Goal: Task Accomplishment & Management: Complete application form

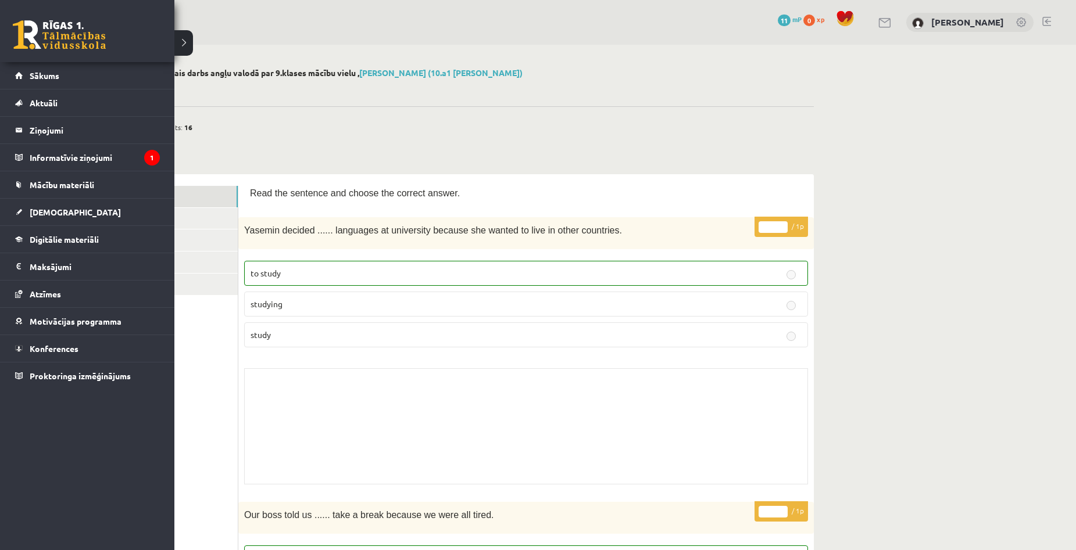
click at [22, 24] on link at bounding box center [59, 34] width 93 height 29
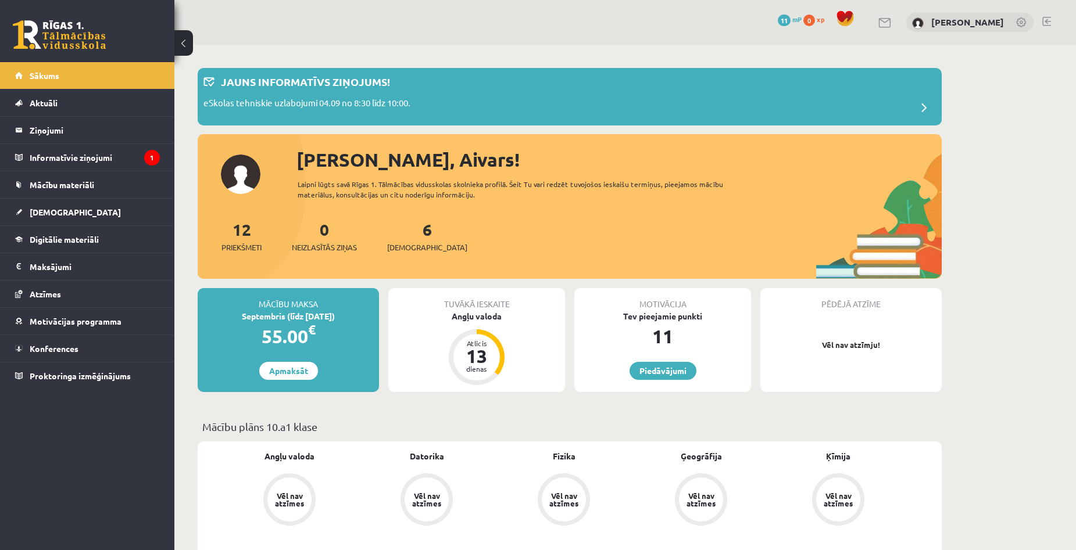
drag, startPoint x: 978, startPoint y: 243, endPoint x: 951, endPoint y: 235, distance: 28.5
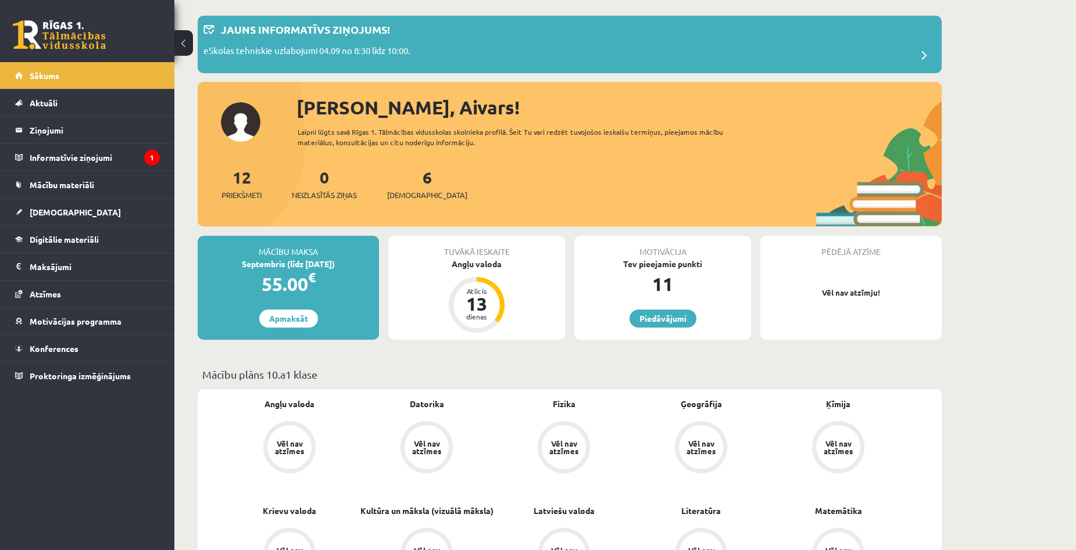
scroll to position [291, 0]
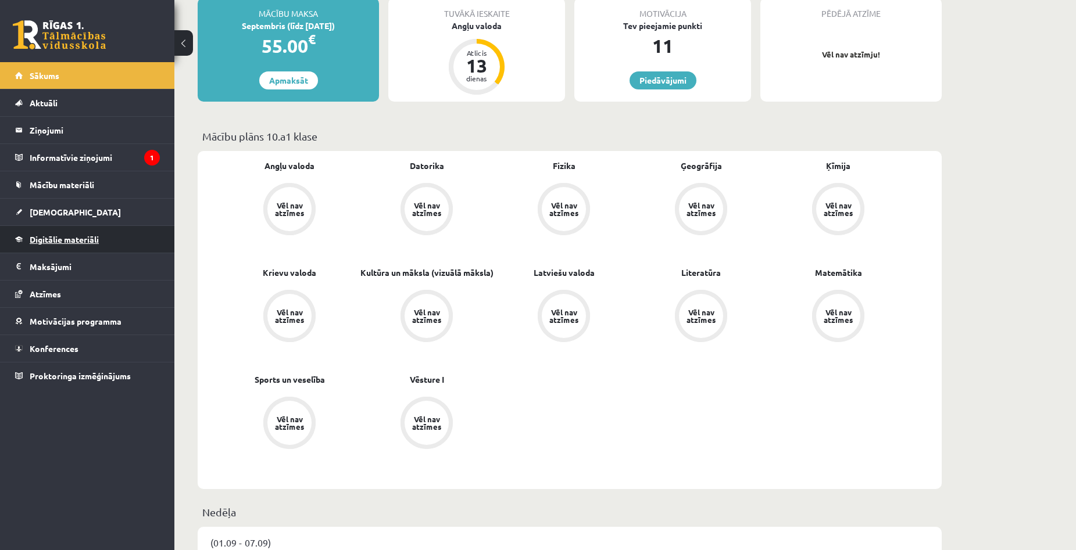
click at [78, 236] on span "Digitālie materiāli" at bounding box center [64, 239] width 69 height 10
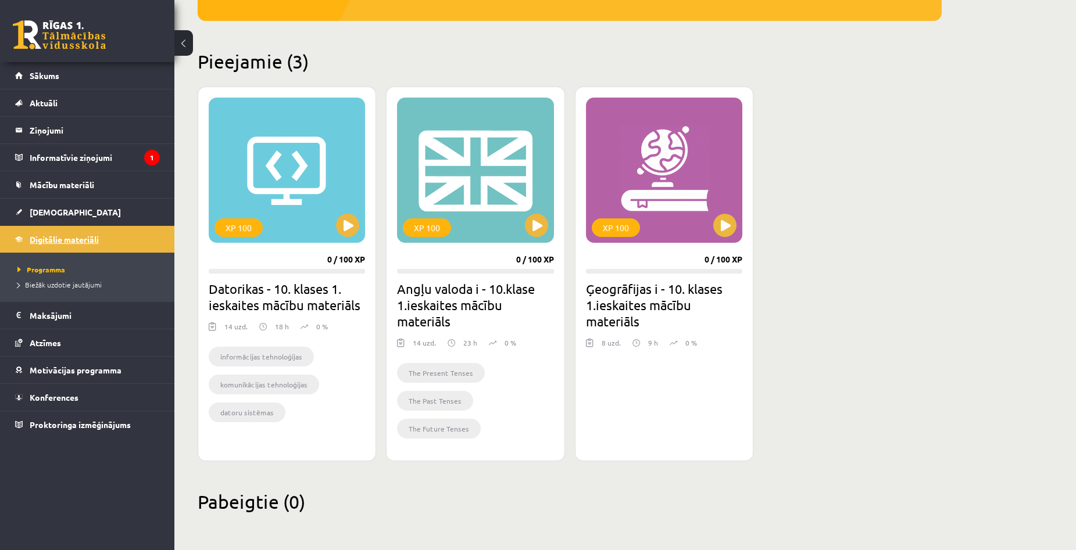
scroll to position [245, 0]
click at [59, 216] on span "[DEMOGRAPHIC_DATA]" at bounding box center [75, 212] width 91 height 10
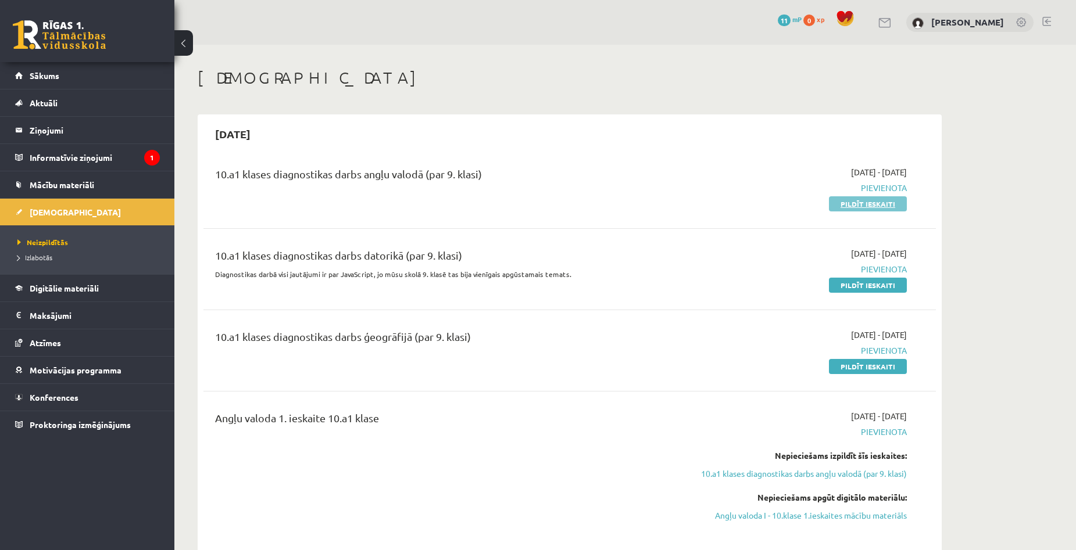
click at [851, 206] on link "Pildīt ieskaiti" at bounding box center [868, 203] width 78 height 15
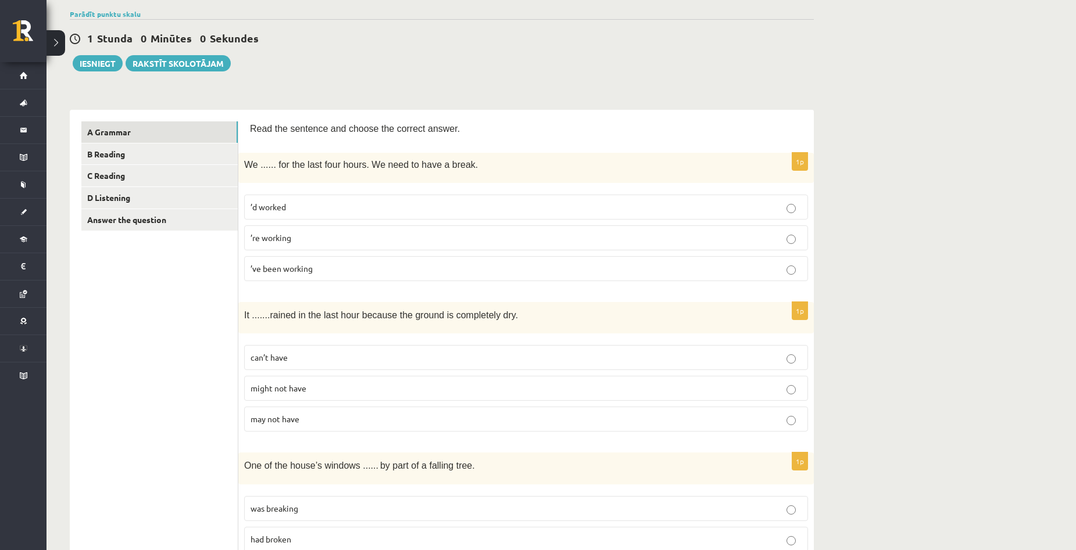
scroll to position [116, 0]
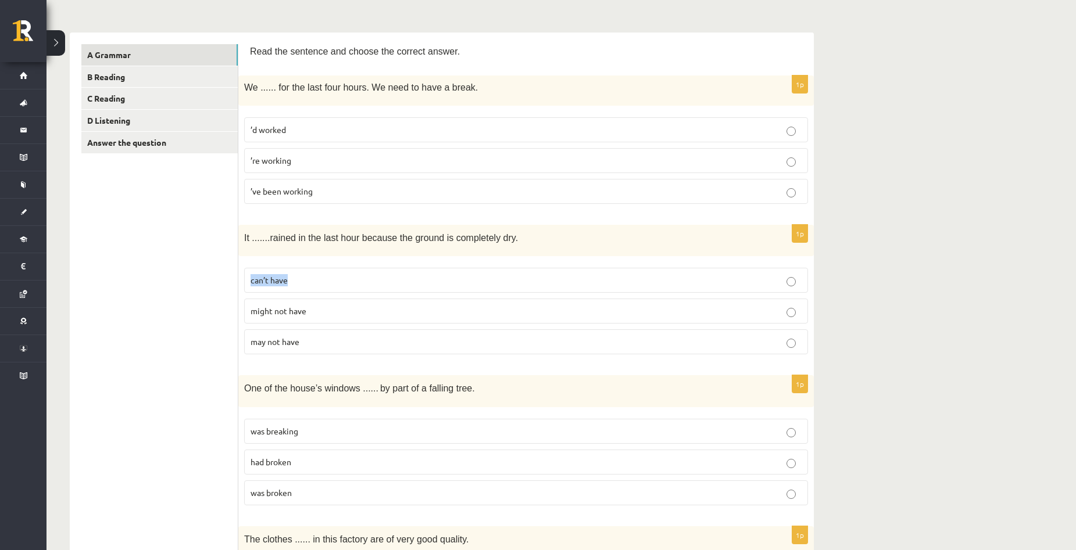
scroll to position [174, 0]
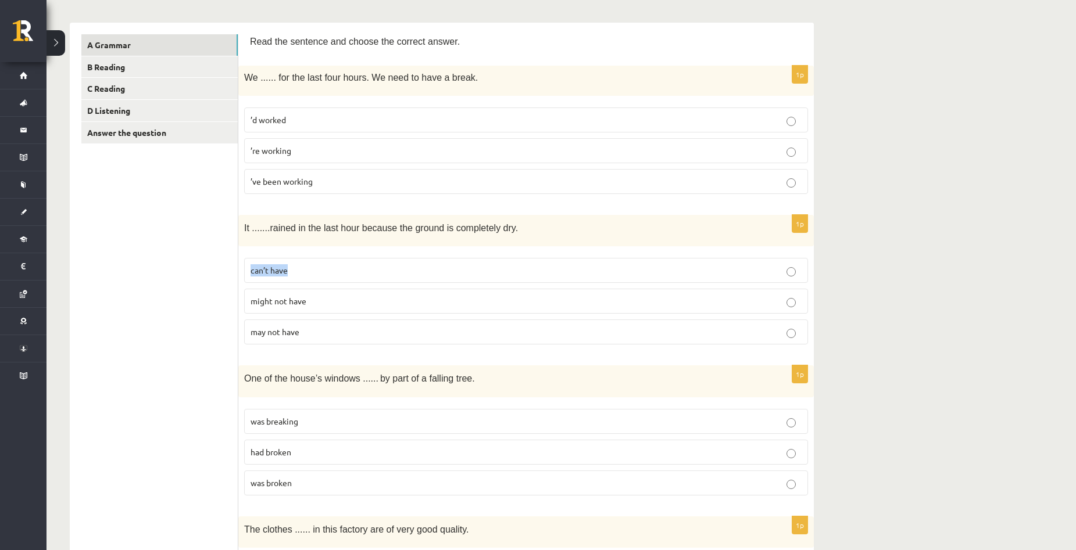
click at [324, 188] on p "’ve been working" at bounding box center [525, 181] width 551 height 12
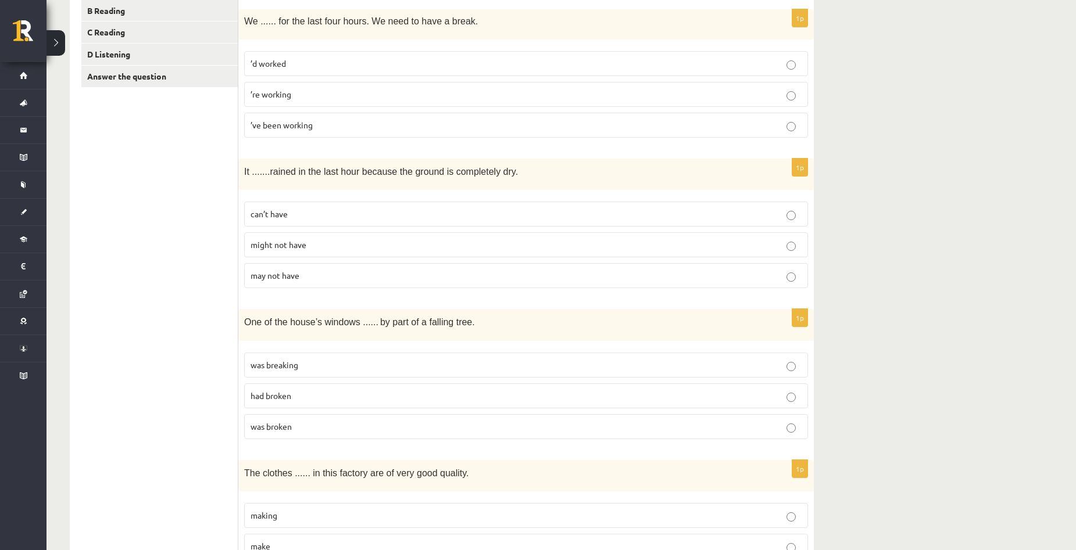
scroll to position [232, 0]
click at [317, 211] on p "can’t have" at bounding box center [525, 212] width 551 height 12
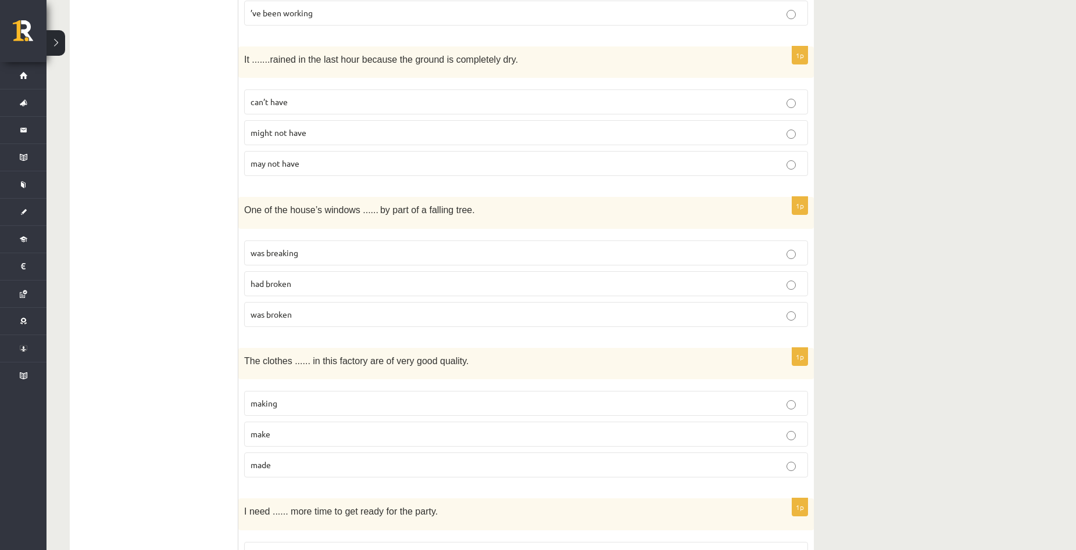
scroll to position [349, 0]
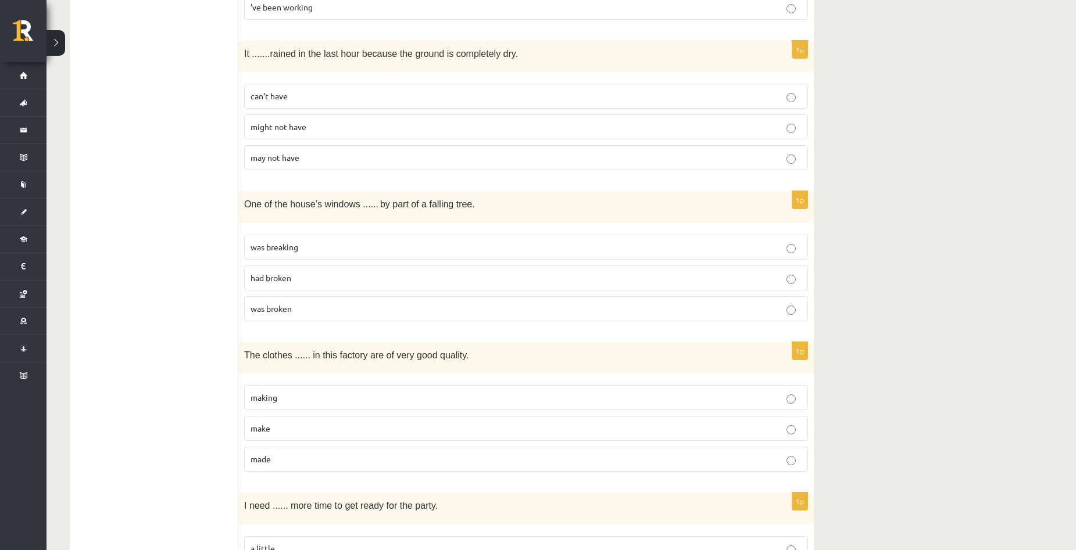
click at [314, 306] on p "was broken" at bounding box center [525, 309] width 551 height 12
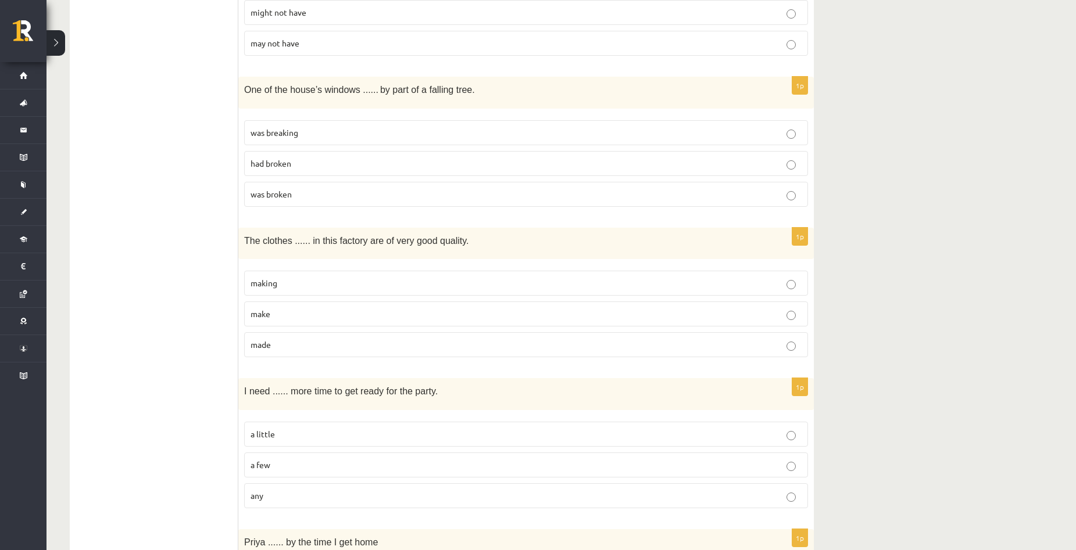
scroll to position [465, 0]
click at [306, 340] on p "made" at bounding box center [525, 343] width 551 height 12
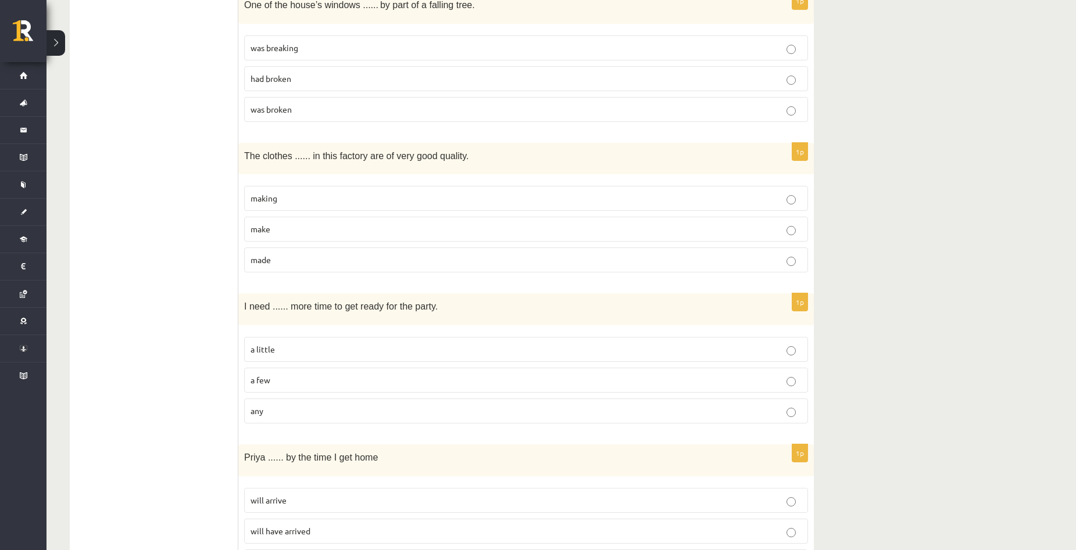
scroll to position [581, 0]
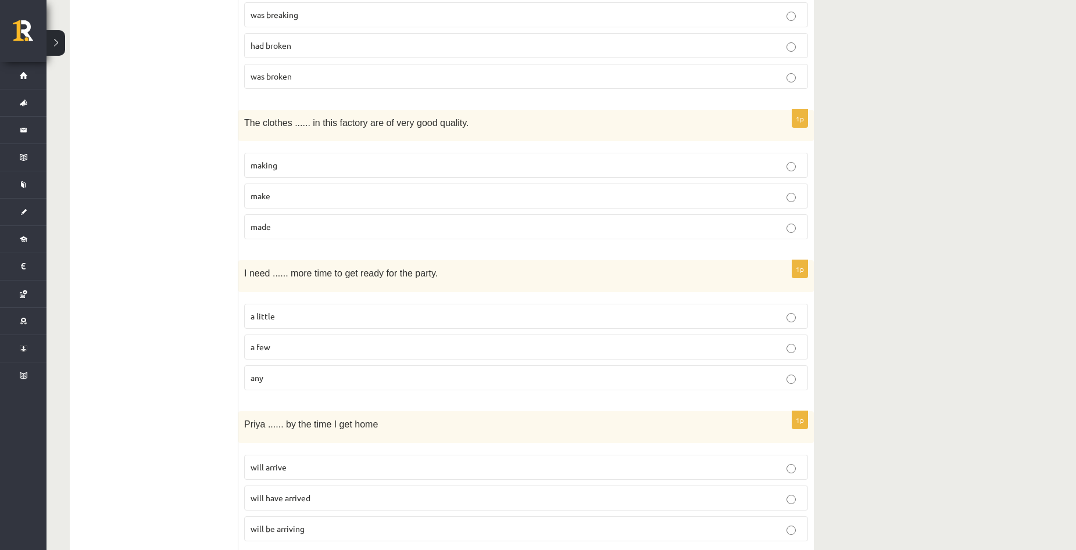
click at [350, 324] on label "a little" at bounding box center [526, 316] width 564 height 25
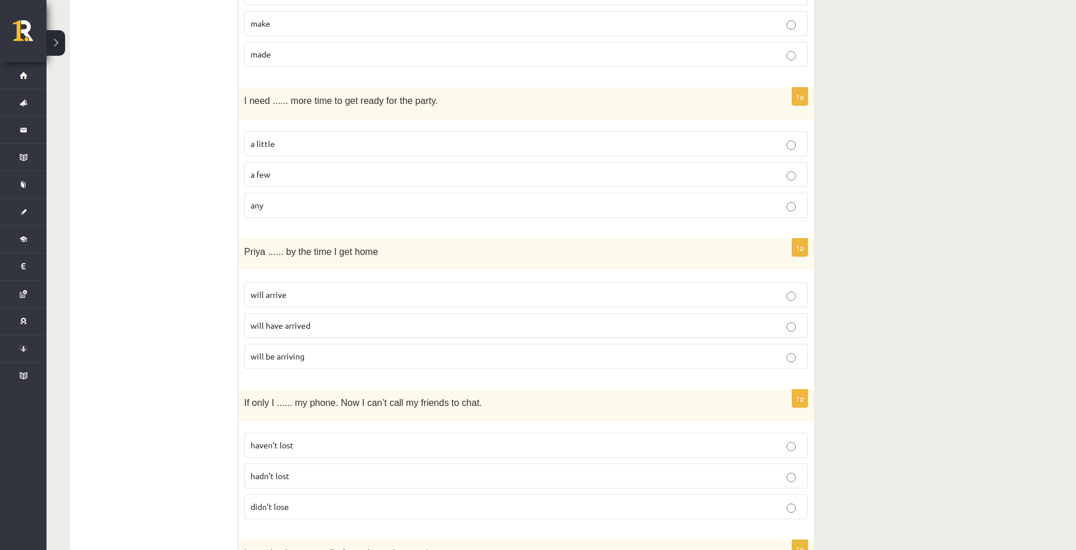
scroll to position [755, 0]
click at [323, 329] on p "will have arrived" at bounding box center [525, 324] width 551 height 12
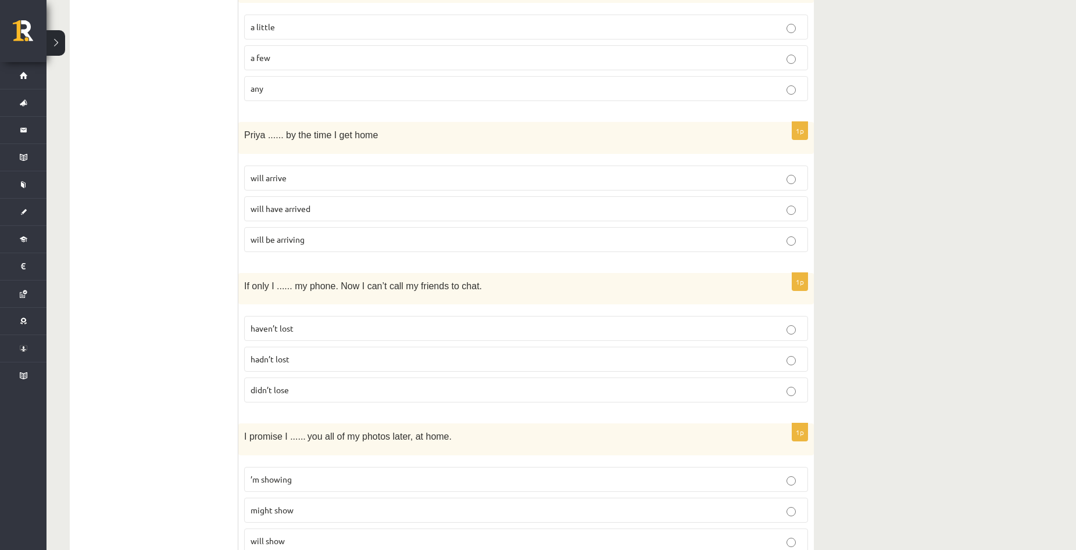
scroll to position [872, 0]
click at [311, 362] on p "hadn’t lost" at bounding box center [525, 358] width 551 height 12
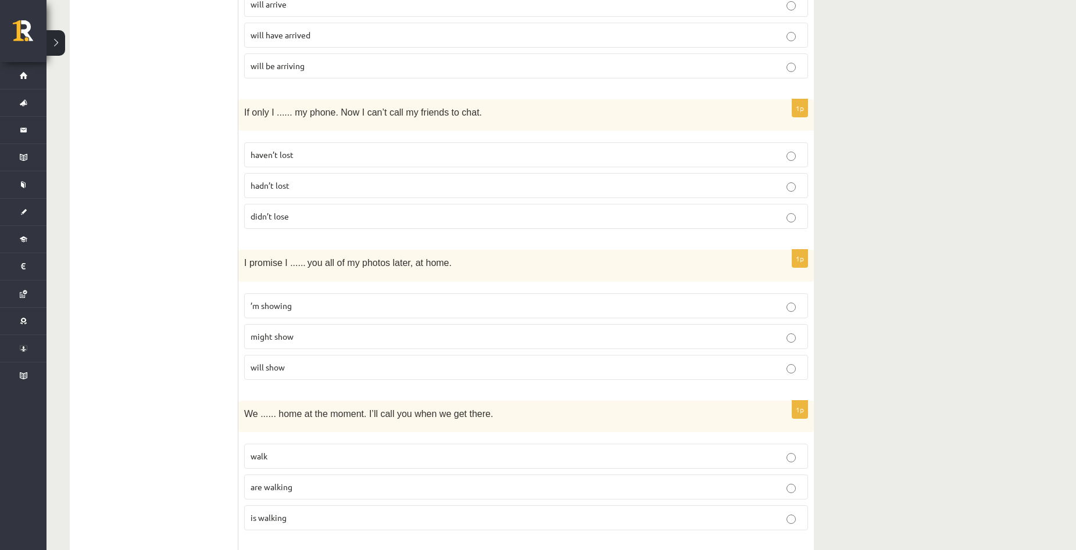
scroll to position [1046, 0]
click at [304, 364] on p "will show" at bounding box center [525, 366] width 551 height 12
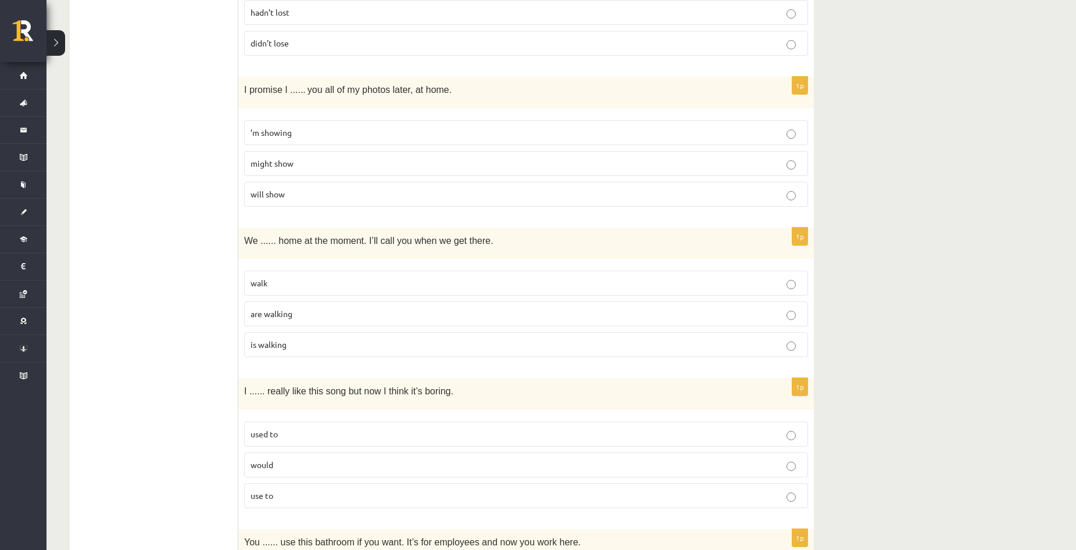
scroll to position [1162, 0]
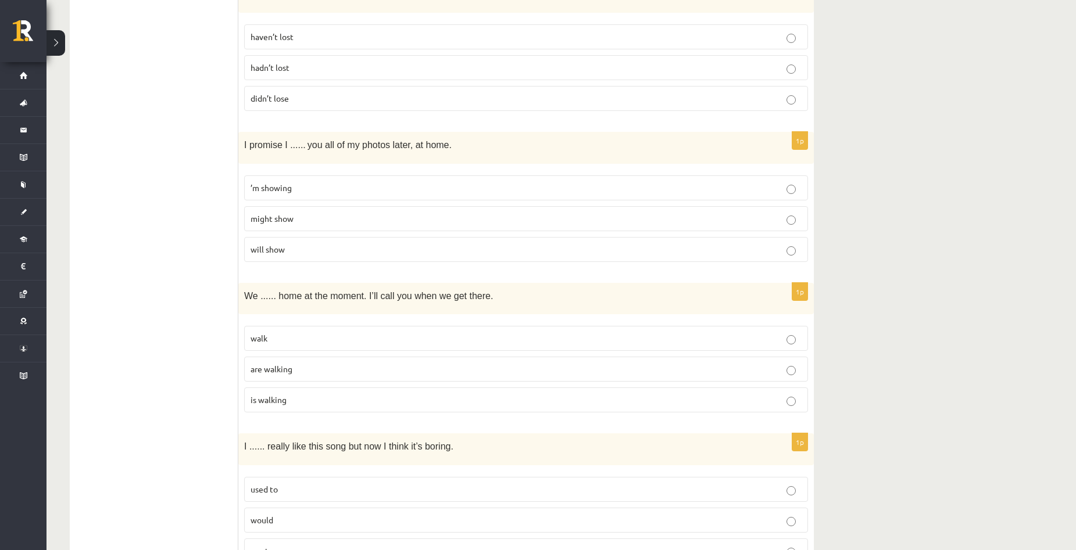
click at [309, 370] on p "are walking" at bounding box center [525, 369] width 551 height 12
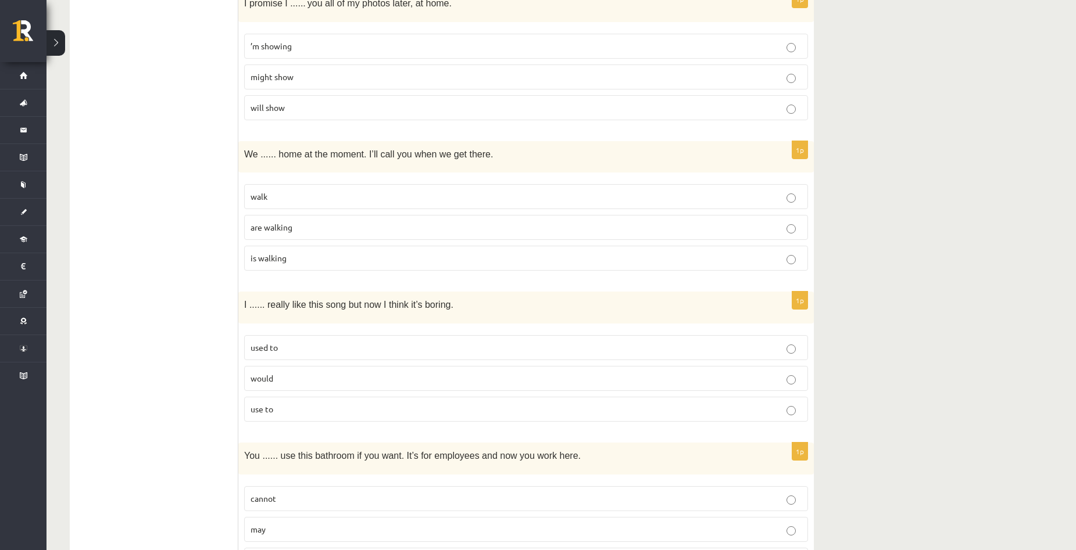
scroll to position [1336, 0]
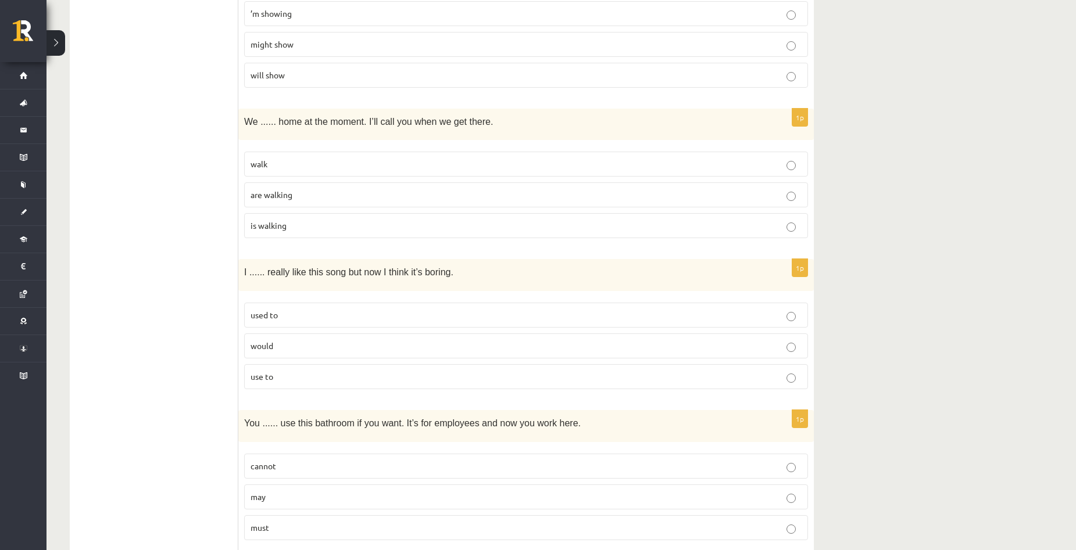
click at [317, 314] on p "used to" at bounding box center [525, 315] width 551 height 12
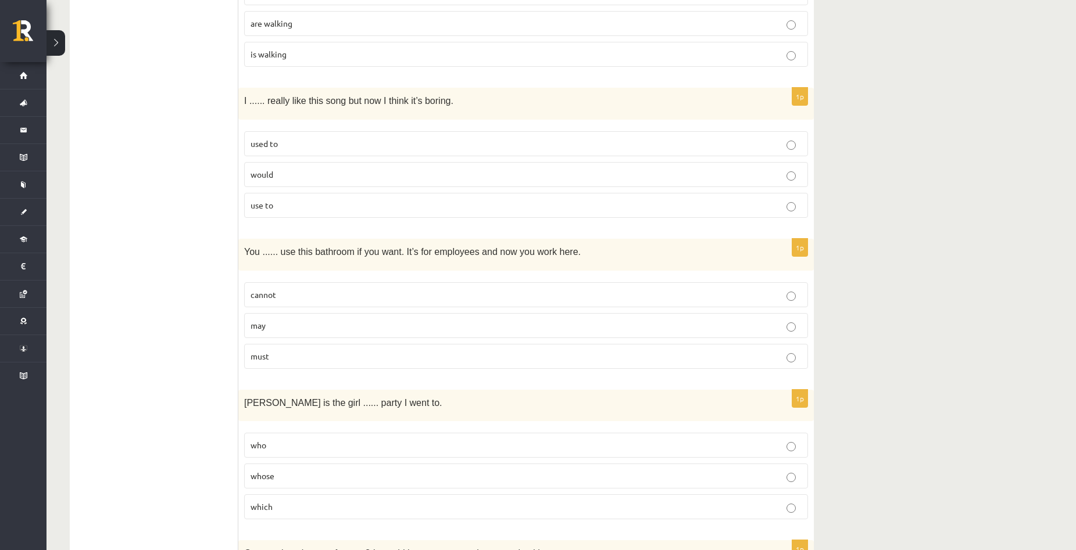
scroll to position [1511, 0]
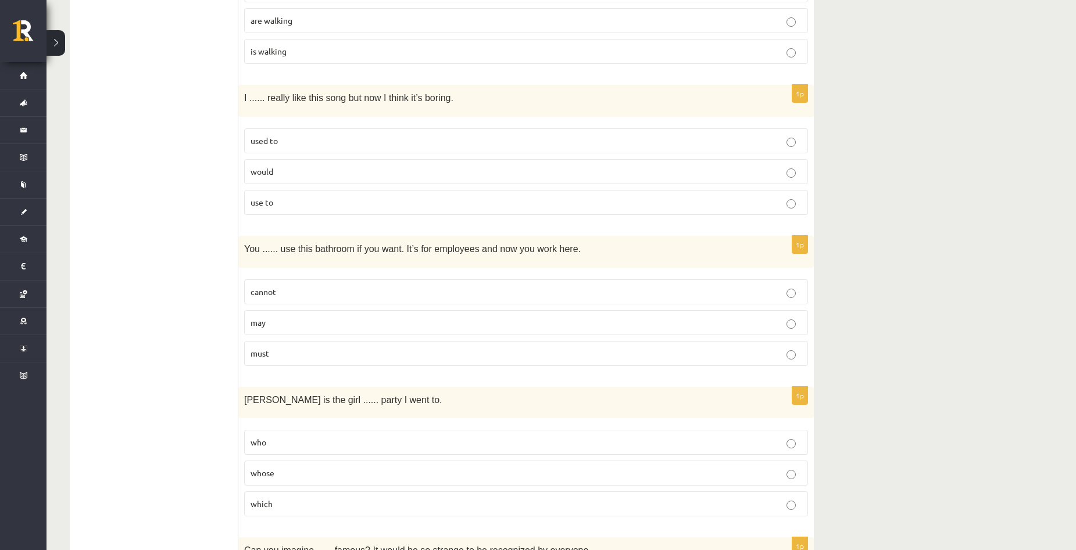
click at [316, 321] on p "may" at bounding box center [525, 323] width 551 height 12
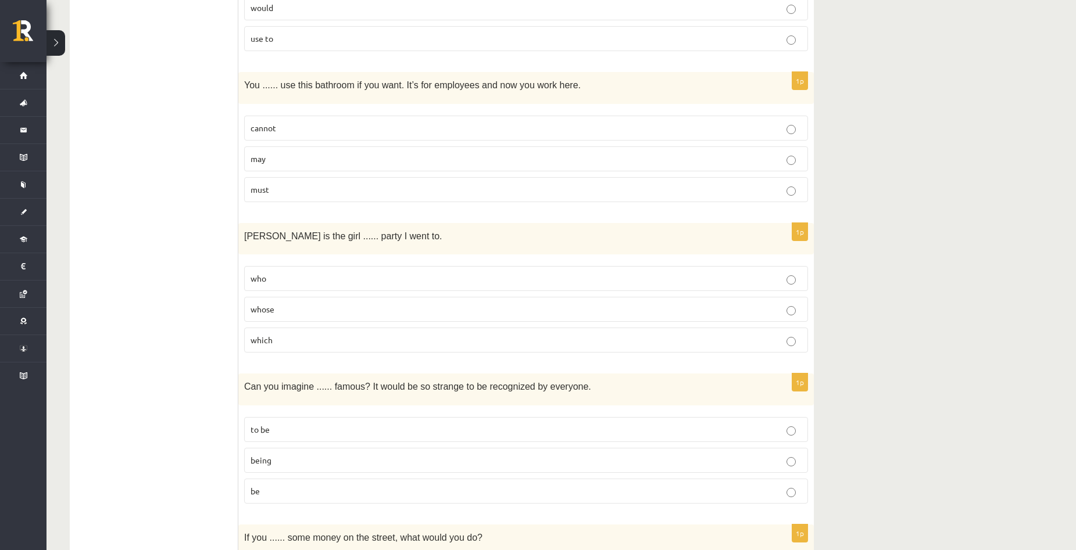
scroll to position [1685, 0]
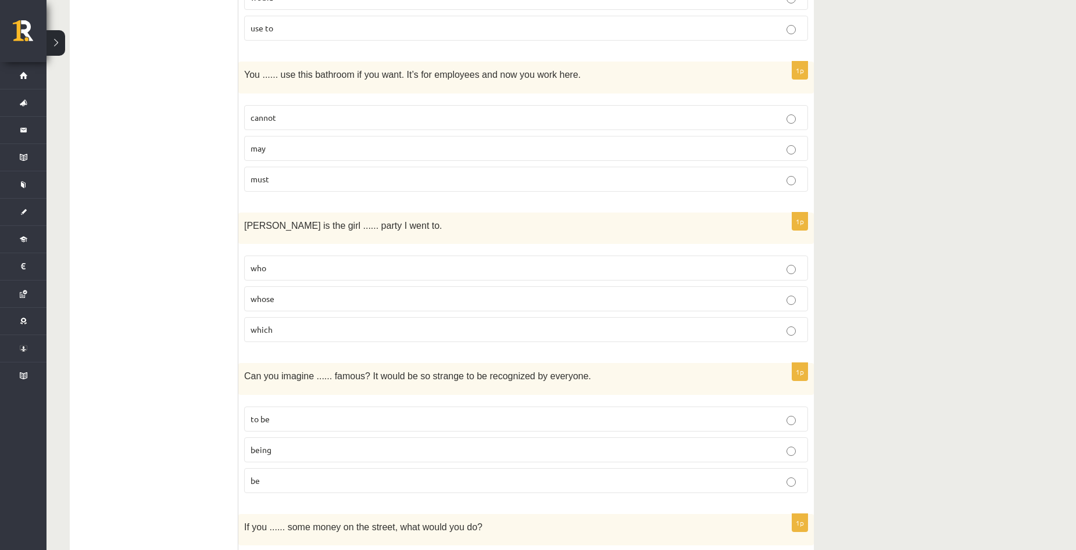
click at [302, 300] on p "whose" at bounding box center [525, 299] width 551 height 12
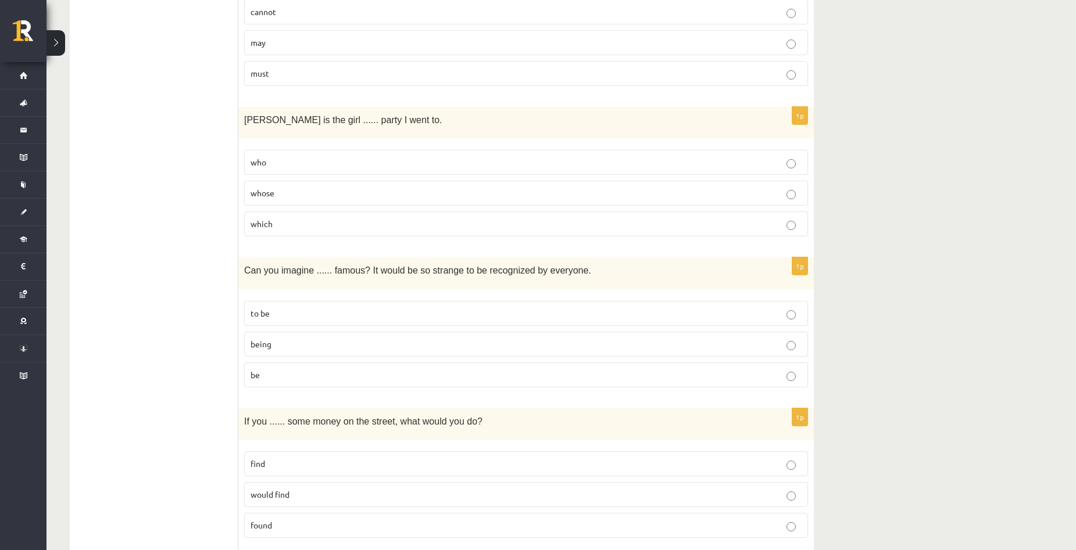
scroll to position [1801, 0]
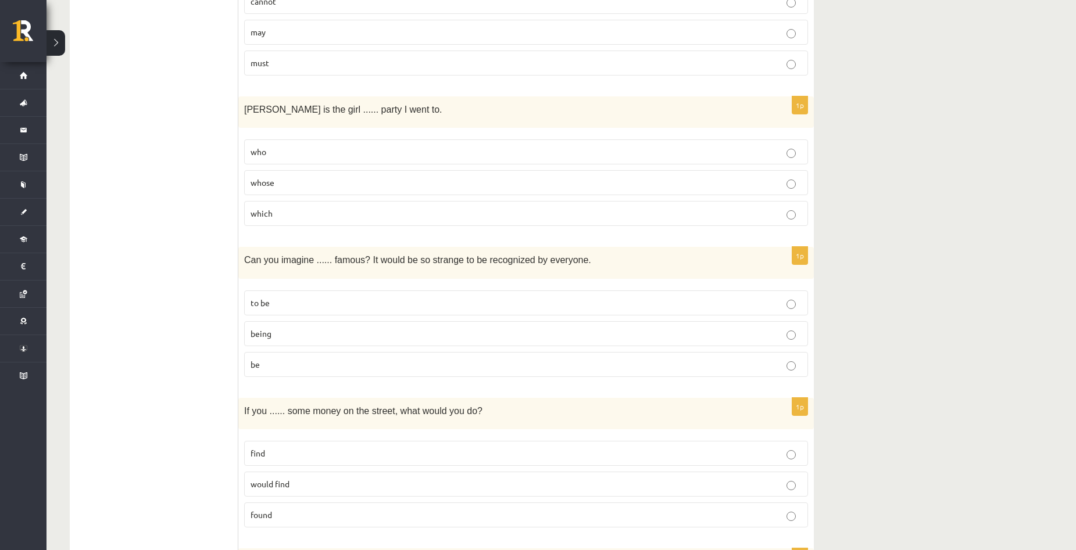
click at [299, 332] on p "being" at bounding box center [525, 334] width 551 height 12
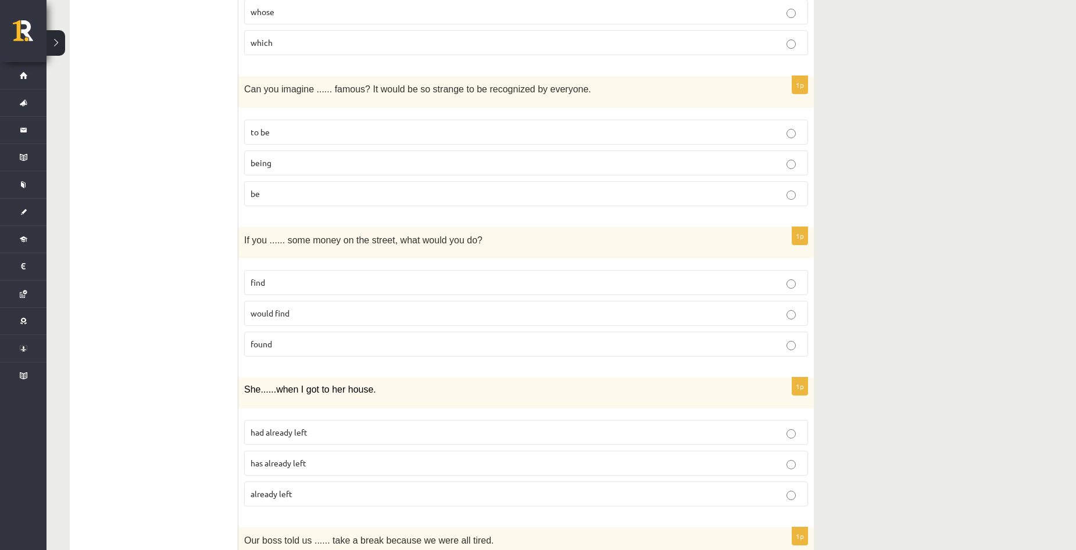
scroll to position [1976, 0]
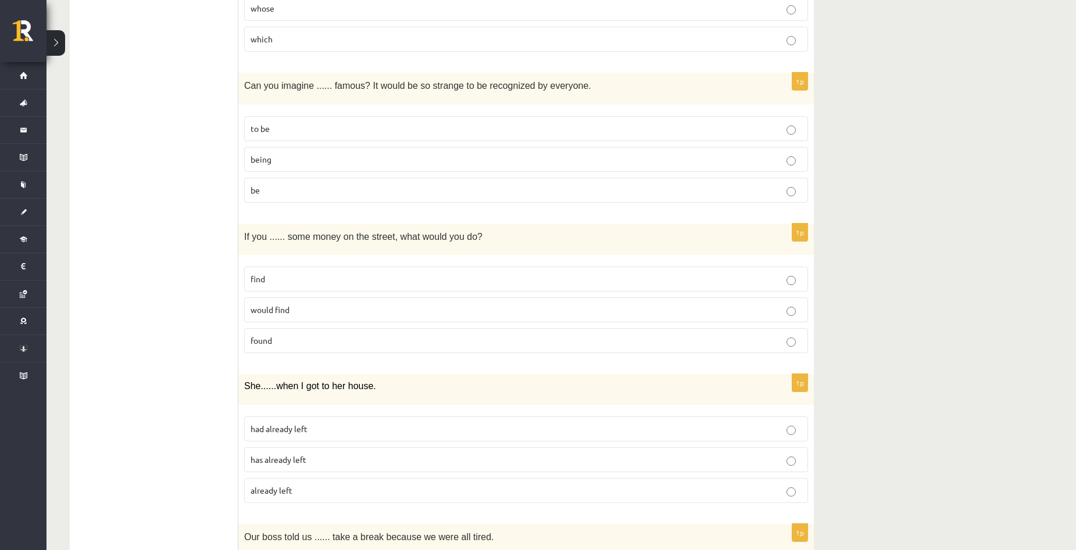
click at [292, 341] on p "found" at bounding box center [525, 341] width 551 height 12
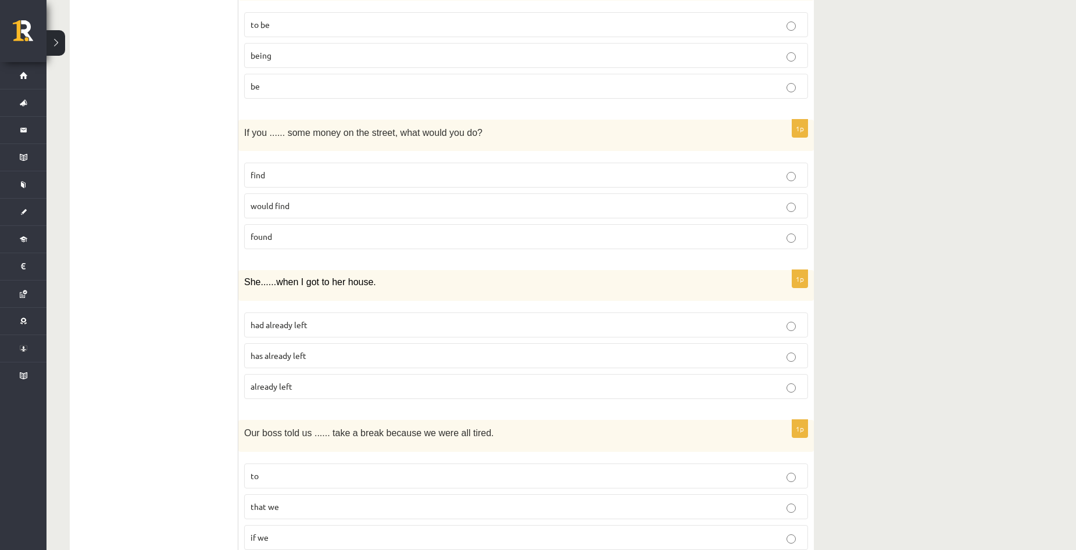
scroll to position [2092, 0]
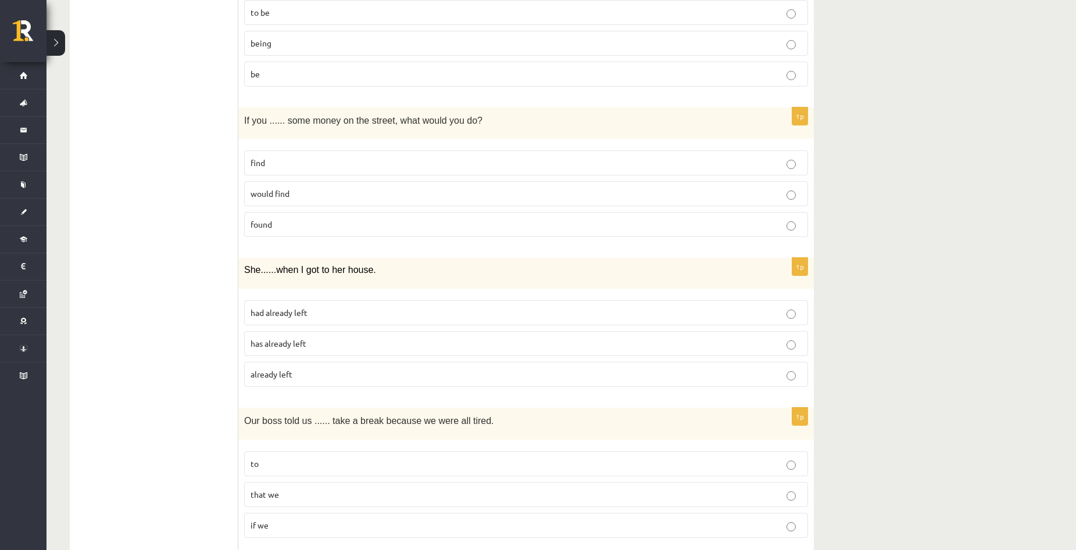
click at [293, 382] on label "already left" at bounding box center [526, 374] width 564 height 25
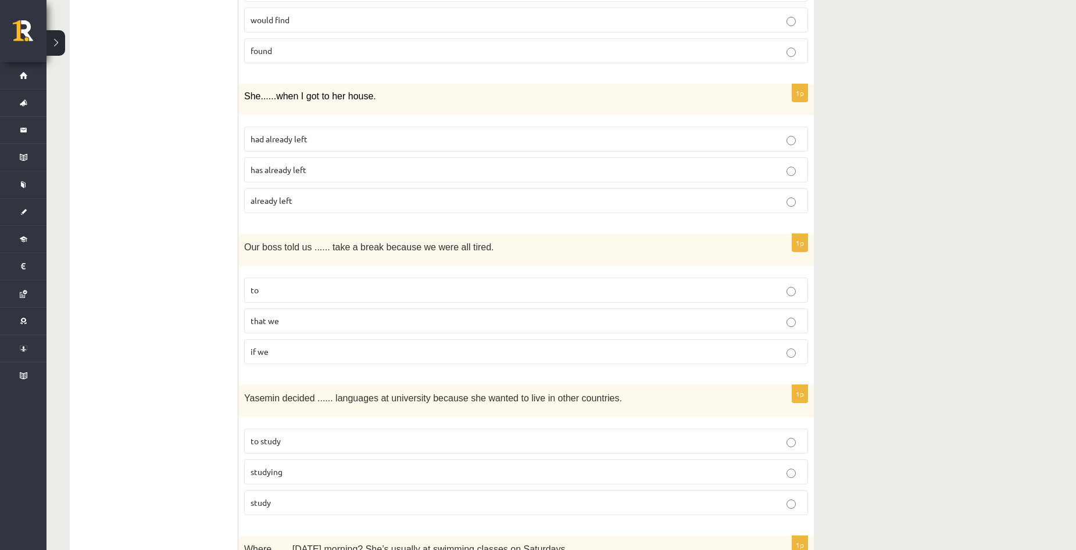
scroll to position [2266, 0]
click at [309, 282] on label "to" at bounding box center [526, 289] width 564 height 25
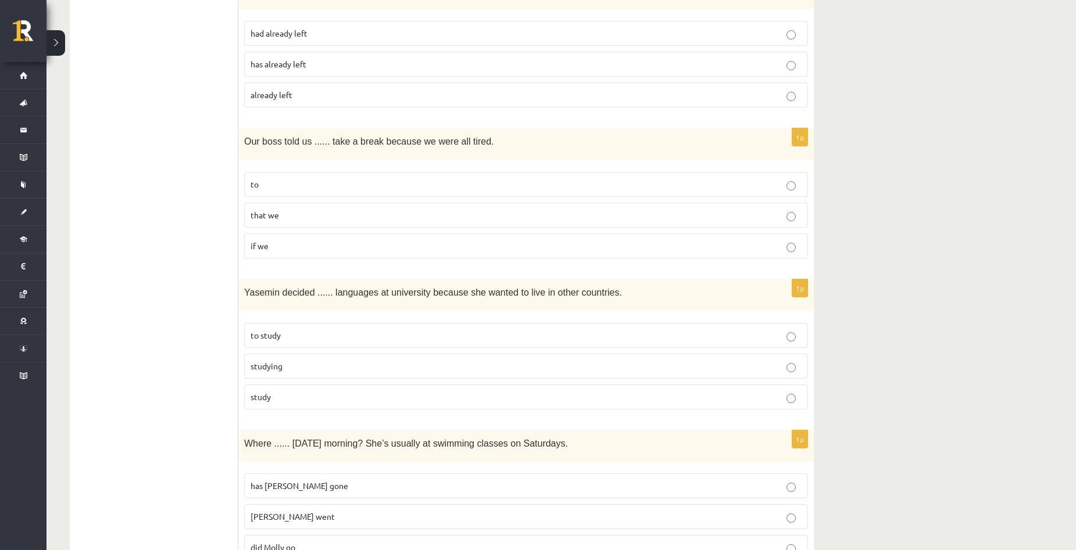
scroll to position [2382, 0]
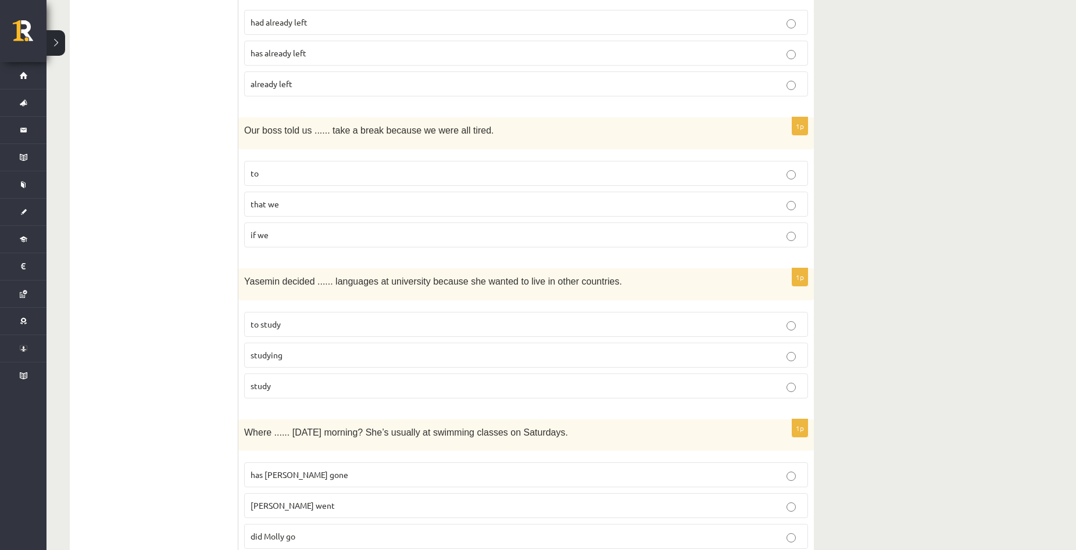
click at [305, 324] on p "to study" at bounding box center [525, 324] width 551 height 12
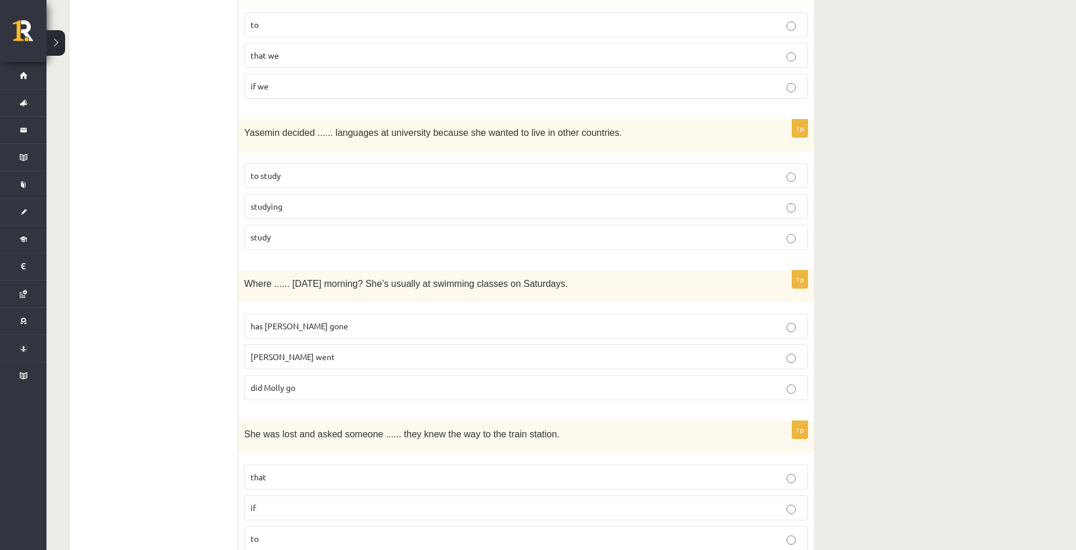
scroll to position [2557, 0]
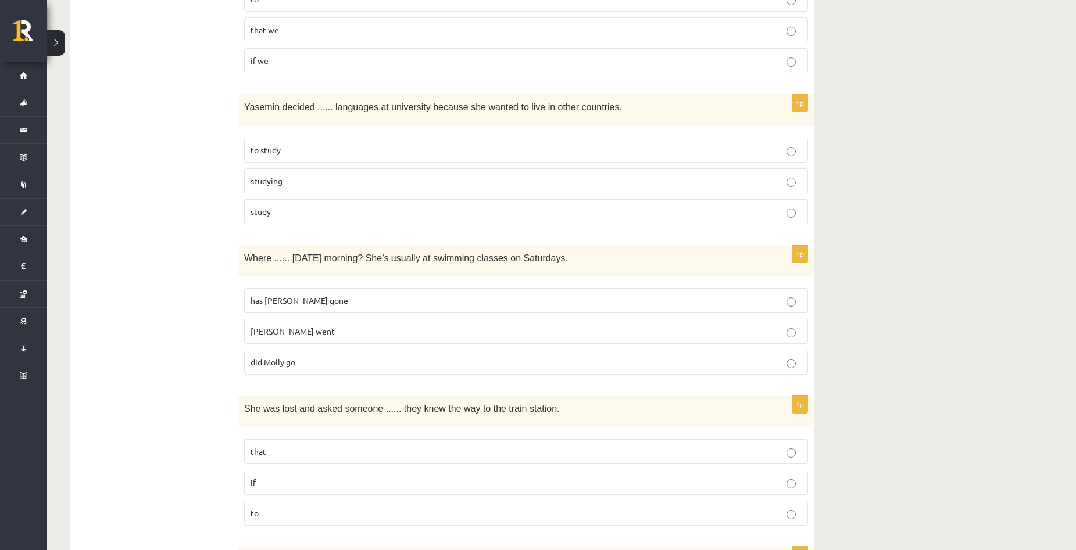
click at [316, 367] on p "did Molly go" at bounding box center [525, 362] width 551 height 12
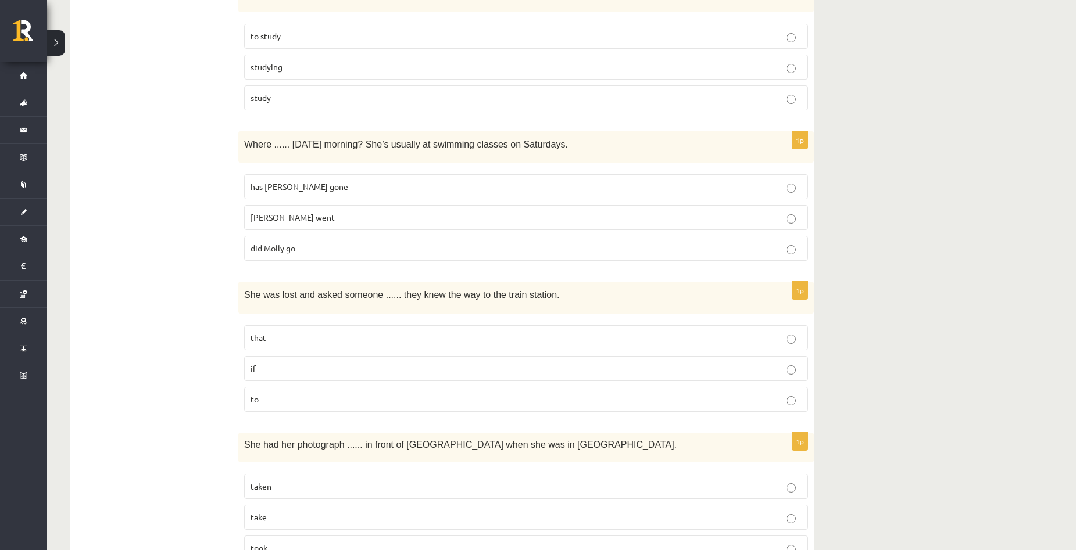
scroll to position [2673, 0]
click at [331, 363] on p "if" at bounding box center [525, 366] width 551 height 12
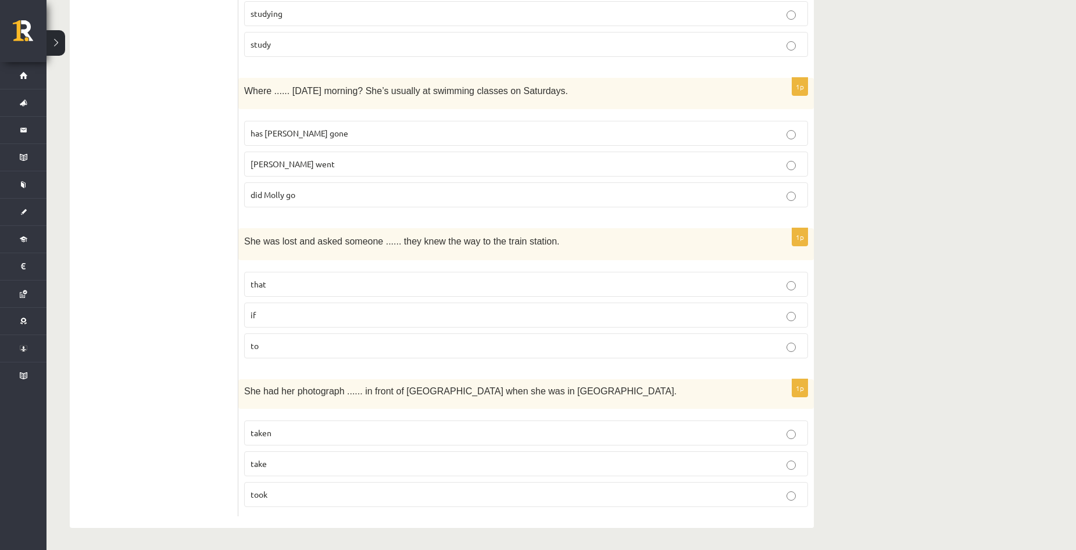
scroll to position [2726, 0]
click at [336, 428] on p "taken" at bounding box center [525, 432] width 551 height 12
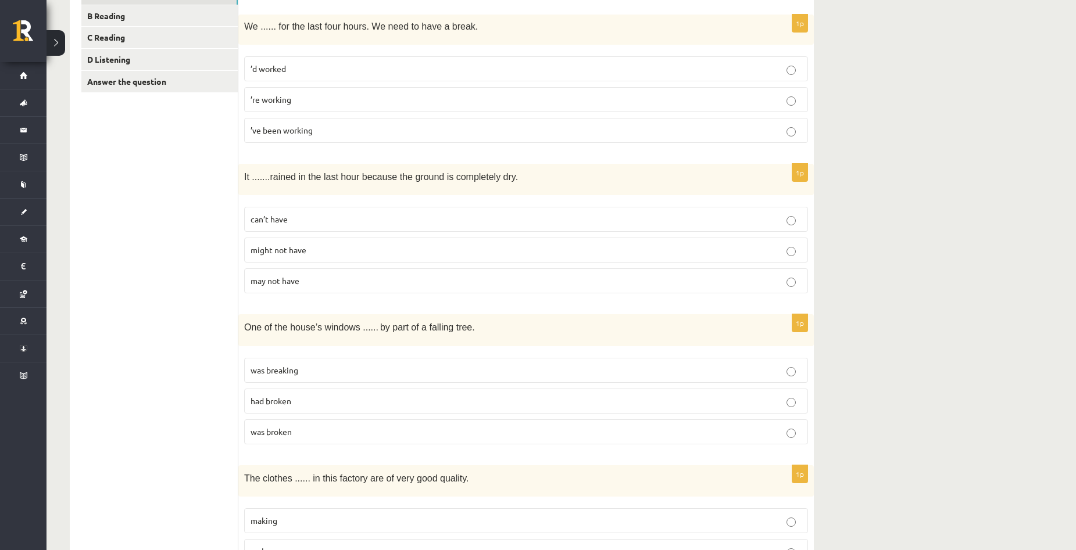
scroll to position [227, 0]
click at [121, 14] on link "B Reading" at bounding box center [159, 13] width 156 height 21
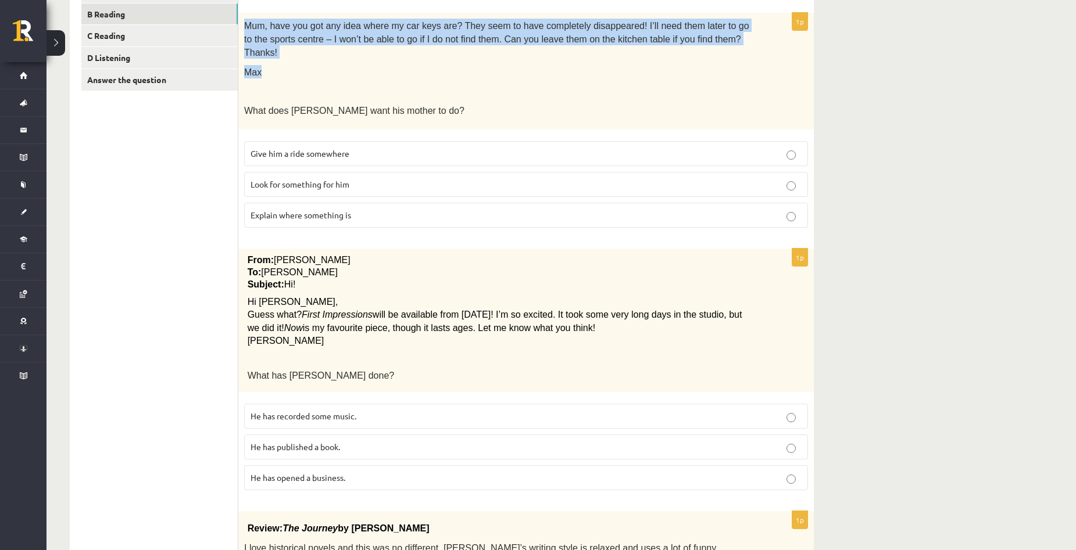
drag, startPoint x: 245, startPoint y: 25, endPoint x: 713, endPoint y: 52, distance: 468.5
click at [713, 52] on div "Mum, have you got any idea where my car keys are? They seem to have completely …" at bounding box center [525, 71] width 575 height 117
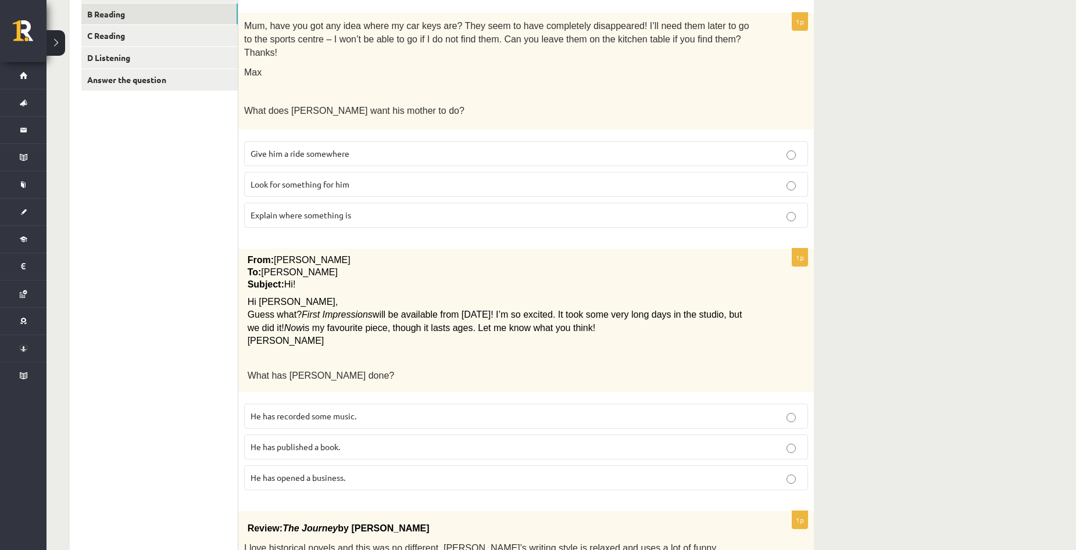
click at [339, 179] on span "Look for something for him" at bounding box center [299, 184] width 99 height 10
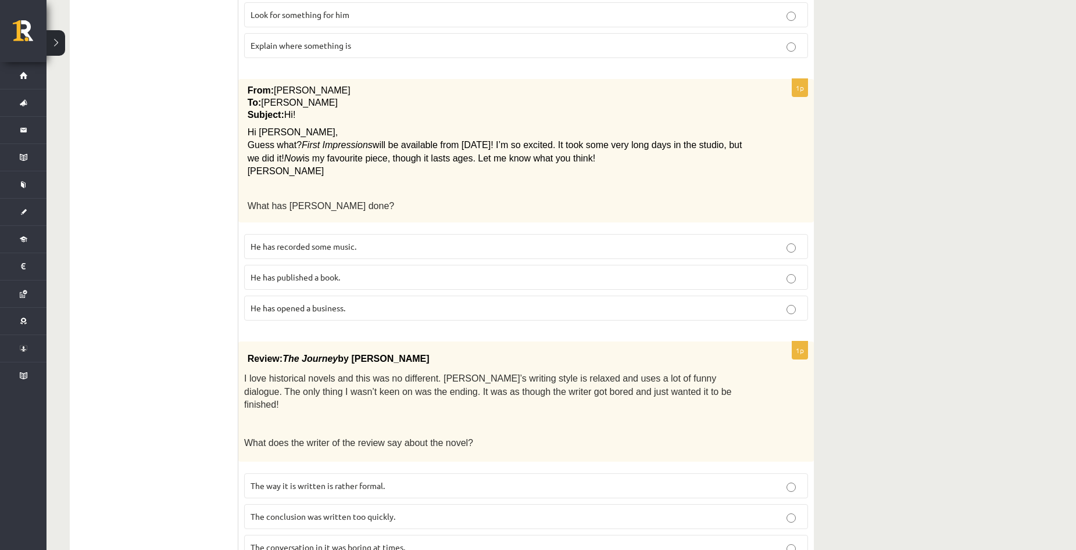
scroll to position [402, 0]
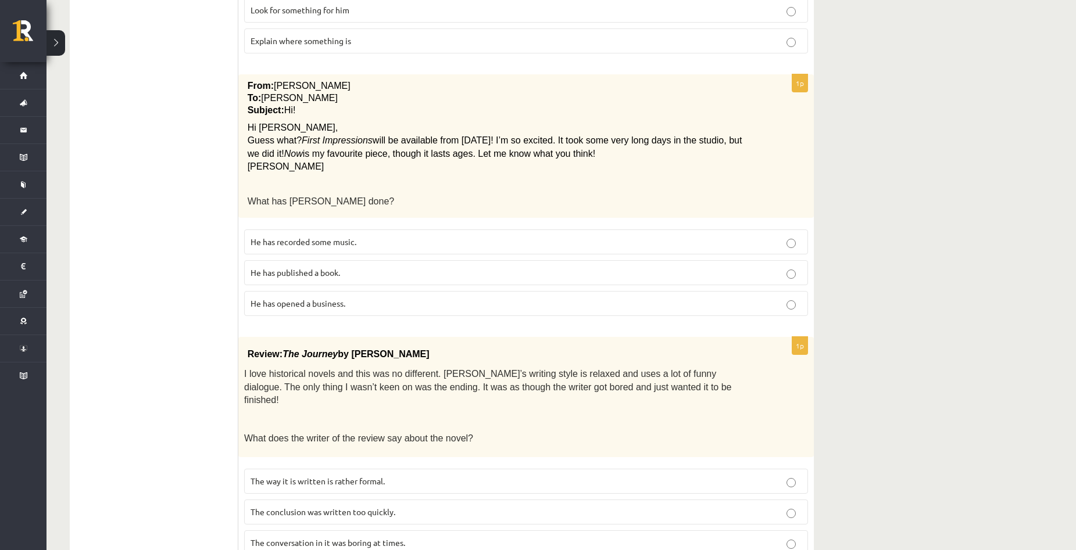
click at [324, 267] on p "He has published a book." at bounding box center [525, 273] width 551 height 12
click at [422, 236] on p "He has recorded some music." at bounding box center [525, 242] width 551 height 12
drag, startPoint x: 678, startPoint y: 128, endPoint x: 720, endPoint y: 127, distance: 42.5
click at [720, 135] on span "will be available from next Monday! I’m so excited. It took some very long days…" at bounding box center [495, 146] width 494 height 23
click at [759, 158] on div "From: Pete To: Cathy Subject: Hi! Hi Cathy, Guess what? First Impressions will …" at bounding box center [525, 146] width 575 height 144
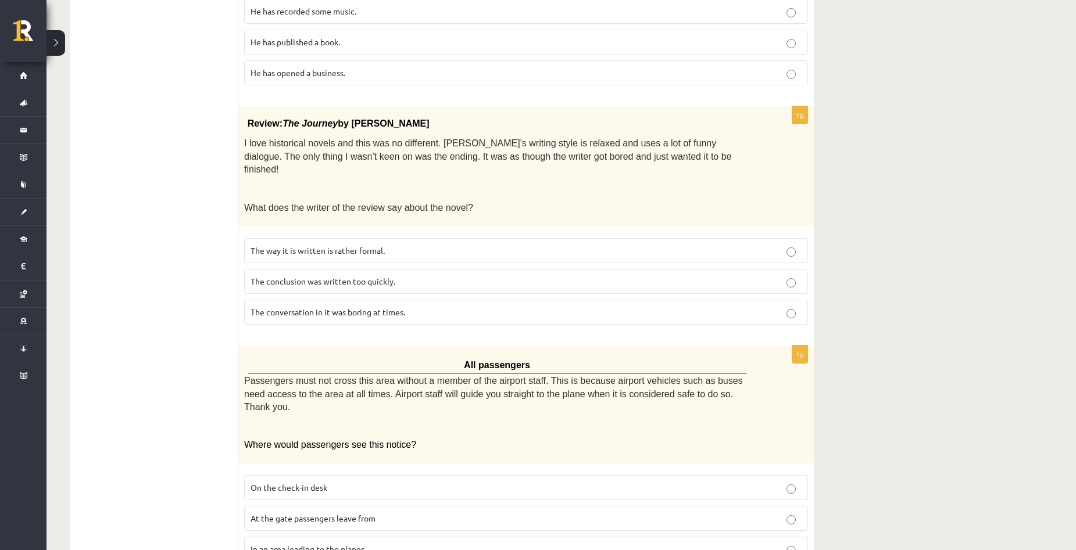
scroll to position [634, 0]
drag, startPoint x: 271, startPoint y: 139, endPoint x: 289, endPoint y: 141, distance: 18.1
click at [289, 141] on span "I love historical novels and this was no different. Elizabeth’s writing style i…" at bounding box center [487, 155] width 487 height 36
click at [410, 168] on div "Review: The Journey by Elizabeth Brown I love historical novels and this was no…" at bounding box center [525, 165] width 575 height 120
drag, startPoint x: 241, startPoint y: 137, endPoint x: 291, endPoint y: 139, distance: 50.6
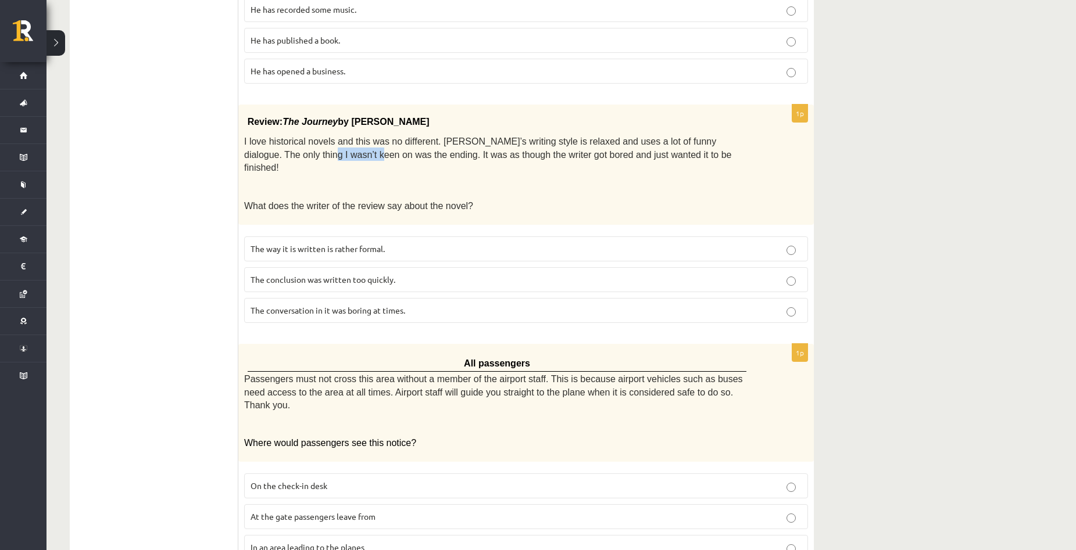
click at [291, 139] on div "Review: The Journey by Elizabeth Brown I love historical novels and this was no…" at bounding box center [525, 165] width 575 height 120
click at [346, 166] on div "Review: The Journey by Elizabeth Brown I love historical novels and this was no…" at bounding box center [525, 165] width 575 height 120
click at [422, 304] on p "The conversation in it was boring at times." at bounding box center [525, 310] width 551 height 12
click at [422, 274] on p "The conclusion was written too quickly." at bounding box center [525, 280] width 551 height 12
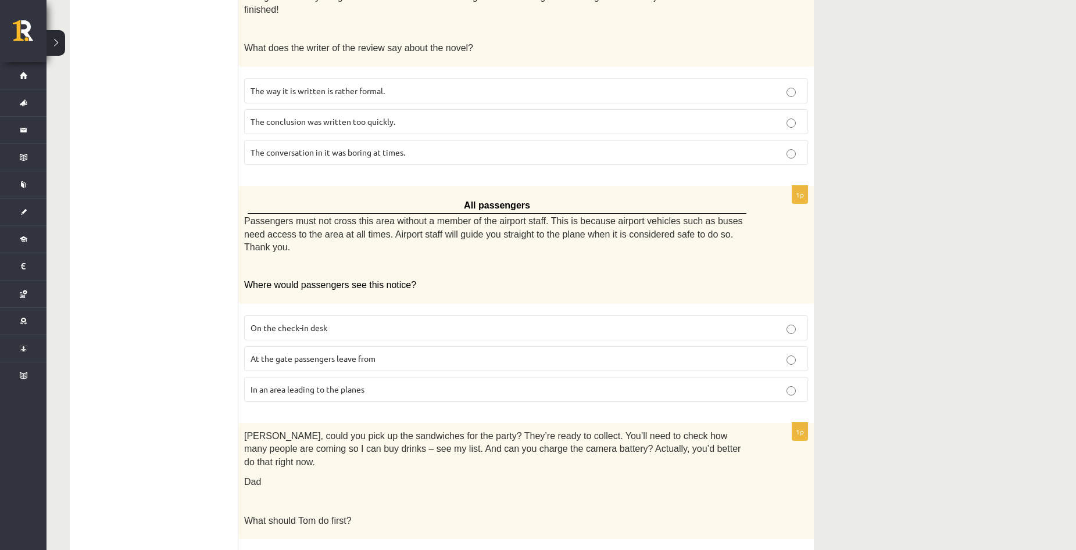
scroll to position [789, 0]
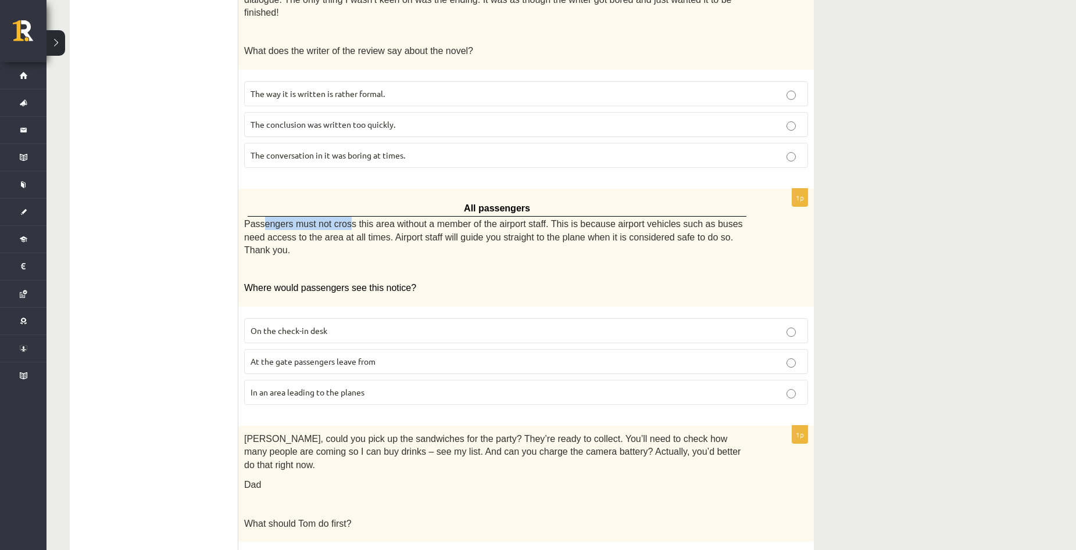
drag, startPoint x: 264, startPoint y: 193, endPoint x: 338, endPoint y: 198, distance: 73.9
click at [338, 219] on span "Passengers must not cross this area without a member of the airport staff. This…" at bounding box center [493, 237] width 499 height 36
click at [434, 219] on span "Passengers must not cross this area without a member of the airport staff. This…" at bounding box center [493, 237] width 499 height 36
click at [400, 356] on p "At the gate passengers leave from" at bounding box center [525, 362] width 551 height 12
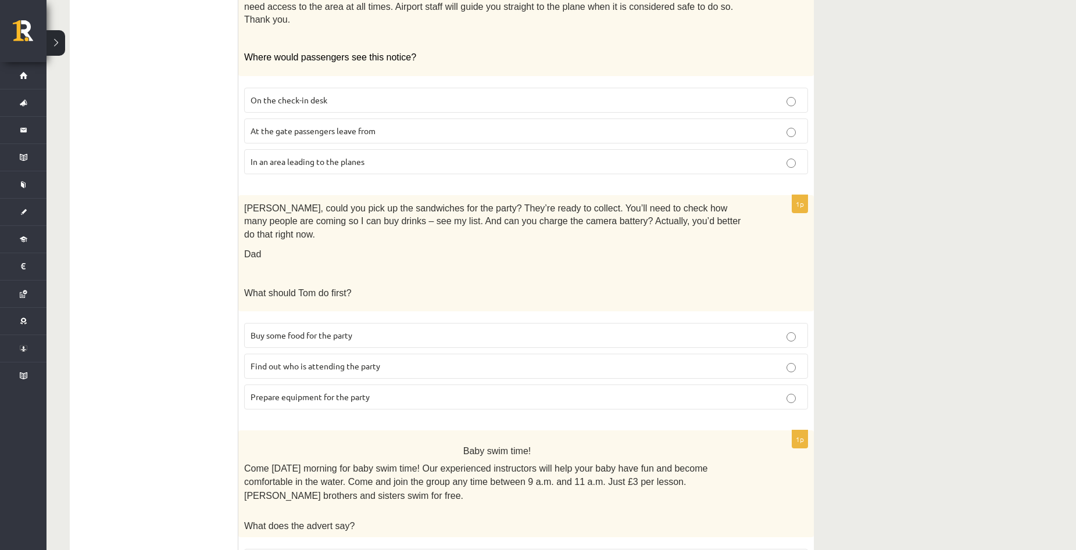
scroll to position [1021, 0]
click at [332, 389] on p "Prepare equipment for the party" at bounding box center [525, 395] width 551 height 12
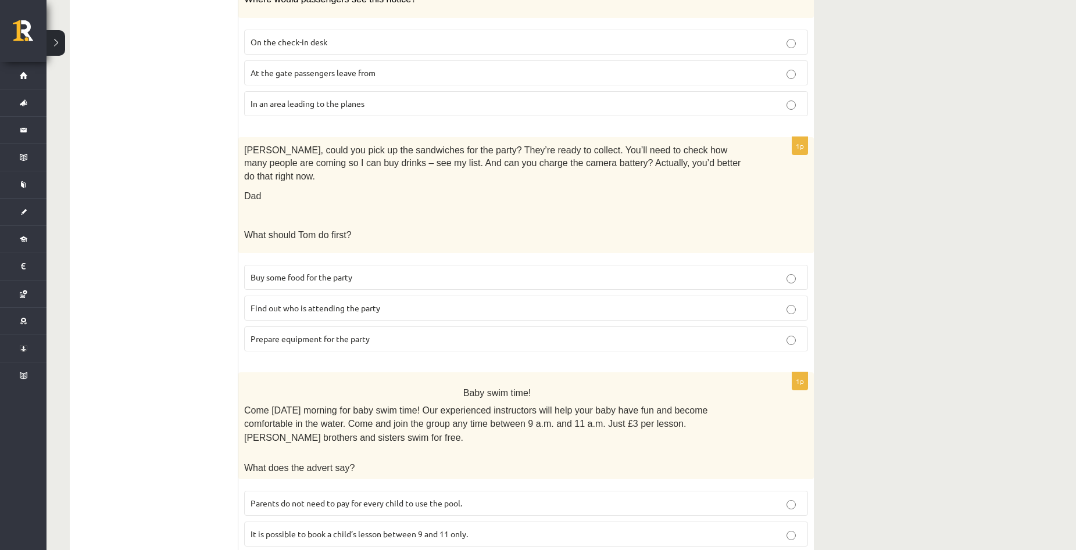
scroll to position [1080, 0]
click at [330, 527] on span "It is possible to book a child’s lesson between 9 and 11 only." at bounding box center [358, 532] width 217 height 10
click at [340, 496] on span "Parents do not need to pay for every child to use the pool." at bounding box center [356, 501] width 212 height 10
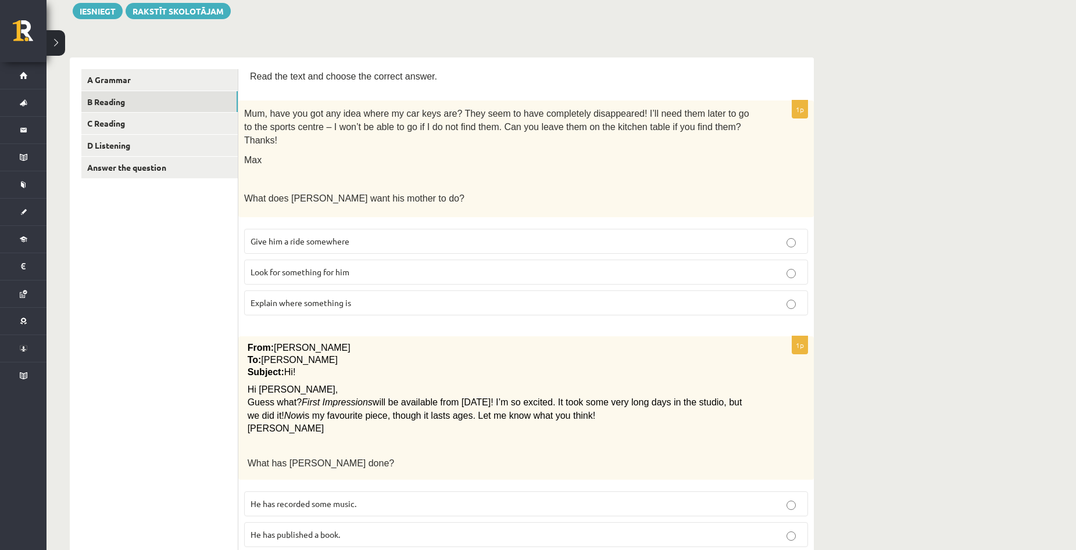
scroll to position [174, 0]
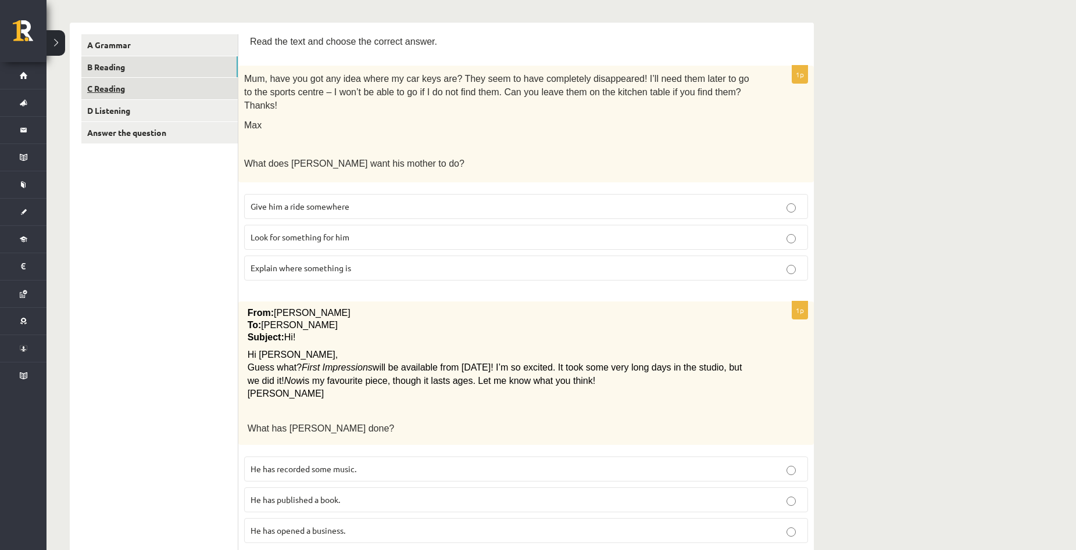
click at [121, 89] on link "C Reading" at bounding box center [159, 88] width 156 height 21
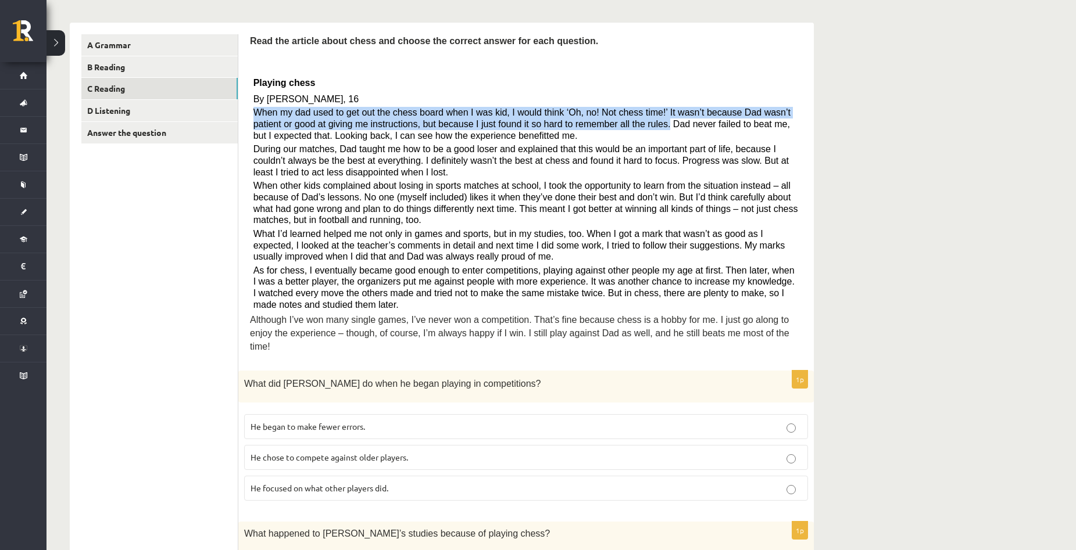
drag, startPoint x: 256, startPoint y: 112, endPoint x: 600, endPoint y: 121, distance: 343.5
click at [600, 121] on span "When my dad used to get out the chess board when I was kid, I would think ‘Oh, …" at bounding box center [521, 123] width 537 height 33
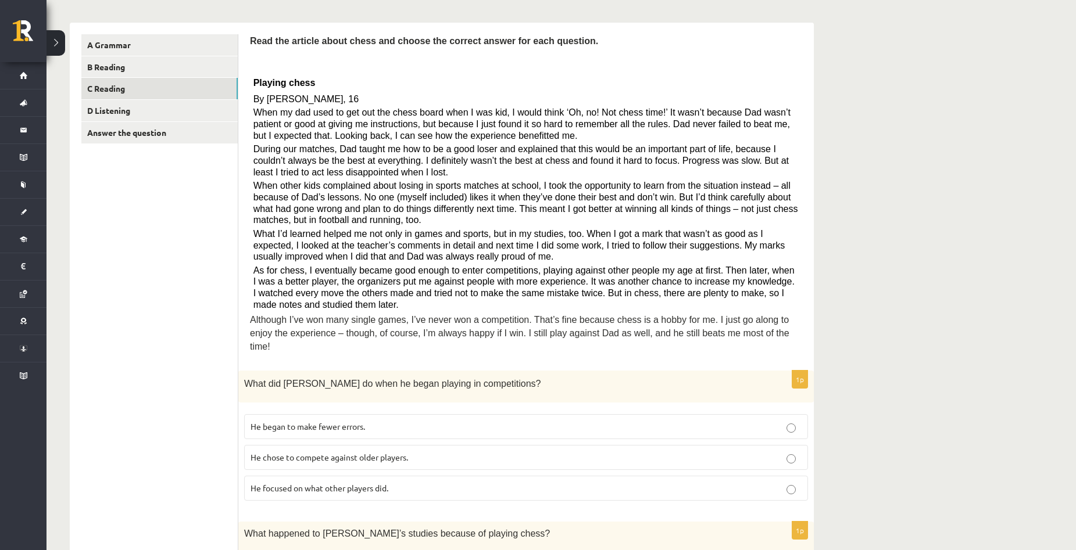
click at [601, 121] on span "When my dad used to get out the chess board when I was kid, I would think ‘Oh, …" at bounding box center [521, 123] width 537 height 33
drag, startPoint x: 601, startPoint y: 121, endPoint x: 783, endPoint y: 126, distance: 181.3
click at [783, 126] on span "When my dad used to get out the chess board when I was kid, I would think ‘Oh, …" at bounding box center [521, 123] width 537 height 33
drag, startPoint x: 285, startPoint y: 131, endPoint x: 275, endPoint y: 131, distance: 9.9
click at [283, 131] on span "When my dad used to get out the chess board when I was kid, I would think ‘Oh, …" at bounding box center [521, 123] width 537 height 33
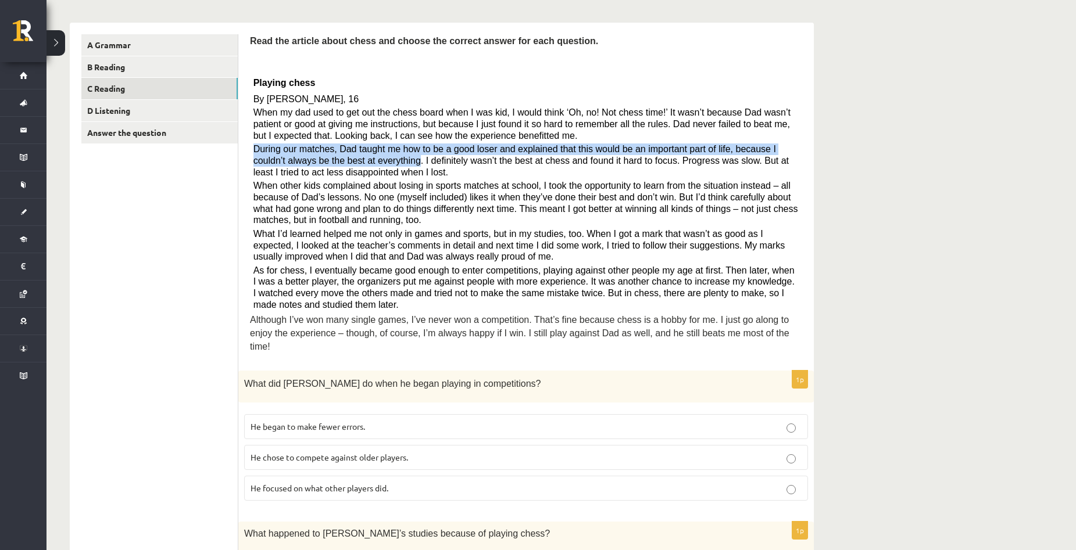
drag, startPoint x: 254, startPoint y: 148, endPoint x: 348, endPoint y: 162, distance: 95.2
click at [348, 162] on span "During our matches, Dad taught me how to be a good loser and explained that thi…" at bounding box center [520, 160] width 535 height 33
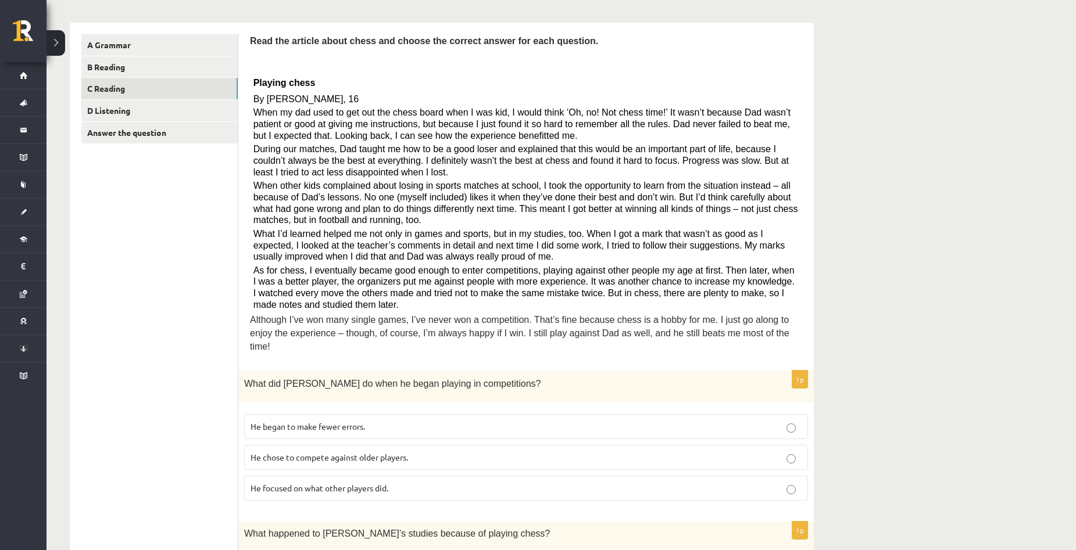
click at [352, 163] on span "During our matches, Dad taught me how to be a good loser and explained that thi…" at bounding box center [520, 160] width 535 height 33
drag, startPoint x: 350, startPoint y: 161, endPoint x: 540, endPoint y: 157, distance: 189.5
click at [544, 159] on span "During our matches, Dad taught me how to be a good loser and explained that thi…" at bounding box center [520, 160] width 535 height 33
click at [612, 175] on p "During our matches, Dad taught me how to be a good loser and explained that thi…" at bounding box center [526, 161] width 546 height 34
drag, startPoint x: 590, startPoint y: 160, endPoint x: 721, endPoint y: 177, distance: 132.3
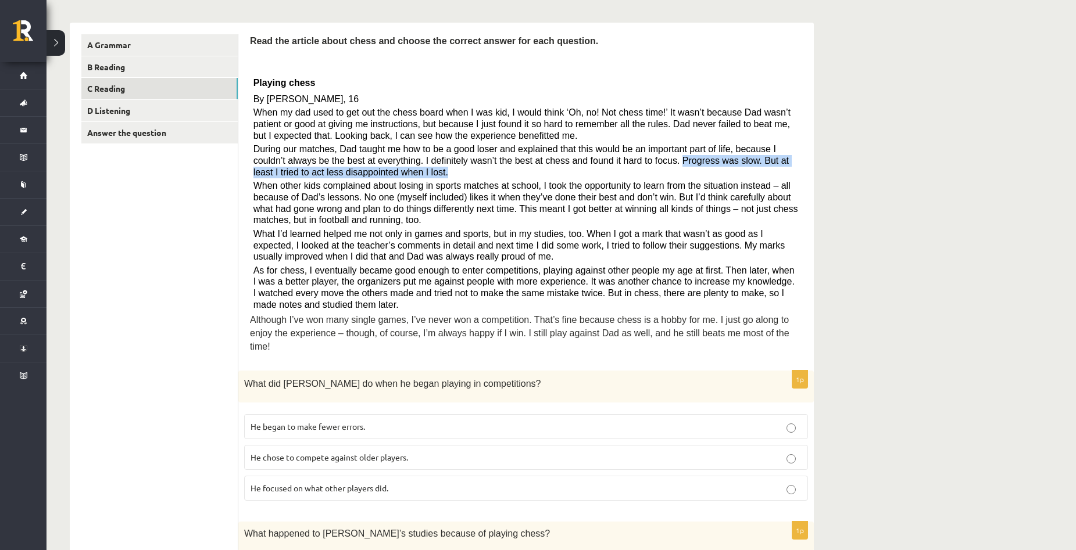
click at [721, 177] on p "During our matches, Dad taught me how to be a good loser and explained that thi…" at bounding box center [526, 161] width 546 height 34
drag, startPoint x: 389, startPoint y: 178, endPoint x: 379, endPoint y: 180, distance: 9.4
click at [389, 178] on div "Read the article about chess and choose the correct answer for each question. P…" at bounding box center [526, 196] width 552 height 325
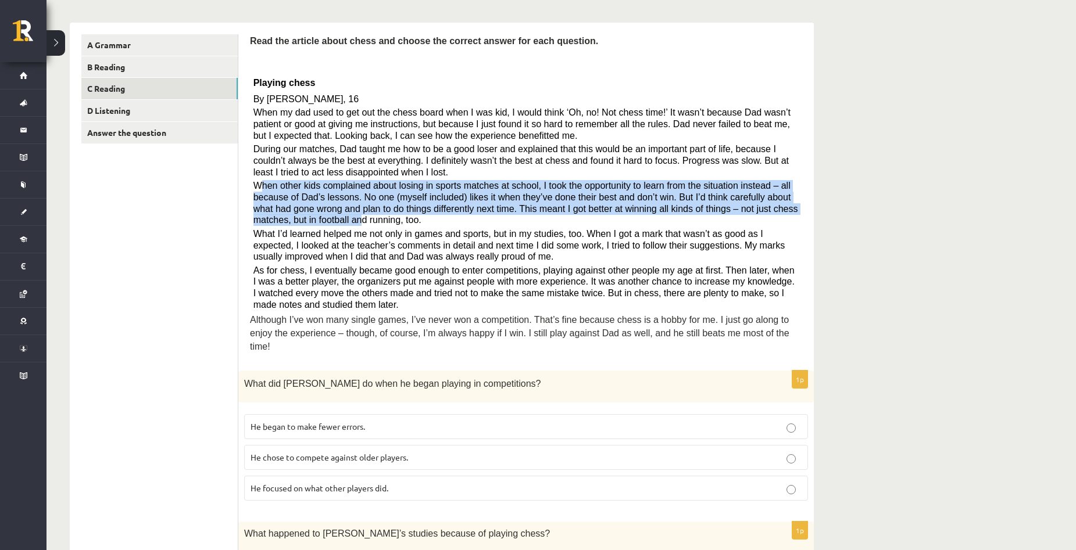
drag, startPoint x: 264, startPoint y: 182, endPoint x: 747, endPoint y: 225, distance: 484.8
click at [774, 214] on p "When other kids complained about losing in sports matches at school, I took the…" at bounding box center [526, 203] width 546 height 46
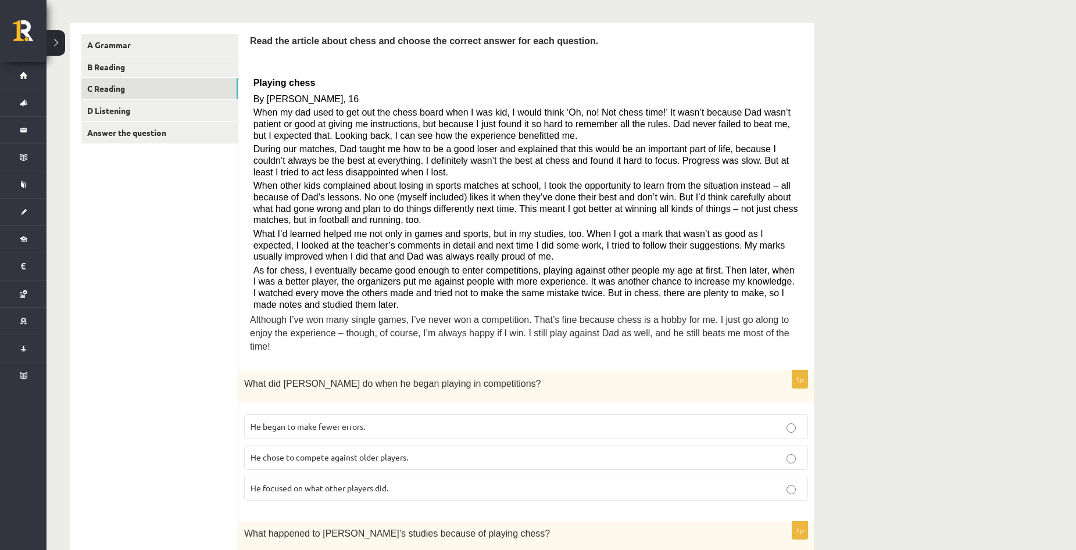
click at [511, 230] on span "What I’d learned helped me not only in games and sports, but in my studies, too…" at bounding box center [519, 245] width 532 height 33
drag, startPoint x: 548, startPoint y: 256, endPoint x: 791, endPoint y: 243, distance: 243.8
click at [791, 243] on p "What I’d learned helped me not only in games and sports, but in my studies, too…" at bounding box center [526, 245] width 546 height 34
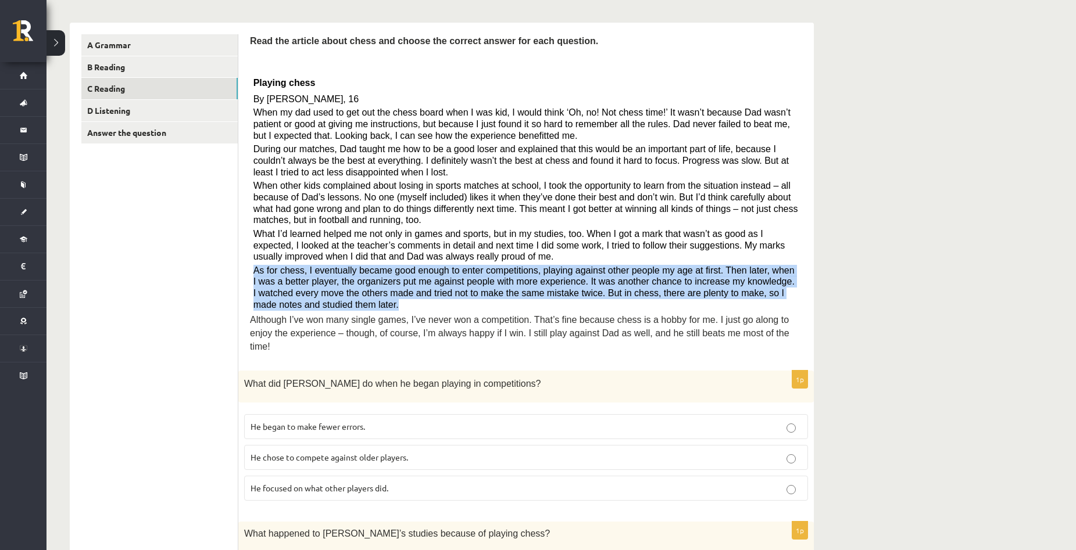
drag, startPoint x: 255, startPoint y: 268, endPoint x: 787, endPoint y: 302, distance: 533.9
click at [790, 302] on p "As for chess, I eventually became good enough to enter competitions, playing ag…" at bounding box center [526, 288] width 546 height 46
click at [342, 302] on p "As for chess, I eventually became good enough to enter competitions, playing ag…" at bounding box center [526, 288] width 546 height 46
click at [424, 310] on p "As for chess, I eventually became good enough to enter competitions, playing ag…" at bounding box center [526, 288] width 546 height 46
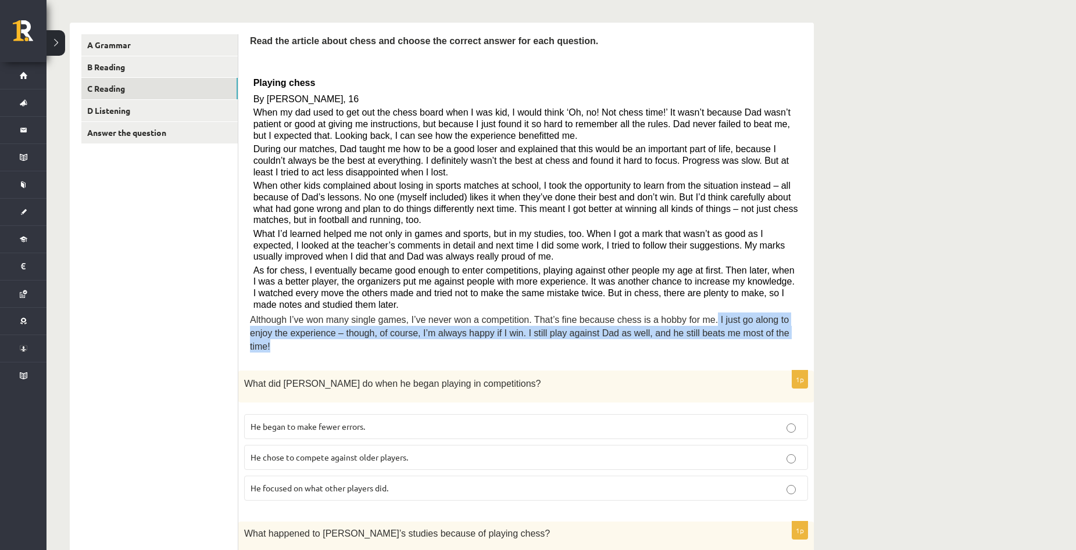
drag, startPoint x: 675, startPoint y: 320, endPoint x: 769, endPoint y: 330, distance: 94.1
click at [769, 330] on p "Although I’ve won many single games, I’ve never won a competition. That’s fine …" at bounding box center [526, 333] width 552 height 40
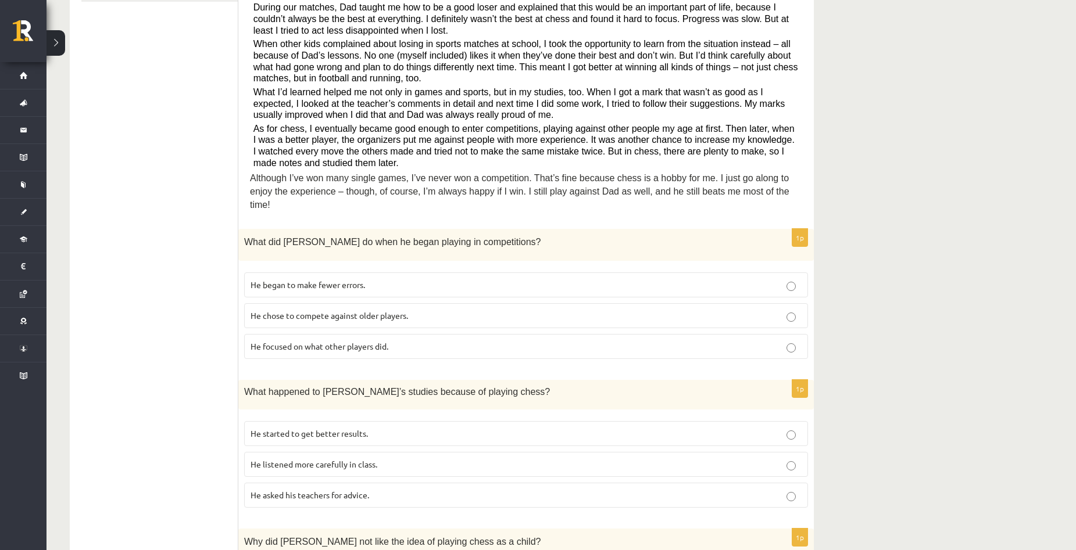
scroll to position [349, 0]
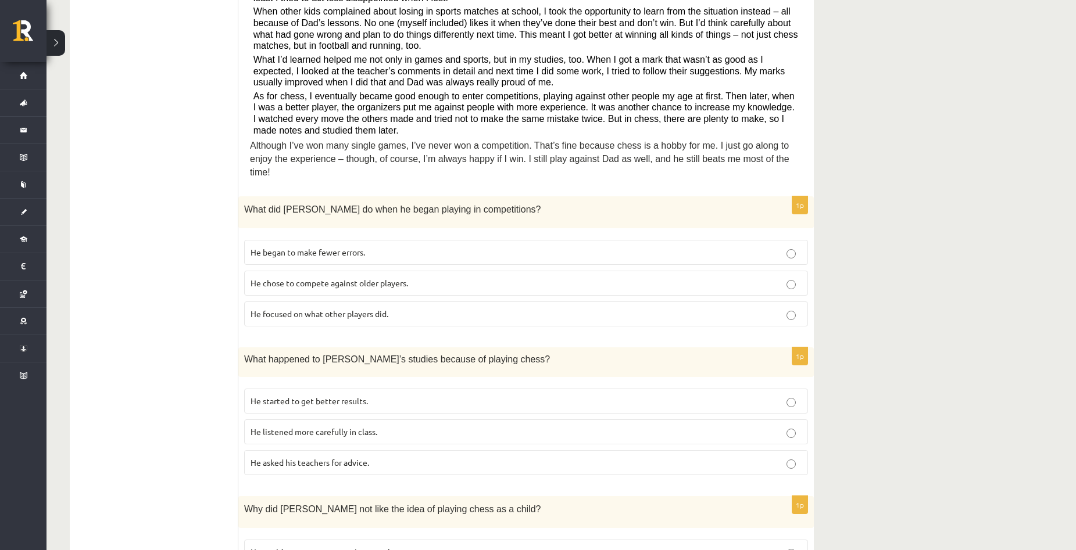
click at [517, 308] on p "He focused on what other players did." at bounding box center [525, 314] width 551 height 12
click at [345, 396] on span "He started to get better results." at bounding box center [308, 401] width 117 height 10
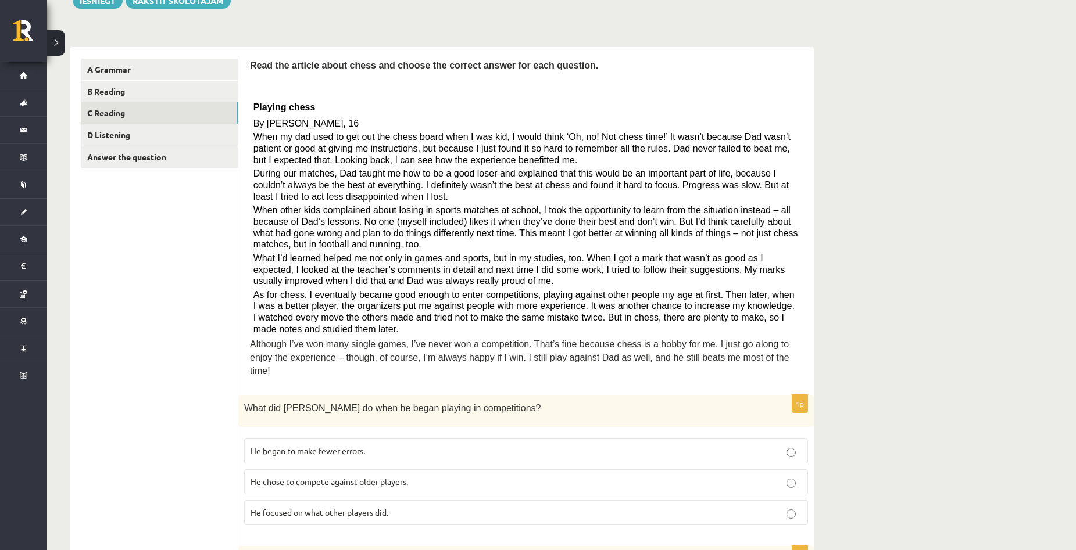
scroll to position [116, 0]
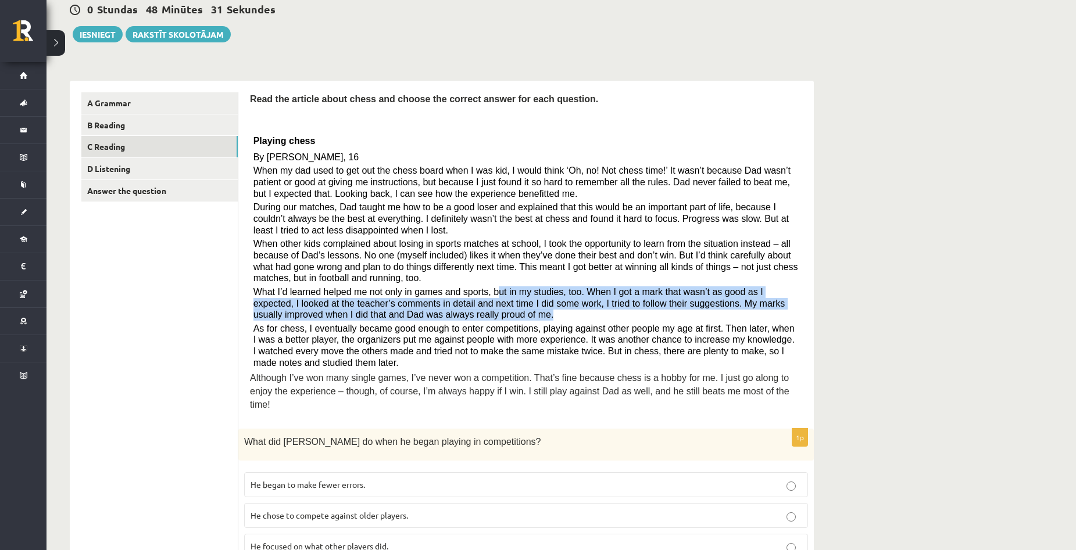
drag, startPoint x: 488, startPoint y: 290, endPoint x: 682, endPoint y: 313, distance: 195.5
click at [682, 313] on p "What I’d learned helped me not only in games and sports, but in my studies, too…" at bounding box center [526, 303] width 546 height 34
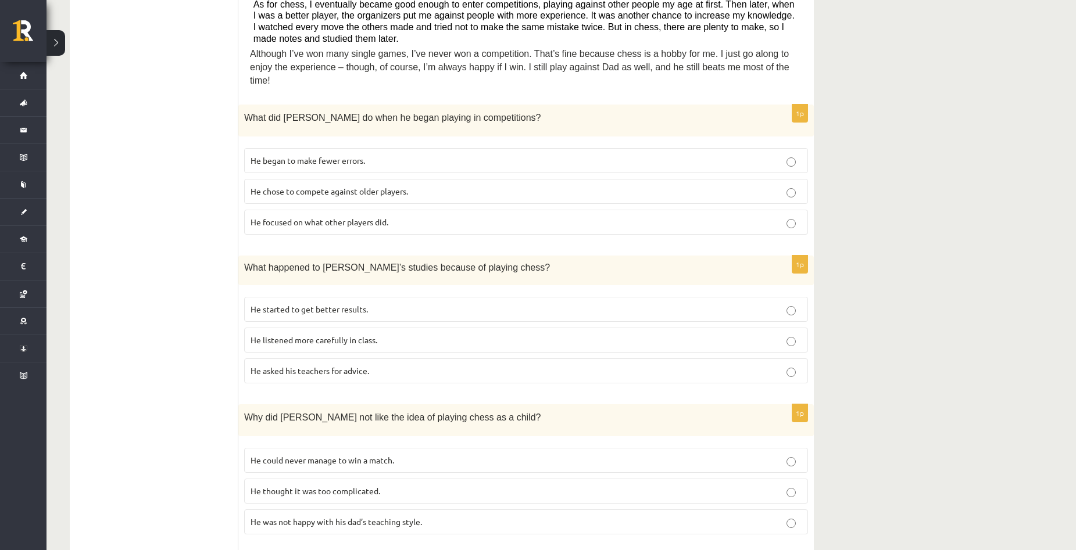
scroll to position [465, 0]
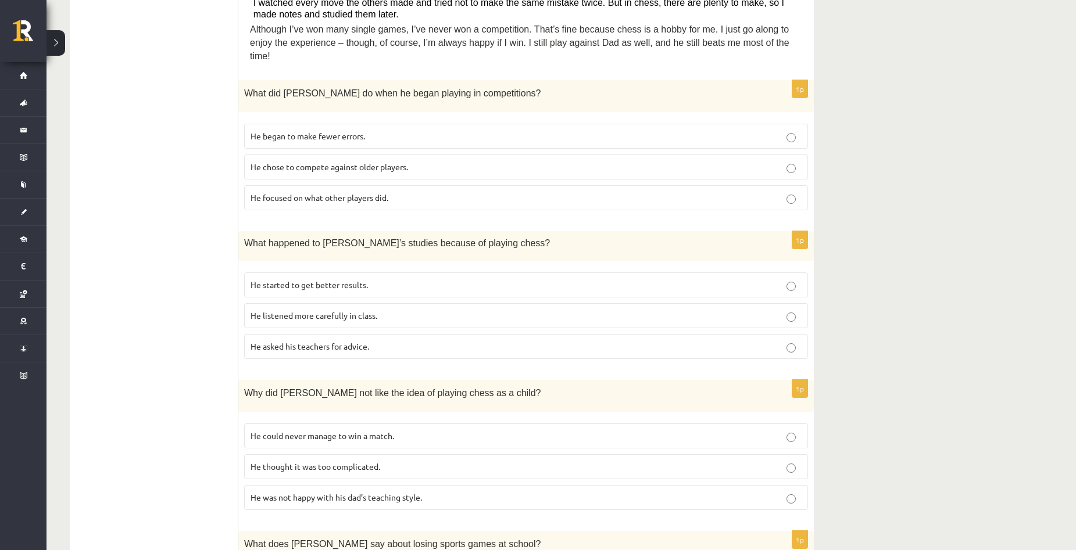
click at [364, 461] on span "He thought it was too complicated." at bounding box center [315, 466] width 130 height 10
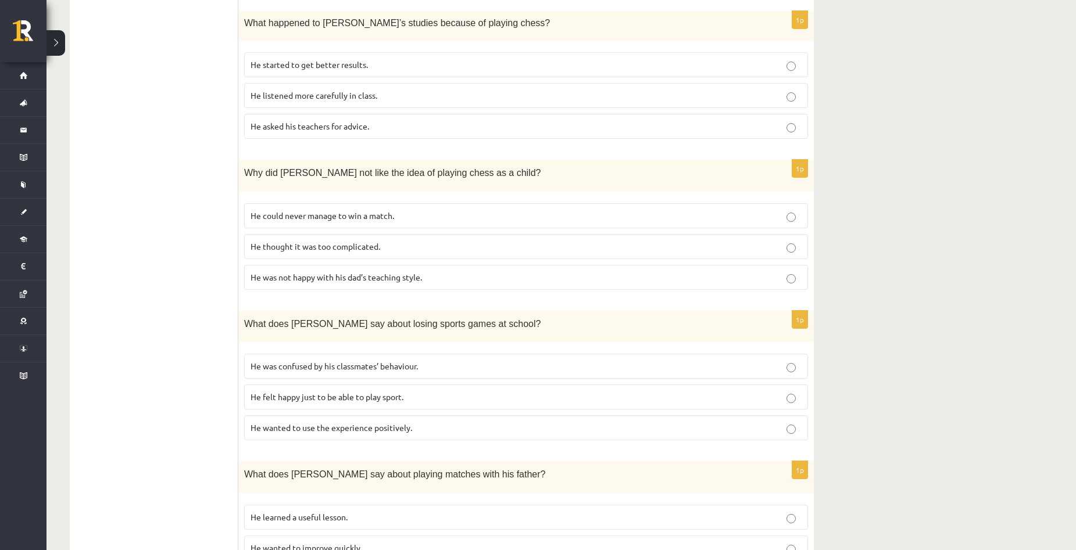
scroll to position [697, 0]
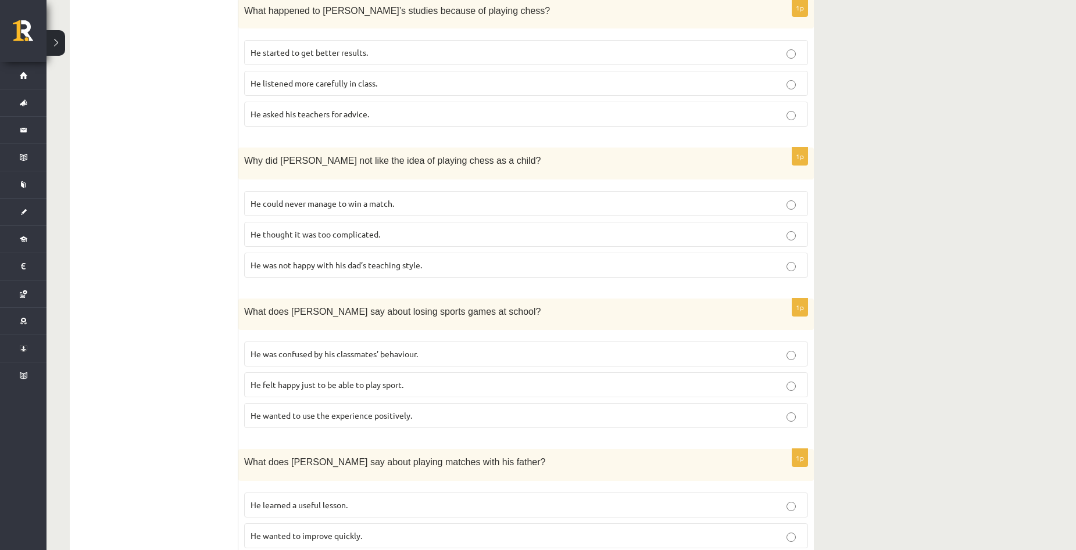
click at [407, 410] on span "He wanted to use the experience positively." at bounding box center [331, 415] width 162 height 10
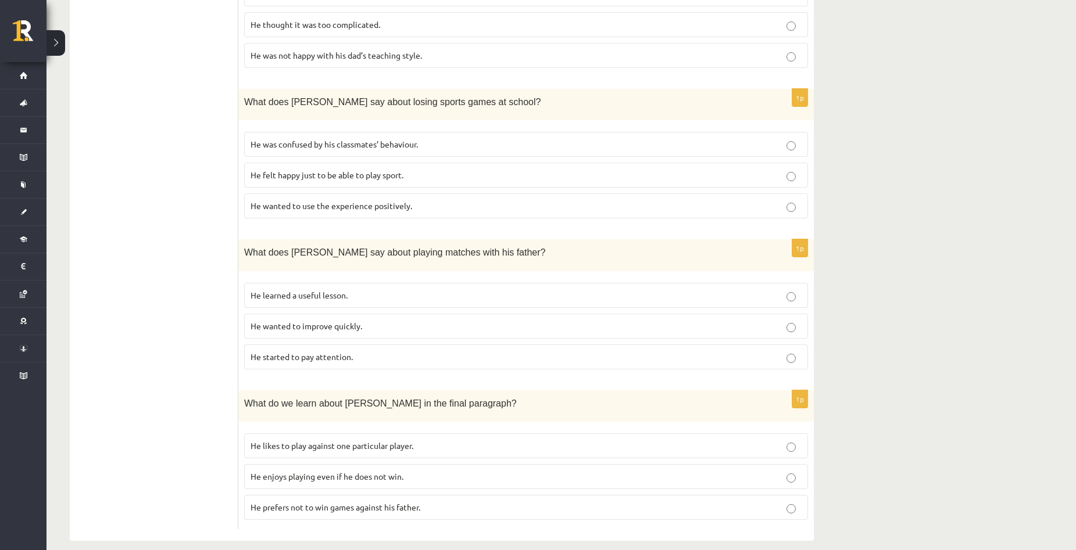
scroll to position [908, 0]
click at [375, 469] on p "He enjoys playing even if he does not win." at bounding box center [525, 475] width 551 height 12
click at [379, 288] on p "He learned a useful lesson." at bounding box center [525, 294] width 551 height 12
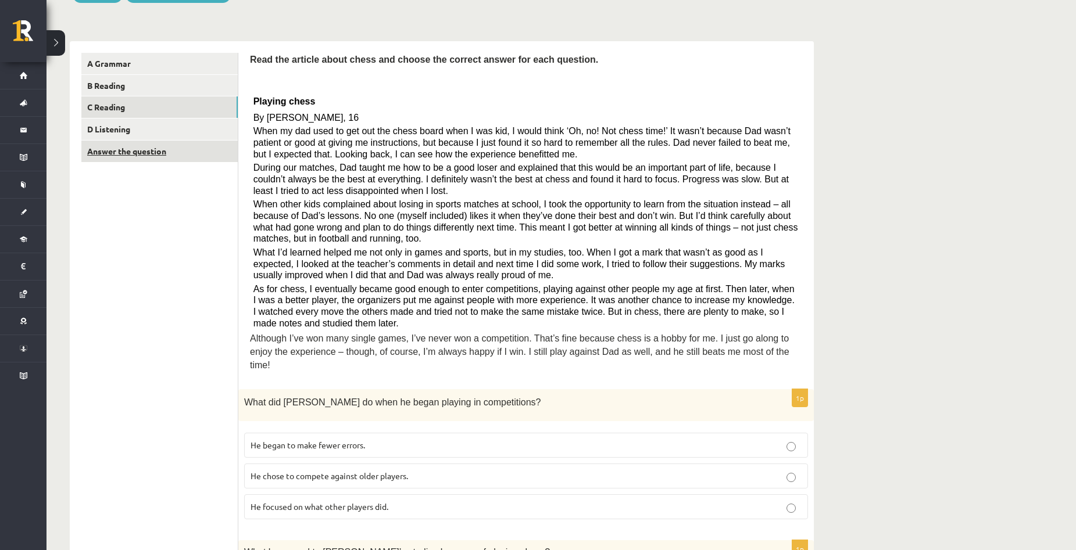
scroll to position [153, 0]
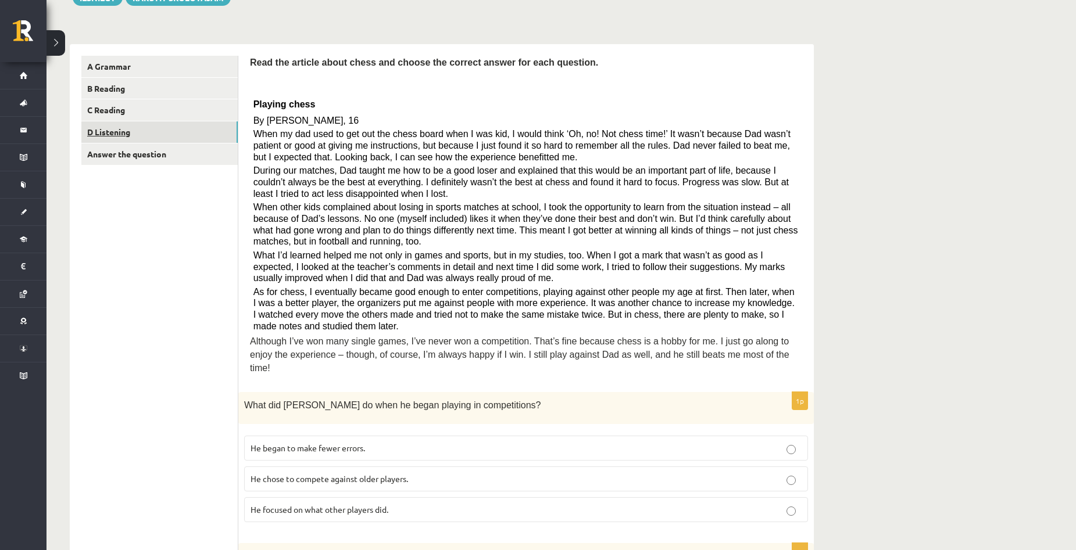
click at [120, 138] on link "D Listening" at bounding box center [159, 131] width 156 height 21
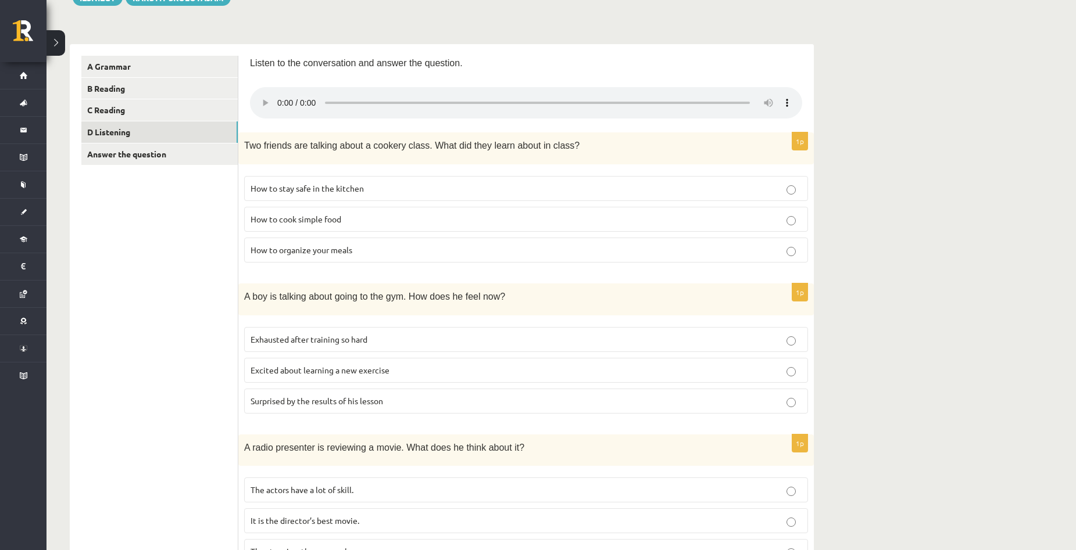
click at [851, 131] on div "10.a1 klases diagnosticējošais darbs angļu valodā par 9.klases mācību vielu , A…" at bounding box center [560, 476] width 1029 height 1169
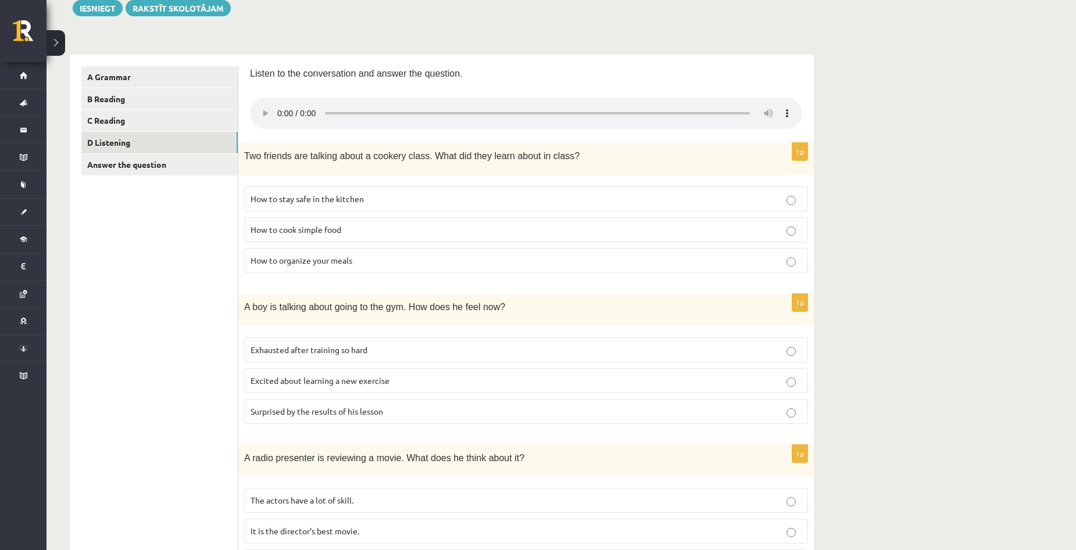
scroll to position [142, 0]
click at [1023, 260] on div "10.a1 klases diagnosticējošais darbs angļu valodā par 9.klases mācību vielu , A…" at bounding box center [560, 487] width 1029 height 1169
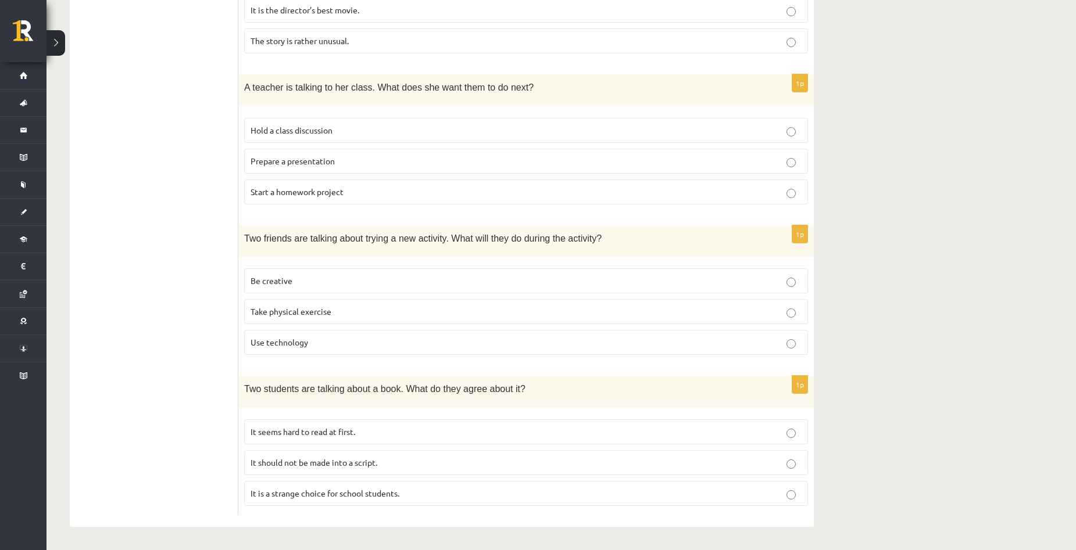
scroll to position [665, 0]
click at [490, 280] on p "Be creative" at bounding box center [525, 281] width 551 height 12
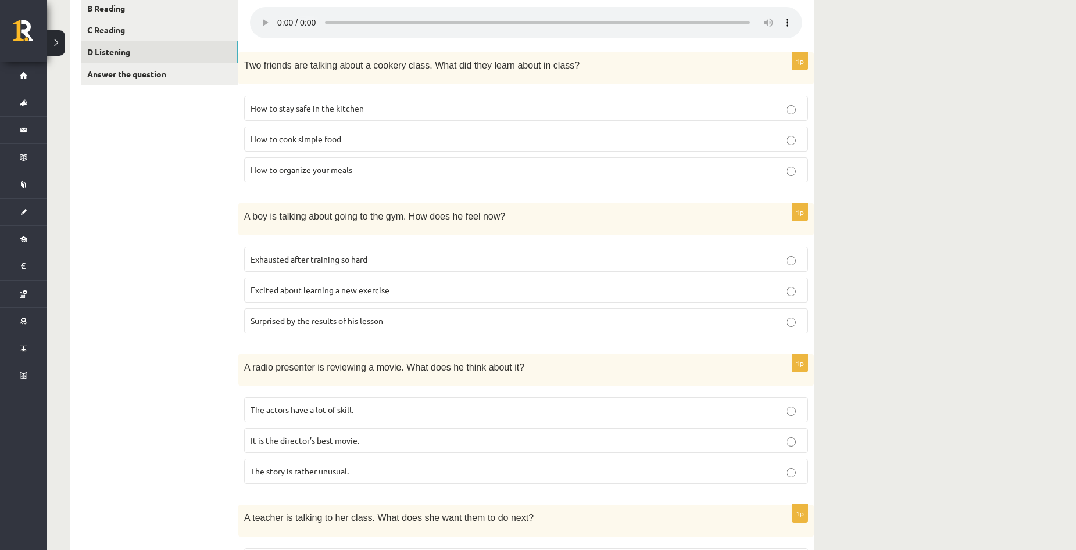
scroll to position [200, 0]
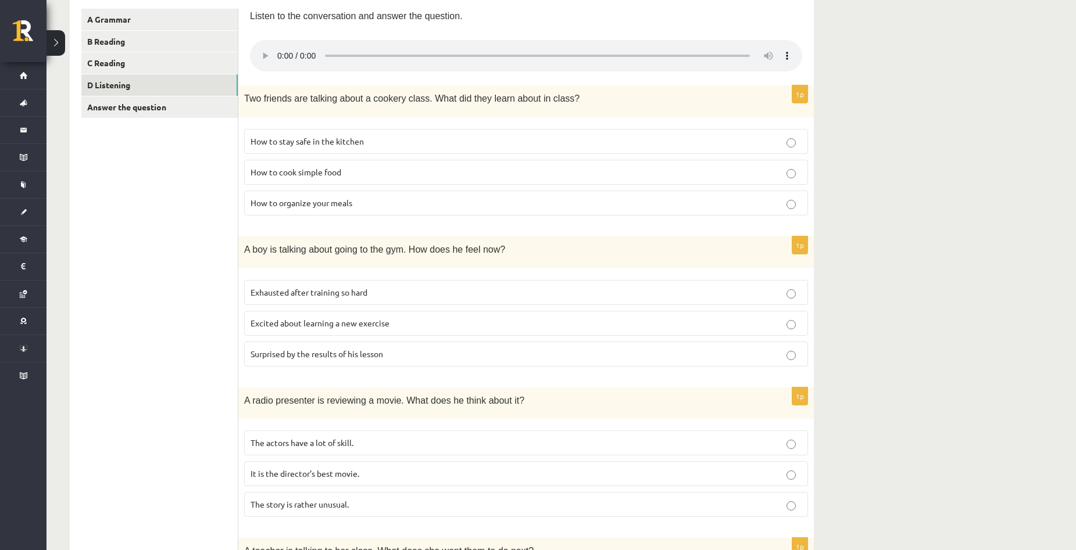
click at [393, 139] on p "How to stay safe in the kitchen" at bounding box center [525, 141] width 551 height 12
click at [383, 200] on p "How to organize your meals" at bounding box center [525, 203] width 551 height 12
drag, startPoint x: 425, startPoint y: 105, endPoint x: 554, endPoint y: 106, distance: 129.0
click at [554, 106] on div "Two friends are talking about a cookery class. What did they learn about in cla…" at bounding box center [525, 101] width 575 height 32
drag, startPoint x: 567, startPoint y: 110, endPoint x: 529, endPoint y: 116, distance: 38.2
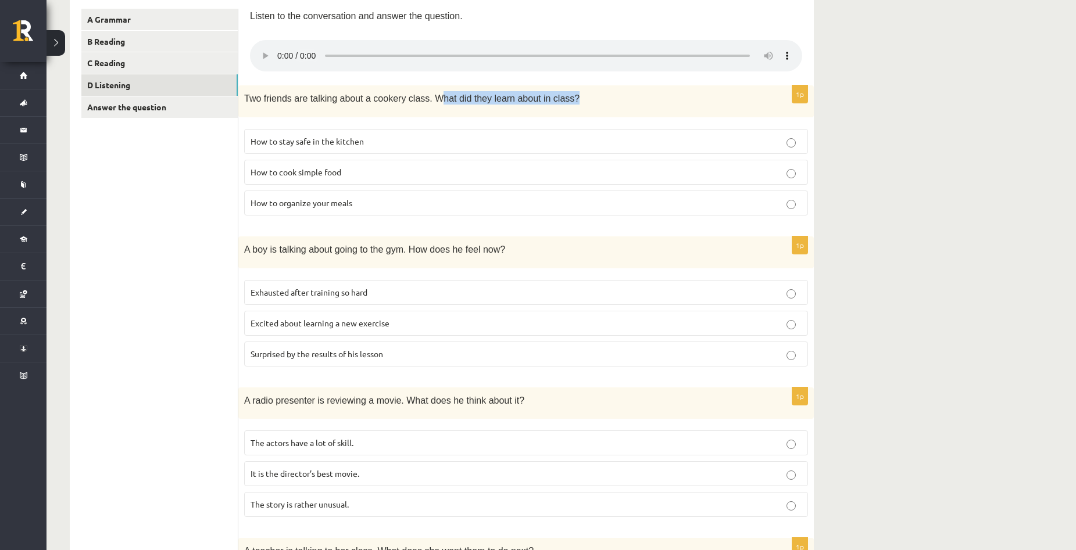
click at [566, 110] on div "Two friends are talking about a cookery class. What did they learn about in cla…" at bounding box center [525, 101] width 575 height 32
click at [611, 104] on p "Two friends are talking about a cookery class. What did they learn about in cla…" at bounding box center [497, 97] width 506 height 13
click at [437, 315] on label "Excited about learning a new exercise" at bounding box center [526, 323] width 564 height 25
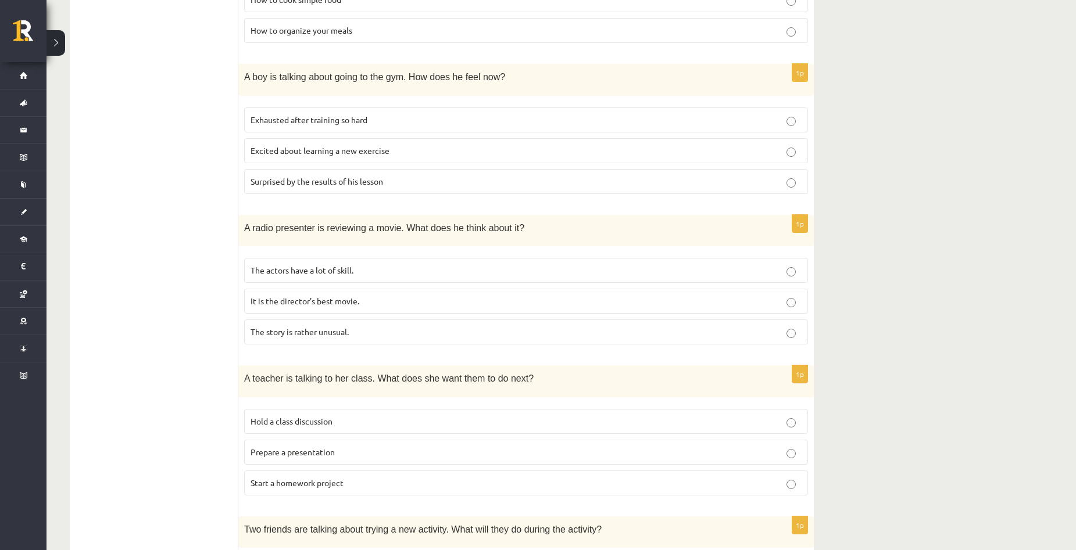
scroll to position [374, 0]
click at [348, 336] on p "The story is rather unusual." at bounding box center [525, 330] width 551 height 12
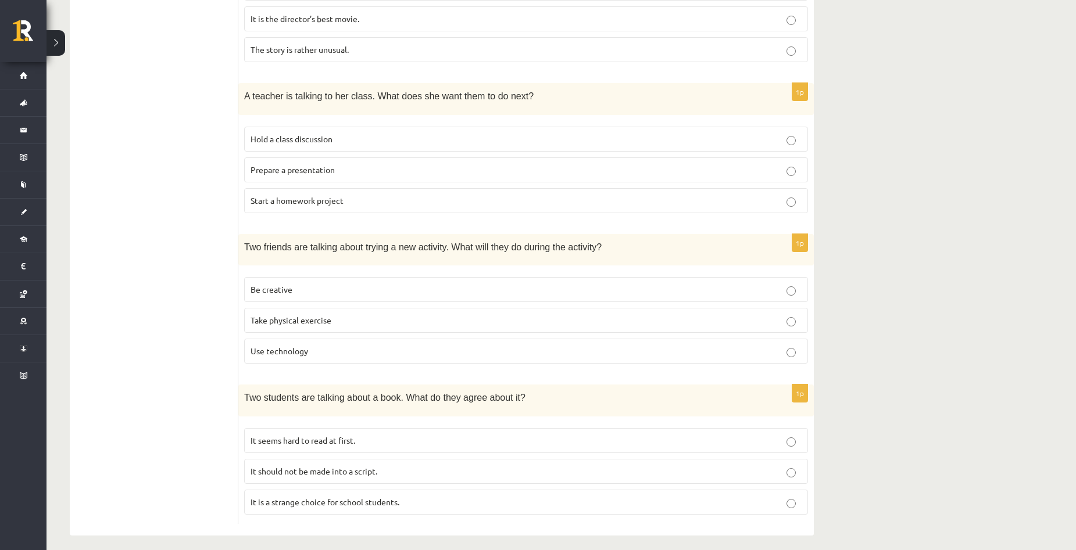
scroll to position [665, 0]
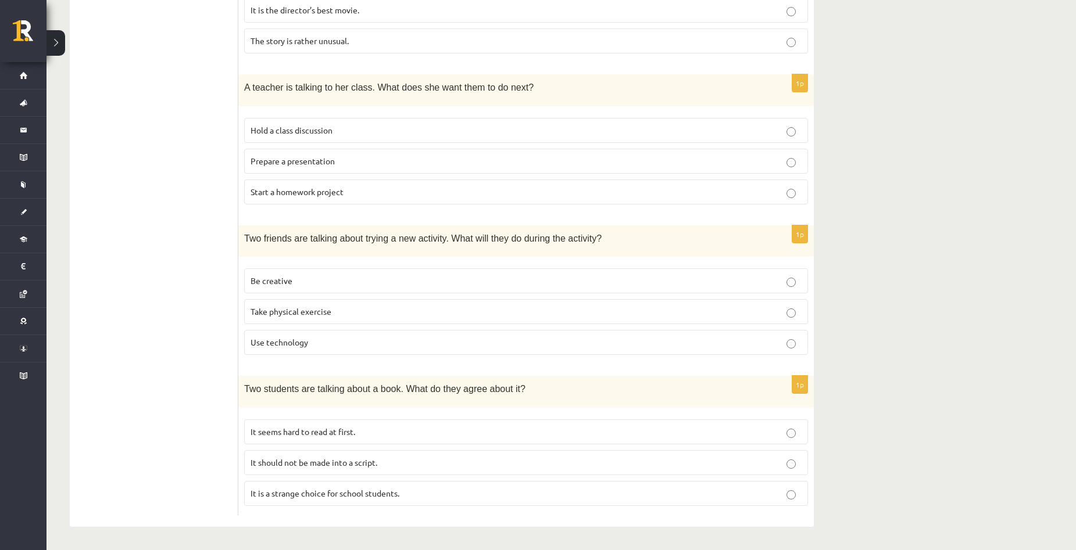
click at [311, 494] on span "It is a strange choice for school students." at bounding box center [324, 493] width 149 height 10
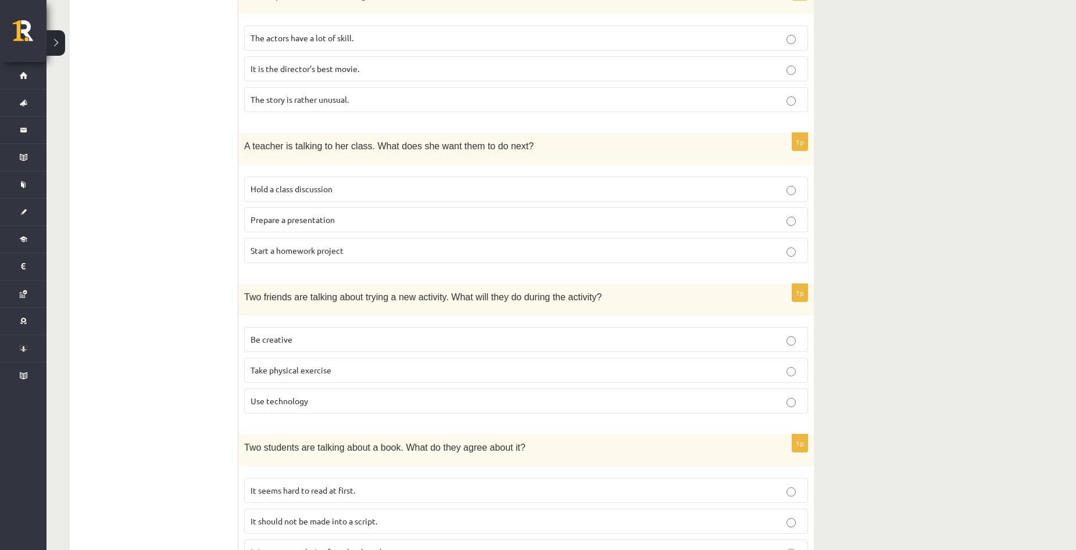
scroll to position [607, 0]
click at [363, 184] on p "Hold a class discussion" at bounding box center [525, 187] width 551 height 12
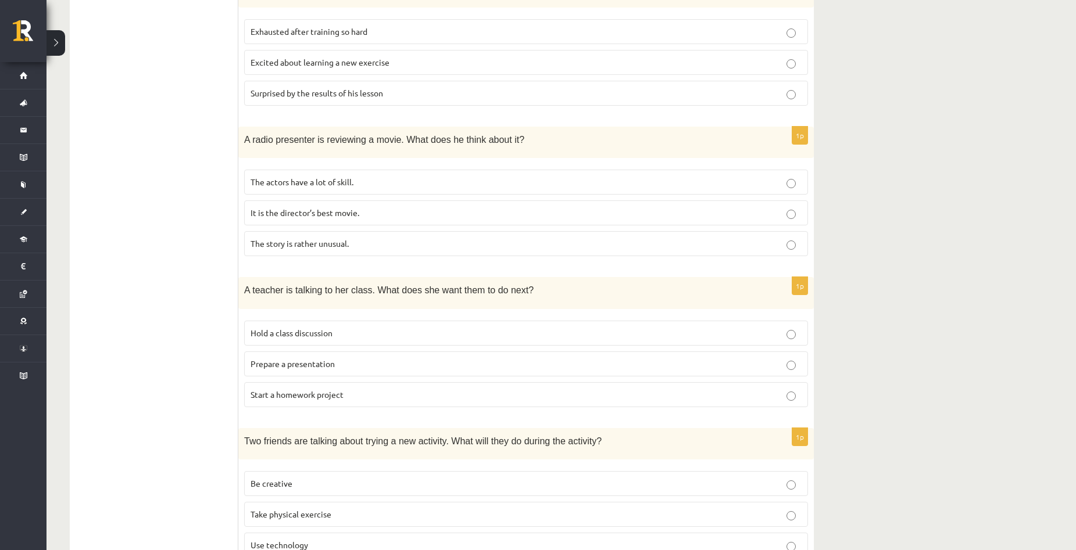
scroll to position [490, 0]
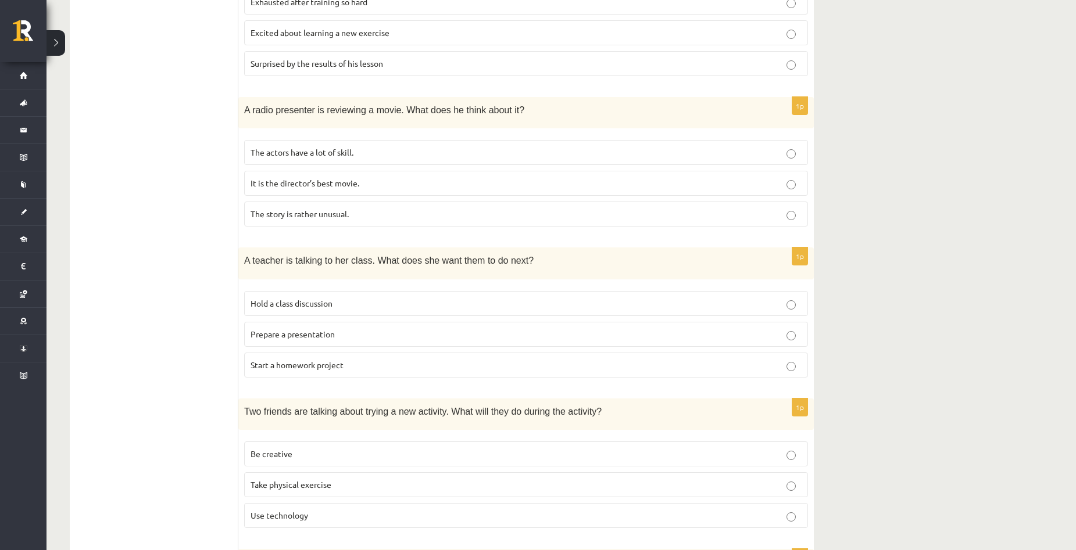
click at [424, 333] on p "Prepare a presentation" at bounding box center [525, 334] width 551 height 12
click at [431, 301] on p "Hold a class discussion" at bounding box center [525, 303] width 551 height 12
click at [434, 332] on p "Prepare a presentation" at bounding box center [525, 334] width 551 height 12
click at [454, 293] on label "Hold a class discussion" at bounding box center [526, 303] width 564 height 25
drag, startPoint x: 459, startPoint y: 345, endPoint x: 460, endPoint y: 306, distance: 38.4
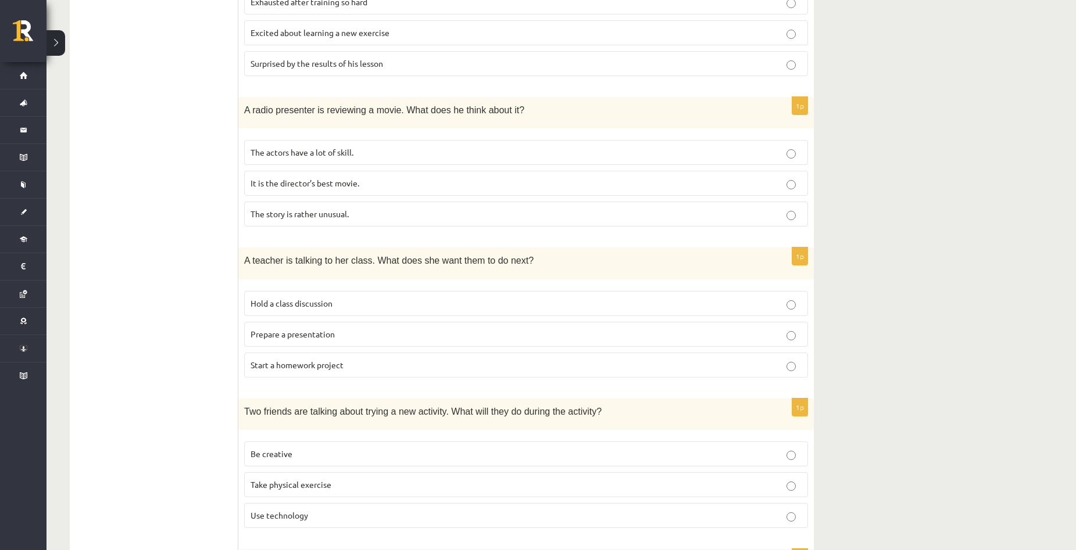
click at [458, 338] on label "Prepare a presentation" at bounding box center [526, 334] width 564 height 25
drag, startPoint x: 460, startPoint y: 306, endPoint x: 471, endPoint y: 333, distance: 28.9
click at [460, 307] on p "Hold a class discussion" at bounding box center [525, 303] width 551 height 12
click at [471, 333] on p "Prepare a presentation" at bounding box center [525, 334] width 551 height 12
drag, startPoint x: 468, startPoint y: 309, endPoint x: 467, endPoint y: 337, distance: 27.9
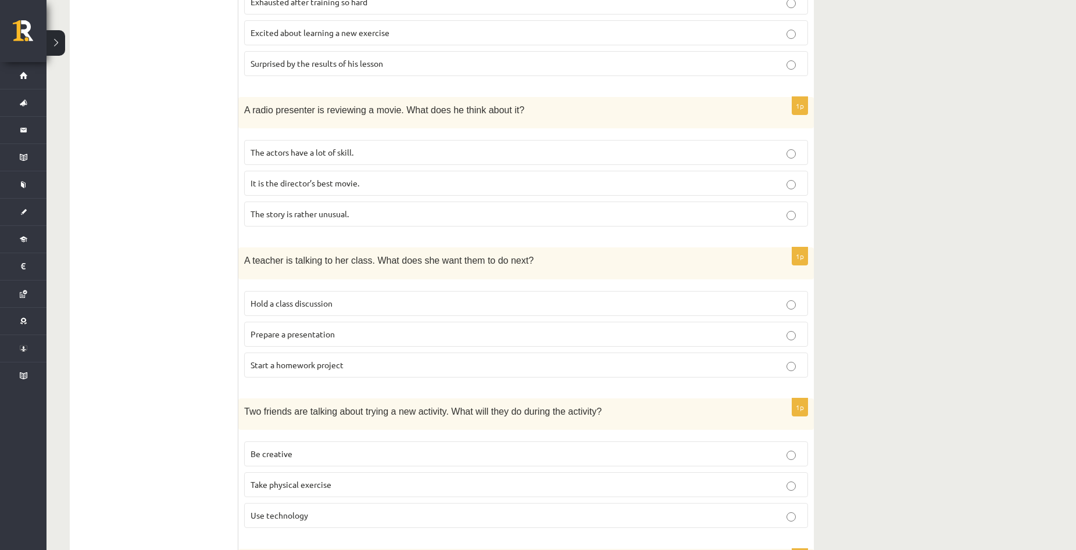
click at [468, 313] on label "Hold a class discussion" at bounding box center [526, 303] width 564 height 25
drag, startPoint x: 467, startPoint y: 337, endPoint x: 474, endPoint y: 294, distance: 43.6
click at [467, 335] on p "Prepare a presentation" at bounding box center [525, 334] width 551 height 12
click at [475, 294] on label "Hold a class discussion" at bounding box center [526, 303] width 564 height 25
click at [475, 328] on label "Prepare a presentation" at bounding box center [526, 334] width 564 height 25
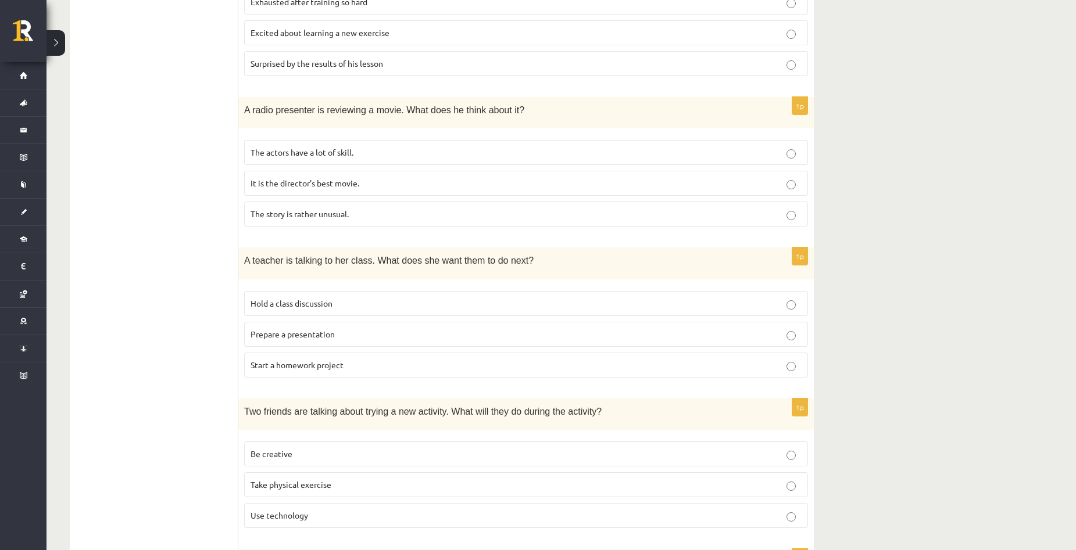
drag, startPoint x: 472, startPoint y: 304, endPoint x: 469, endPoint y: 347, distance: 43.6
click at [472, 311] on label "Hold a class discussion" at bounding box center [526, 303] width 564 height 25
drag, startPoint x: 469, startPoint y: 347, endPoint x: 466, endPoint y: 316, distance: 32.1
click at [467, 331] on label "Prepare a presentation" at bounding box center [526, 334] width 564 height 25
drag, startPoint x: 466, startPoint y: 316, endPoint x: 472, endPoint y: 335, distance: 20.2
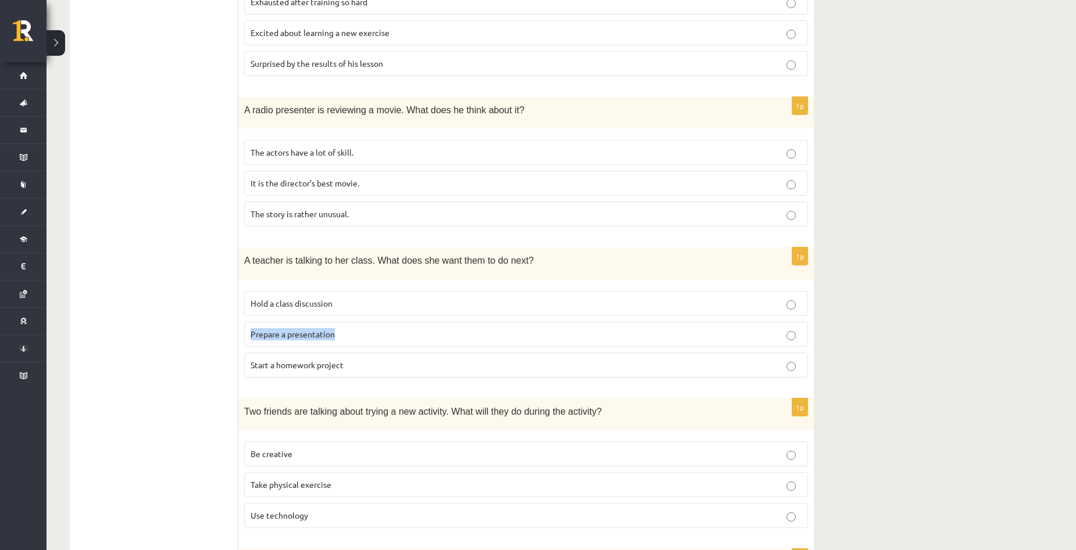
click at [469, 322] on fieldset "Hold a class discussion Prepare a presentation Start a homework project" at bounding box center [526, 333] width 564 height 96
click at [472, 336] on p "Prepare a presentation" at bounding box center [525, 334] width 551 height 12
click at [456, 310] on p "Hold a class discussion" at bounding box center [525, 303] width 551 height 12
click at [463, 334] on p "Prepare a presentation" at bounding box center [525, 334] width 551 height 12
click at [460, 303] on p "Hold a class discussion" at bounding box center [525, 303] width 551 height 12
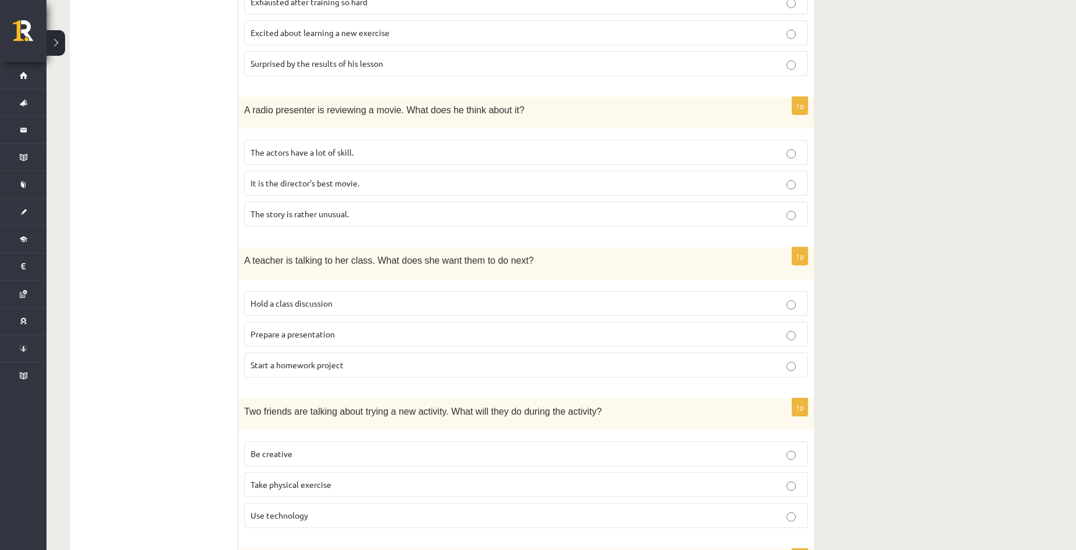
click at [451, 334] on p "Prepare a presentation" at bounding box center [525, 334] width 551 height 12
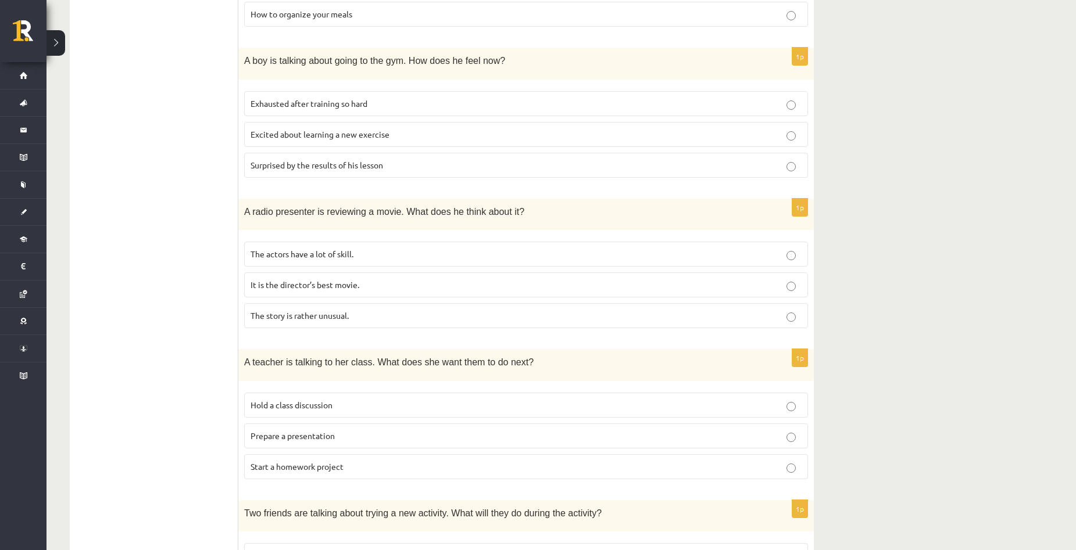
scroll to position [200, 0]
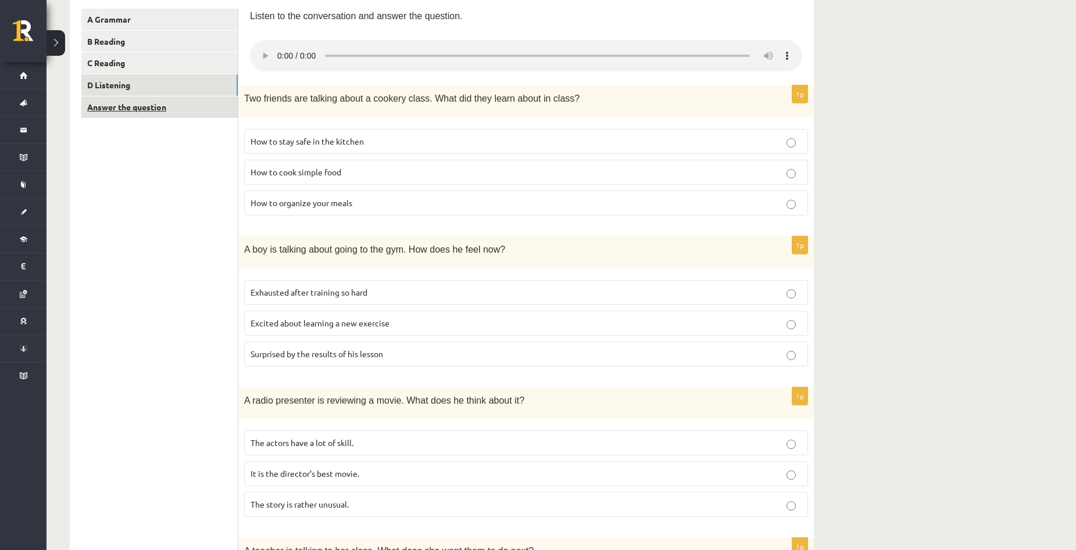
click at [149, 108] on link "Answer the question" at bounding box center [159, 106] width 156 height 21
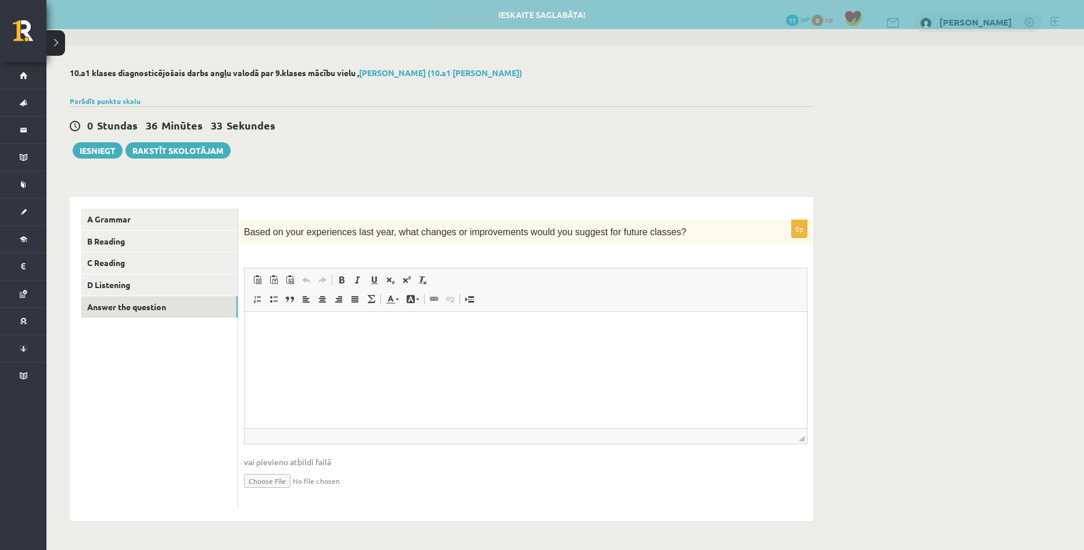
scroll to position [0, 0]
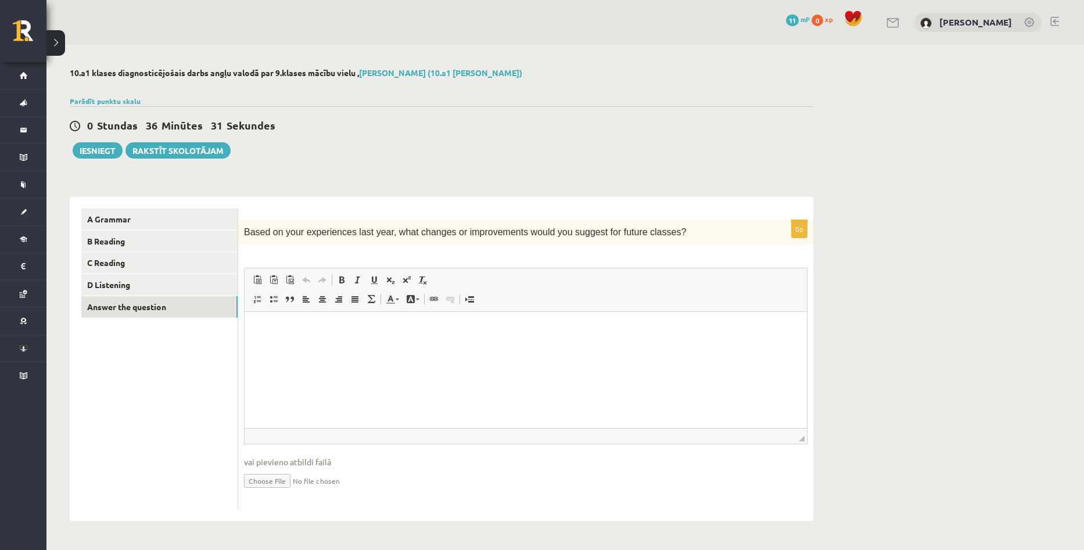
click at [954, 281] on div "10.a1 klases diagnosticējošais darbs angļu valodā par 9.klases mācību vielu , A…" at bounding box center [565, 295] width 1038 height 500
click at [332, 327] on p "Editor, wiswyg-editor-user-answer-47363708210580" at bounding box center [525, 330] width 539 height 12
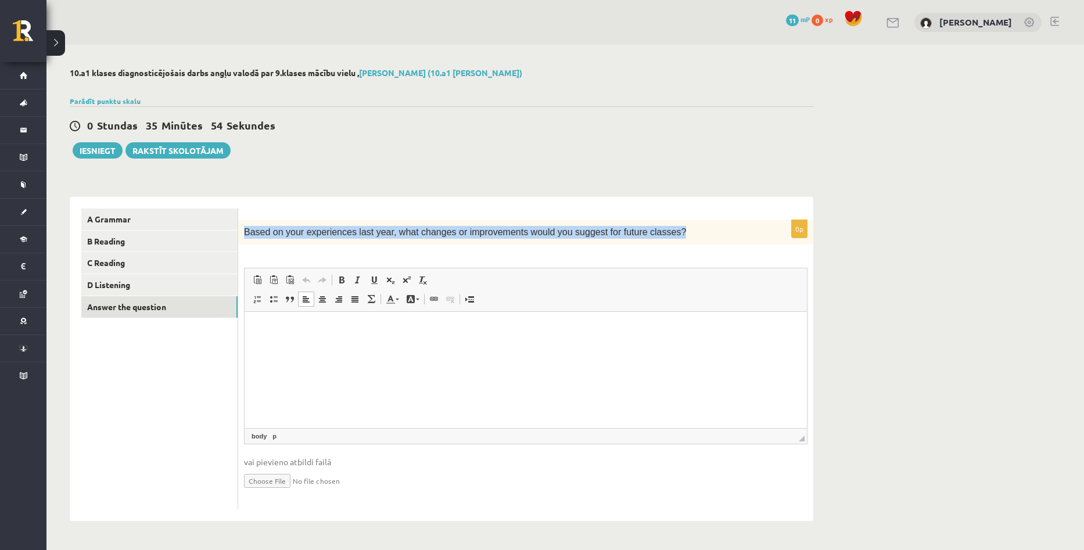
drag, startPoint x: 245, startPoint y: 232, endPoint x: 646, endPoint y: 235, distance: 400.9
click at [646, 235] on p "Based on your experiences last year, what changes or improvements would you sug…" at bounding box center [497, 232] width 506 height 13
copy span "Based on your experiences last year, what changes or improvements would you sug…"
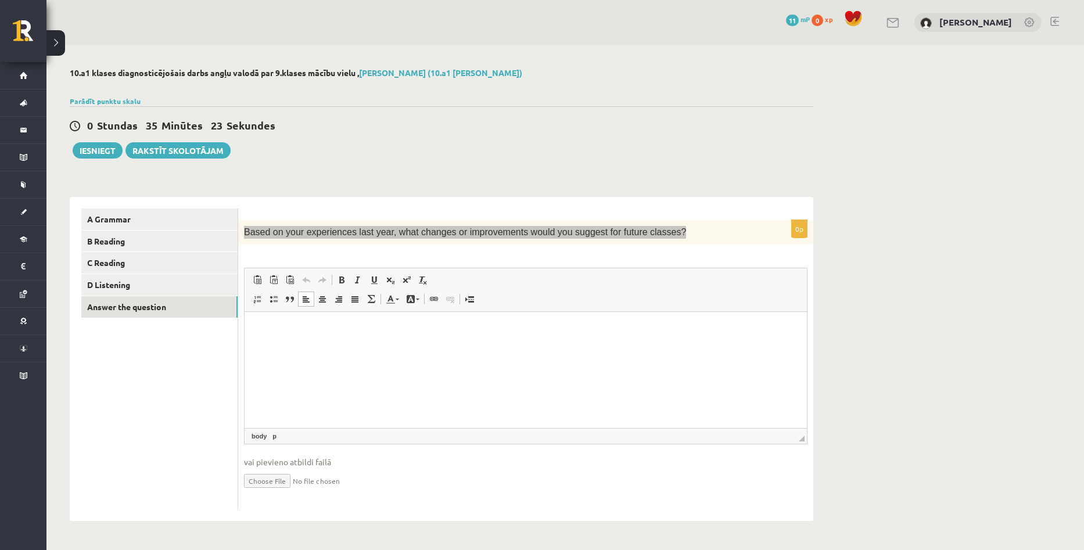
drag, startPoint x: 403, startPoint y: 339, endPoint x: 390, endPoint y: 332, distance: 14.6
click at [395, 335] on html at bounding box center [526, 329] width 562 height 35
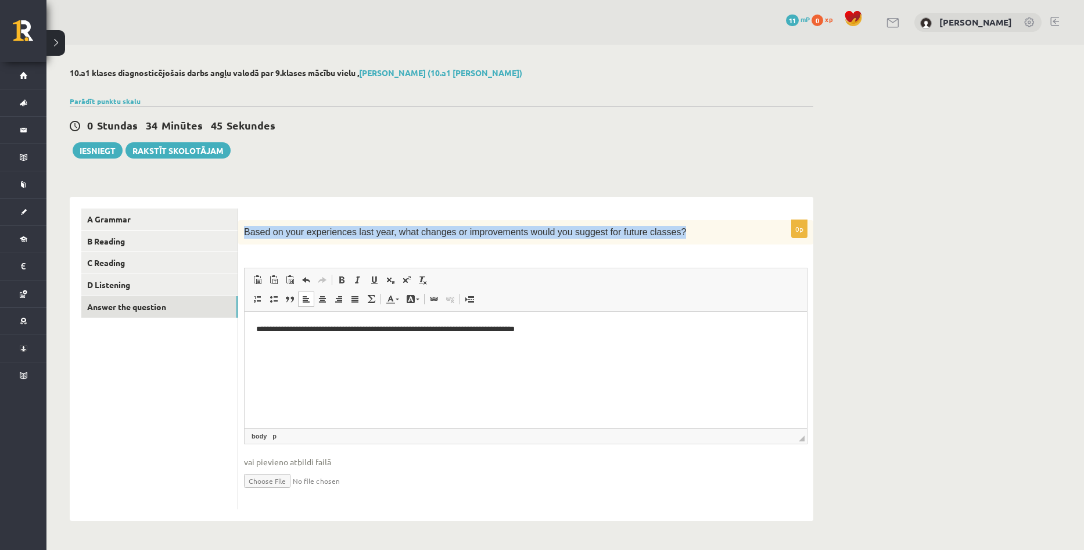
click at [331, 436] on span "◢ Elements path body p" at bounding box center [526, 436] width 562 height 16
click at [324, 438] on span "◢ Elements path body p" at bounding box center [526, 436] width 562 height 16
click at [107, 155] on button "Iesniegt" at bounding box center [98, 150] width 50 height 16
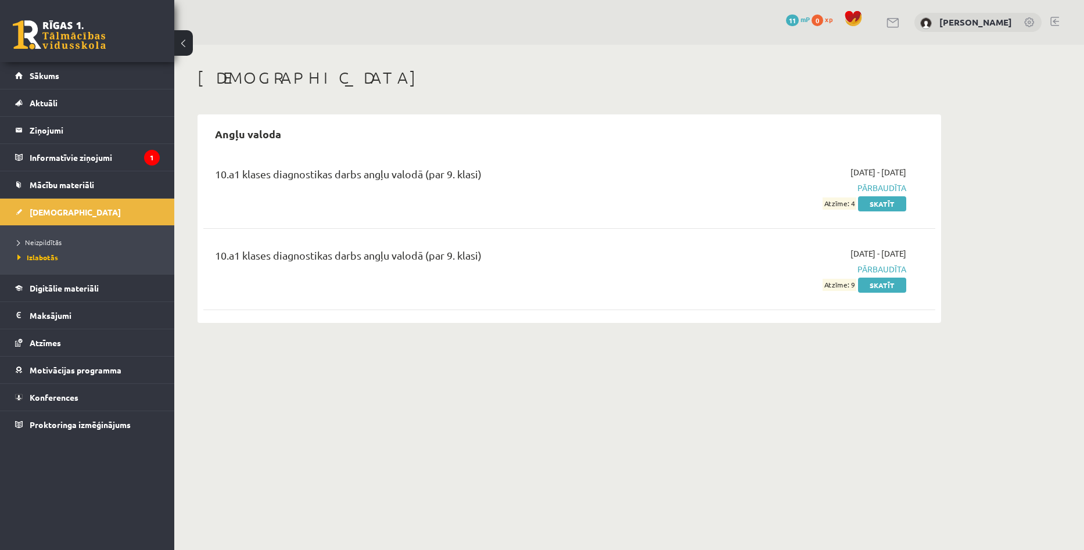
click at [965, 301] on div "Ieskaites Angļu valoda 10.a1 klases diagnostikas darbs angļu valodā (par 9. kla…" at bounding box center [629, 196] width 910 height 302
click at [881, 288] on link "Skatīt" at bounding box center [882, 285] width 48 height 15
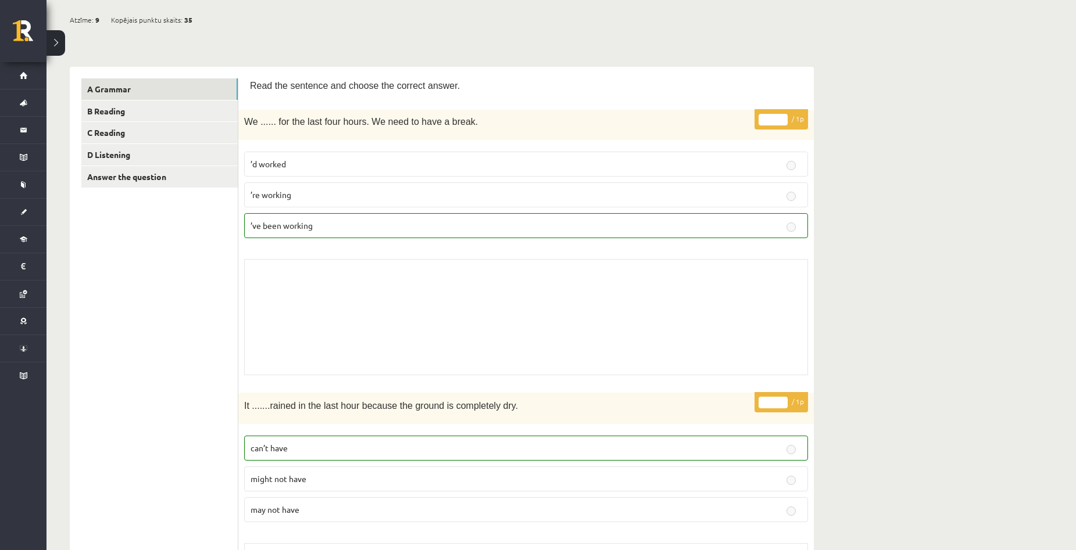
scroll to position [116, 0]
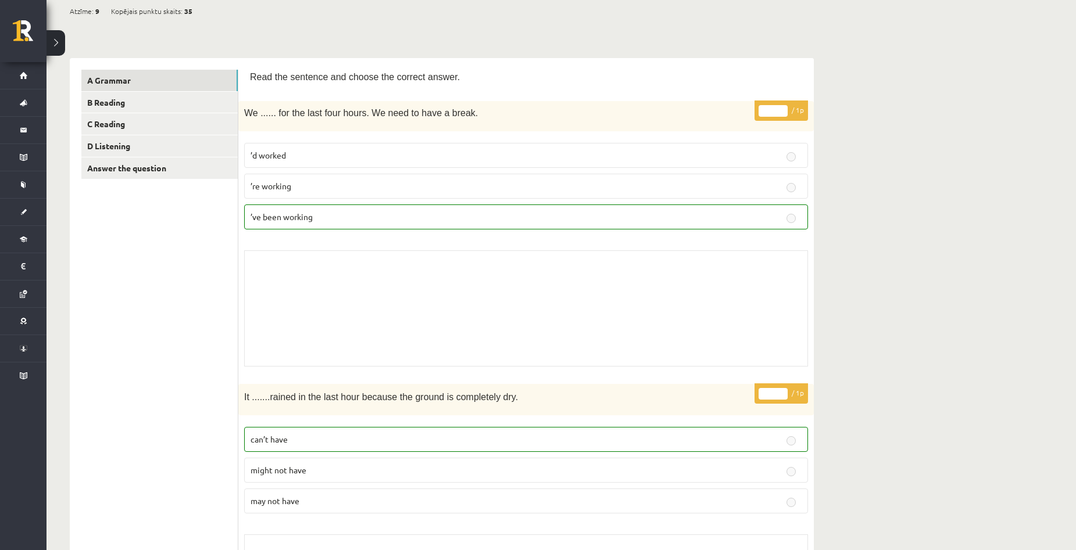
drag, startPoint x: 983, startPoint y: 220, endPoint x: 476, endPoint y: 215, distance: 506.1
click at [137, 173] on link "Answer the question" at bounding box center [159, 167] width 156 height 21
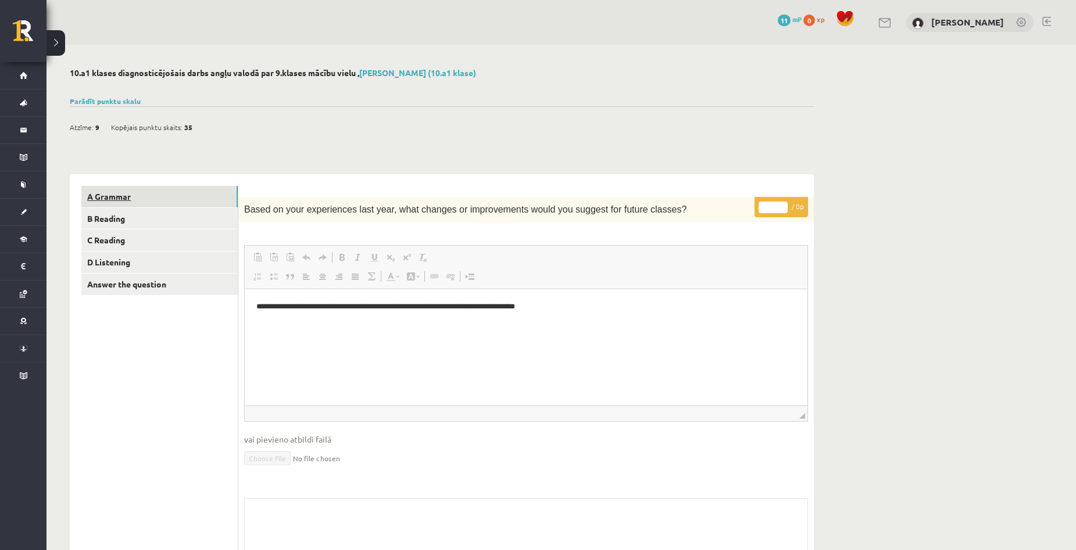
scroll to position [0, 0]
click at [117, 196] on link "A Grammar" at bounding box center [159, 196] width 156 height 21
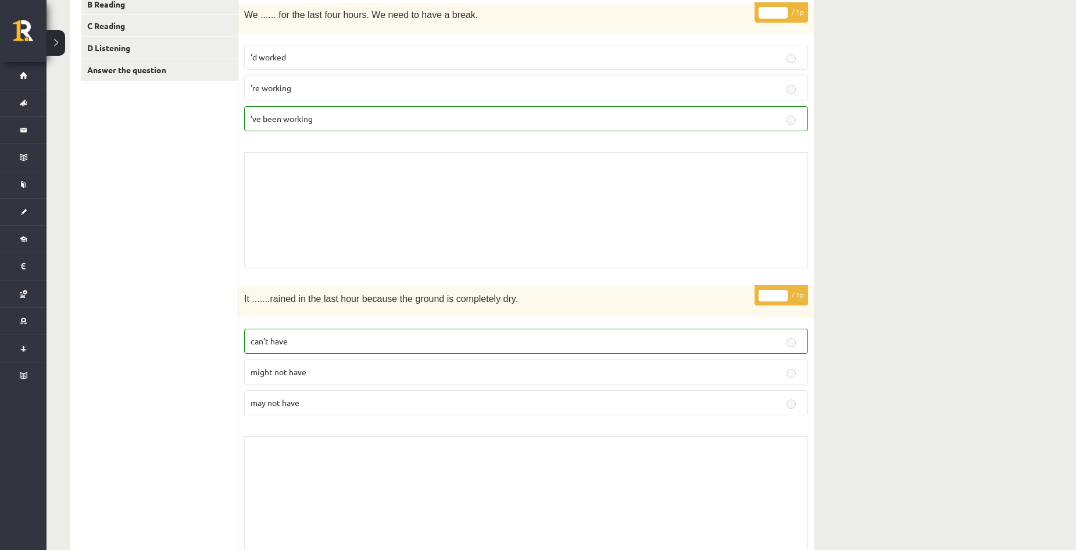
scroll to position [232, 0]
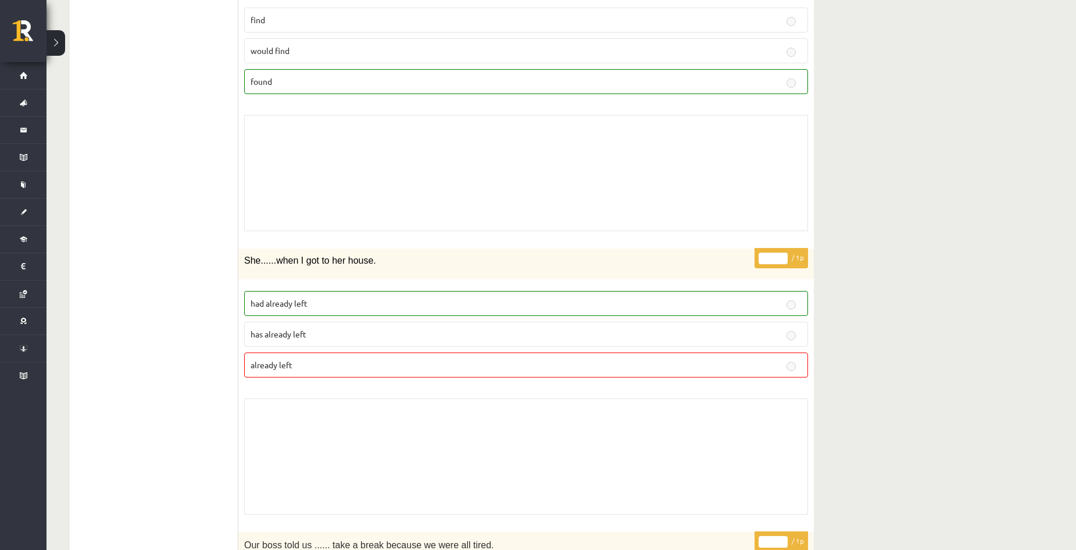
scroll to position [3951, 0]
drag, startPoint x: 258, startPoint y: 300, endPoint x: 380, endPoint y: 296, distance: 122.1
click at [377, 295] on label "had already left" at bounding box center [526, 301] width 564 height 25
click at [380, 296] on p "had already left" at bounding box center [525, 302] width 551 height 12
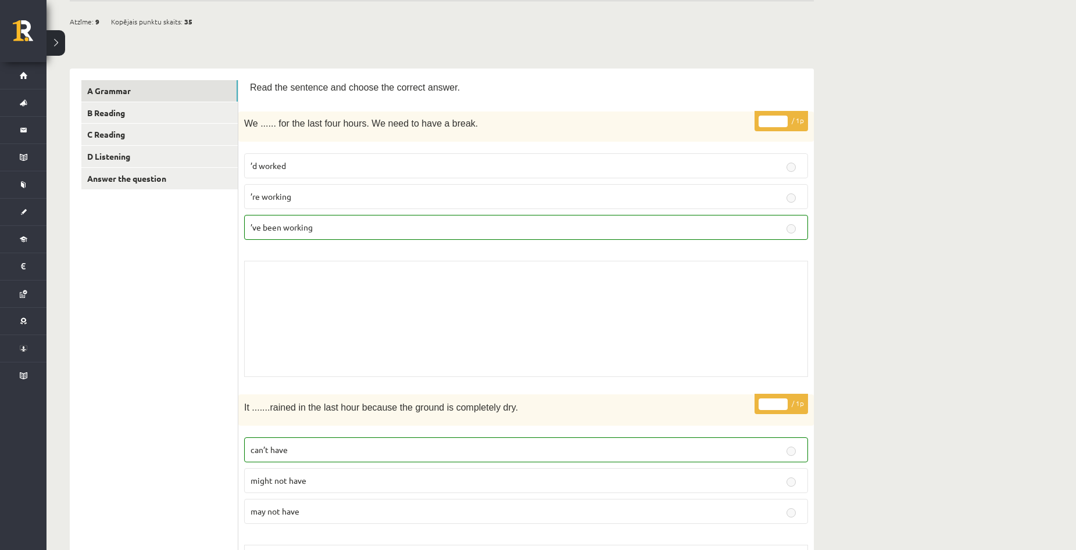
scroll to position [88, 0]
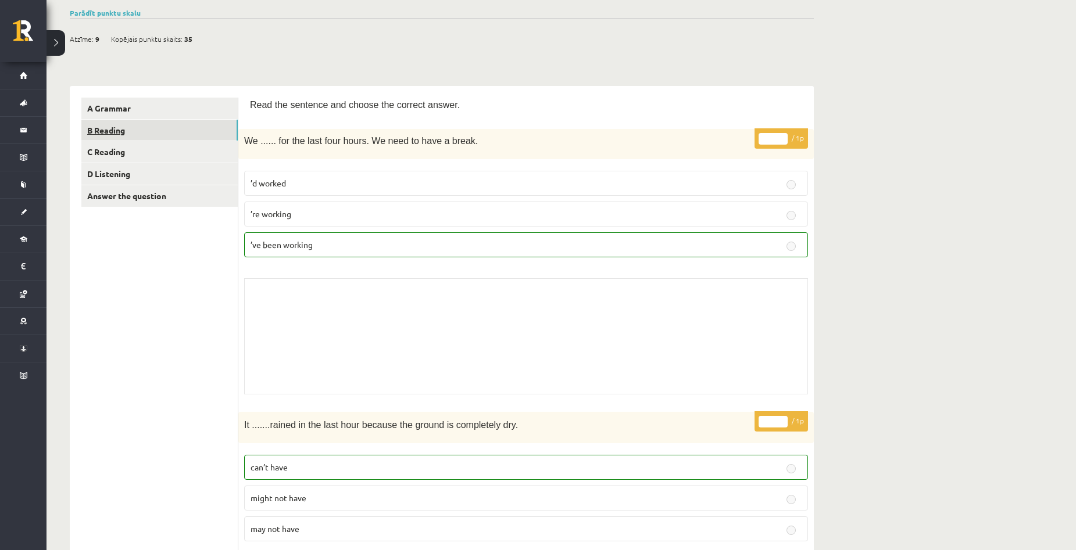
click at [110, 128] on link "B Reading" at bounding box center [159, 130] width 156 height 21
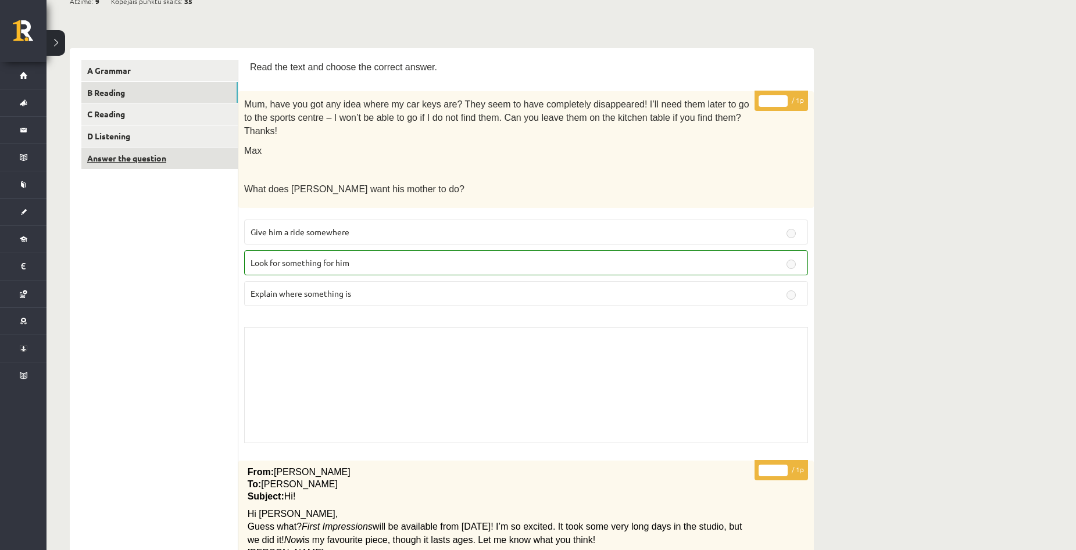
scroll to position [116, 0]
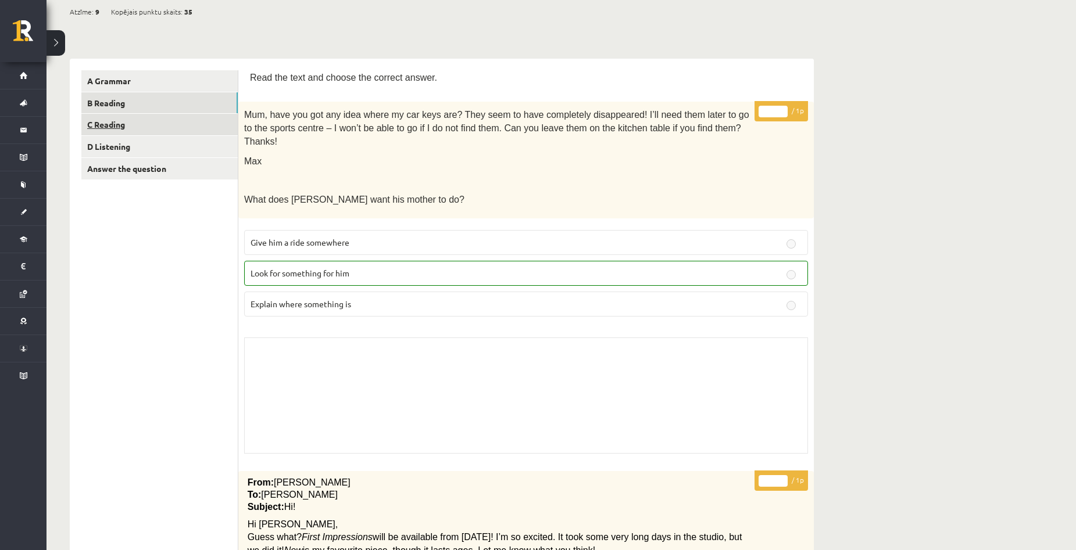
click at [107, 127] on link "C Reading" at bounding box center [159, 124] width 156 height 21
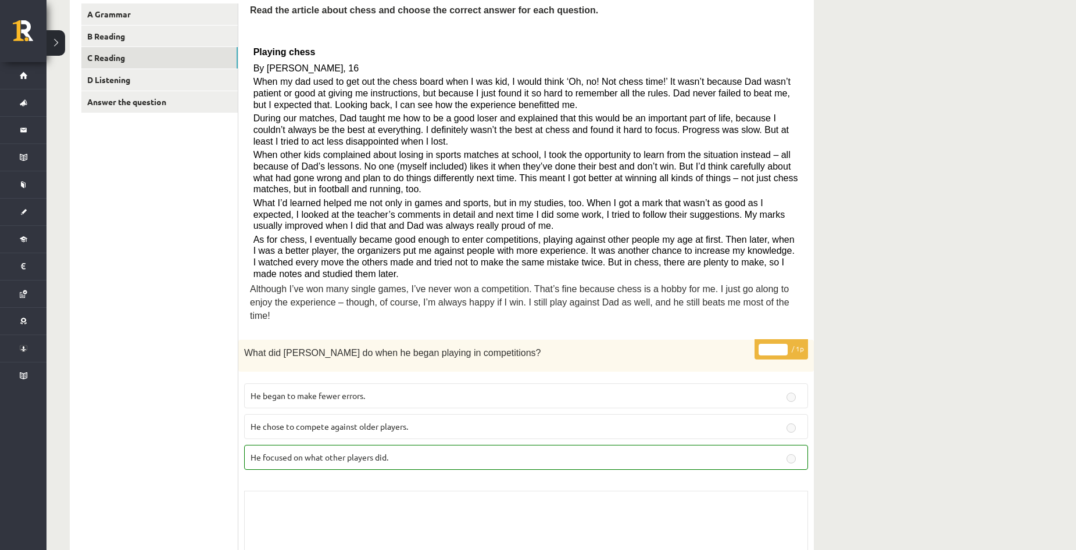
scroll to position [235, 0]
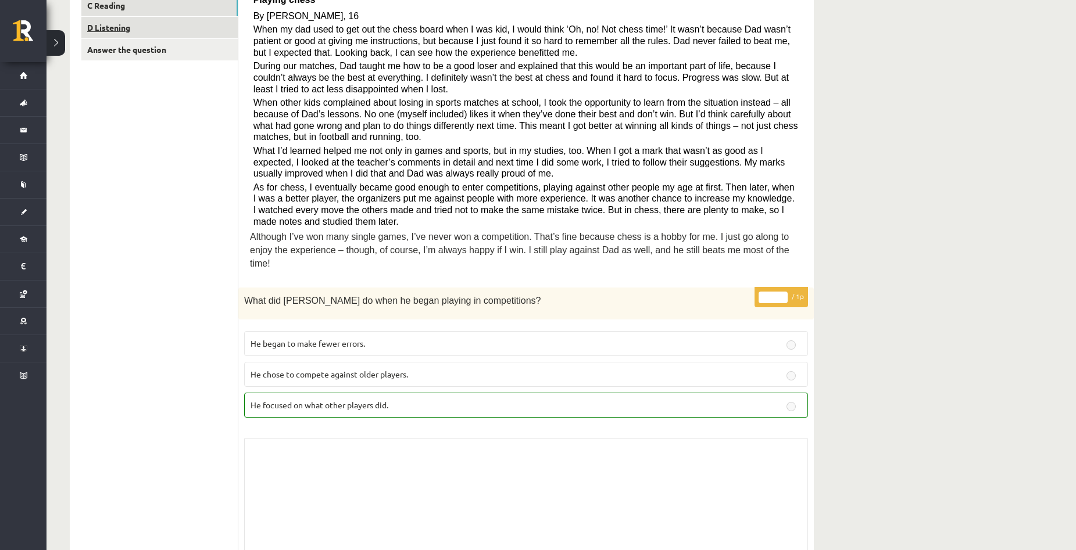
click at [99, 28] on link "D Listening" at bounding box center [159, 27] width 156 height 21
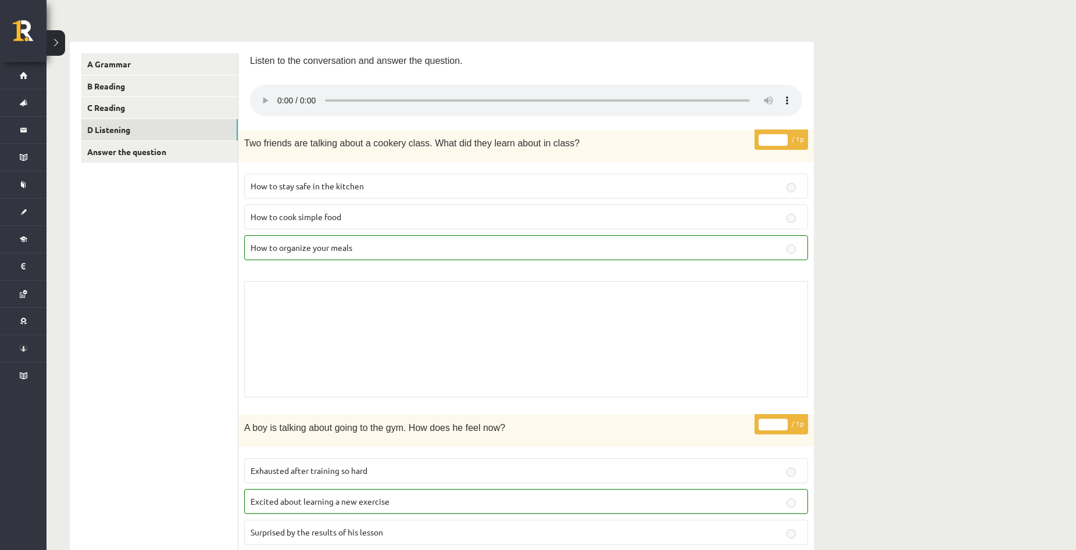
scroll to position [166, 0]
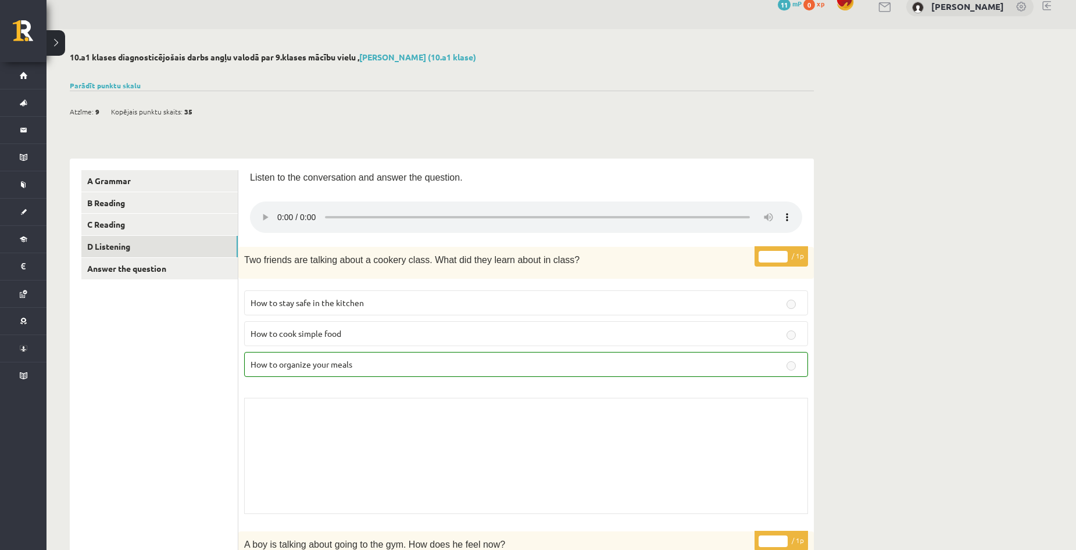
scroll to position [0, 0]
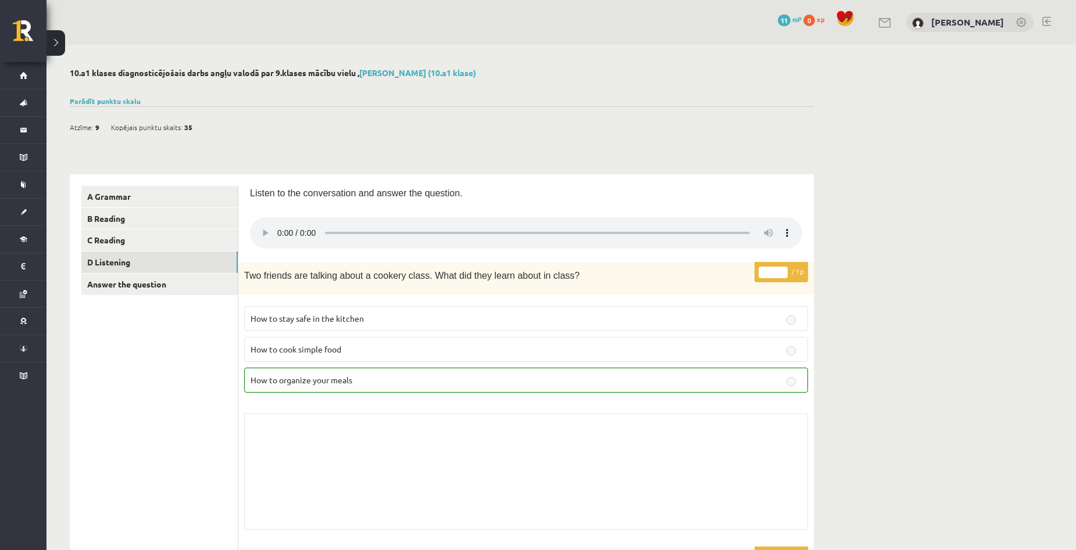
click at [51, 46] on button at bounding box center [55, 43] width 19 height 26
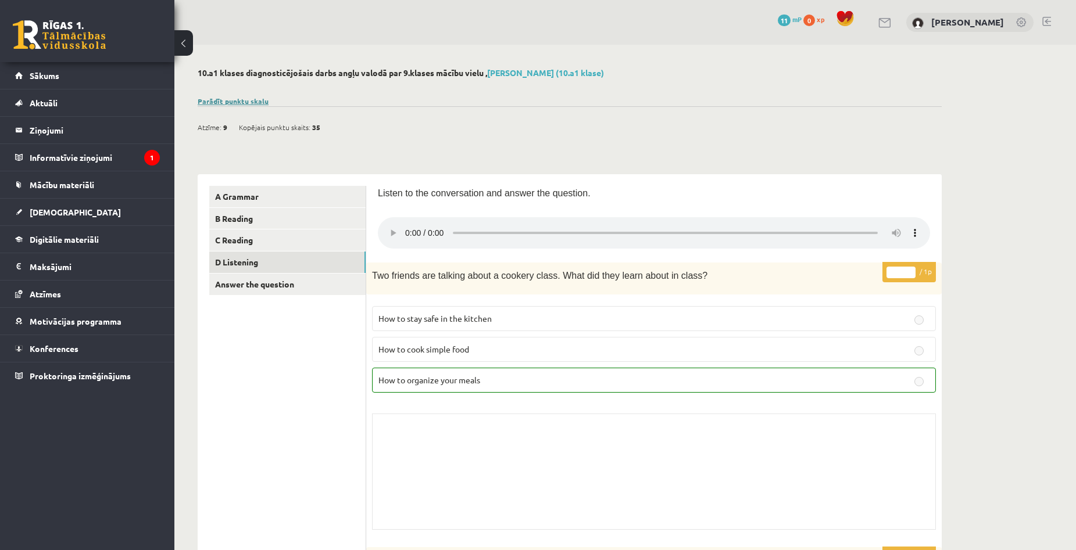
click at [234, 98] on link "Parādīt punktu skalu" at bounding box center [233, 100] width 71 height 9
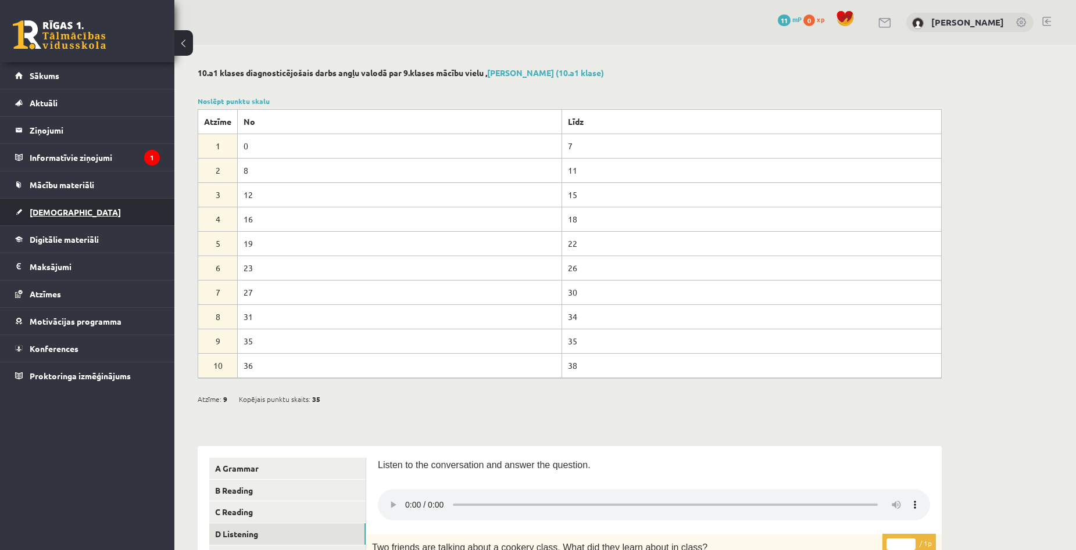
click at [51, 200] on link "[DEMOGRAPHIC_DATA]" at bounding box center [87, 212] width 145 height 27
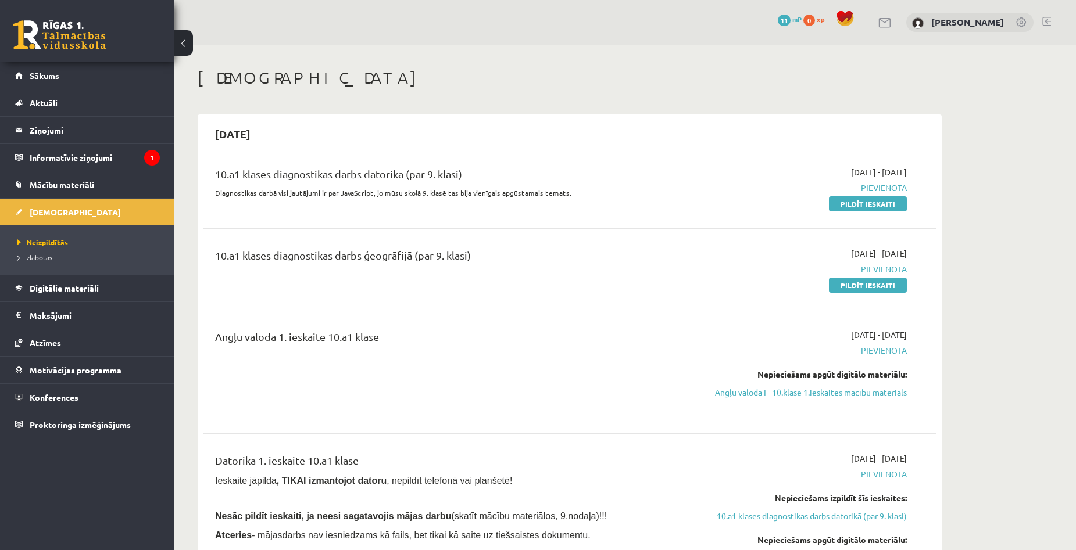
click at [37, 259] on span "Izlabotās" at bounding box center [34, 257] width 35 height 9
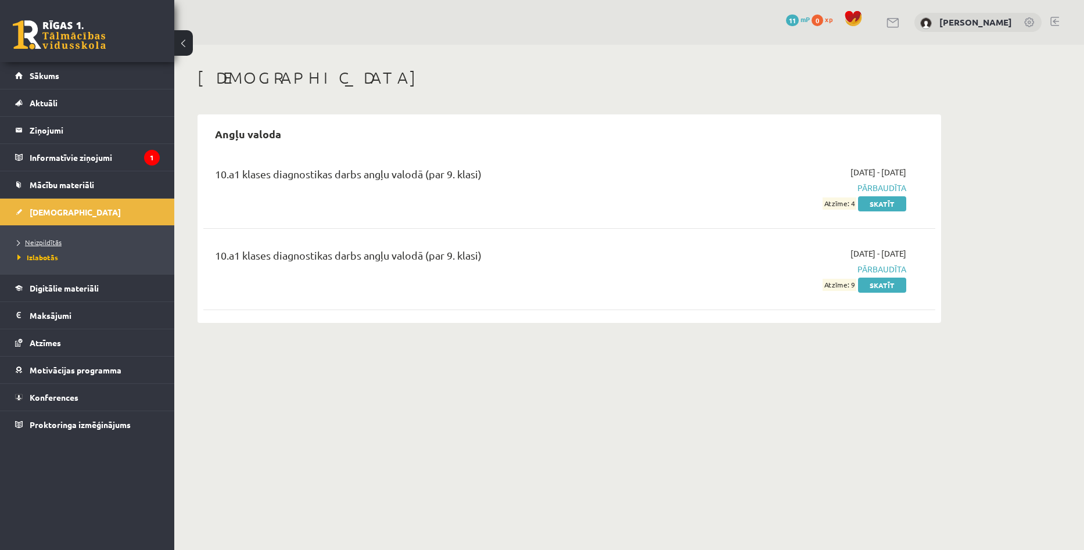
click at [45, 243] on span "Neizpildītās" at bounding box center [39, 242] width 44 height 9
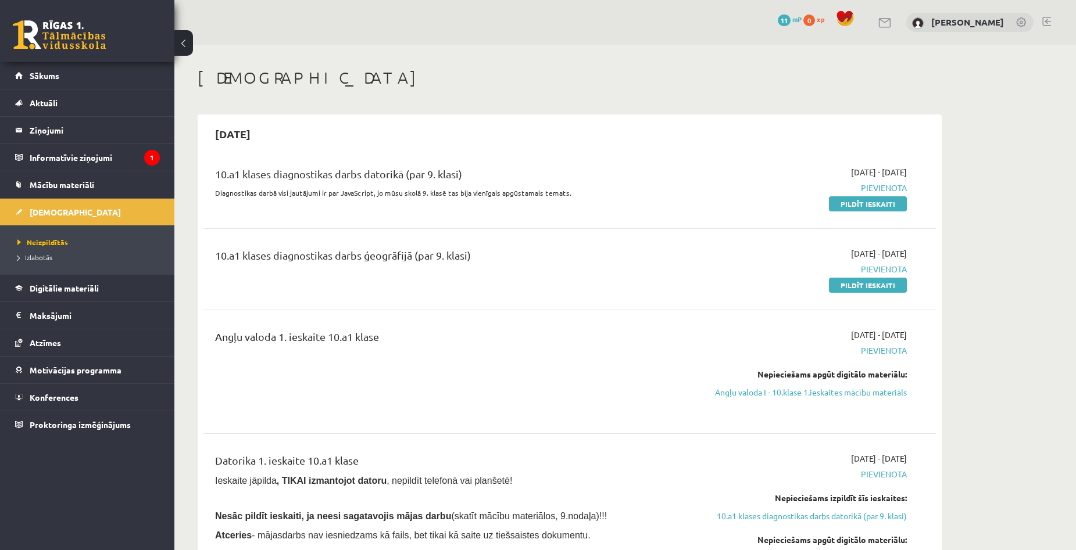
click at [686, 215] on div "10.a1 klases diagnostikas darbs datorikā (par 9. klasi) Diagnostikas darbā visi…" at bounding box center [569, 188] width 732 height 67
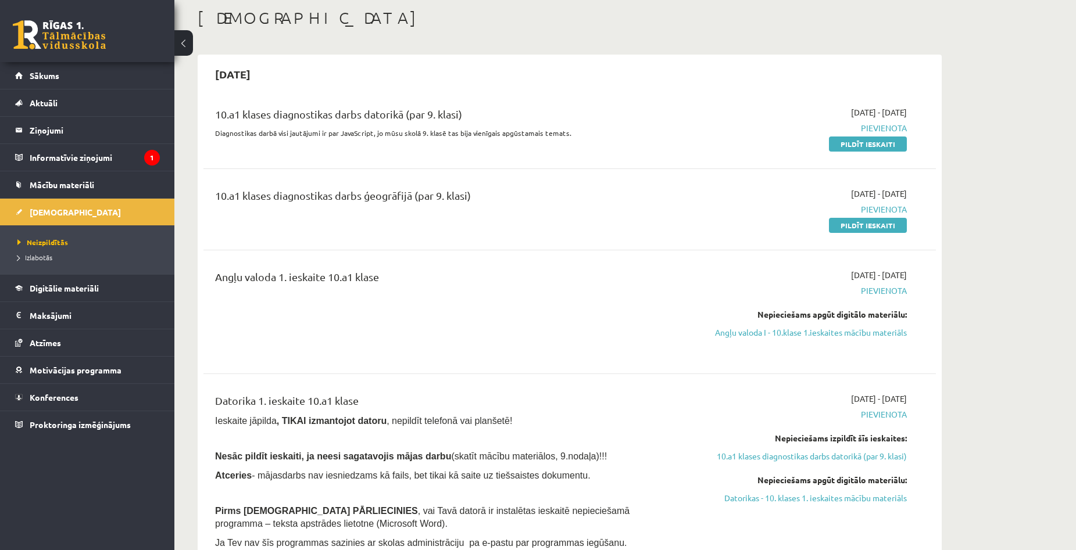
scroll to position [58, 0]
click at [861, 148] on link "Pildīt ieskaiti" at bounding box center [868, 145] width 78 height 15
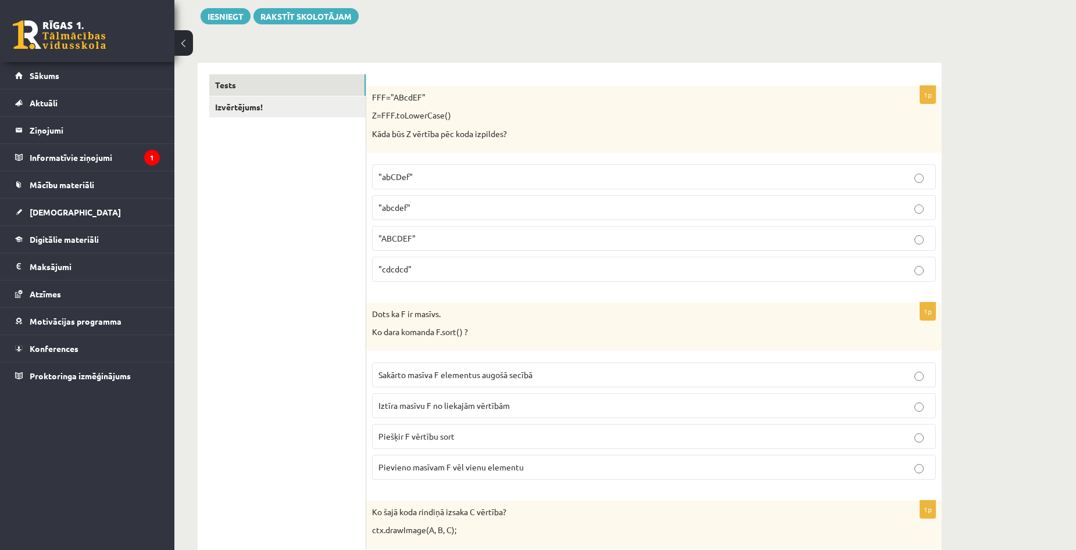
scroll to position [174, 0]
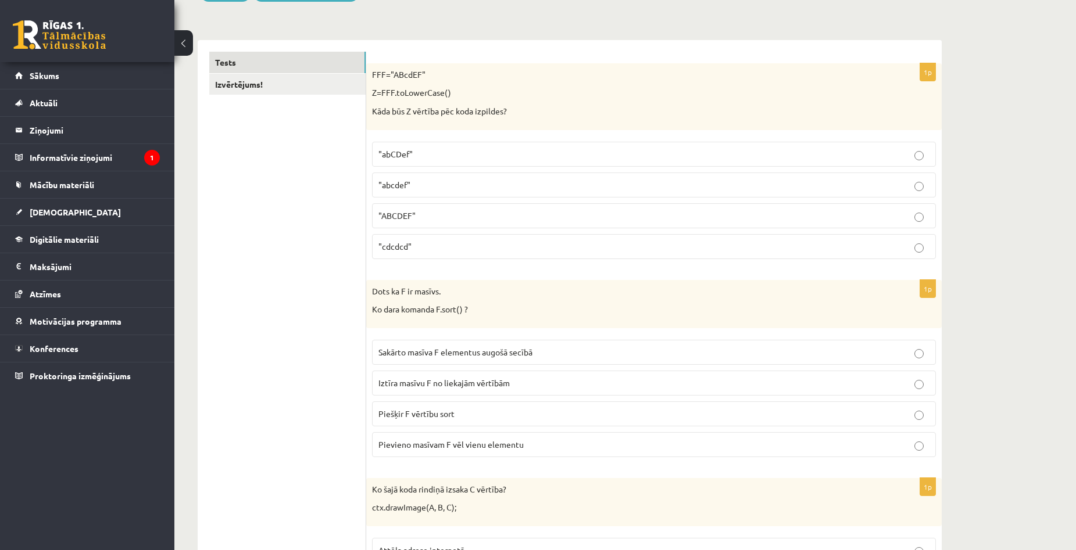
drag, startPoint x: 381, startPoint y: 103, endPoint x: 522, endPoint y: 113, distance: 141.0
click at [521, 112] on div "FFF="ABcdEF" Z=FFF.toLowerCase() Kāda būs Z vērtība pēc koda izpildes?" at bounding box center [653, 96] width 575 height 67
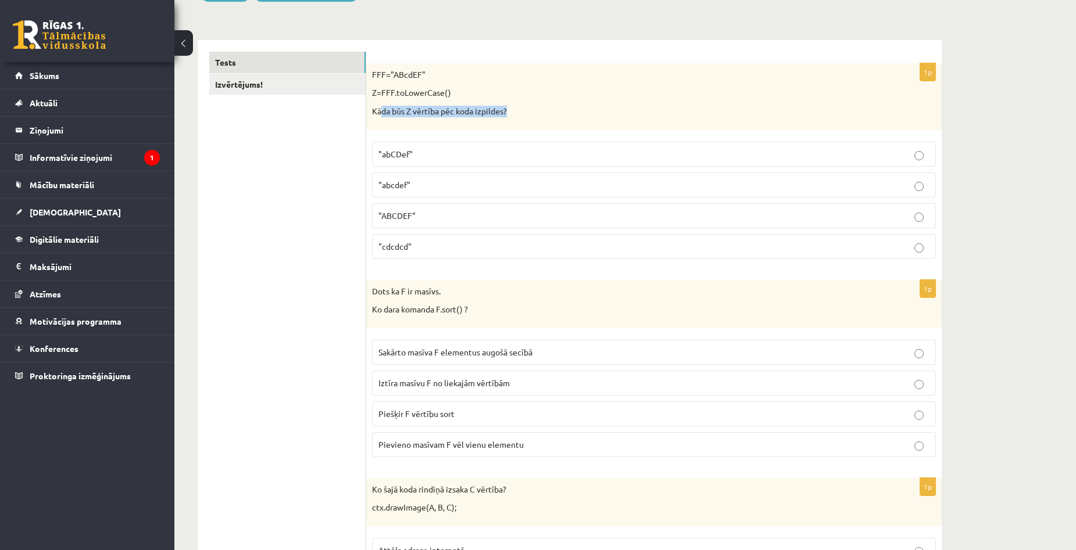
click at [522, 113] on p "Kāda būs Z vērtība pēc koda izpildes?" at bounding box center [625, 112] width 506 height 12
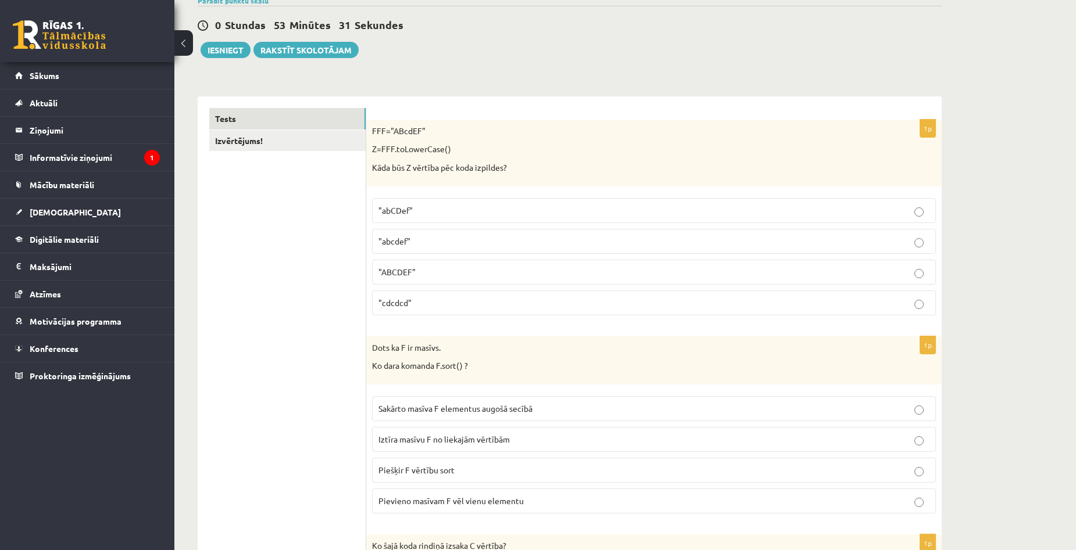
scroll to position [116, 0]
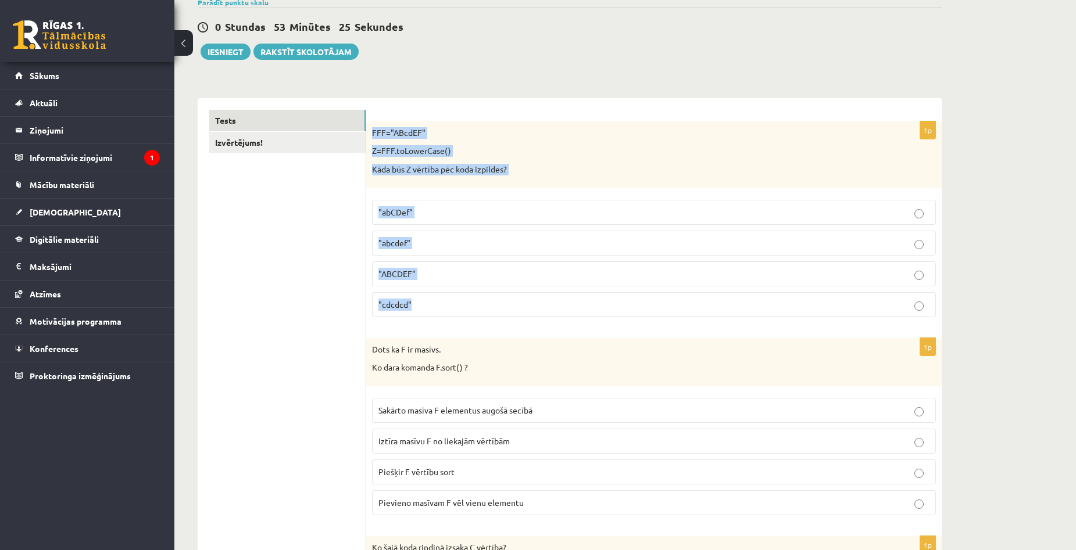
copy div "FFF="ABcdEF" Z=FFF.toLowerCase() Kāda būs Z vērtība pēc koda izpildes? "abCDef"…"
drag, startPoint x: 372, startPoint y: 131, endPoint x: 561, endPoint y: 307, distance: 259.0
click at [561, 307] on div "1p FFF="ABcdEF" Z=FFF.toLowerCase() Kāda būs Z vērtība pēc koda izpildes? "abCD…" at bounding box center [653, 223] width 575 height 205
click at [503, 173] on p "Kāda būs Z vērtība pēc koda izpildes?" at bounding box center [625, 170] width 506 height 12
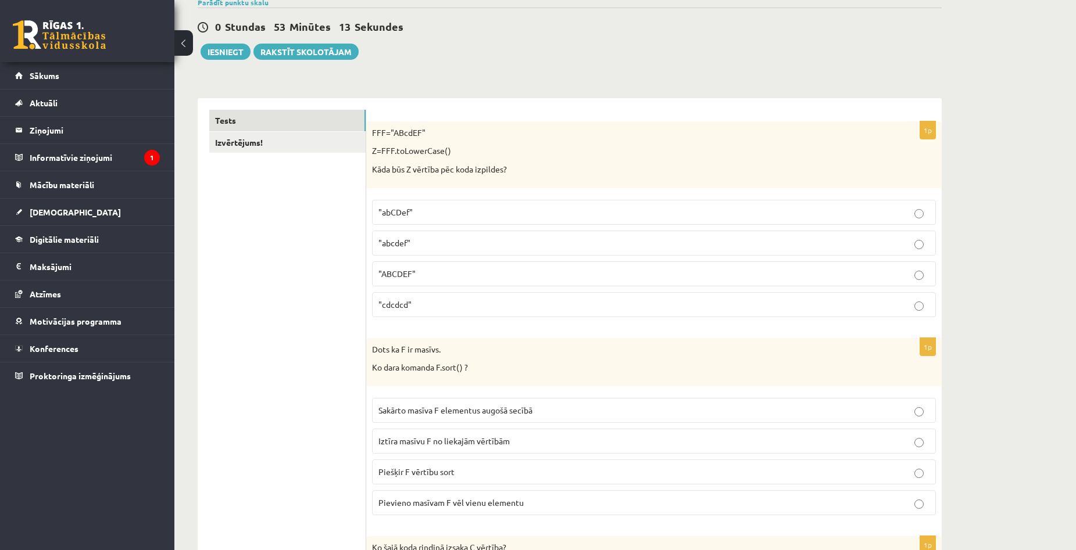
click at [488, 230] on fieldset ""abCDef" "abcdef" "ABCDEF" "cdcdcd"" at bounding box center [654, 257] width 564 height 127
drag, startPoint x: 479, startPoint y: 236, endPoint x: 472, endPoint y: 242, distance: 9.1
click at [472, 242] on label ""abcdef"" at bounding box center [654, 243] width 564 height 25
click at [472, 242] on p ""abcdef"" at bounding box center [653, 243] width 551 height 12
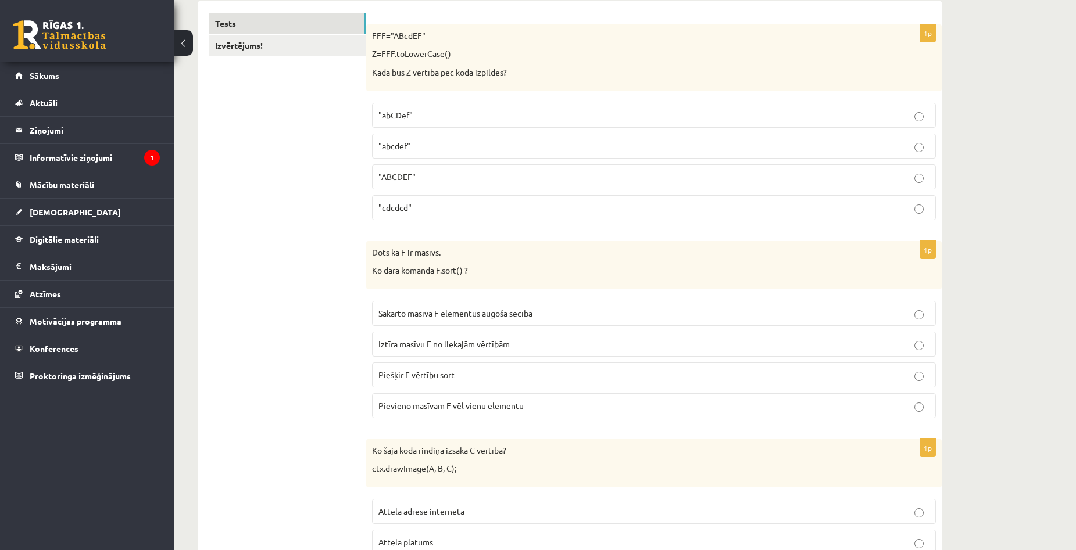
scroll to position [232, 0]
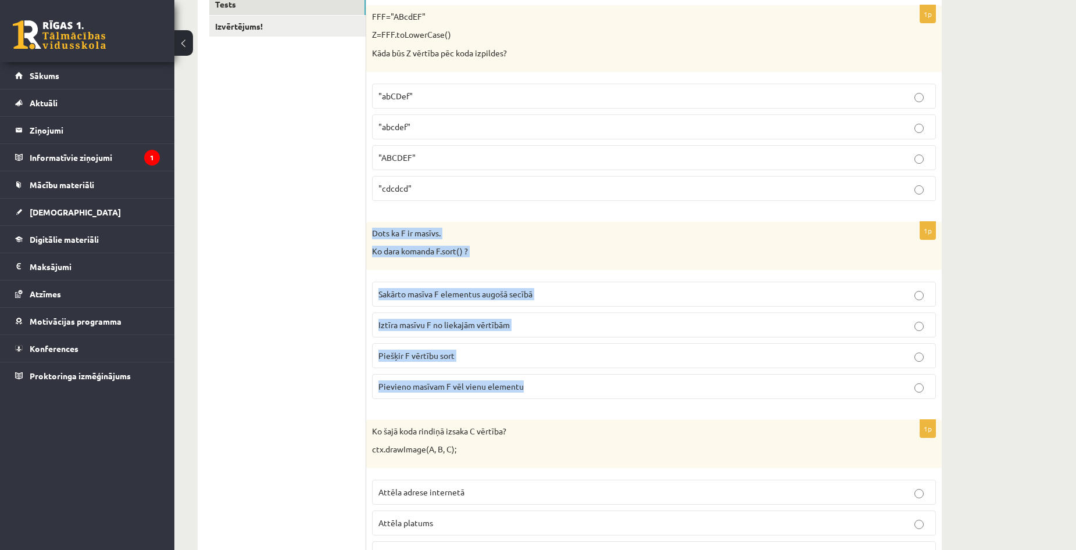
copy div "Dots ka F ir masīvs. Ko dara komanda F.sort() ? Sakārto masīva F elementus augo…"
drag, startPoint x: 373, startPoint y: 234, endPoint x: 542, endPoint y: 394, distance: 232.6
click at [542, 394] on div "1p Dots ka F ir masīvs. Ko dara komanda F.sort() ? Sakārto masīva F elementus a…" at bounding box center [653, 315] width 575 height 187
click at [558, 295] on p "Sakārto masīva F elementus augošā secībā" at bounding box center [653, 294] width 551 height 12
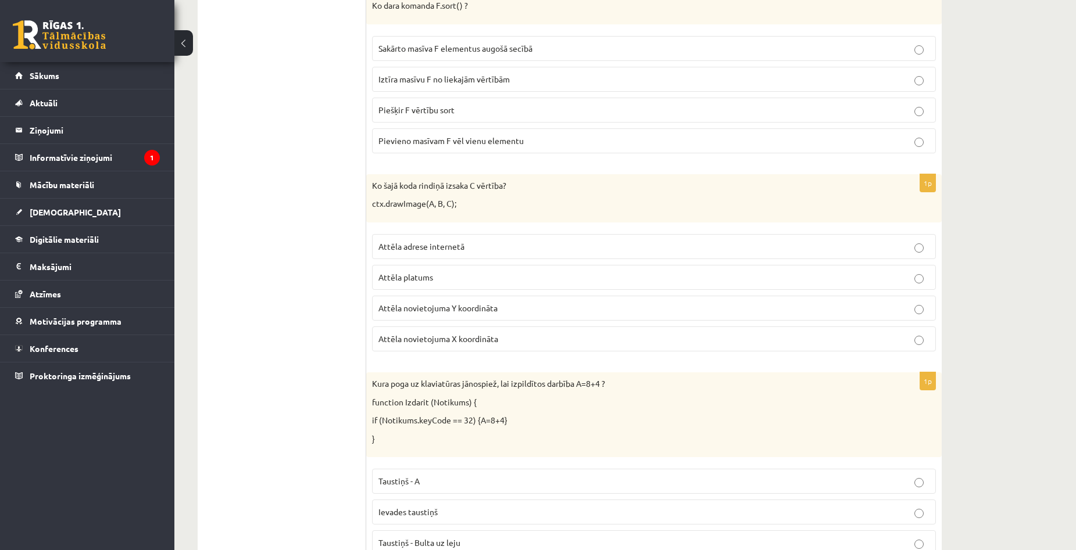
scroll to position [479, 0]
drag, startPoint x: 372, startPoint y: 204, endPoint x: 459, endPoint y: 203, distance: 86.6
click at [459, 203] on p "ctx.drawImage(A, B, C);" at bounding box center [625, 204] width 506 height 12
click at [472, 205] on p "ctx.drawImage(A, B, C);" at bounding box center [625, 204] width 506 height 12
click at [453, 210] on div "Ko šajā koda rindiņā izsaka C vērtība? ctx.drawImage(A, B, C);" at bounding box center [653, 198] width 575 height 48
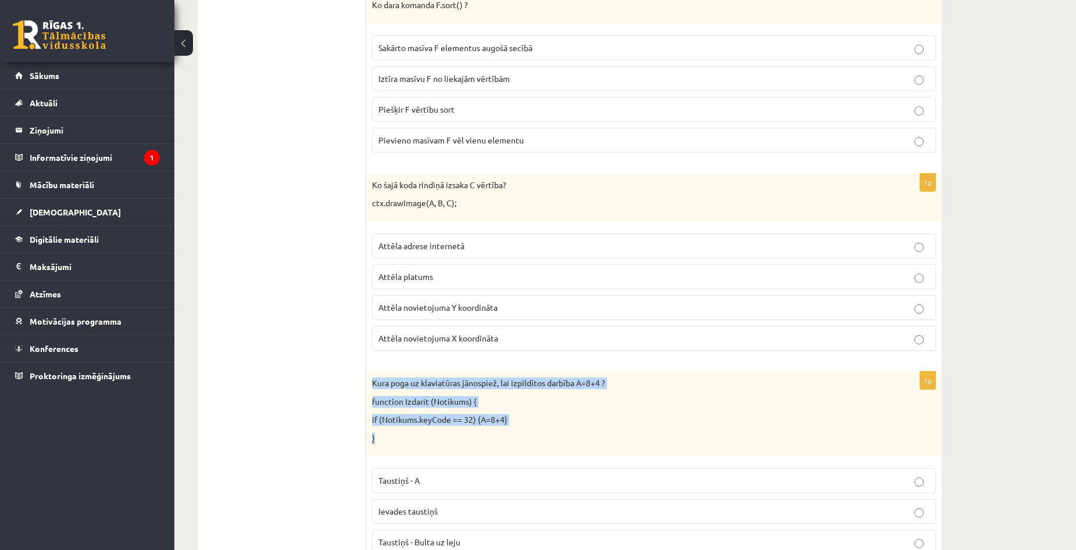
drag, startPoint x: 370, startPoint y: 385, endPoint x: 558, endPoint y: 428, distance: 193.7
click at [558, 428] on div "Kura poga uz klaviatūras jānospiež, lai izpildītos darbība A=8+4 ? function Izd…" at bounding box center [653, 414] width 575 height 85
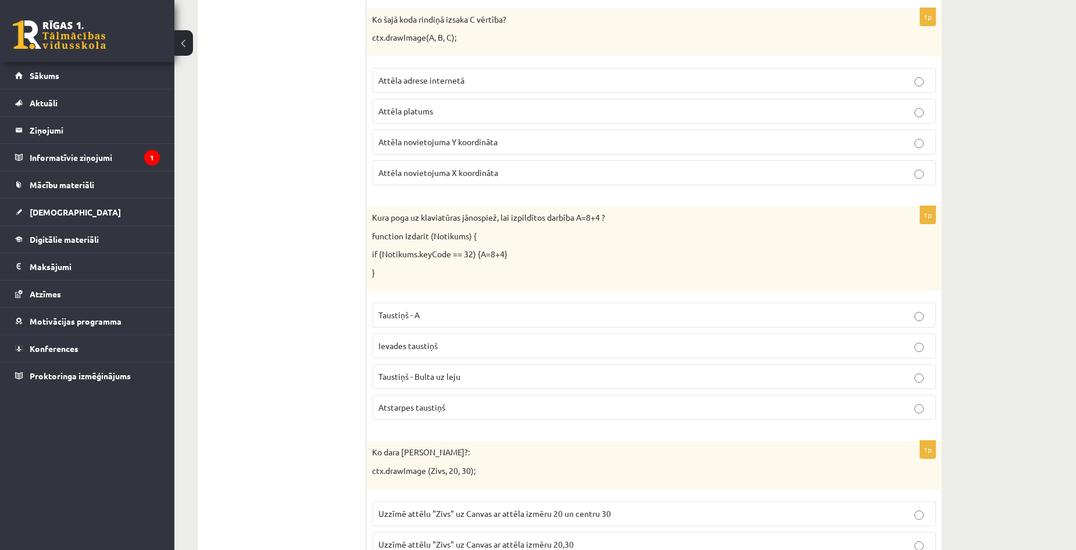
scroll to position [653, 0]
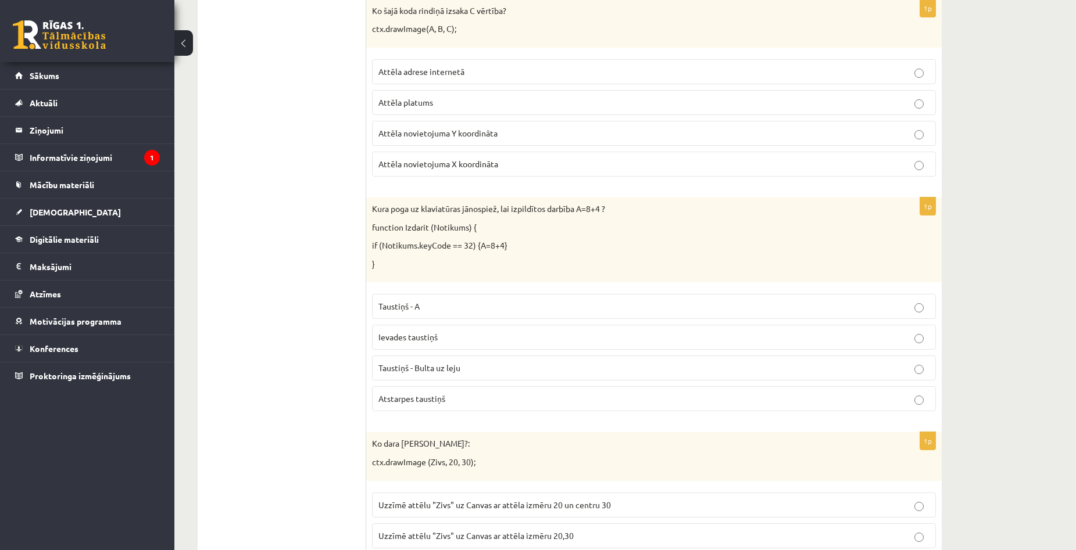
drag, startPoint x: 373, startPoint y: 249, endPoint x: 561, endPoint y: 248, distance: 187.7
click at [561, 248] on p "if (Notikums.keyCode == 32) {A=8+4}" at bounding box center [625, 246] width 506 height 12
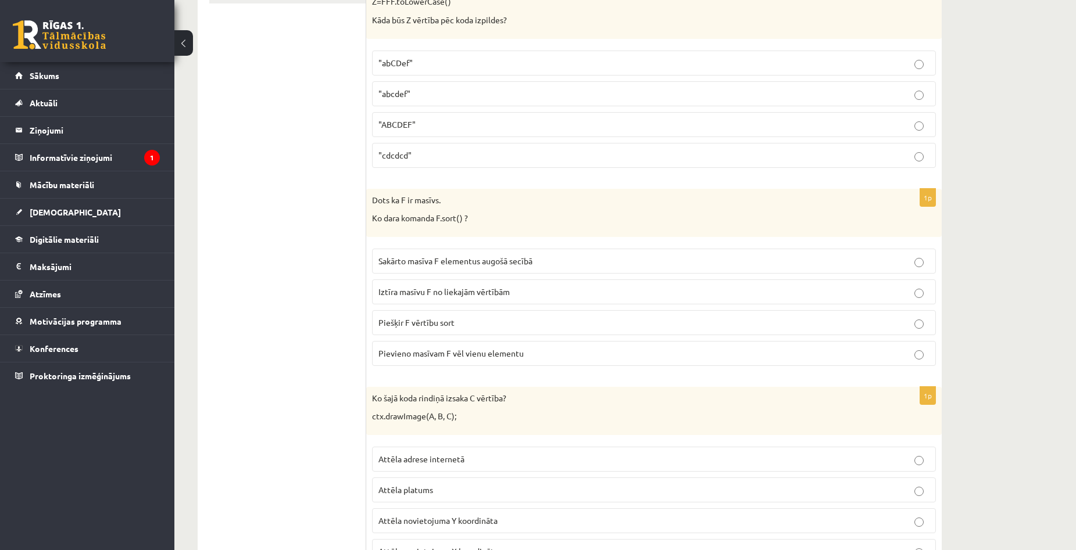
scroll to position [304, 0]
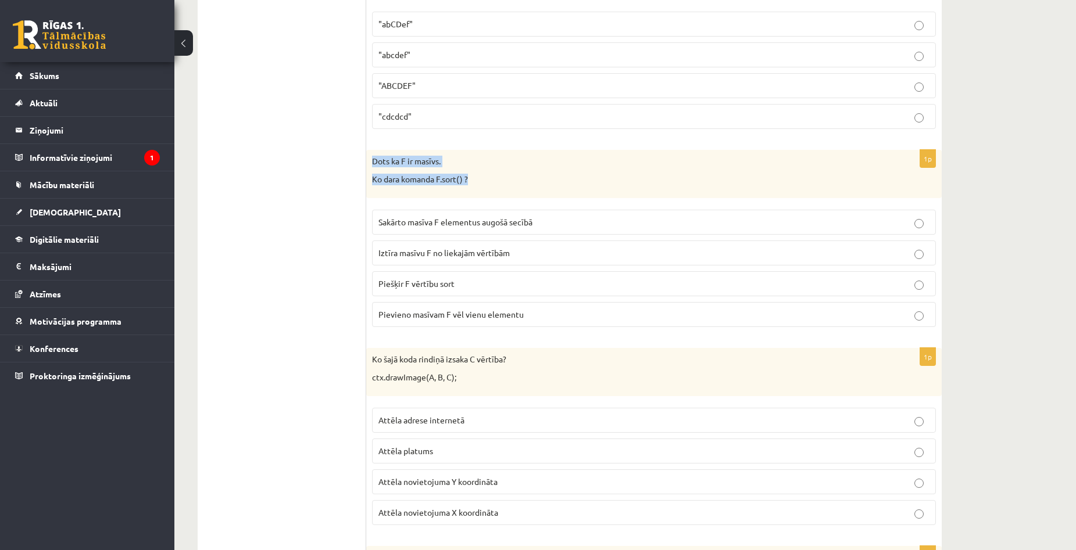
drag, startPoint x: 371, startPoint y: 157, endPoint x: 528, endPoint y: 187, distance: 159.6
click at [528, 187] on div "Dots ka F ir masīvs. Ko dara komanda F.sort() ?" at bounding box center [653, 174] width 575 height 48
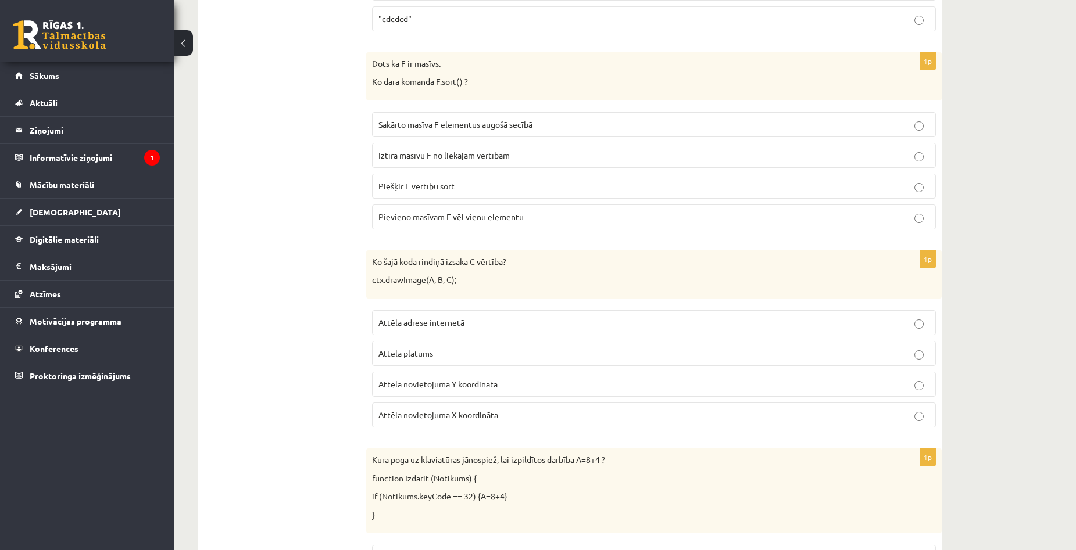
scroll to position [421, 0]
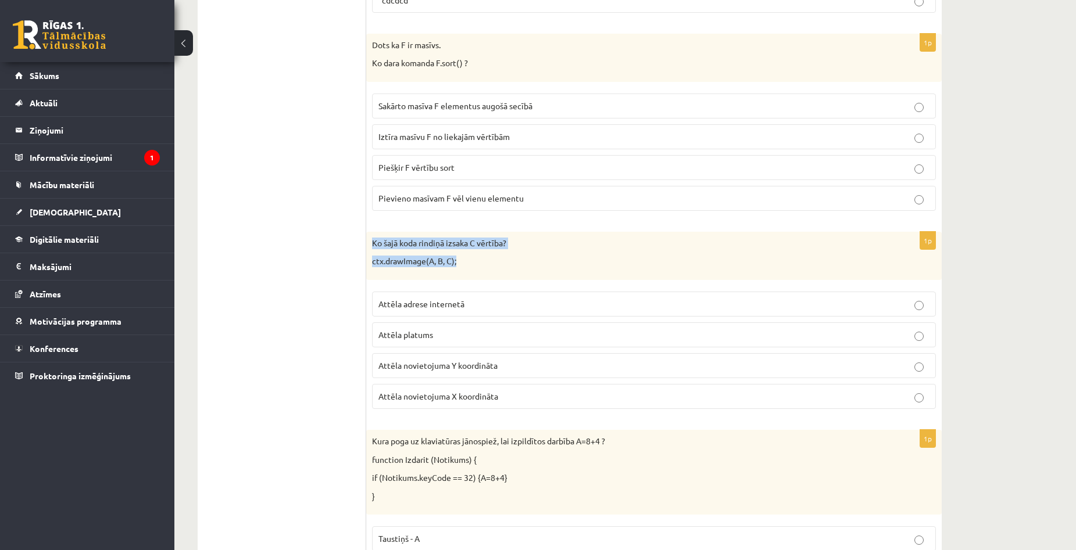
drag, startPoint x: 368, startPoint y: 245, endPoint x: 494, endPoint y: 252, distance: 125.7
click at [494, 252] on div "Ko šajā koda rindiņā izsaka C vērtība? ctx.drawImage(A, B, C);" at bounding box center [653, 256] width 575 height 48
click at [561, 271] on div "Ko šajā koda rindiņā izsaka C vērtība? ctx.drawImage(A, B, C);" at bounding box center [653, 256] width 575 height 48
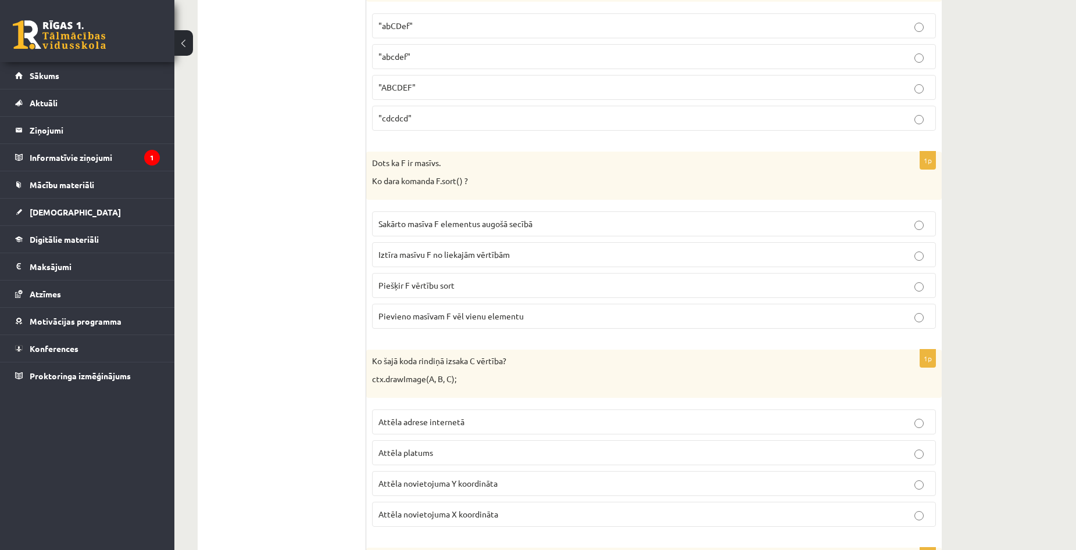
scroll to position [304, 0]
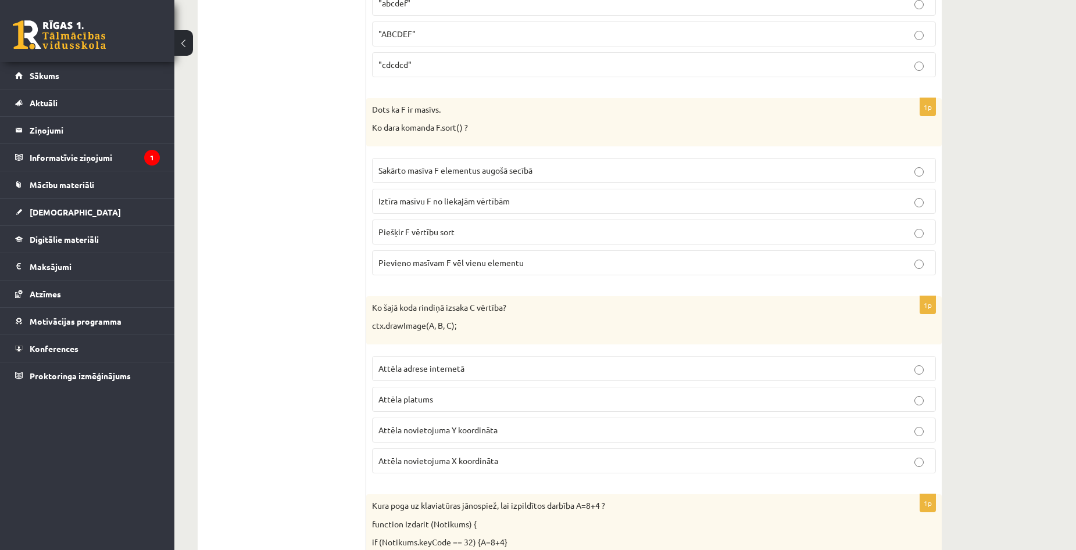
scroll to position [363, 0]
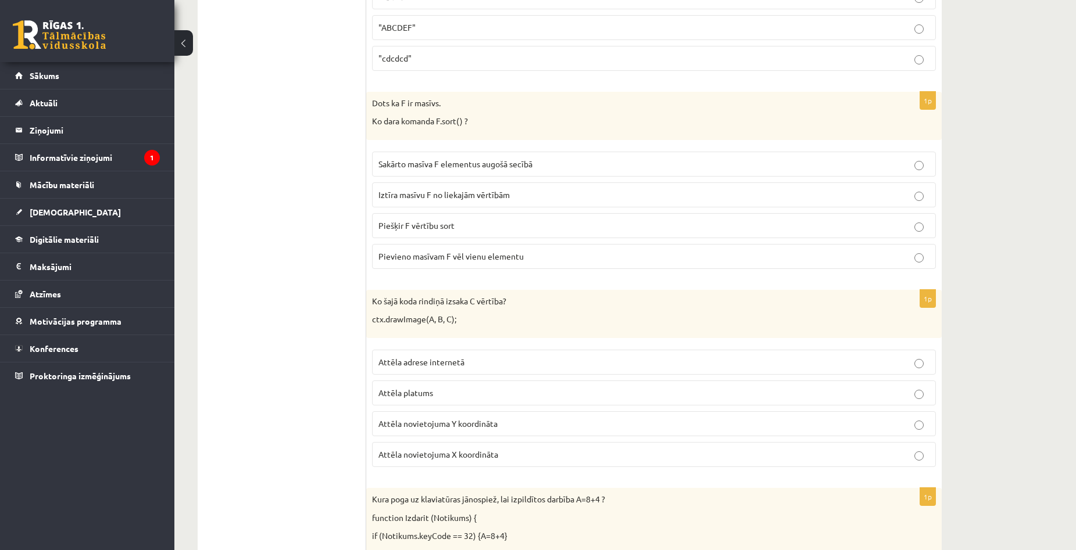
click at [493, 363] on p "Attēla adrese internetā" at bounding box center [653, 362] width 551 height 12
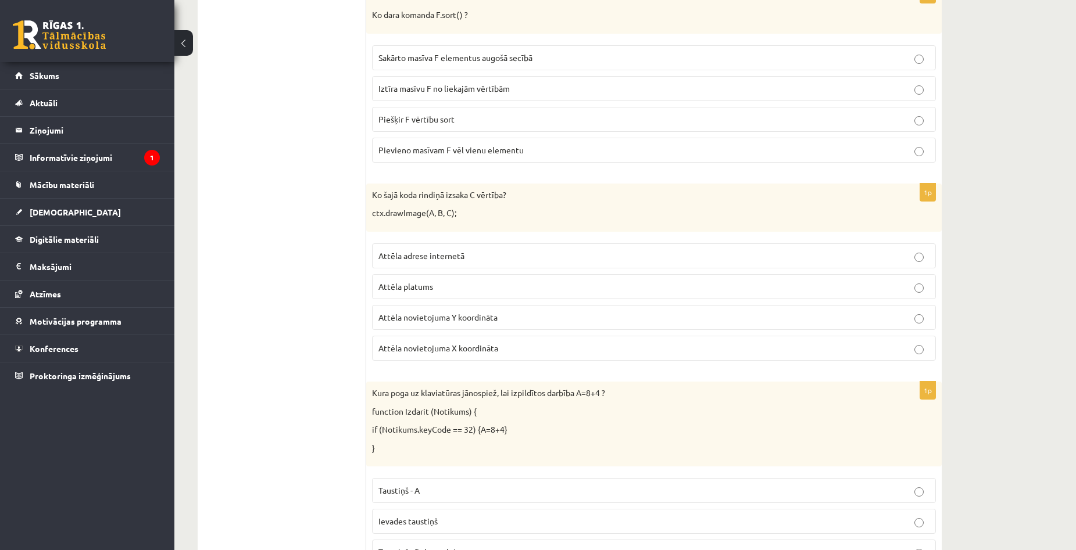
scroll to position [465, 0]
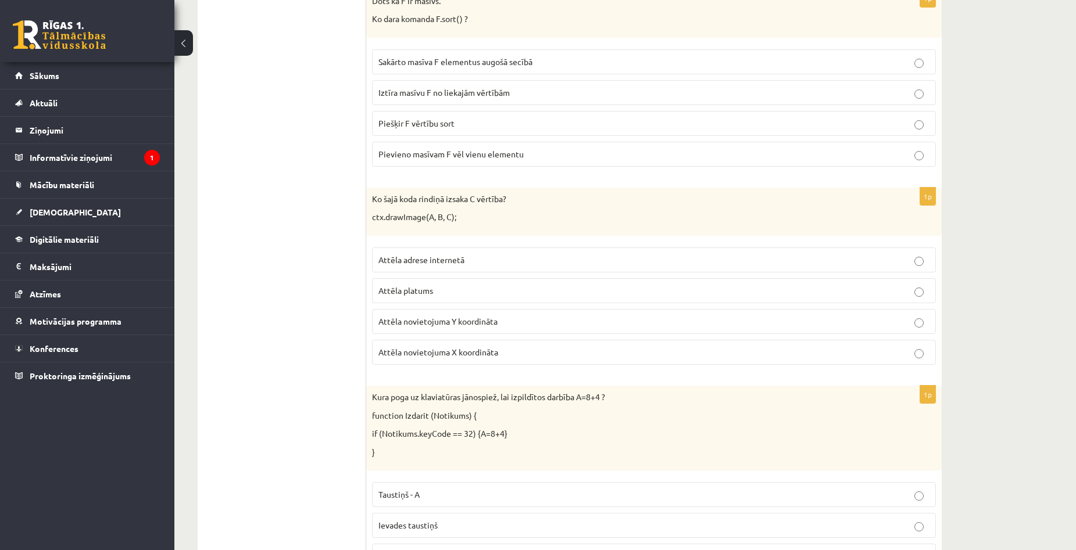
click at [458, 280] on label "Attēla platums" at bounding box center [654, 290] width 564 height 25
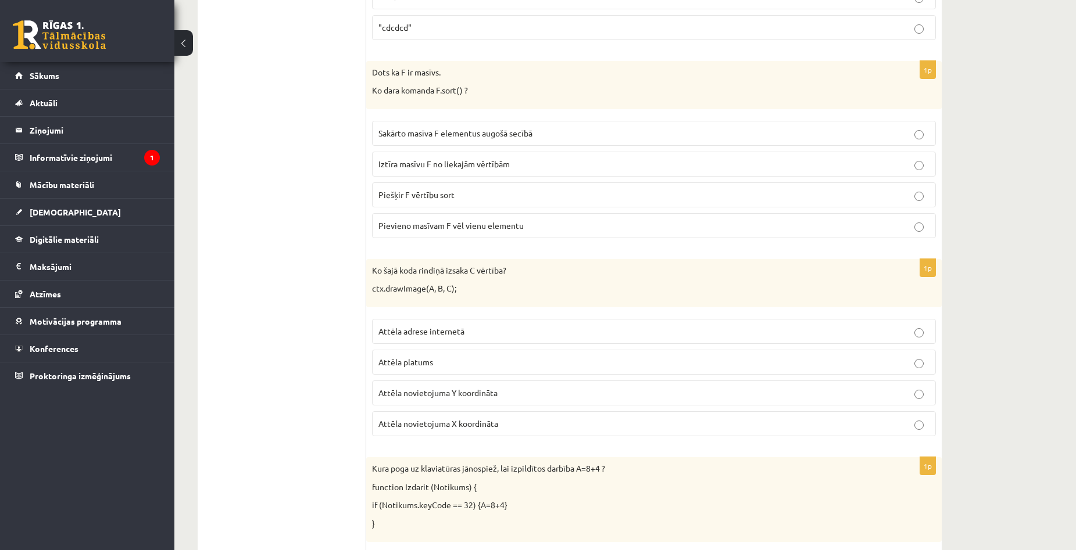
scroll to position [407, 0]
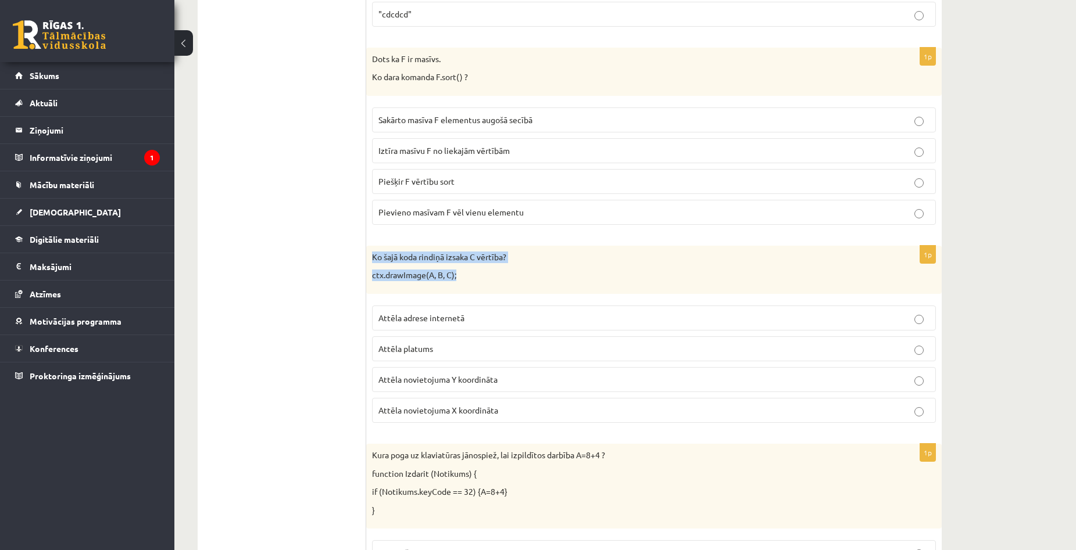
drag, startPoint x: 371, startPoint y: 256, endPoint x: 475, endPoint y: 277, distance: 106.2
click at [475, 277] on div "Ko šajā koda rindiņā izsaka C vērtība? ctx.drawImage(A, B, C);" at bounding box center [653, 270] width 575 height 48
copy div "Ko šajā koda rindiņā izsaka C vērtība? ctx.drawImage(A, B, C);"
click at [539, 273] on p "ctx.drawImage(A, B, C);" at bounding box center [625, 276] width 506 height 12
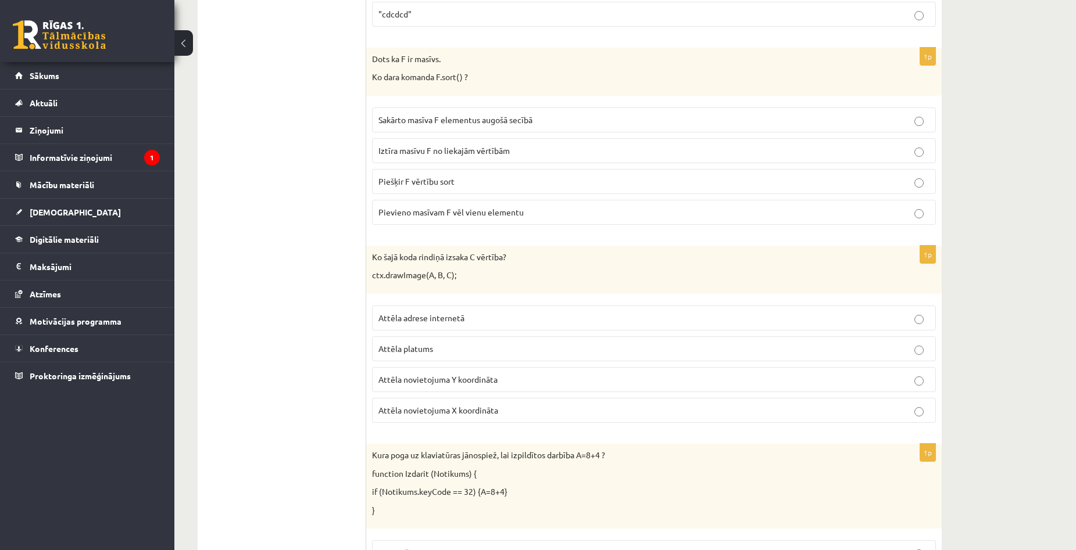
click at [585, 378] on p "Attēla novietojuma Y koordināta" at bounding box center [653, 380] width 551 height 12
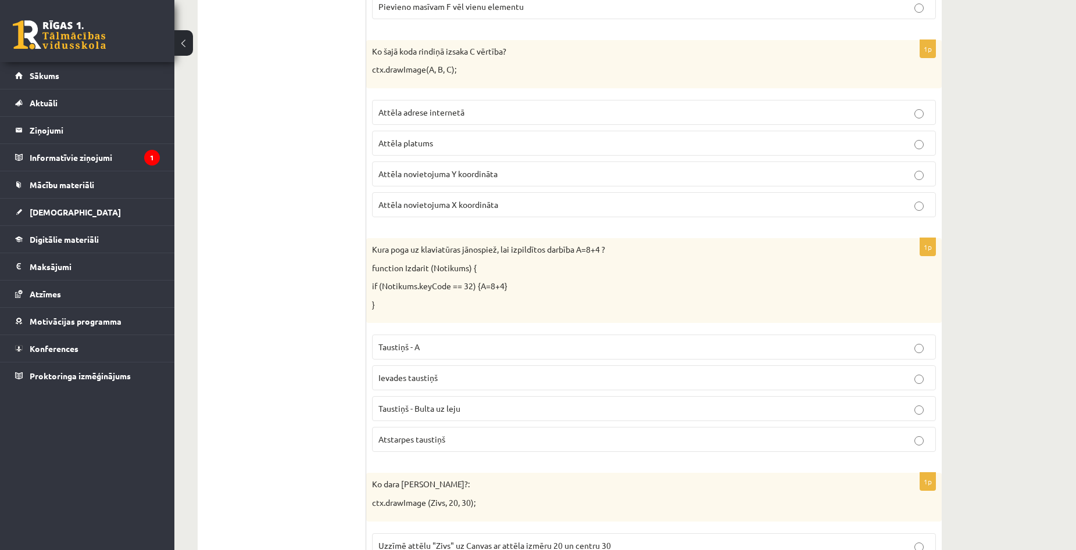
scroll to position [639, 0]
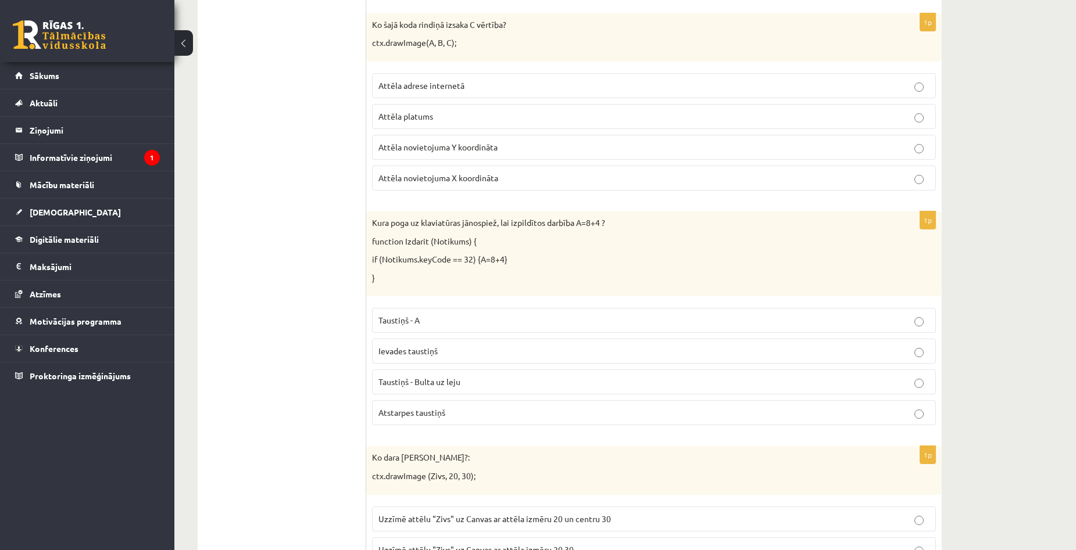
drag, startPoint x: 369, startPoint y: 224, endPoint x: 542, endPoint y: 251, distance: 175.2
click at [542, 251] on div "Kura poga uz klaviatūras jānospiež, lai izpildītos darbība A=8+4 ? function Izd…" at bounding box center [653, 254] width 575 height 85
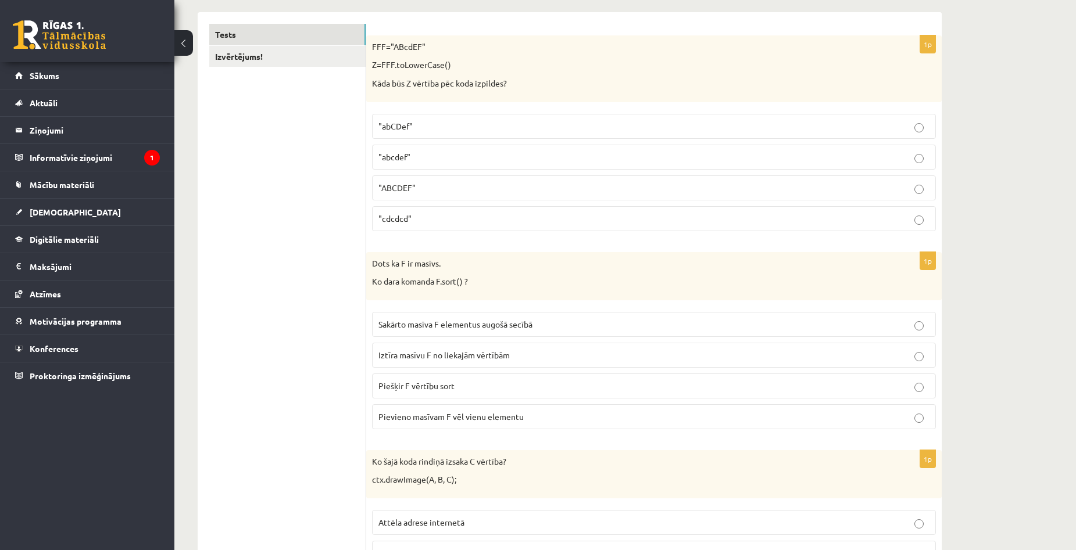
scroll to position [116, 0]
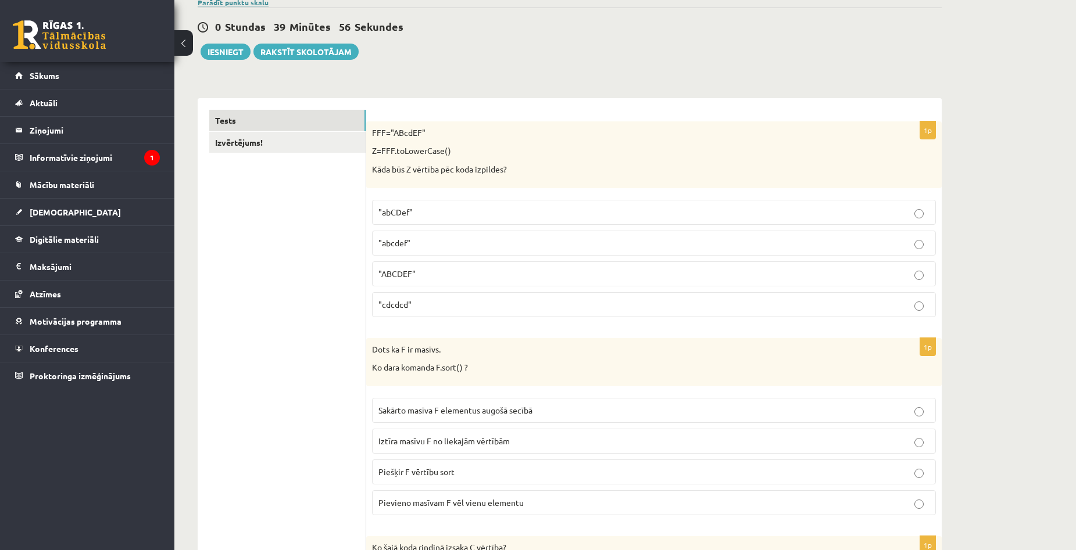
click at [236, 3] on link "Parādīt punktu skalu" at bounding box center [233, 2] width 71 height 9
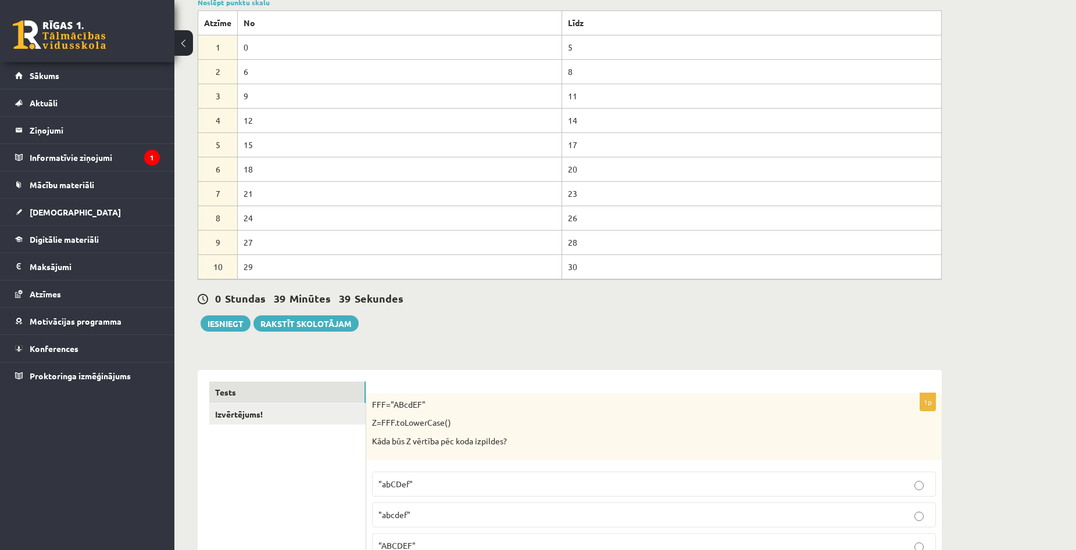
drag, startPoint x: 245, startPoint y: 117, endPoint x: 267, endPoint y: 119, distance: 22.1
click at [267, 119] on td "12" at bounding box center [400, 120] width 324 height 24
click at [518, 304] on div "0 Stundas 39 Minūtes 38 Sekundes" at bounding box center [570, 299] width 744 height 15
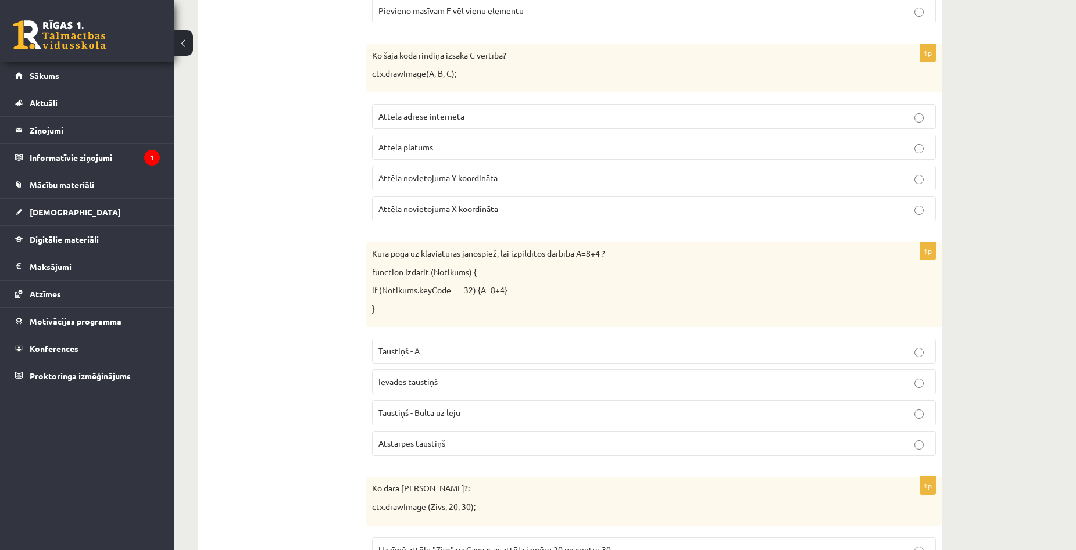
scroll to position [930, 0]
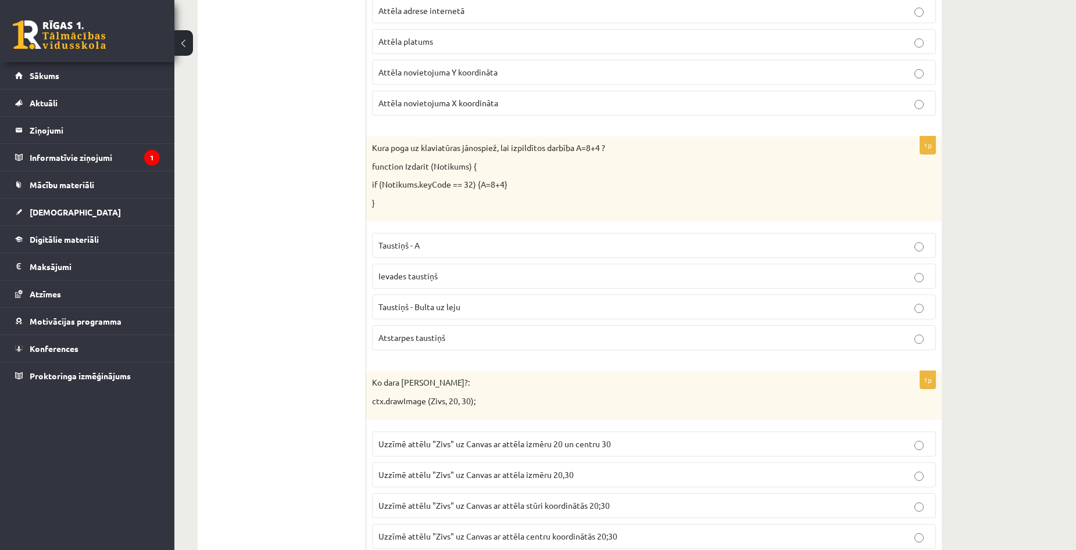
scroll to position [988, 0]
click at [469, 267] on label "Ievades taustiņš" at bounding box center [654, 274] width 564 height 25
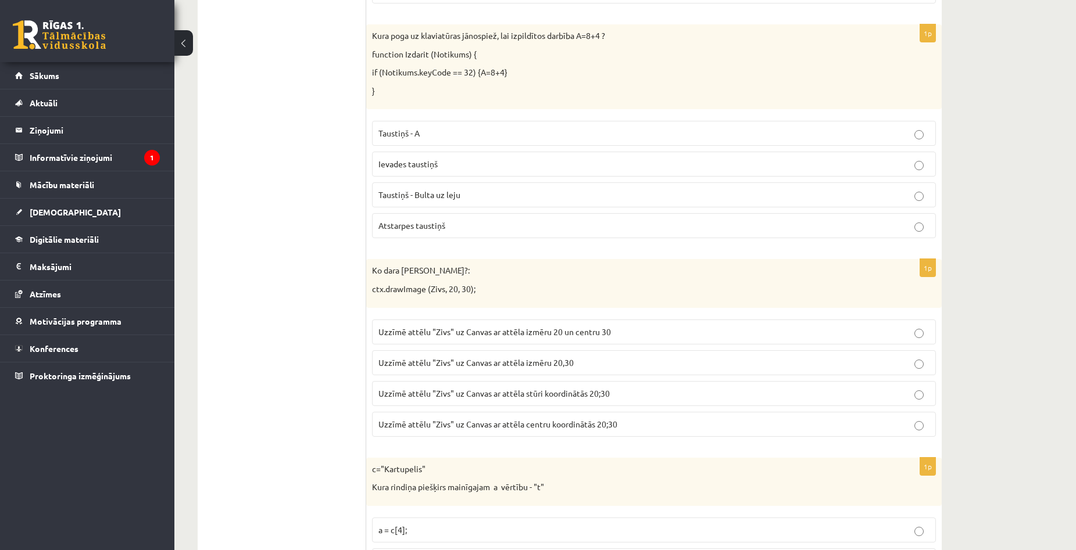
scroll to position [1162, 0]
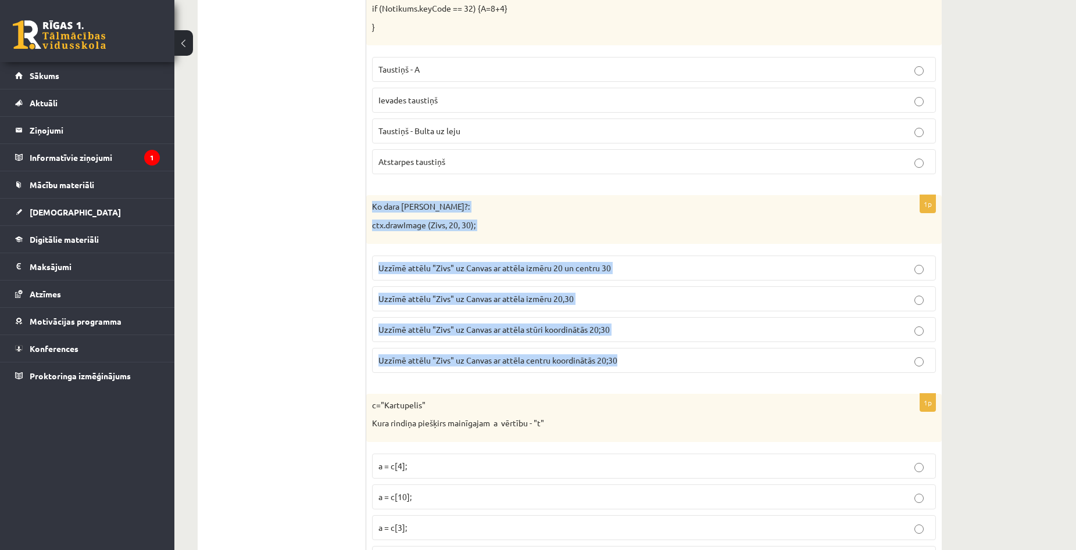
copy div "Ko dara koda rindiņa?: ctx.drawImage (Zivs, 20, 30); Uzzīmē attēlu "Zivs" uz Ca…"
drag, startPoint x: 370, startPoint y: 206, endPoint x: 666, endPoint y: 357, distance: 332.9
click at [666, 357] on div "1p Ko dara koda rindiņa?: ctx.drawImage (Zivs, 20, 30); Uzzīmē attēlu "Zivs" uz…" at bounding box center [653, 288] width 575 height 187
click at [645, 328] on p "Uzzīmē attēlu "Zivs" uz Canvas ar attēla stūri koordinātās 20;30" at bounding box center [653, 330] width 551 height 12
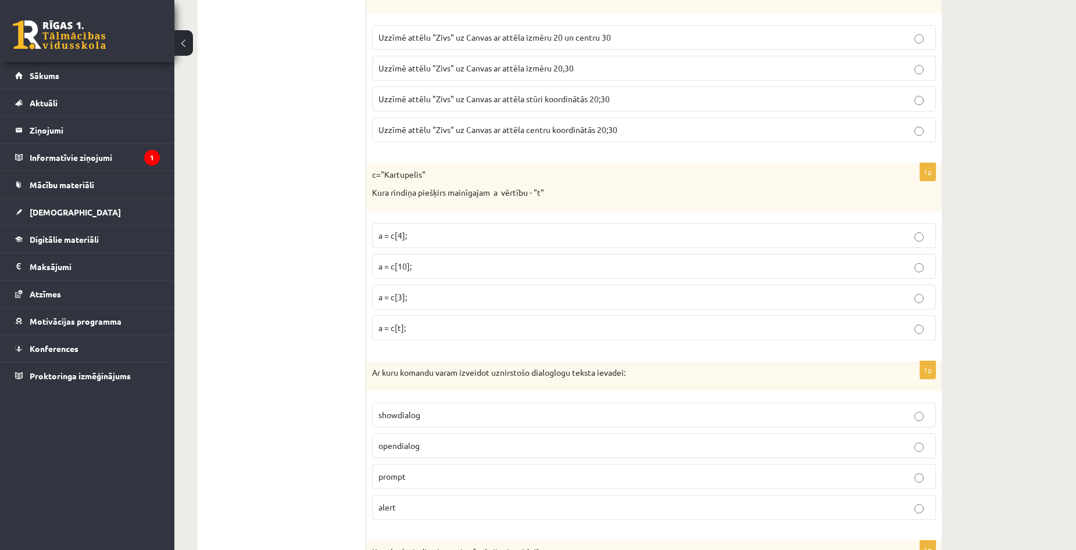
scroll to position [1395, 0]
click at [446, 329] on p "a = c[t];" at bounding box center [653, 326] width 551 height 12
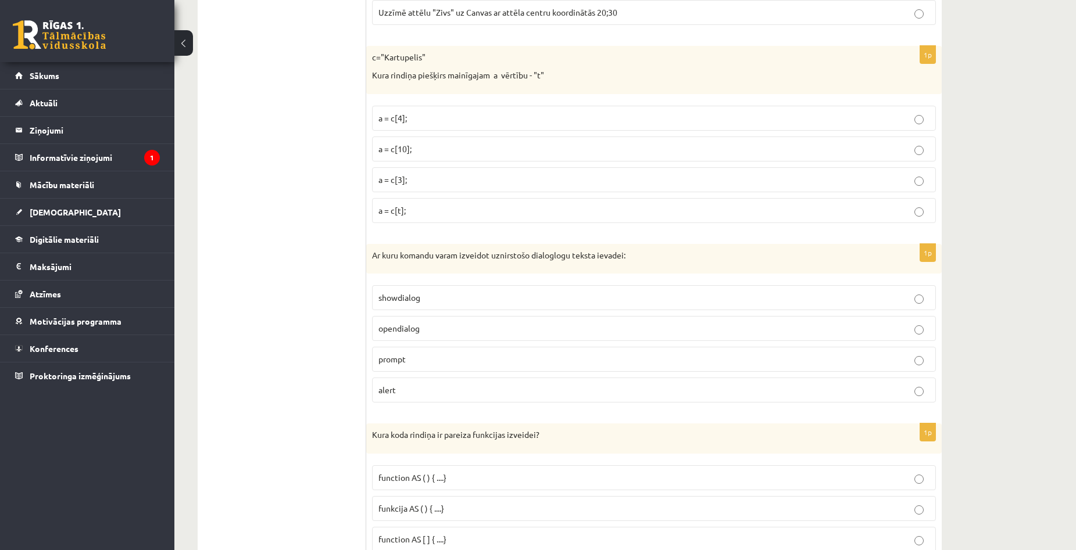
scroll to position [1511, 0]
drag, startPoint x: 371, startPoint y: 255, endPoint x: 543, endPoint y: 256, distance: 172.0
click at [543, 256] on div "Ar kuru komandu varam izveidot uznirstošo dialoglogu teksta ievadei:" at bounding box center [653, 258] width 575 height 30
click at [543, 256] on p "Ar kuru komandu varam izveidot uznirstošo dialoglogu teksta ievadei:" at bounding box center [625, 255] width 506 height 12
click at [493, 254] on p "Ar kuru komandu varam izveidot uznirstošo dialoglogu teksta ievadei:" at bounding box center [625, 255] width 506 height 12
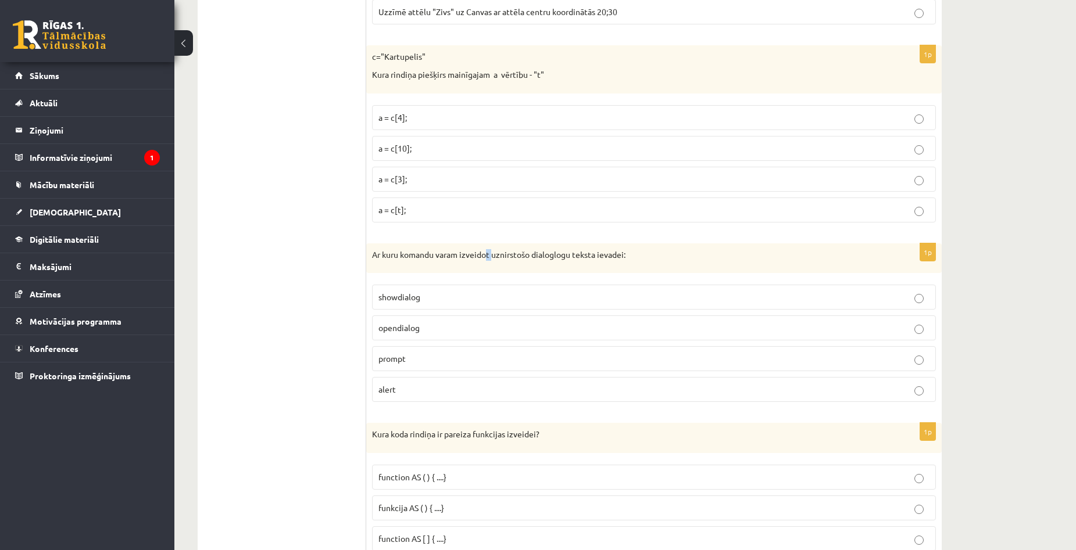
click at [496, 255] on p "Ar kuru komandu varam izveidot uznirstošo dialoglogu teksta ievadei:" at bounding box center [625, 255] width 506 height 12
click at [494, 255] on p "Ar kuru komandu varam izveidot uznirstošo dialoglogu teksta ievadei:" at bounding box center [625, 255] width 506 height 12
drag, startPoint x: 491, startPoint y: 257, endPoint x: 529, endPoint y: 260, distance: 37.9
click at [529, 260] on p "Ar kuru komandu varam izveidot uznirstošo dialoglogu teksta ievadei:" at bounding box center [625, 255] width 506 height 12
click at [605, 213] on p "a = c[t];" at bounding box center [653, 210] width 551 height 12
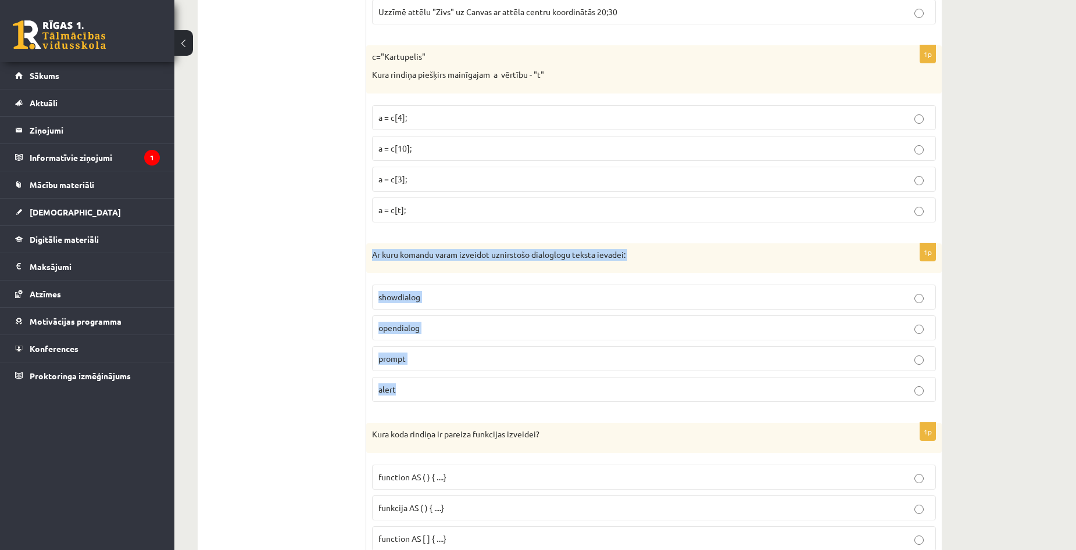
drag, startPoint x: 373, startPoint y: 254, endPoint x: 490, endPoint y: 403, distance: 189.5
click at [490, 403] on div "1p Ar kuru komandu varam izveidot uznirstošo dialoglogu teksta ievadei: showdia…" at bounding box center [653, 327] width 575 height 169
copy div "Ar kuru komandu varam izveidot uznirstošo dialoglogu teksta ievadei: showdialog…"
click at [454, 356] on p "prompt" at bounding box center [653, 359] width 551 height 12
click at [929, 340] on label "opendialog" at bounding box center [654, 328] width 564 height 25
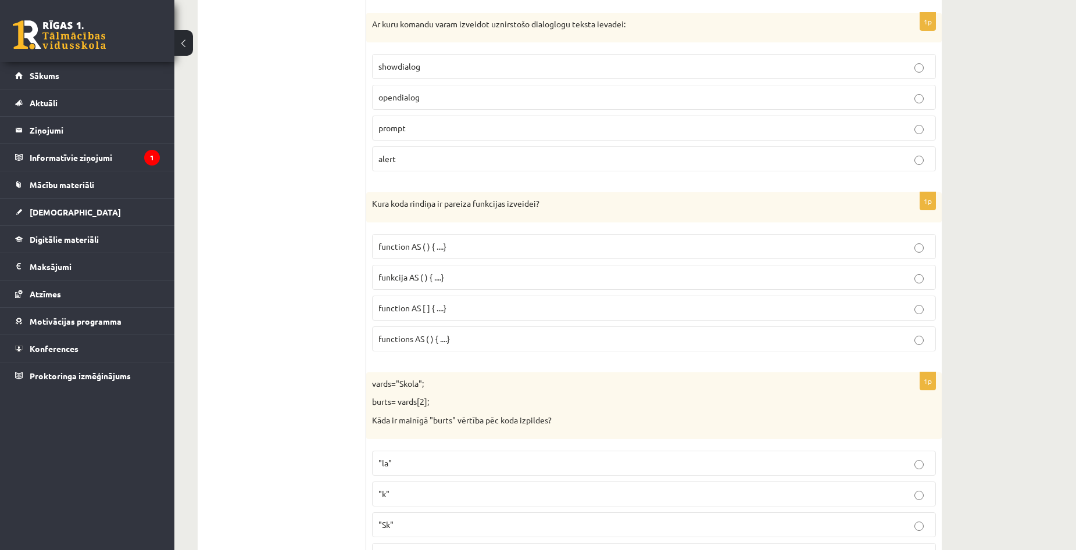
scroll to position [1743, 0]
click at [462, 243] on p "function AS ( ) { ....}" at bounding box center [653, 245] width 551 height 12
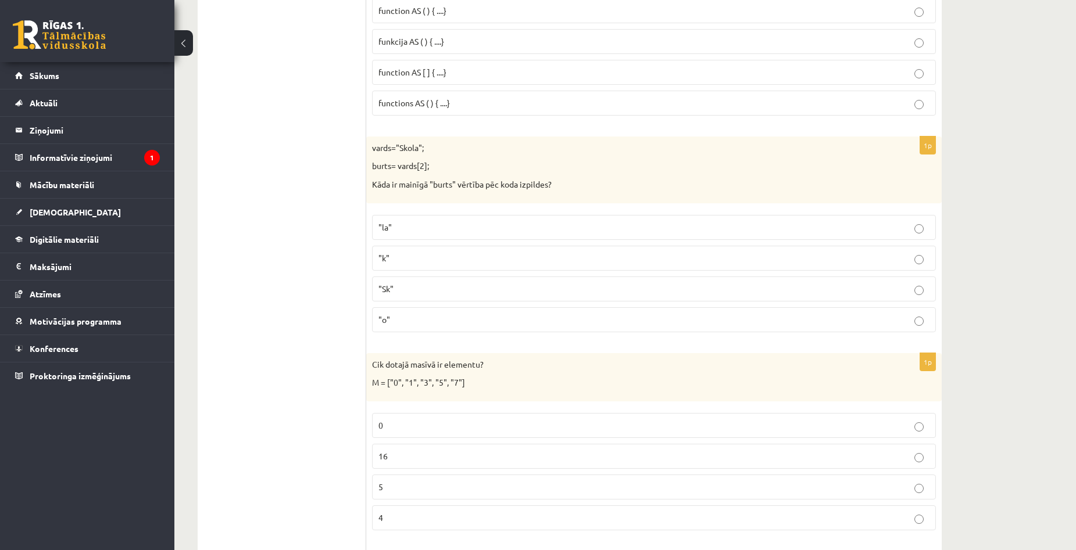
scroll to position [1976, 0]
click at [524, 263] on p ""k"" at bounding box center [653, 260] width 551 height 12
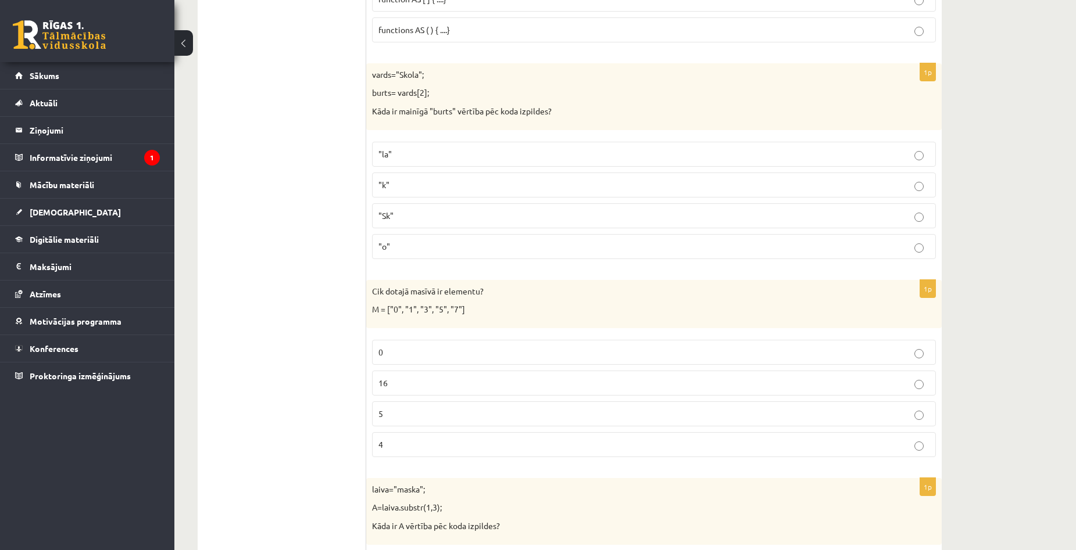
scroll to position [2150, 0]
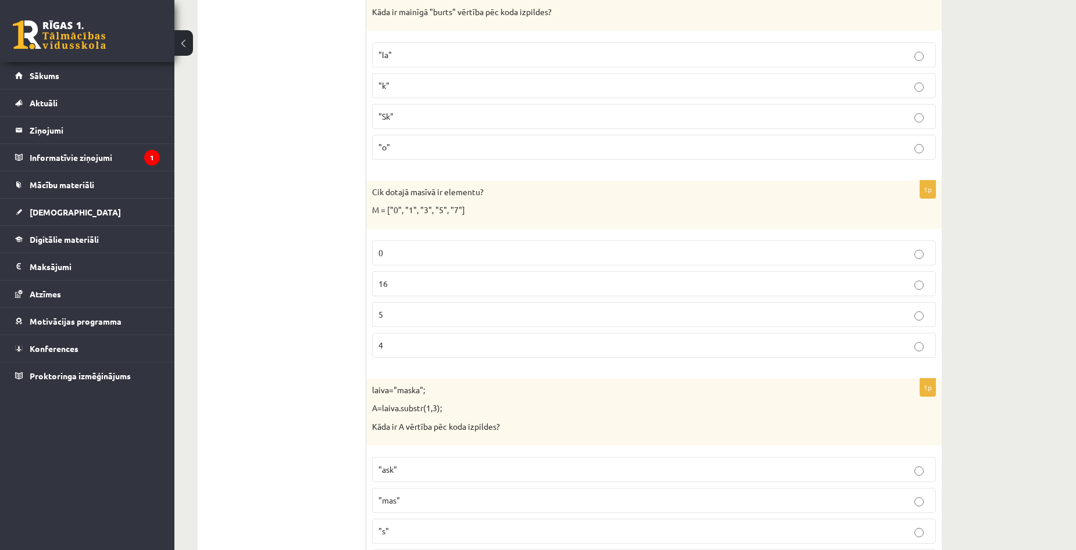
click at [435, 315] on p "5" at bounding box center [653, 315] width 551 height 12
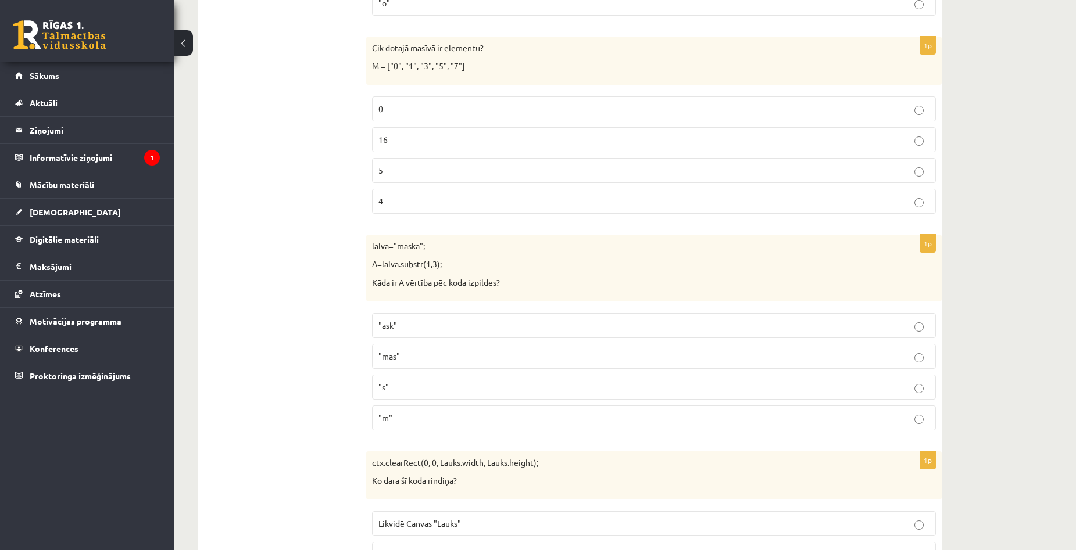
scroll to position [2324, 0]
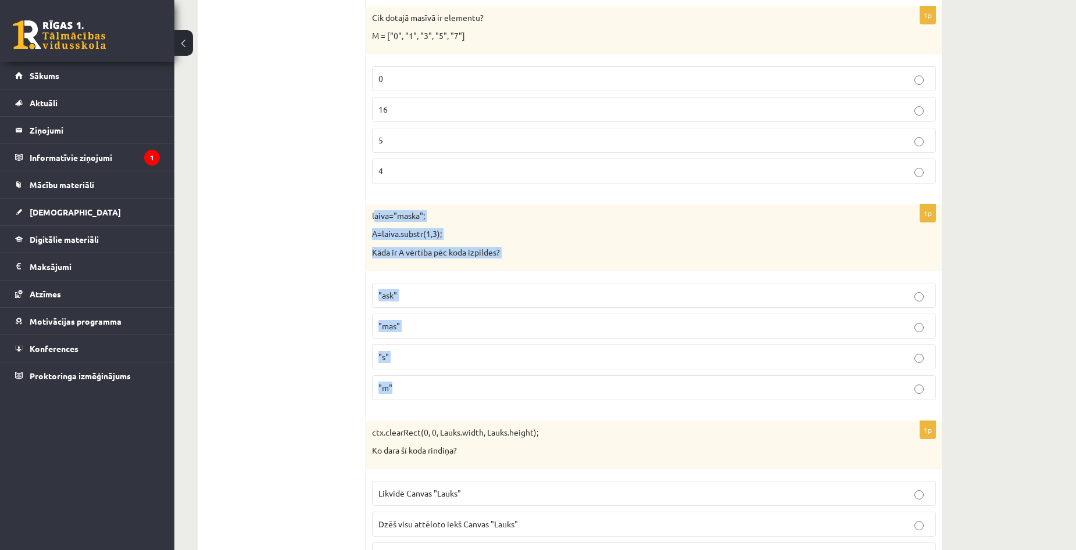
drag, startPoint x: 374, startPoint y: 213, endPoint x: 765, endPoint y: 389, distance: 429.4
click at [765, 389] on div "1p laiva="maska"; A=laiva.substr(1,3); Kāda ir A vērtība pēc koda izpildes? "as…" at bounding box center [653, 307] width 575 height 205
copy div "aiva="maska"; A=laiva.substr(1,3); Kāda ir A vērtība pēc koda izpildes? "ask" "…"
click at [483, 302] on label ""ask"" at bounding box center [654, 295] width 564 height 25
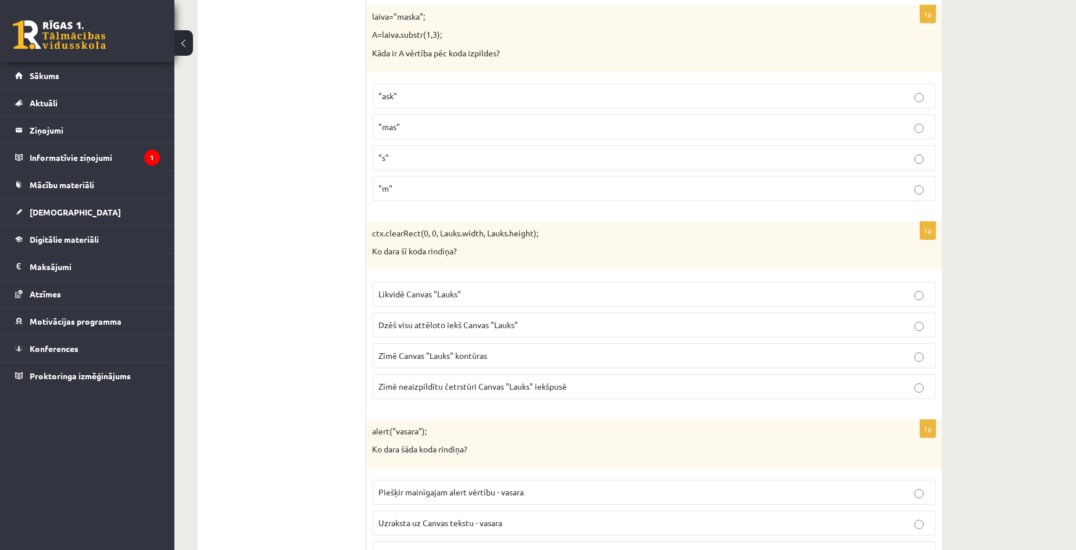
scroll to position [2557, 0]
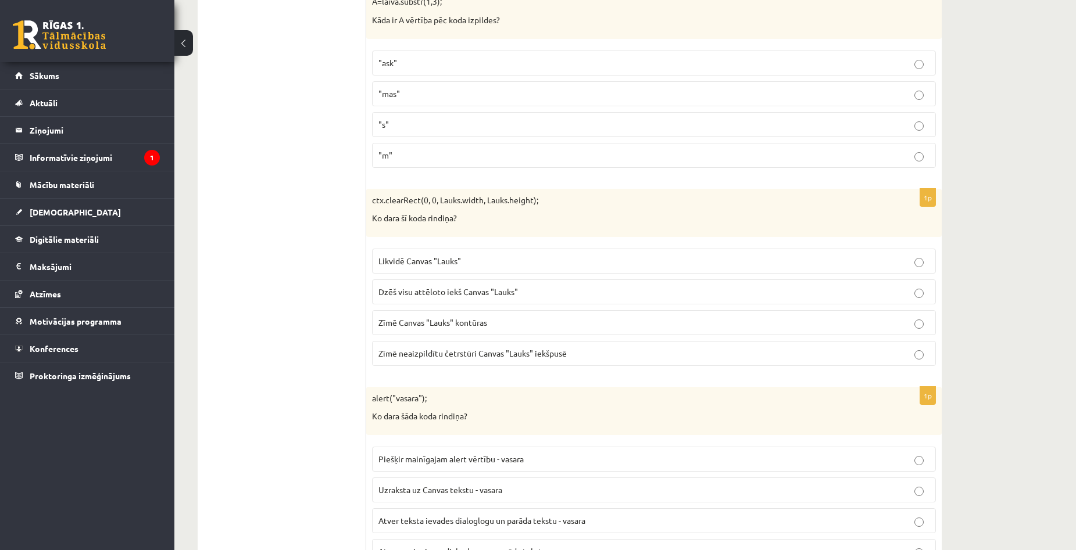
click at [604, 351] on p "Zīmē neaizpildītu četrstūri Canvas "Lauks" iekšpusē" at bounding box center [653, 353] width 551 height 12
drag, startPoint x: 404, startPoint y: 200, endPoint x: 422, endPoint y: 200, distance: 18.6
click at [422, 200] on p "ctx.clearRect(0, 0, Lauks.width, Lauks.height);" at bounding box center [625, 201] width 506 height 12
click at [523, 214] on p "Ko dara šī koda rindiņa?" at bounding box center [625, 219] width 506 height 12
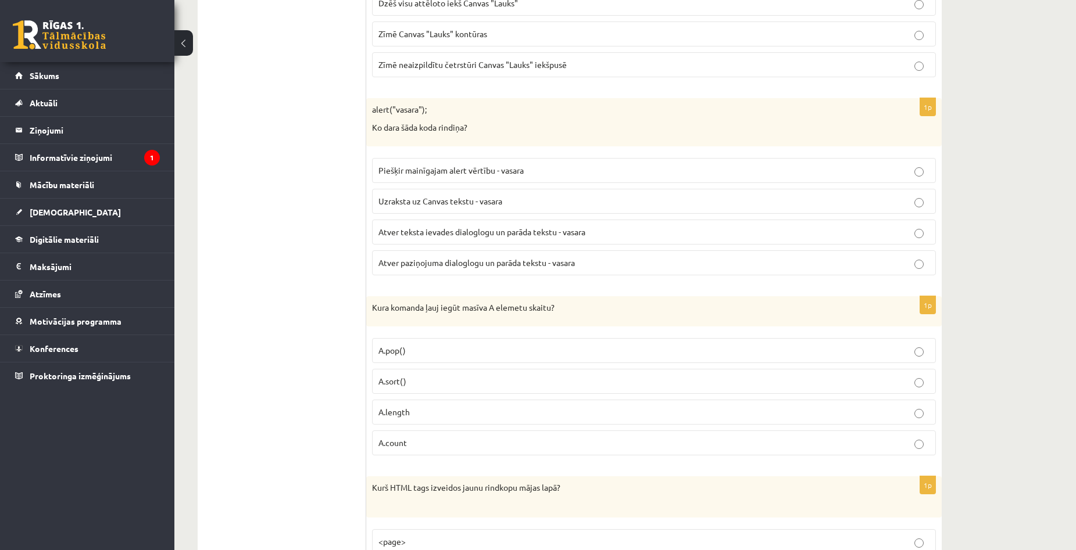
scroll to position [2847, 0]
click at [543, 166] on p "Piešķir mainīgajam alert vērtību - vasara" at bounding box center [653, 169] width 551 height 12
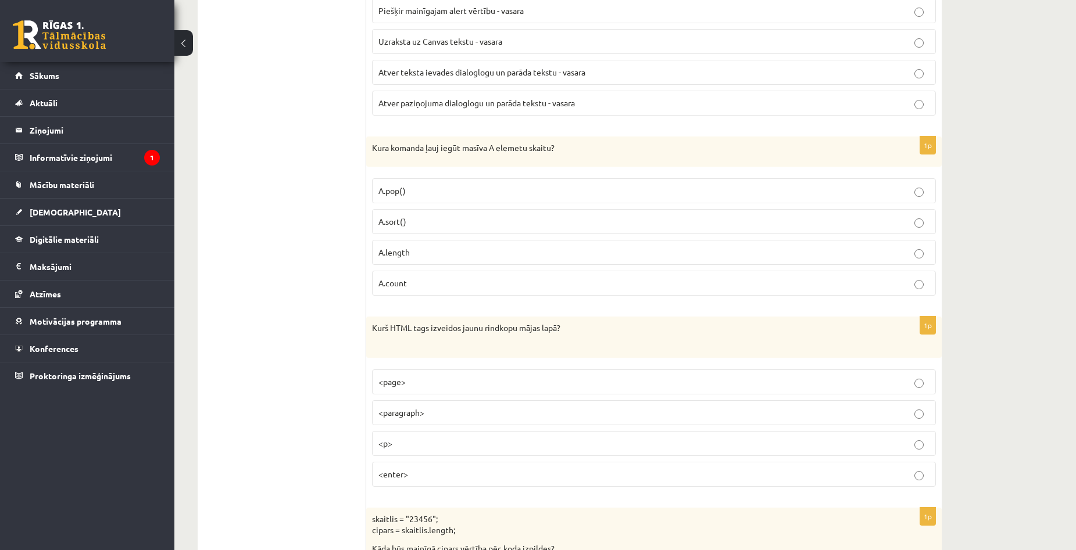
scroll to position [3021, 0]
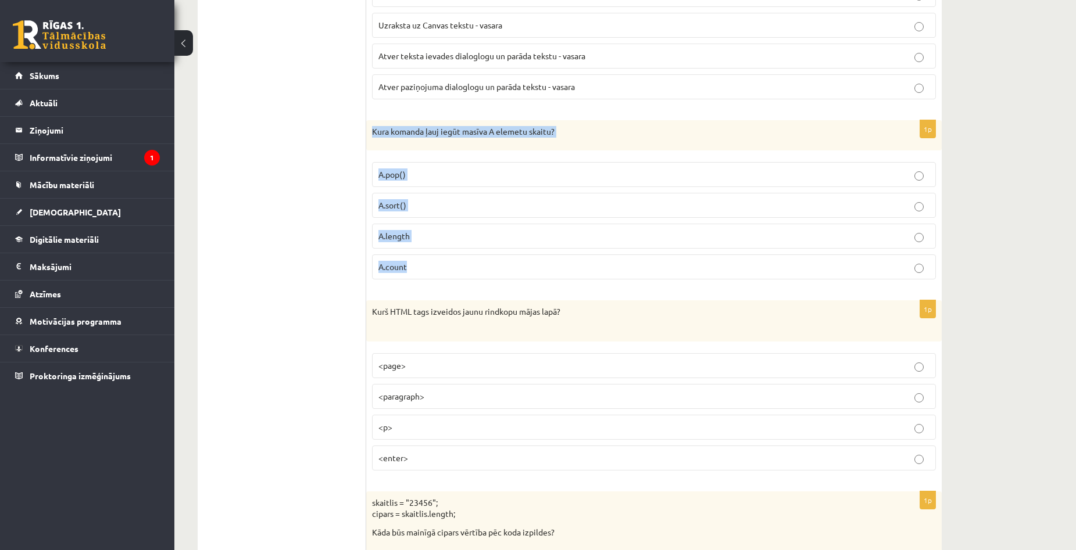
drag, startPoint x: 373, startPoint y: 130, endPoint x: 517, endPoint y: 261, distance: 194.1
click at [517, 261] on div "1p Kura komanda ļauj iegūt masīva A elemetu skaitu? A.pop() A.sort() A.length A…" at bounding box center [653, 204] width 575 height 169
copy div "Kura komanda ļauj iegūt masīva A elemetu skaitu? A.pop() A.sort() A.length A.co…"
click at [515, 235] on p "A.length" at bounding box center [653, 236] width 551 height 12
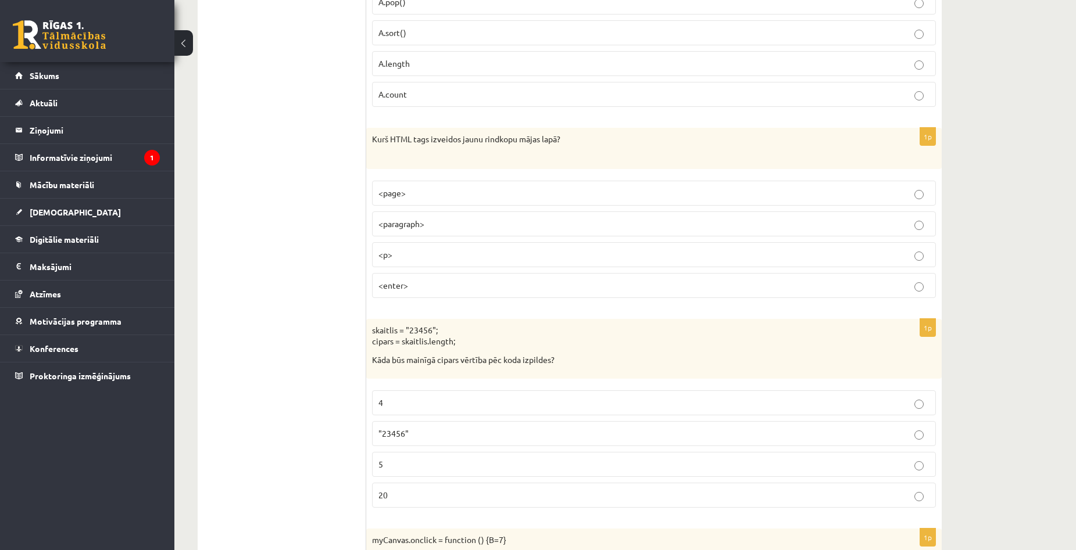
scroll to position [3196, 0]
click at [493, 255] on p "<p>" at bounding box center [653, 253] width 551 height 12
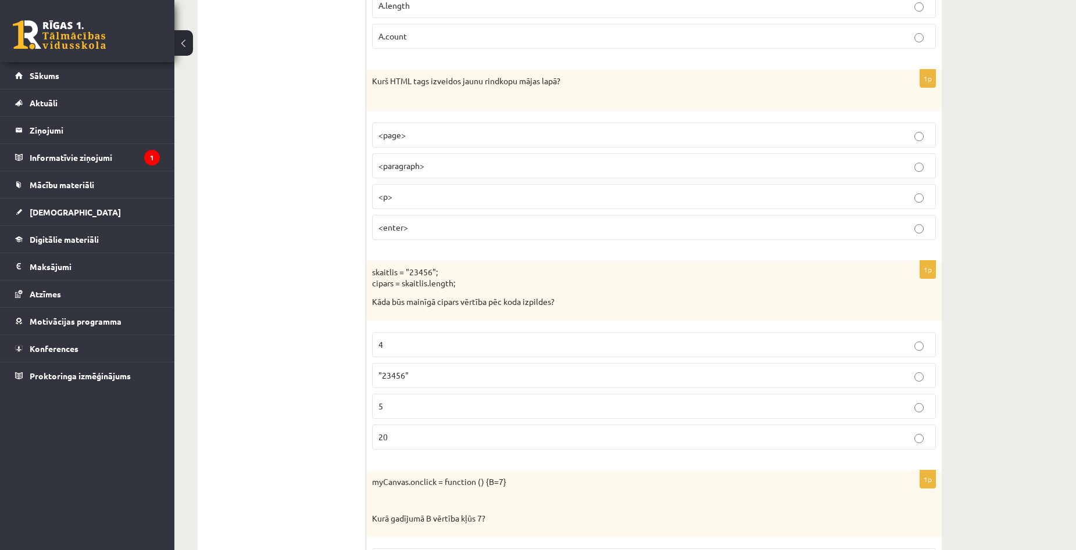
scroll to position [3254, 0]
drag, startPoint x: 371, startPoint y: 270, endPoint x: 554, endPoint y: 305, distance: 185.9
click at [554, 305] on div "skaitlis = "23456"; cipars = skaitlis.length; Kāda būs mainīgā cipars vērtība p…" at bounding box center [653, 289] width 575 height 60
click at [558, 297] on p "Kāda būs mainīgā cipars vērtība pēc koda izpildes?" at bounding box center [625, 301] width 506 height 12
click at [449, 393] on label "5" at bounding box center [654, 404] width 564 height 25
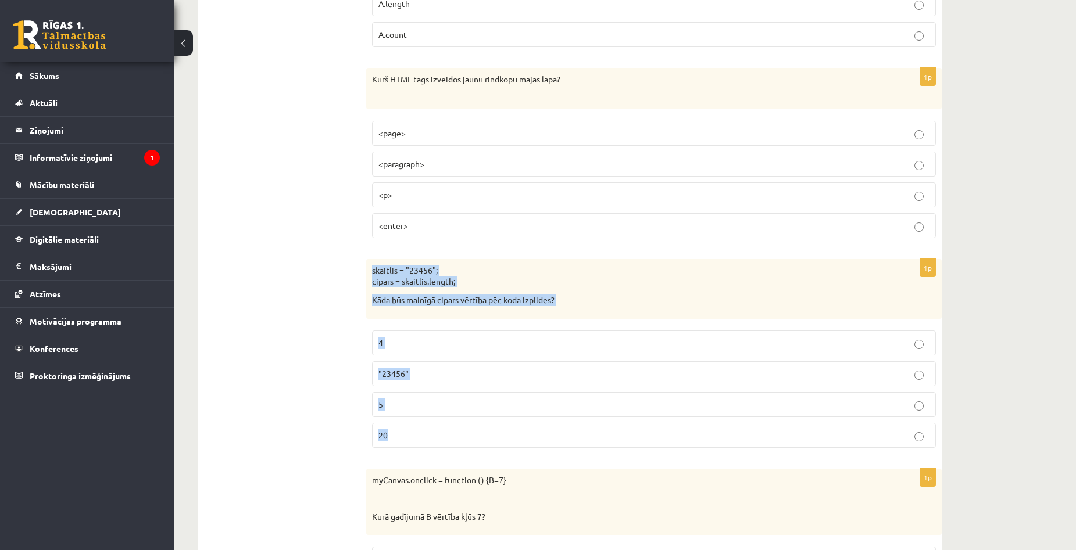
copy div "skaitlis = "23456"; cipars = skaitlis.length; Kāda būs mainīgā cipars vērtība p…"
drag, startPoint x: 372, startPoint y: 271, endPoint x: 546, endPoint y: 450, distance: 249.4
click at [546, 450] on div "1p skaitlis = "23456"; cipars = skaitlis.length; Kāda būs mainīgā cipars vērtīb…" at bounding box center [653, 358] width 575 height 198
click at [995, 324] on div "10.a1 klases diagnosticējošais darbs Datorikā par 9. klases mācību vielu , Aiva…" at bounding box center [624, 62] width 901 height 6543
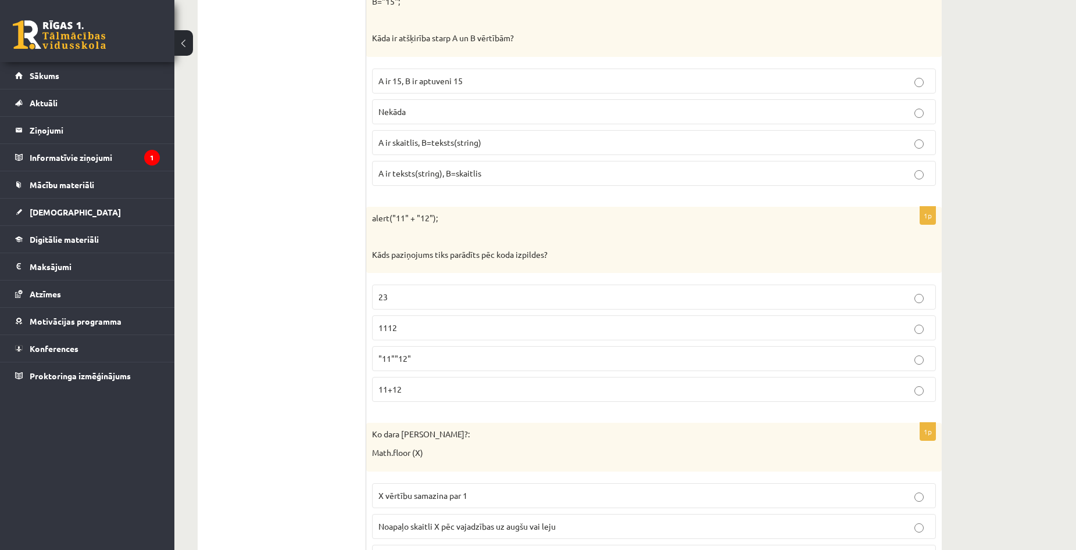
scroll to position [6038, 0]
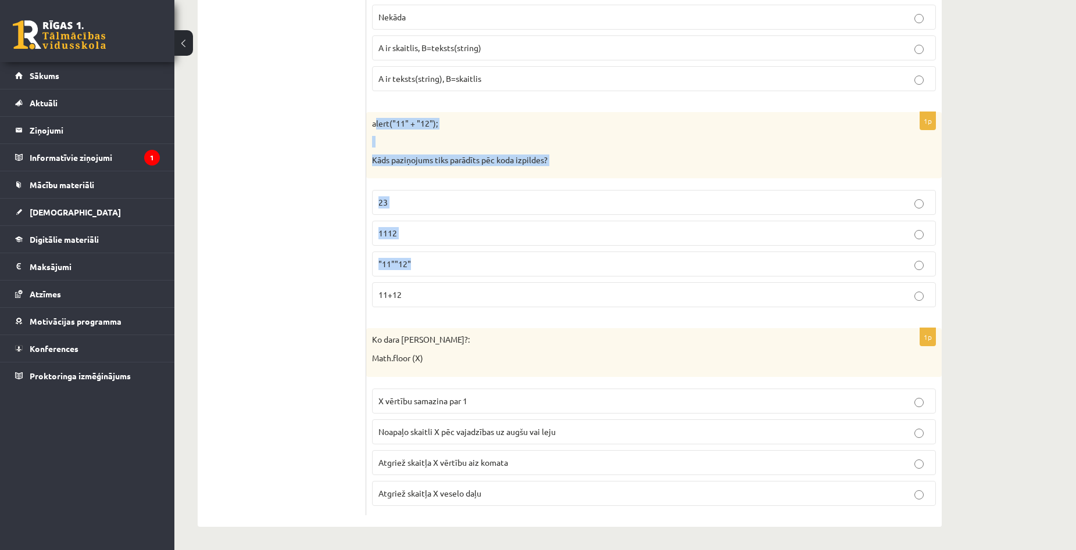
drag, startPoint x: 374, startPoint y: 124, endPoint x: 496, endPoint y: 256, distance: 178.9
click at [496, 256] on div "1p alert("11" + "12"); Kāds paziņojums tiks parādīts pēc koda izpildes? 23 1112…" at bounding box center [653, 214] width 575 height 205
drag, startPoint x: 517, startPoint y: 128, endPoint x: 493, endPoint y: 130, distance: 23.9
click at [517, 128] on p "alert("11" + "12");" at bounding box center [625, 124] width 506 height 12
copy div "alert("11" + "12"); Kāds paziņojums tiks parādīts pēc koda izpildes? 23 1112 "1…"
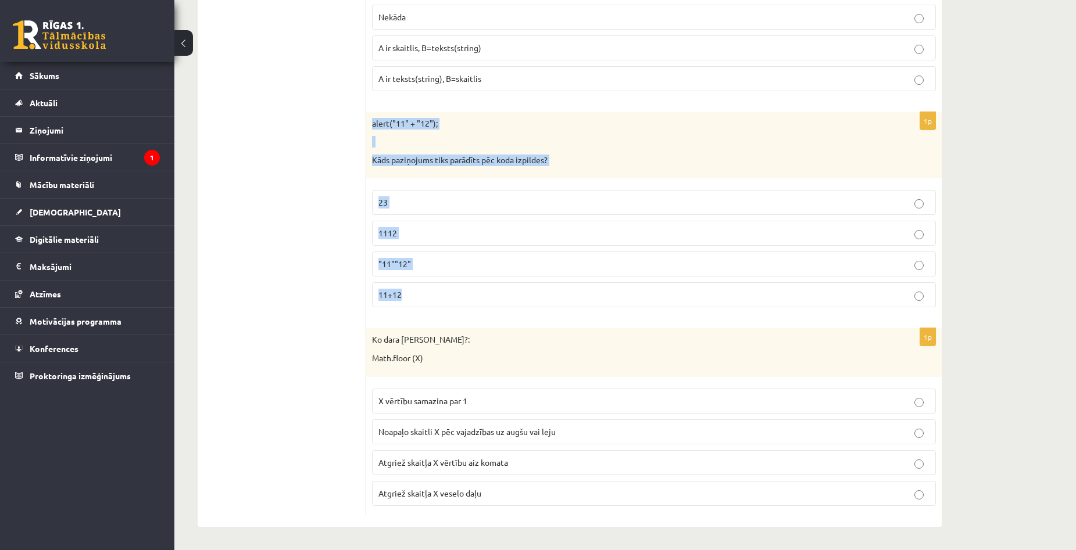
drag, startPoint x: 372, startPoint y: 121, endPoint x: 512, endPoint y: 289, distance: 218.2
click at [512, 289] on div "1p alert("11" + "12"); Kāds paziņojums tiks parādīts pēc koda izpildes? 23 1112…" at bounding box center [653, 214] width 575 height 205
click at [435, 232] on p "1112" at bounding box center [653, 233] width 551 height 12
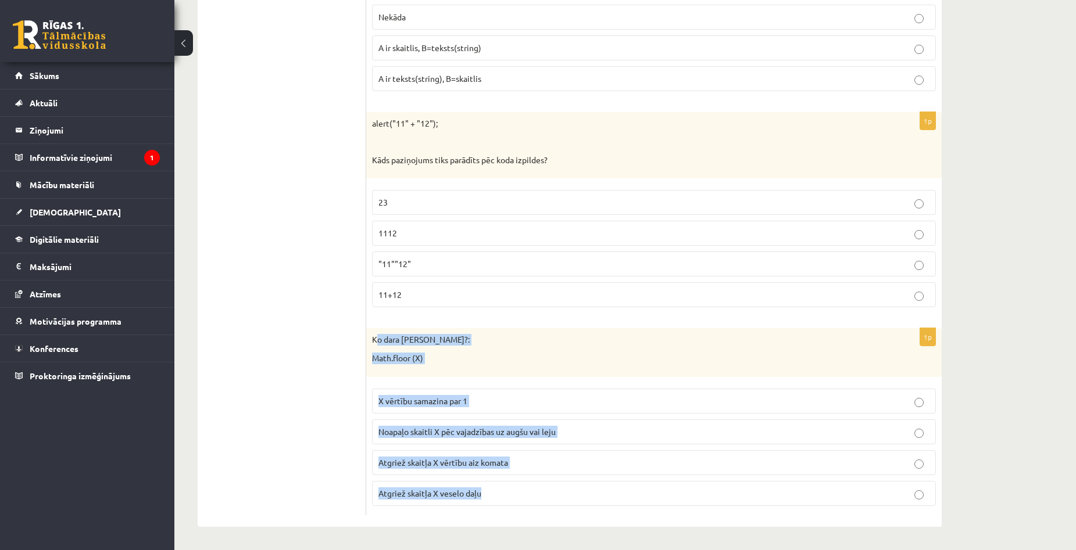
drag, startPoint x: 375, startPoint y: 339, endPoint x: 535, endPoint y: 478, distance: 211.3
click at [533, 487] on div "1p Ko dara koda rindiņa?: Math.floor (X) X vērtību samazina par 1 Noapaļo skait…" at bounding box center [653, 421] width 575 height 187
copy div "o dara koda rindiņa?: Math.floor (X) X vērtību samazina par 1 Noapaļo skaitli X…"
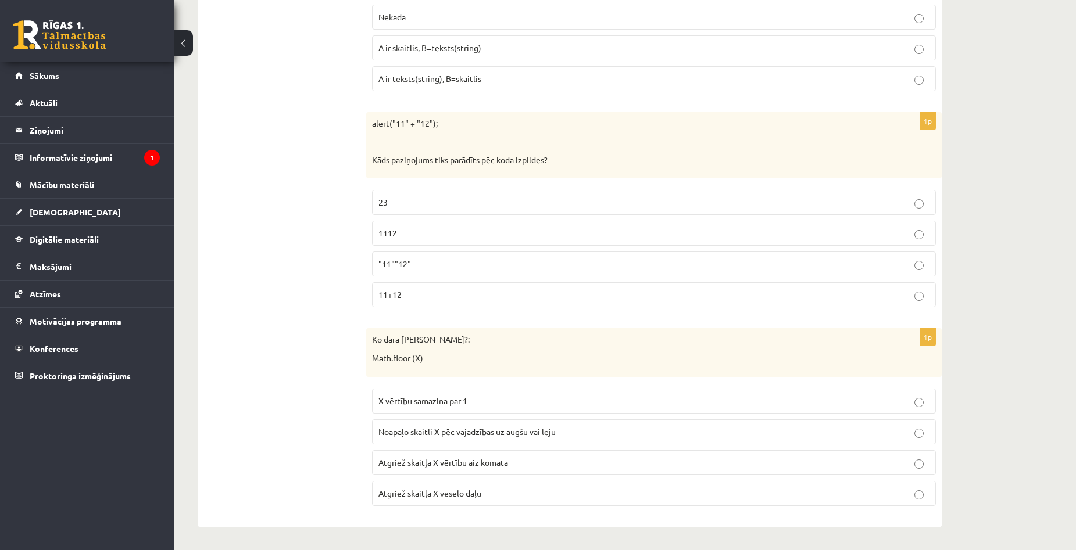
click at [512, 462] on p "Atgriež skaitļa X vērtību aiz komata" at bounding box center [653, 463] width 551 height 12
click at [506, 494] on p "Atgriež skaitļa X veselo daļu" at bounding box center [653, 494] width 551 height 12
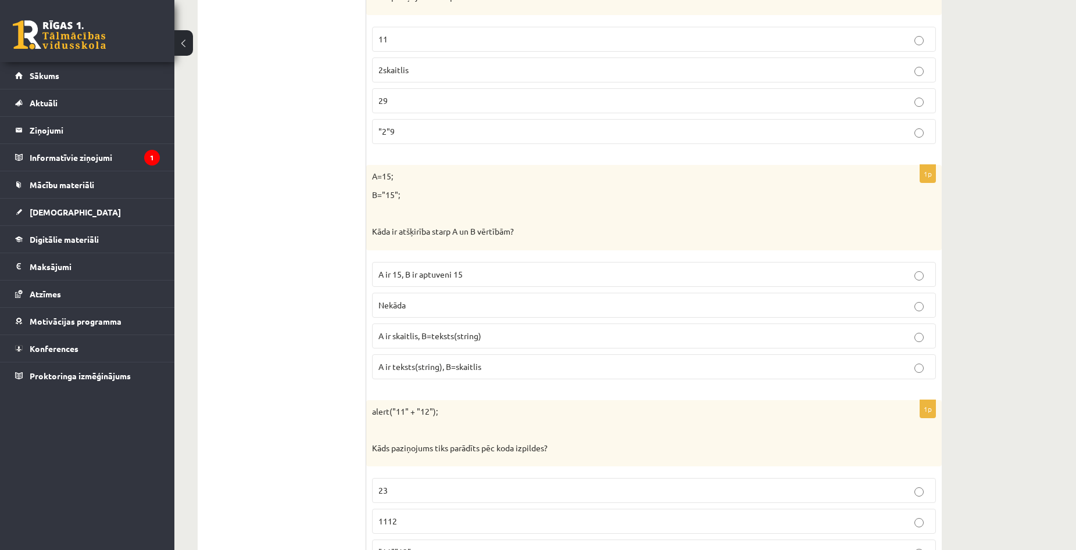
scroll to position [5748, 0]
click at [490, 279] on p "A ir 15, B ir aptuveni 15" at bounding box center [653, 276] width 551 height 12
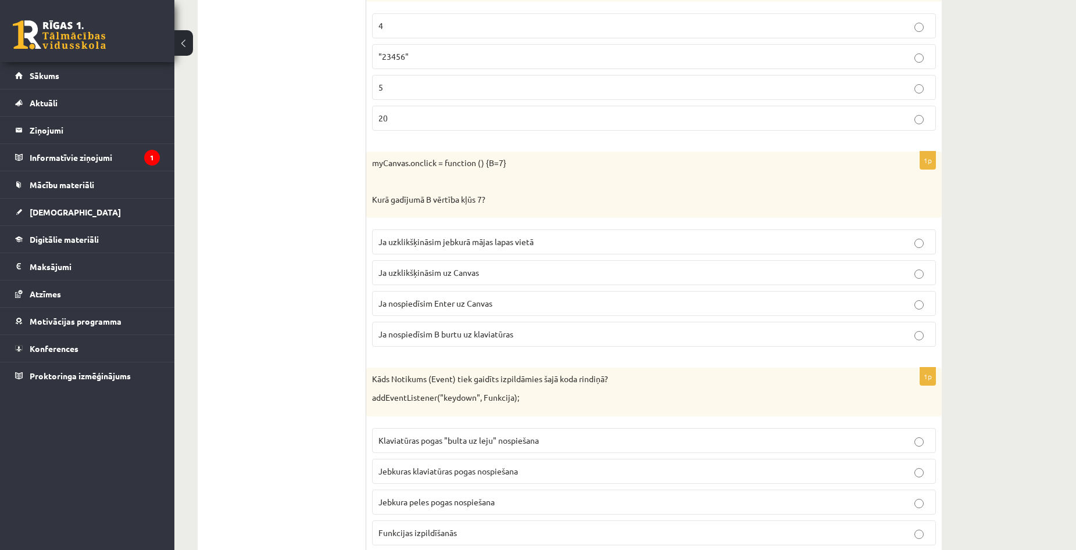
scroll to position [3656, 0]
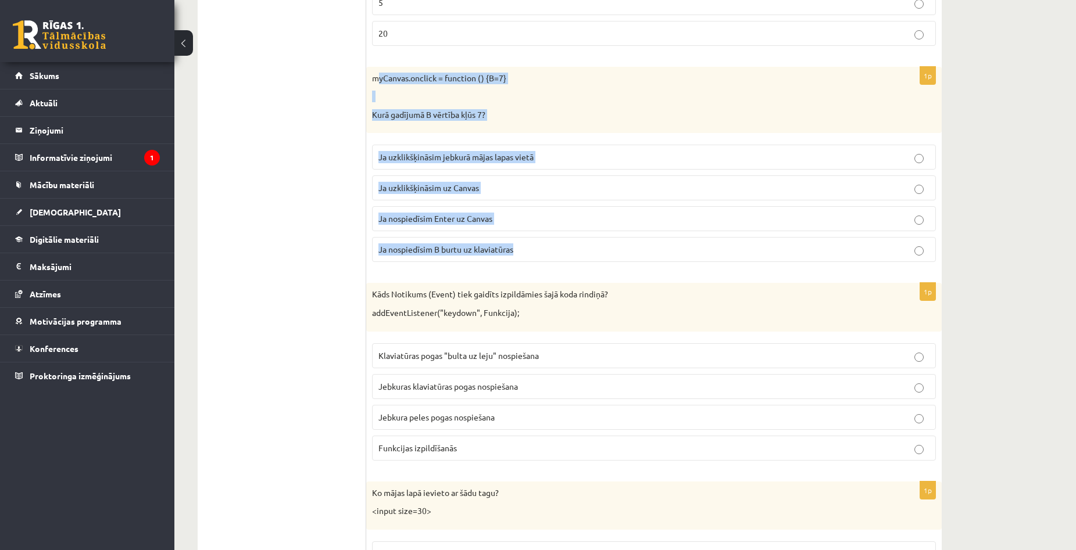
drag, startPoint x: 381, startPoint y: 83, endPoint x: 526, endPoint y: 247, distance: 219.8
click at [526, 247] on div "1p myCanvas.onclick = function () {B=7} Kurā gadījumā B vērtība kļūs 7? Ja uzkl…" at bounding box center [653, 169] width 575 height 205
click at [515, 179] on label "Ja uzklikšķināsim uz Canvas" at bounding box center [654, 187] width 564 height 25
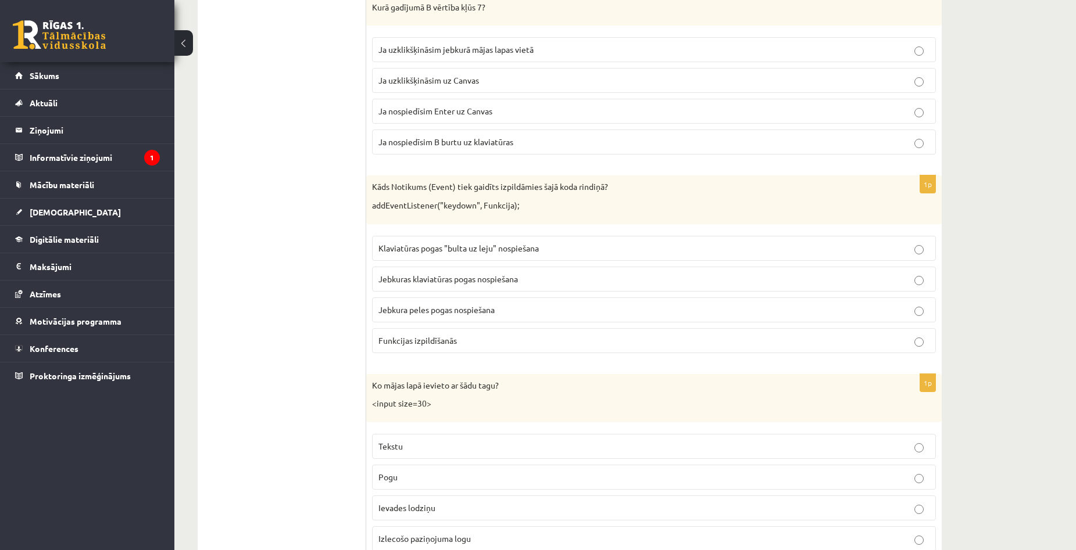
scroll to position [3772, 0]
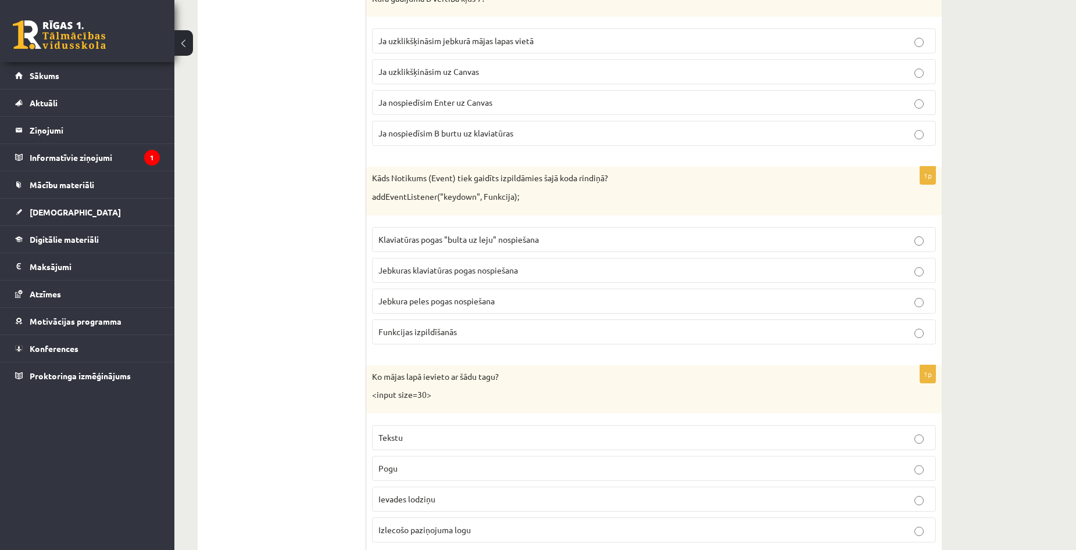
click at [494, 332] on p "Funkcijas izpildīšanās" at bounding box center [653, 332] width 551 height 12
click at [507, 235] on span "Klaviatūras pogas "bulta uz leju" nospiešana" at bounding box center [458, 239] width 160 height 10
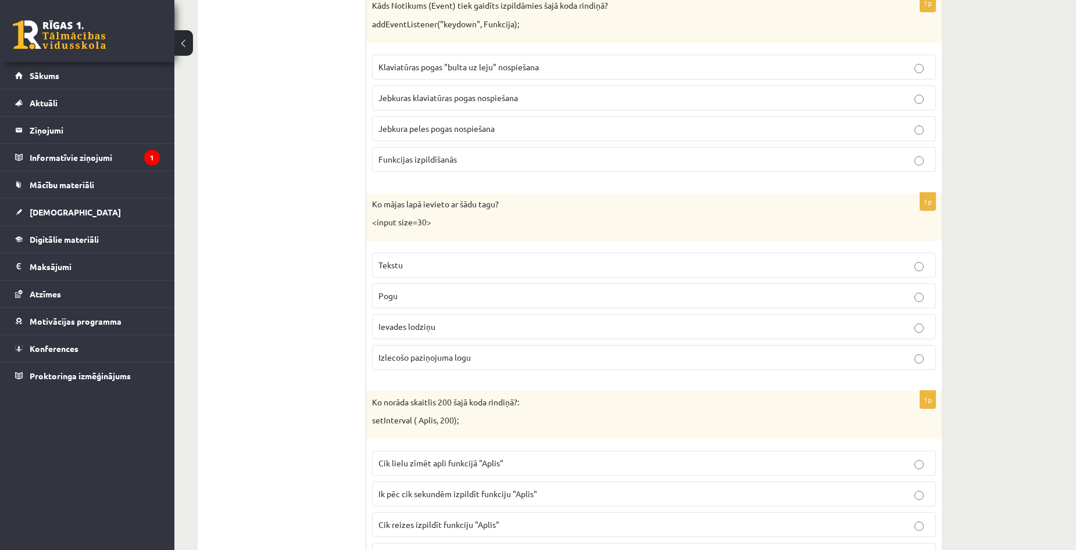
scroll to position [3947, 0]
drag, startPoint x: 378, startPoint y: 221, endPoint x: 387, endPoint y: 222, distance: 9.4
click at [387, 222] on p "<input size=30>" at bounding box center [625, 221] width 506 height 12
click at [406, 234] on div "Ko mājas lapā ievieto ar šādu tagu? <input size=30>" at bounding box center [653, 215] width 575 height 48
click at [553, 177] on div "1p Kāds Notikums (Event) tiek gaidīts izpildāmies šajā koda rindiņā? addEventLi…" at bounding box center [653, 85] width 575 height 187
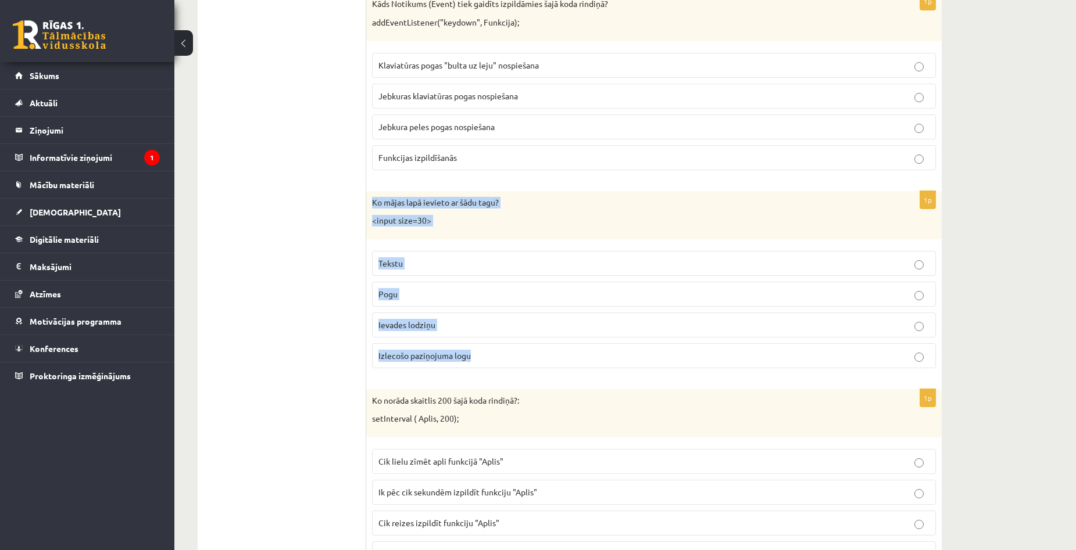
drag, startPoint x: 372, startPoint y: 201, endPoint x: 501, endPoint y: 353, distance: 199.2
click at [501, 353] on div "1p Ko mājas lapā ievieto ar šādu tagu? <input size=30> Tekstu Pogu Ievades lodz…" at bounding box center [653, 284] width 575 height 187
click at [452, 334] on label "Ievades lodziņu" at bounding box center [654, 325] width 564 height 25
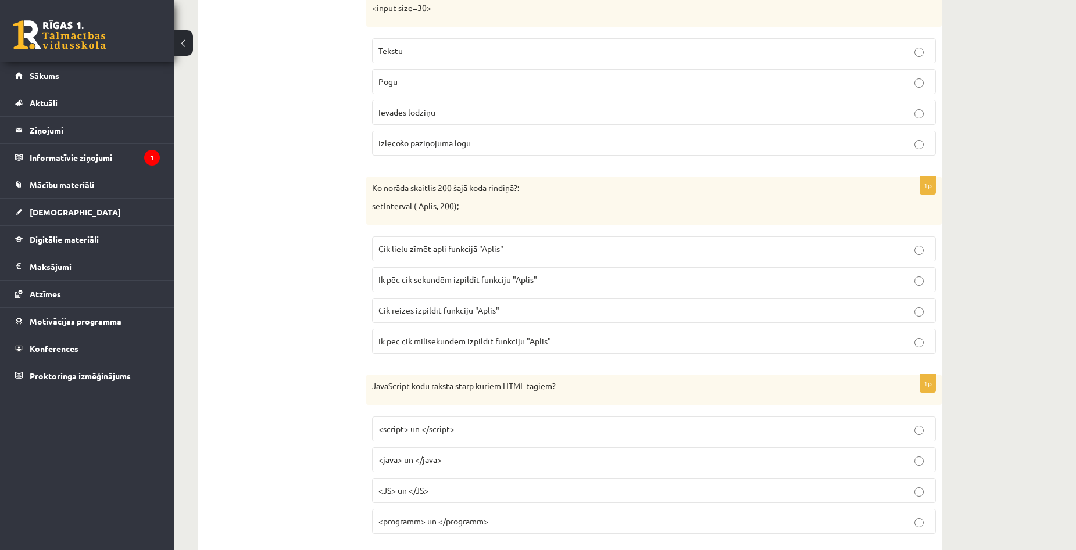
scroll to position [4179, 0]
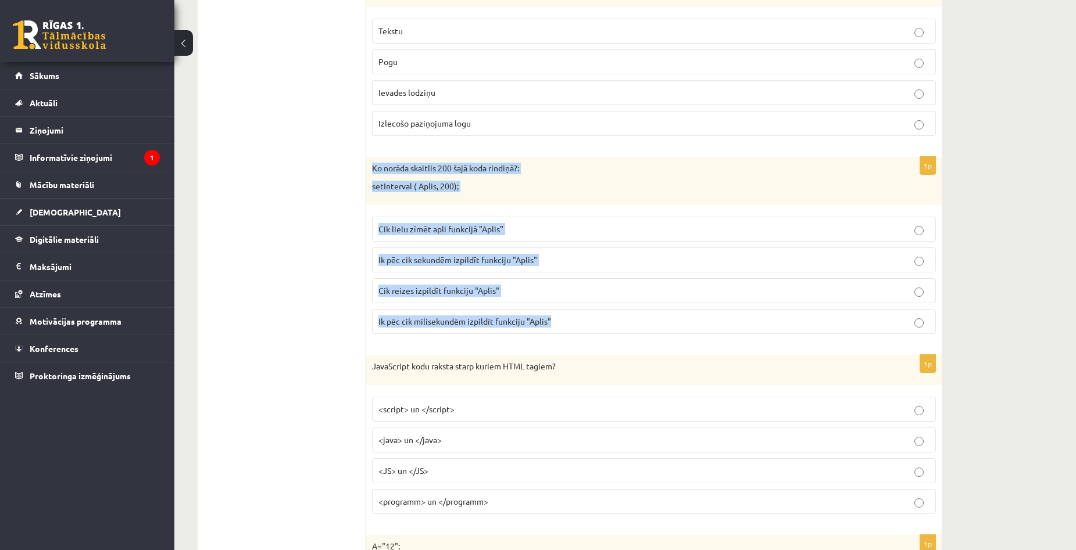
drag, startPoint x: 371, startPoint y: 166, endPoint x: 555, endPoint y: 314, distance: 235.6
click at [555, 314] on div "1p Ko norāda skaitlis 200 šajā koda rindiņā?: setInterval ( Aplis, 200); Cik li…" at bounding box center [653, 250] width 575 height 187
click at [551, 260] on p "Ik pēc cik sekundēm izpildīt funkciju "Aplis"" at bounding box center [653, 260] width 551 height 12
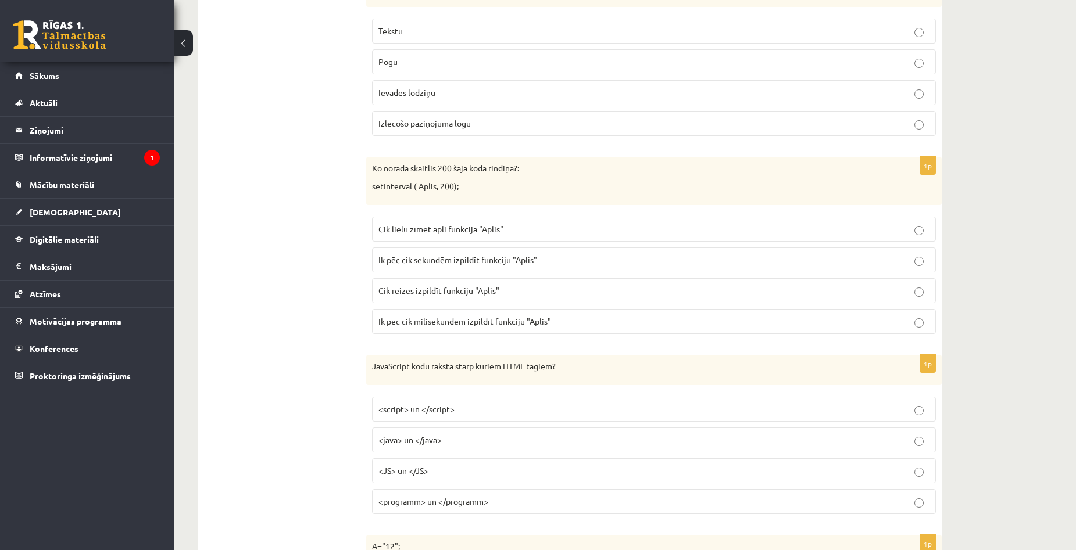
click at [572, 336] on fieldset "Cik lielu zīmēt apli funkcijā "Aplis" Ik pēc cik sekundēm izpildīt funkciju "Ap…" at bounding box center [654, 274] width 564 height 127
click at [574, 325] on p "Ik pēc cik milisekundēm izpildīt funkciju "Aplis"" at bounding box center [653, 322] width 551 height 12
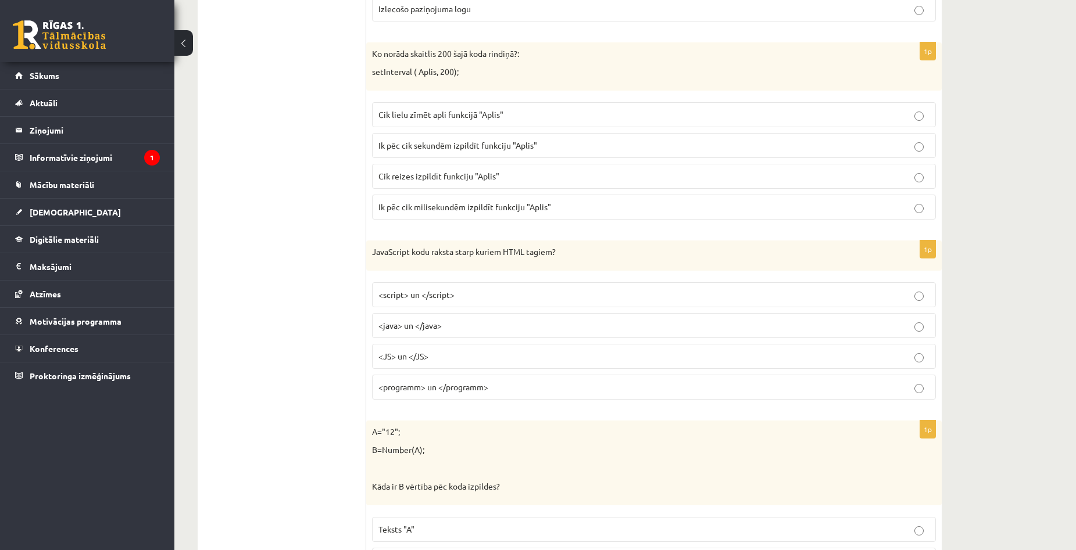
scroll to position [4295, 0]
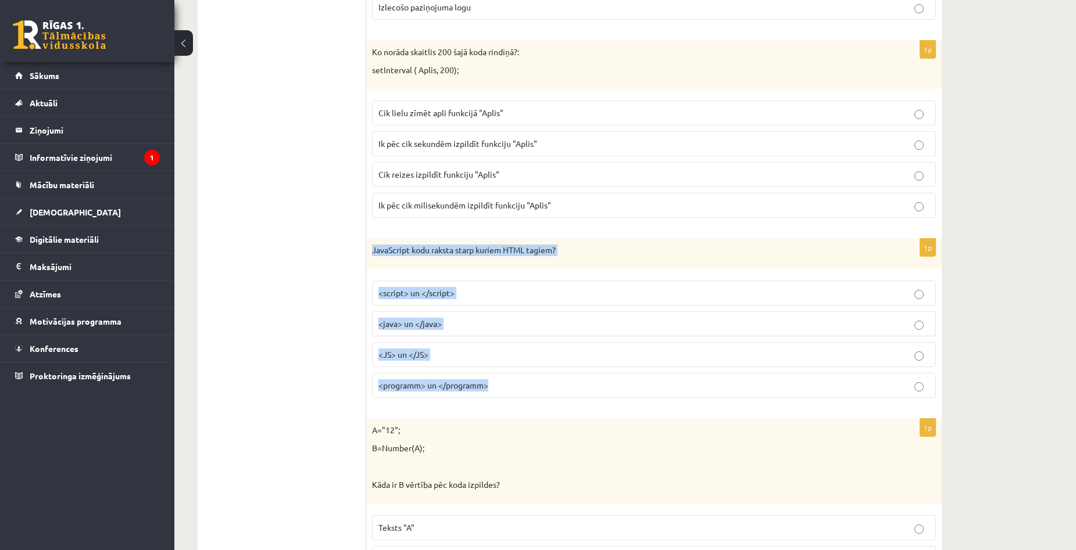
drag, startPoint x: 371, startPoint y: 252, endPoint x: 535, endPoint y: 374, distance: 204.3
click at [535, 374] on div "1p JavaScript kodu raksta starp kuriem HTML tagiem? <script> un </script> <java…" at bounding box center [653, 323] width 575 height 169
click at [531, 285] on label "<script> un </script>" at bounding box center [654, 293] width 564 height 25
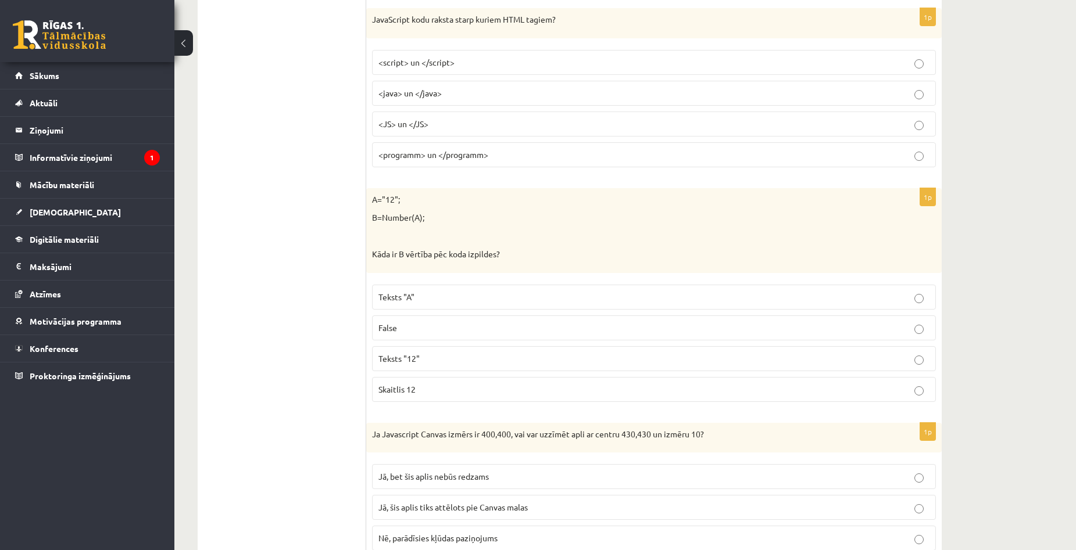
scroll to position [4528, 0]
click at [458, 295] on p "Teksts "A"" at bounding box center [653, 295] width 551 height 12
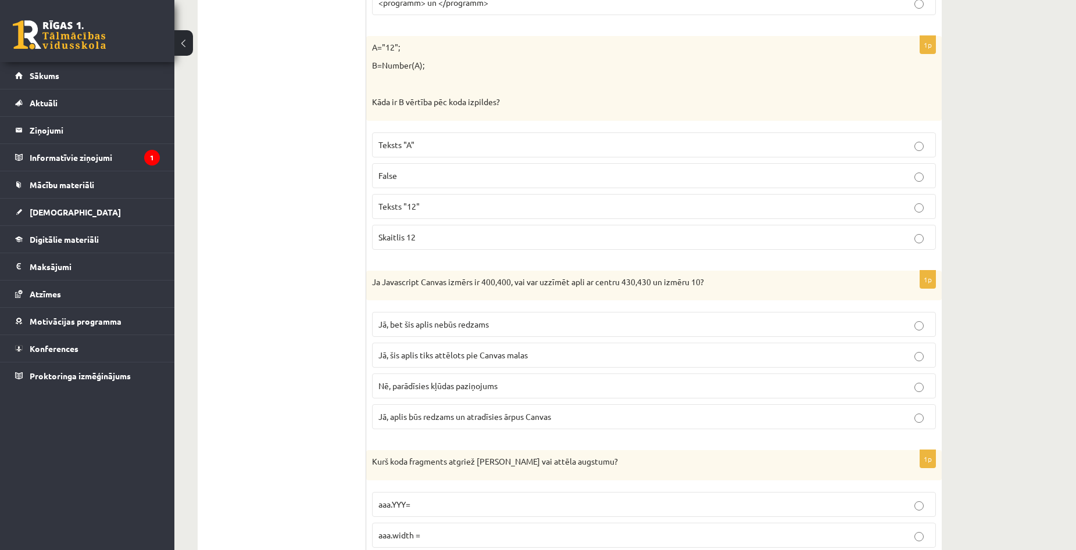
scroll to position [4702, 0]
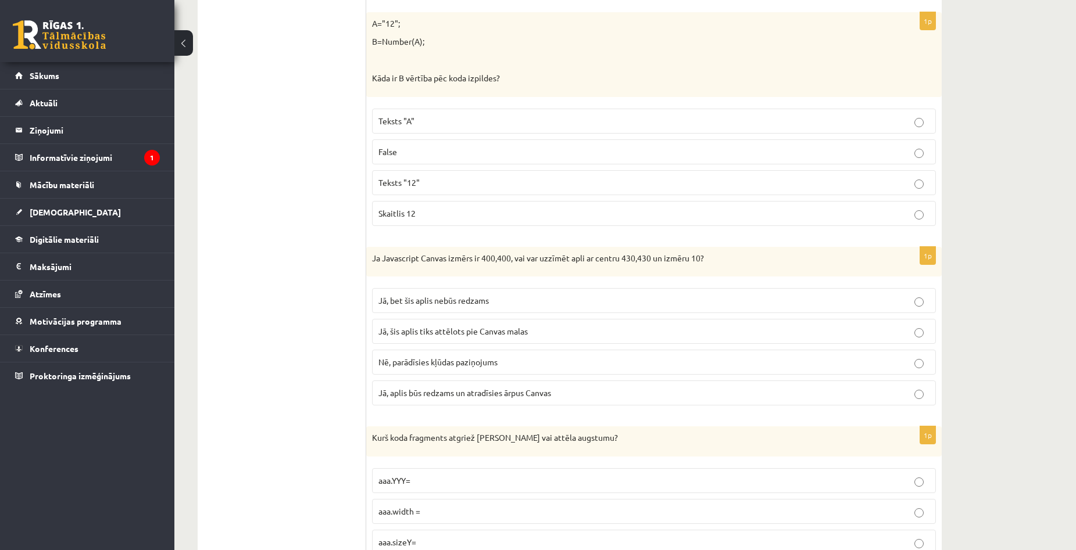
click at [459, 184] on p "Teksts "12"" at bounding box center [653, 183] width 551 height 12
click at [458, 215] on p "Skaitlis 12" at bounding box center [653, 213] width 551 height 12
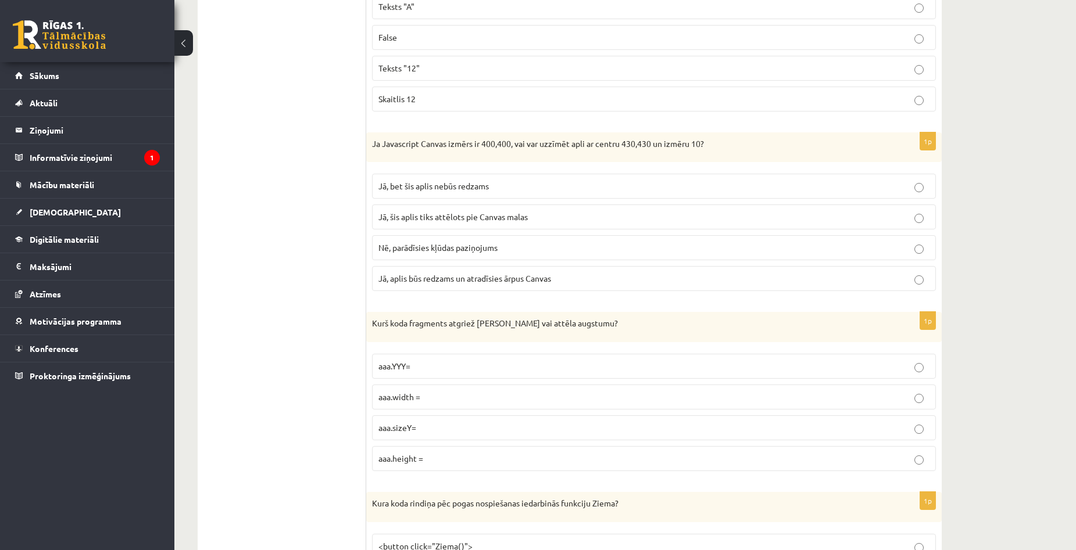
scroll to position [4818, 0]
click at [458, 187] on span "Jā, bet šis aplis nebūs redzams" at bounding box center [433, 184] width 110 height 10
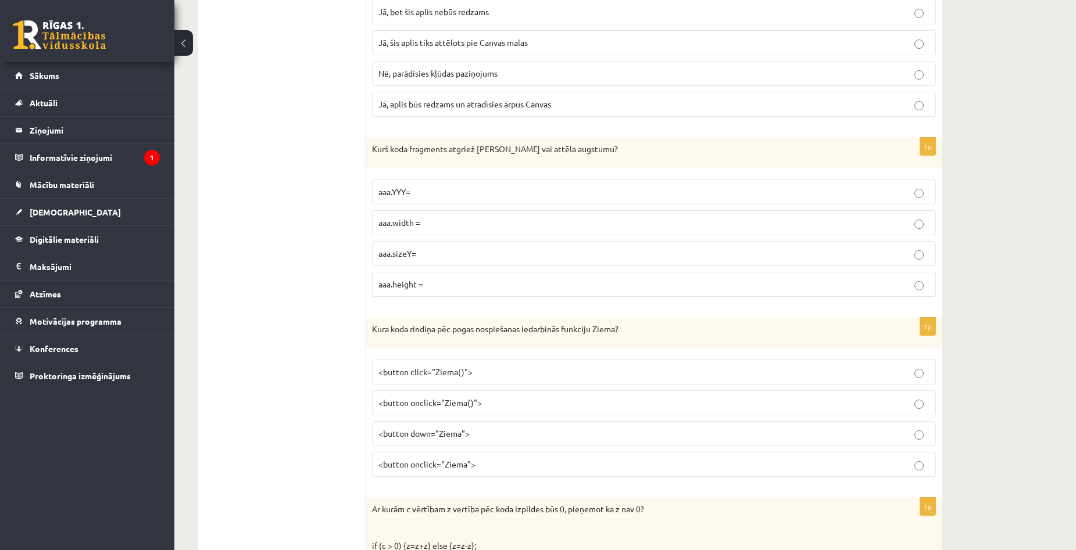
scroll to position [4992, 0]
click at [431, 284] on p "aaa.height =" at bounding box center [653, 283] width 551 height 12
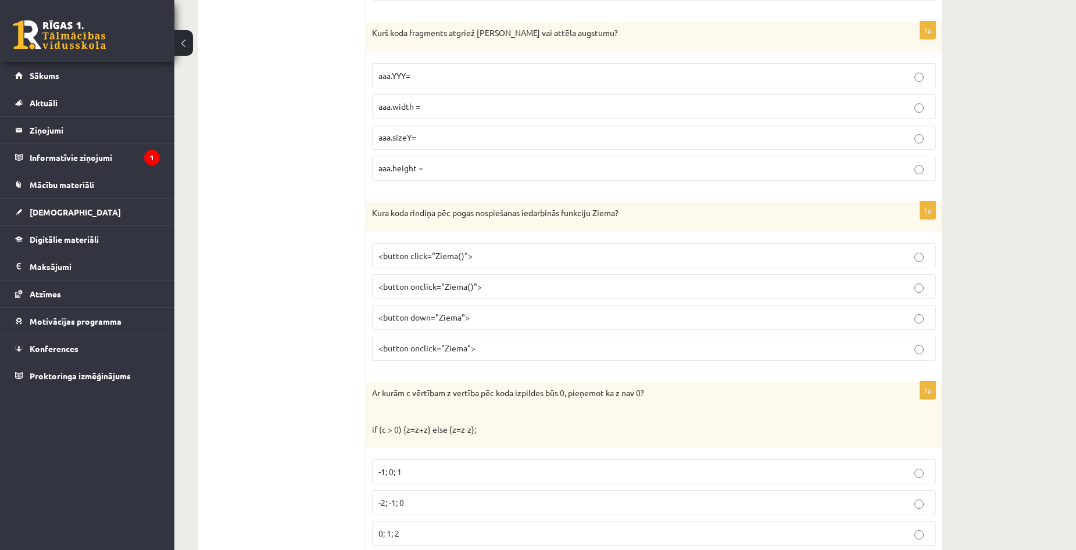
scroll to position [5109, 0]
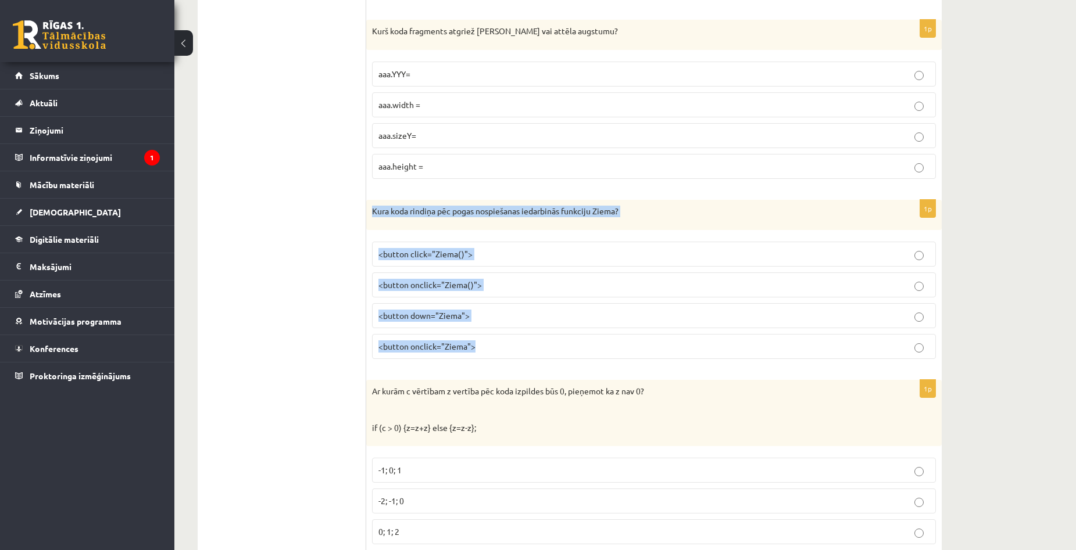
drag, startPoint x: 372, startPoint y: 210, endPoint x: 547, endPoint y: 350, distance: 224.0
click at [547, 350] on div "1p Kura koda rindiņa pēc pogas nospiešanas iedarbinās funkciju Ziema? <button c…" at bounding box center [653, 284] width 575 height 169
click at [507, 255] on p "<button click="Ziema()">" at bounding box center [653, 254] width 551 height 12
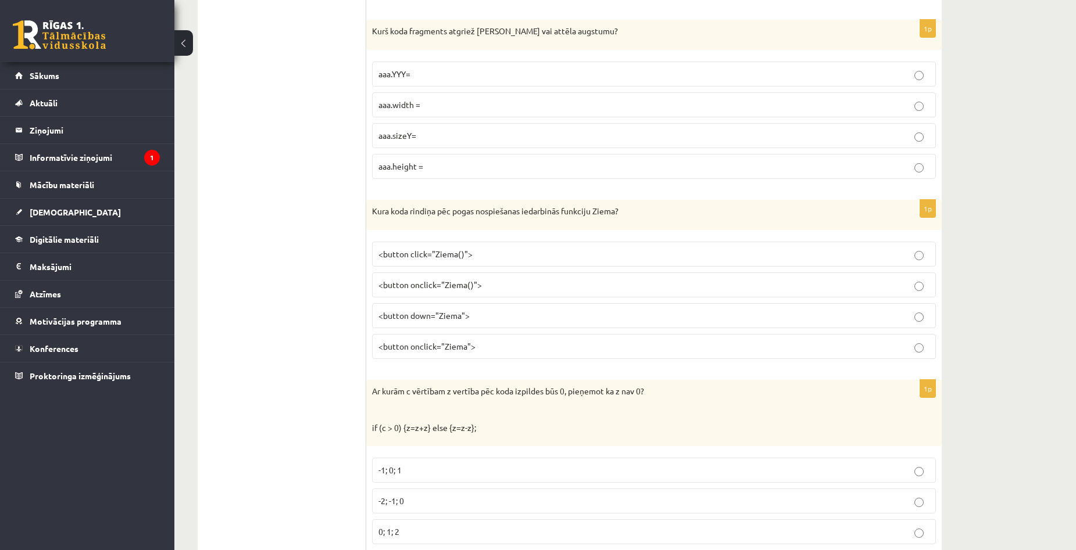
click at [488, 284] on p "<button onclick="Ziema()">" at bounding box center [653, 285] width 551 height 12
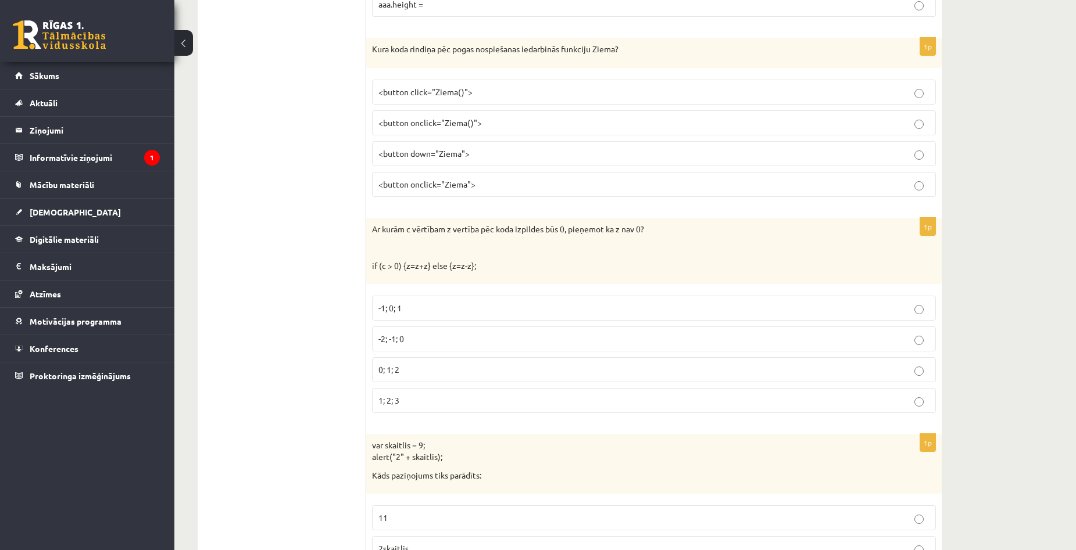
scroll to position [5283, 0]
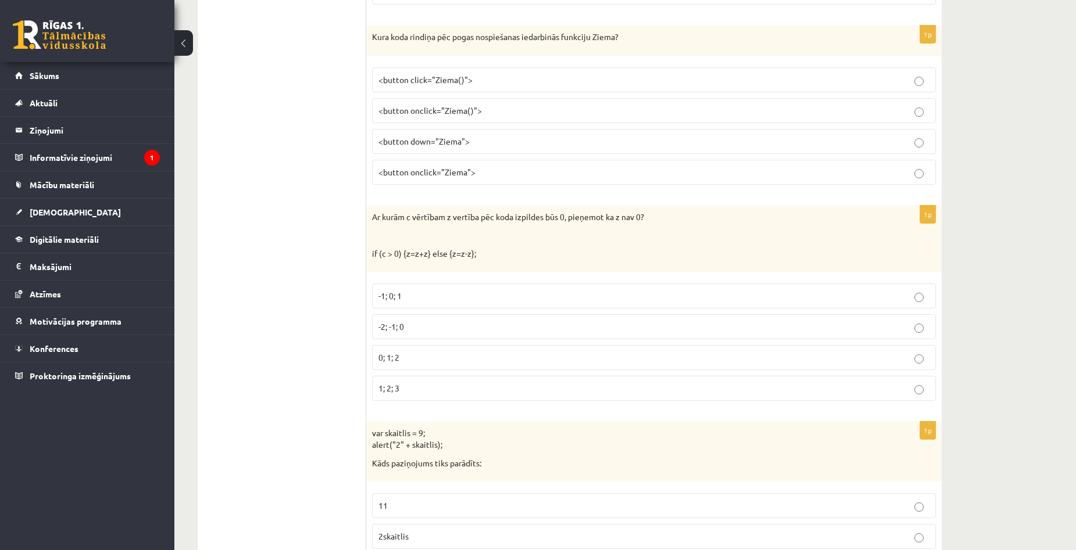
click at [497, 328] on p "-2; -1; 0" at bounding box center [653, 327] width 551 height 12
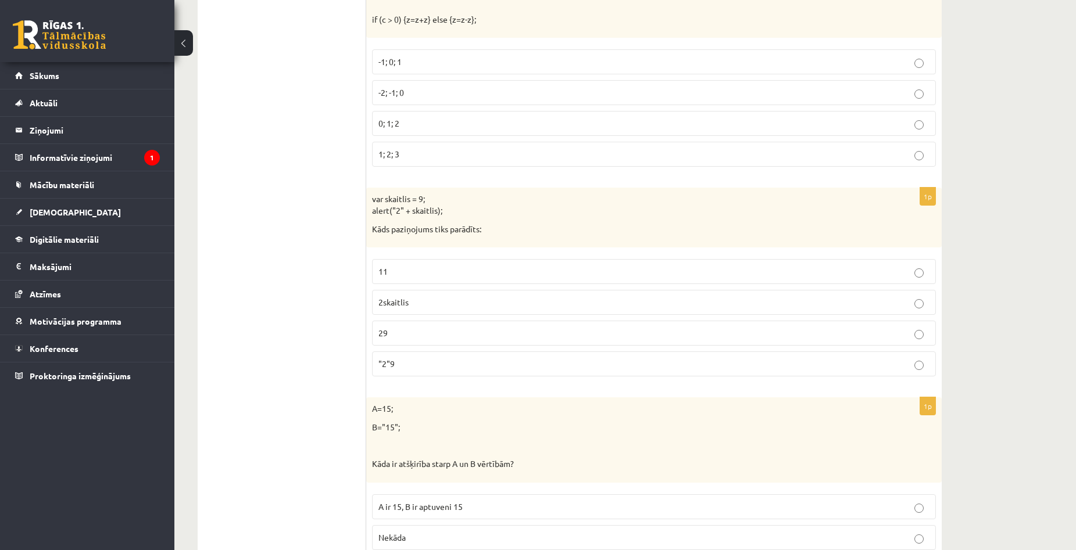
scroll to position [5515, 0]
drag, startPoint x: 373, startPoint y: 198, endPoint x: 644, endPoint y: 380, distance: 327.0
click at [644, 380] on div "1p var skaitlis = 9; alert("2" + skaitlis); Kāds paziņojums tiks parādīts: 11 2…" at bounding box center [653, 288] width 575 height 198
click at [535, 331] on p "29" at bounding box center [653, 335] width 551 height 12
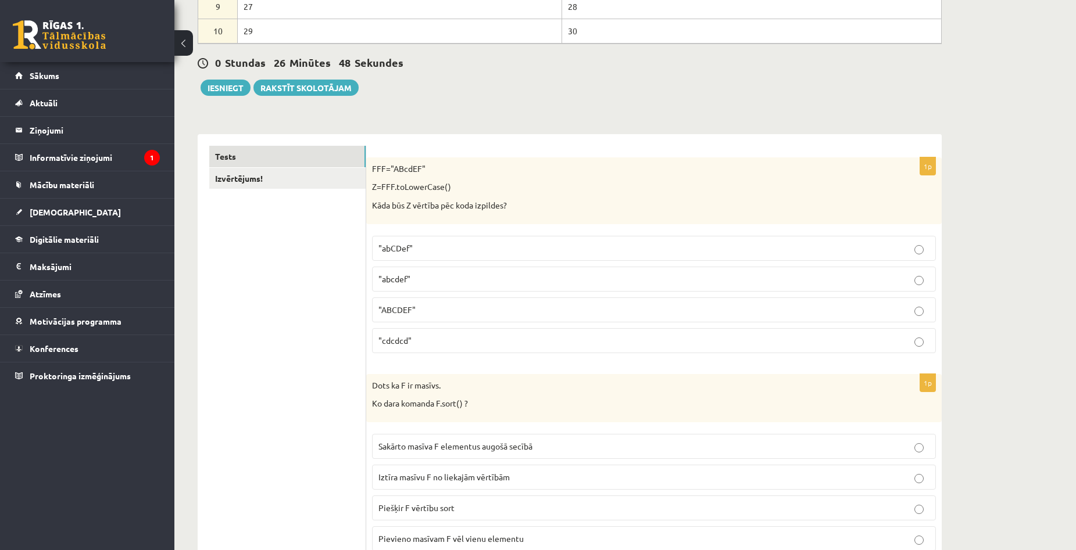
scroll to position [344, 0]
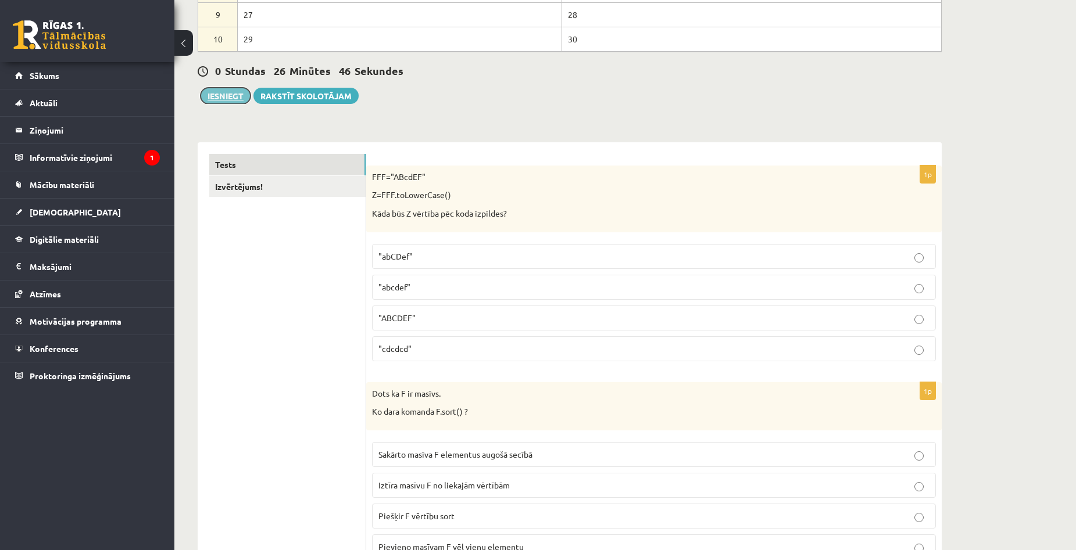
click at [228, 95] on button "Iesniegt" at bounding box center [225, 96] width 50 height 16
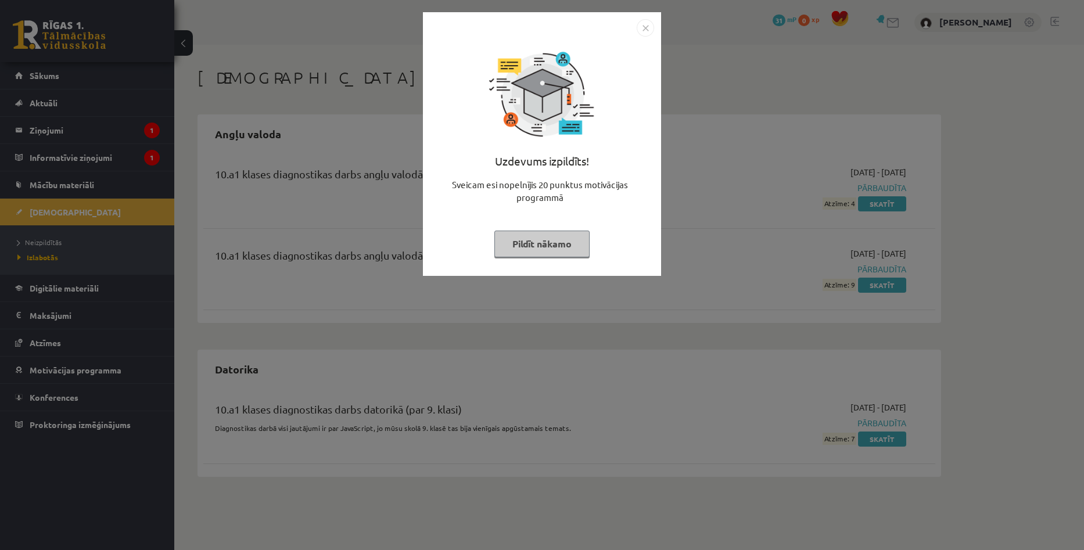
click at [564, 253] on button "Pildīt nākamo" at bounding box center [541, 244] width 95 height 27
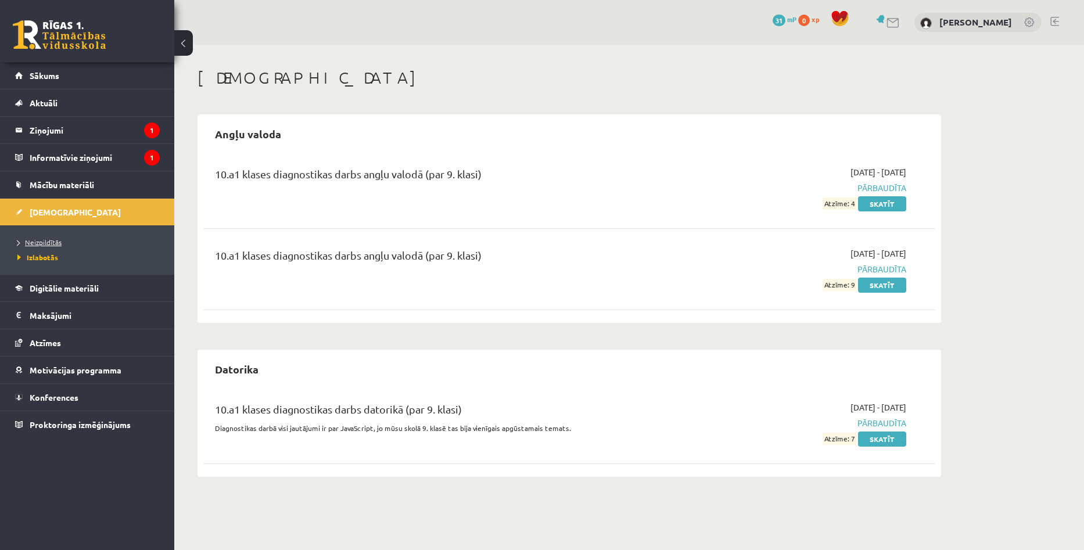
click at [49, 243] on span "Neizpildītās" at bounding box center [39, 242] width 44 height 9
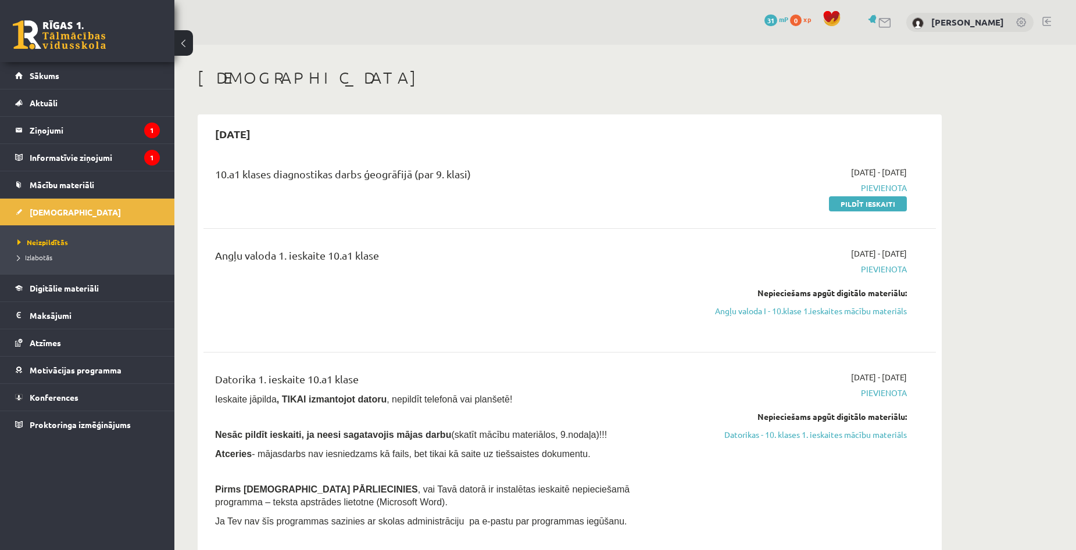
click at [862, 200] on link "Pildīt ieskaiti" at bounding box center [868, 203] width 78 height 15
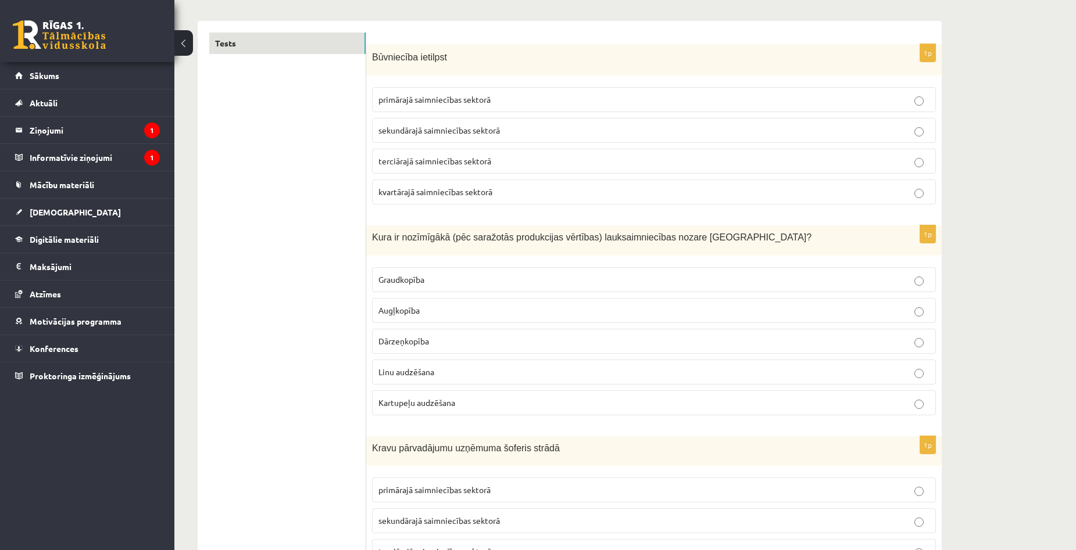
scroll to position [174, 0]
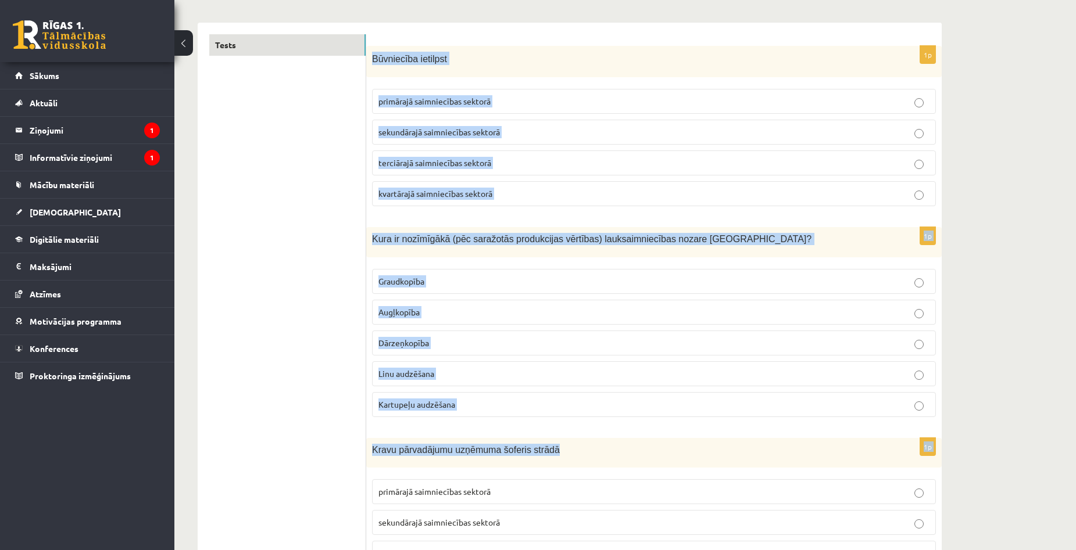
drag, startPoint x: 374, startPoint y: 51, endPoint x: 814, endPoint y: 447, distance: 592.0
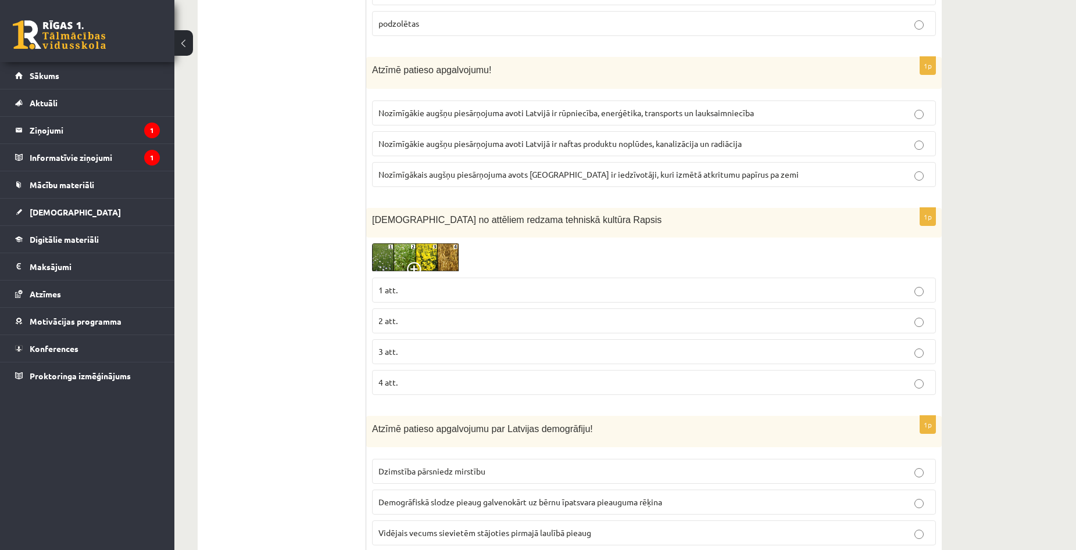
scroll to position [1395, 0]
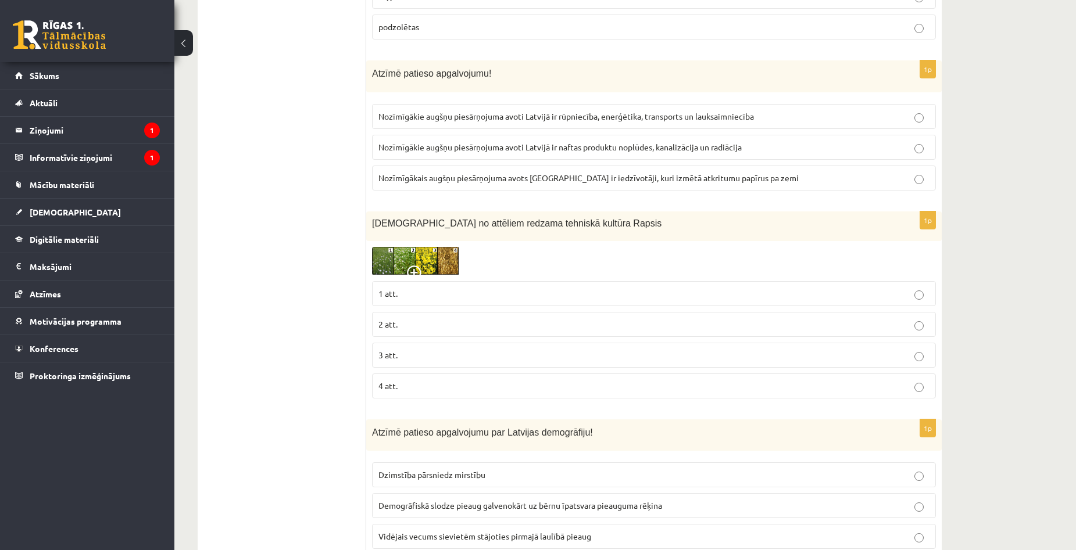
click at [407, 256] on img at bounding box center [415, 261] width 87 height 28
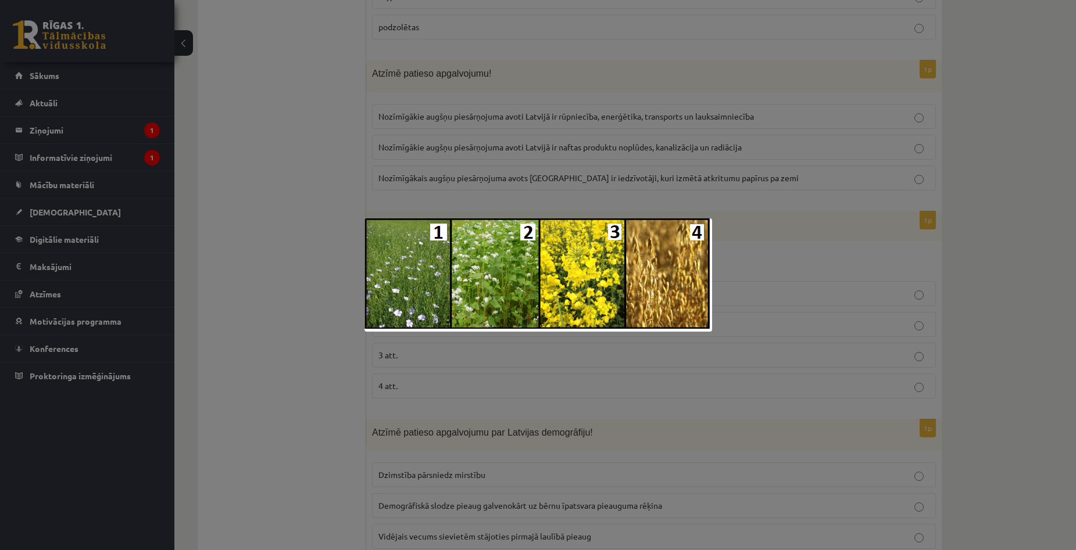
click at [788, 238] on div at bounding box center [538, 275] width 1076 height 550
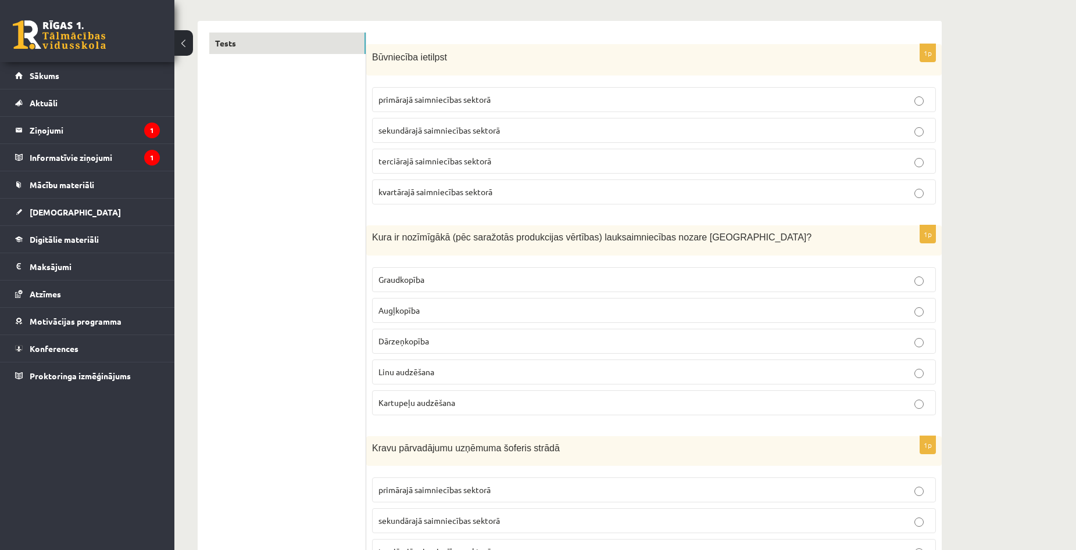
scroll to position [174, 0]
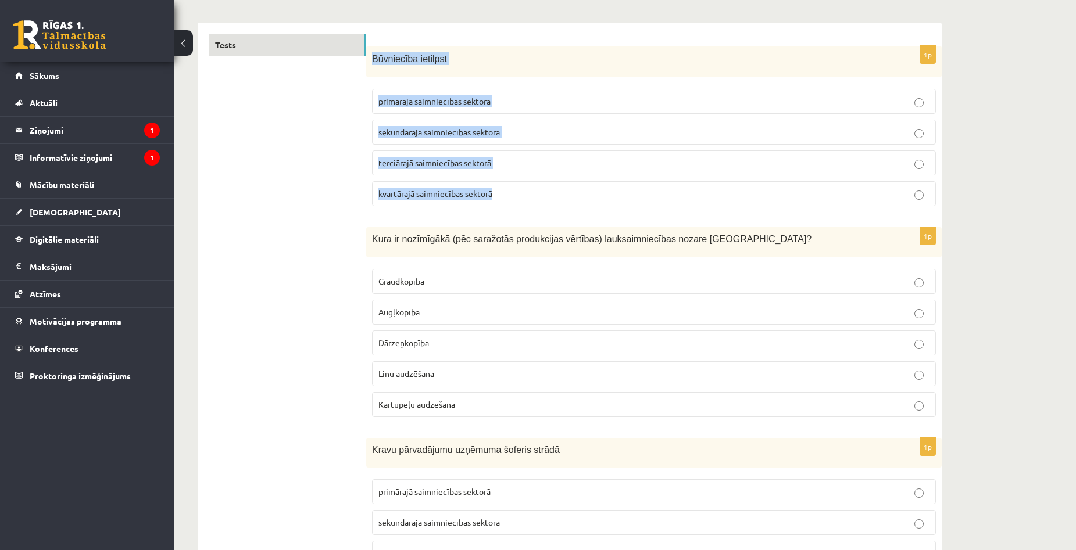
drag, startPoint x: 372, startPoint y: 59, endPoint x: 555, endPoint y: 185, distance: 222.3
click at [555, 185] on div "1p Būvniecība ietilpst primārajā saimniecības sektorā sekundārajā saimniecības …" at bounding box center [653, 131] width 575 height 170
copy div "Būvniecība ietilpst primārajā saimniecības sektorā sekundārajā saimniecības sek…"
click at [525, 132] on p "sekundārajā saimniecības sektorā" at bounding box center [653, 132] width 551 height 12
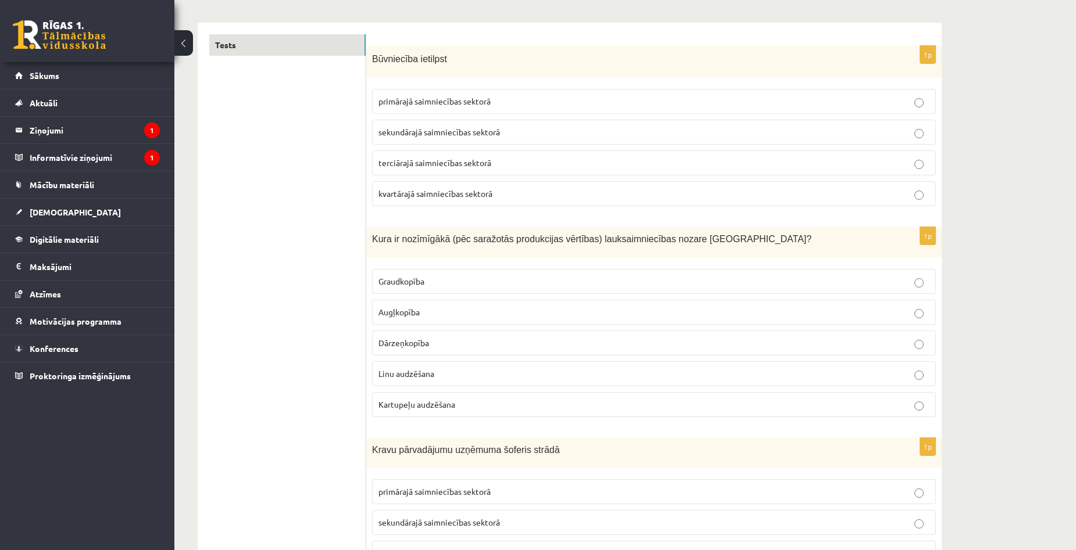
drag, startPoint x: 597, startPoint y: 239, endPoint x: 680, endPoint y: 234, distance: 83.8
click at [680, 234] on span "Kura ir nozīmīgākā (pēc saražotās produkcijas vērtības) lauksaimniecības nozare…" at bounding box center [591, 239] width 439 height 10
click at [726, 241] on p "Kura ir nozīmīgākā (pēc saražotās produkcijas vērtības) lauksaimniecības nozare…" at bounding box center [625, 239] width 506 height 12
click at [396, 285] on span "Graudkopība" at bounding box center [401, 281] width 46 height 10
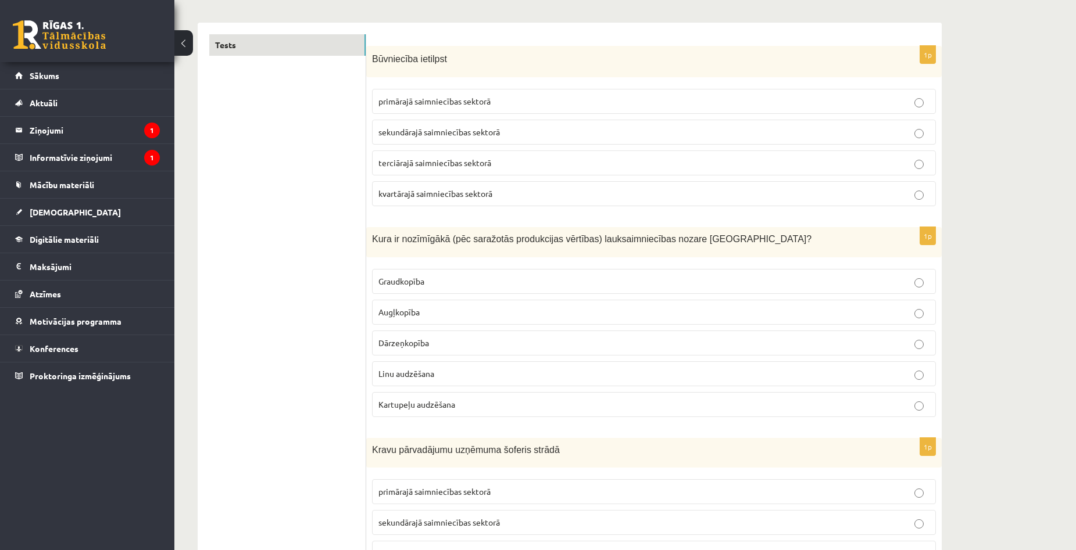
click at [454, 406] on span "Kartupeļu audzēšana" at bounding box center [416, 404] width 77 height 10
drag, startPoint x: 374, startPoint y: 240, endPoint x: 752, endPoint y: 245, distance: 378.9
click at [752, 245] on p "Kura ir nozīmīgākā (pēc saražotās produkcijas vērtības) lauksaimniecības nozare…" at bounding box center [625, 239] width 506 height 12
copy span "Kura ir nozīmīgākā (pēc saražotās produkcijas vērtības) lauksaimniecības nozare…"
click at [895, 263] on div "1p Kura ir nozīmīgākā (pēc saražotās produkcijas vērtības) lauksaimniecības noz…" at bounding box center [653, 326] width 575 height 199
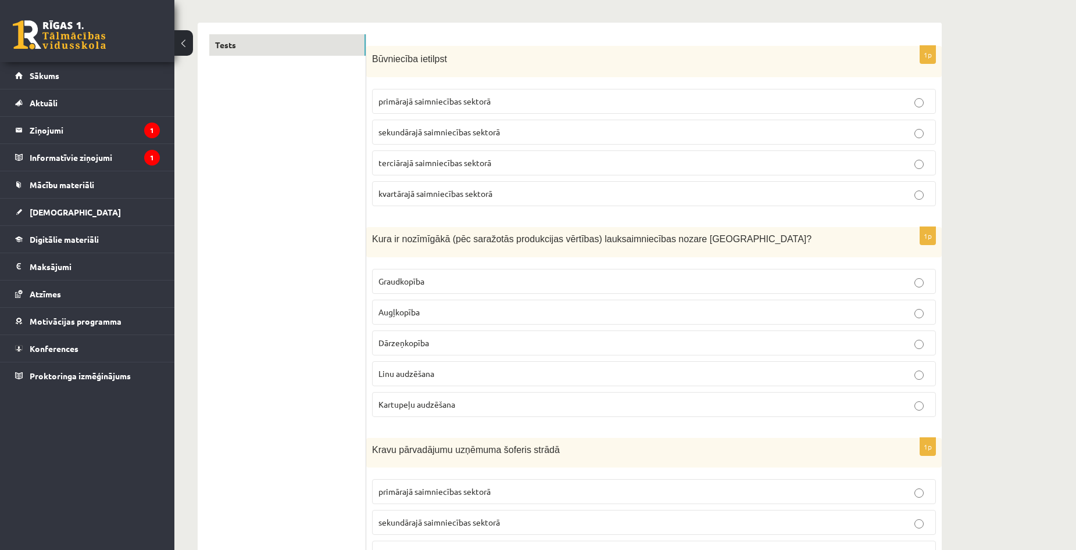
click at [463, 285] on p "Graudkopība" at bounding box center [653, 281] width 551 height 12
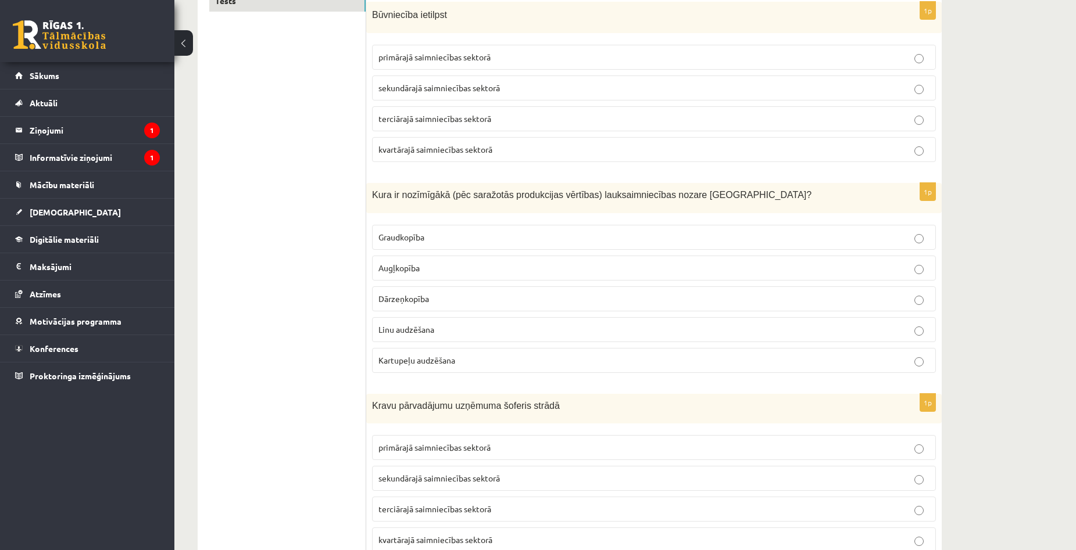
scroll to position [349, 0]
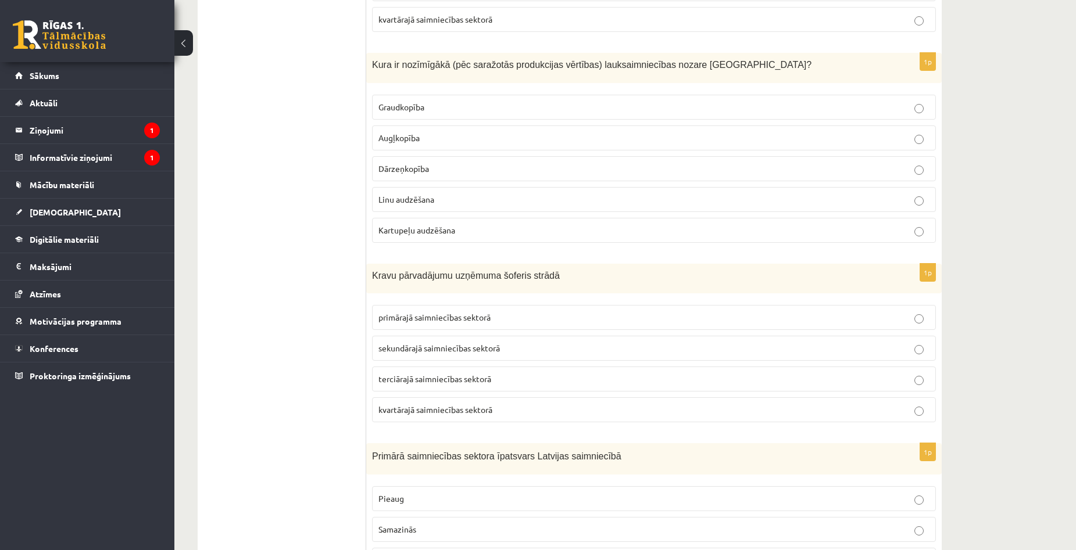
click at [408, 374] on span "terciārajā saimniecības sektorā" at bounding box center [434, 379] width 113 height 10
drag, startPoint x: 372, startPoint y: 274, endPoint x: 554, endPoint y: 273, distance: 182.5
click at [554, 273] on p "Kravu pārvadājumu uzņēmuma šoferis strādā" at bounding box center [625, 276] width 506 height 12
copy span "Kravu pārvadājumu uzņēmuma šoferis strādā"
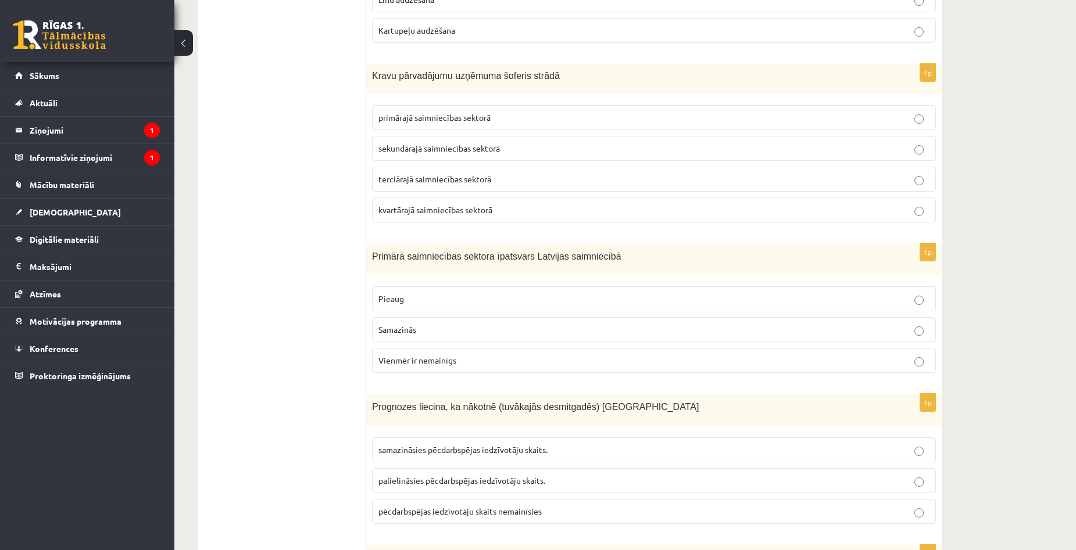
scroll to position [639, 0]
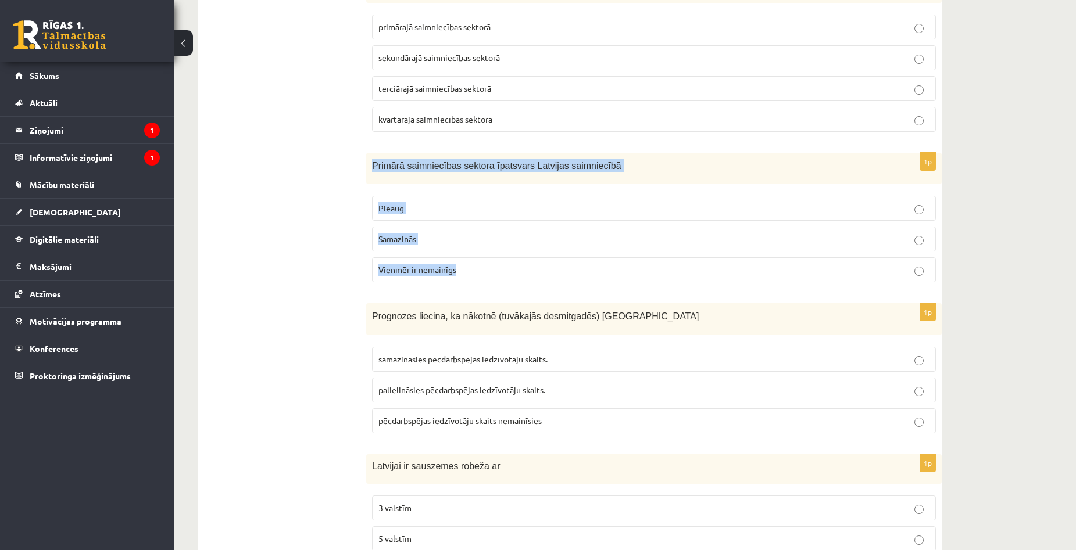
copy div "Primārā saimniecības sektora īpatsvars Latvijas saimniecībā Pieaug Samazinās Vi…"
drag, startPoint x: 370, startPoint y: 163, endPoint x: 674, endPoint y: 266, distance: 321.4
click at [674, 266] on div "1p Primārā saimniecības sektora īpatsvars Latvijas saimniecībā Pieaug Samazinās…" at bounding box center [653, 222] width 575 height 139
click at [500, 241] on p "Samazinās" at bounding box center [653, 239] width 551 height 12
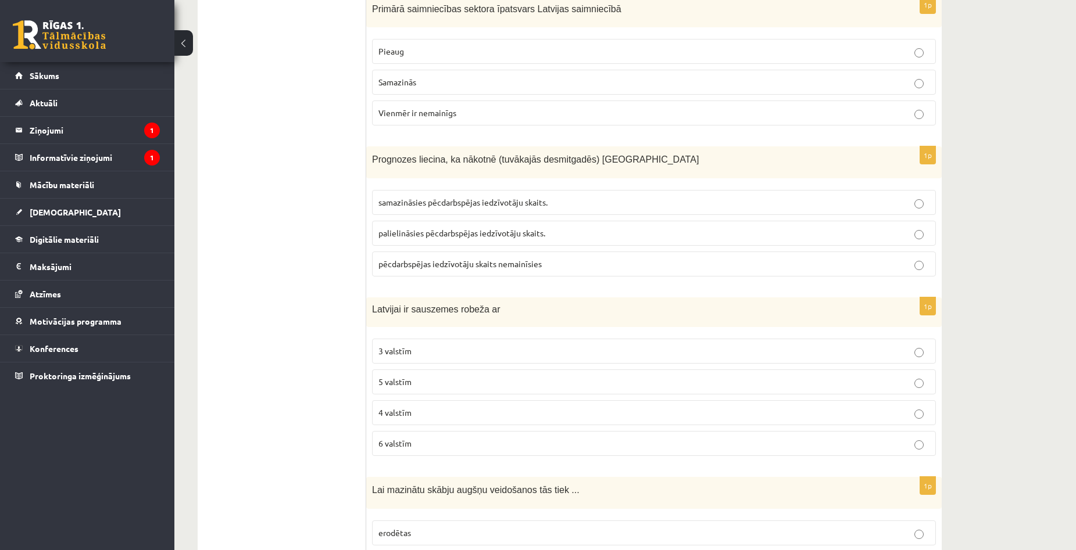
scroll to position [813, 0]
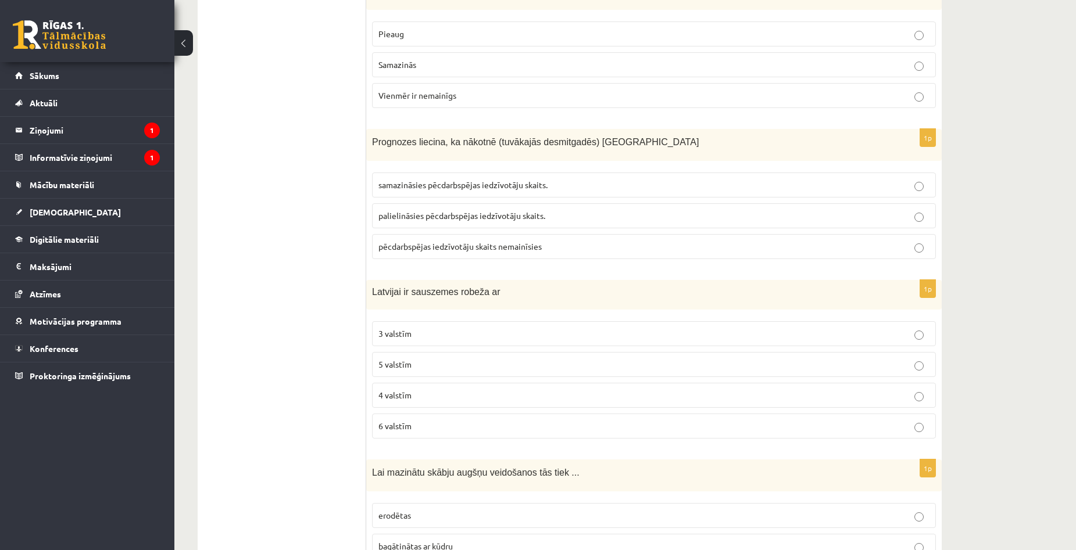
drag, startPoint x: 359, startPoint y: 151, endPoint x: 600, endPoint y: 153, distance: 240.6
click at [655, 148] on p "Prognozes liecina, ka nākotnē (tuvākajās desmitgadēs) Latvijā" at bounding box center [625, 141] width 506 height 13
drag, startPoint x: 371, startPoint y: 144, endPoint x: 597, endPoint y: 147, distance: 226.0
click at [597, 147] on div "Prognozes liecina, ka nākotnē (tuvākajās desmitgadēs) Latvijā" at bounding box center [653, 145] width 575 height 32
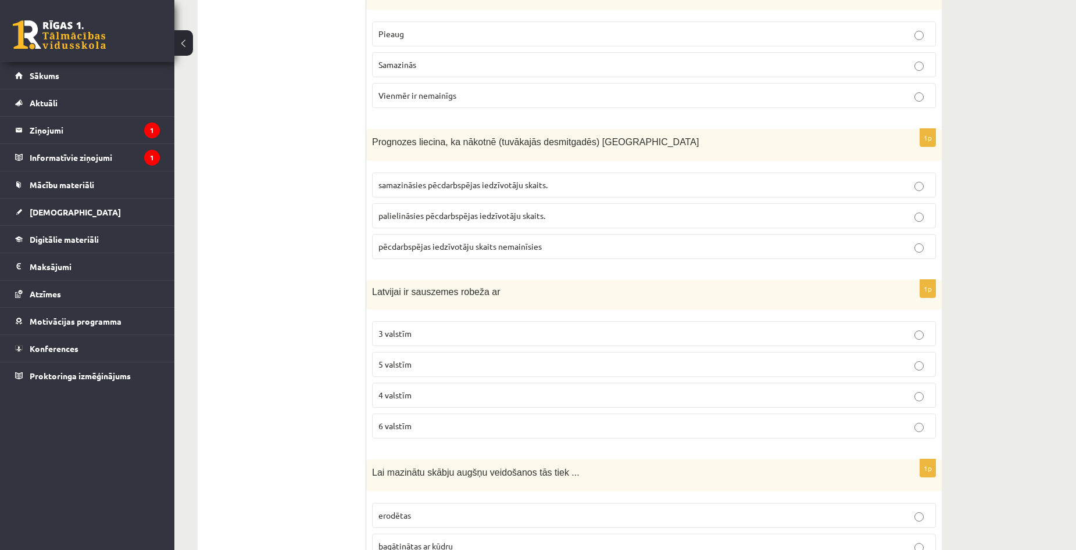
click at [623, 156] on div "Prognozes liecina, ka nākotnē (tuvākajās desmitgadēs) Latvijā" at bounding box center [653, 145] width 575 height 32
click at [549, 249] on p "pēcdarbspējas iedzīvotāju skaits nemainīsies" at bounding box center [653, 247] width 551 height 12
click at [548, 222] on p "palielināsies pēcdarbspējas iedzīvotāju skaits." at bounding box center [653, 216] width 551 height 12
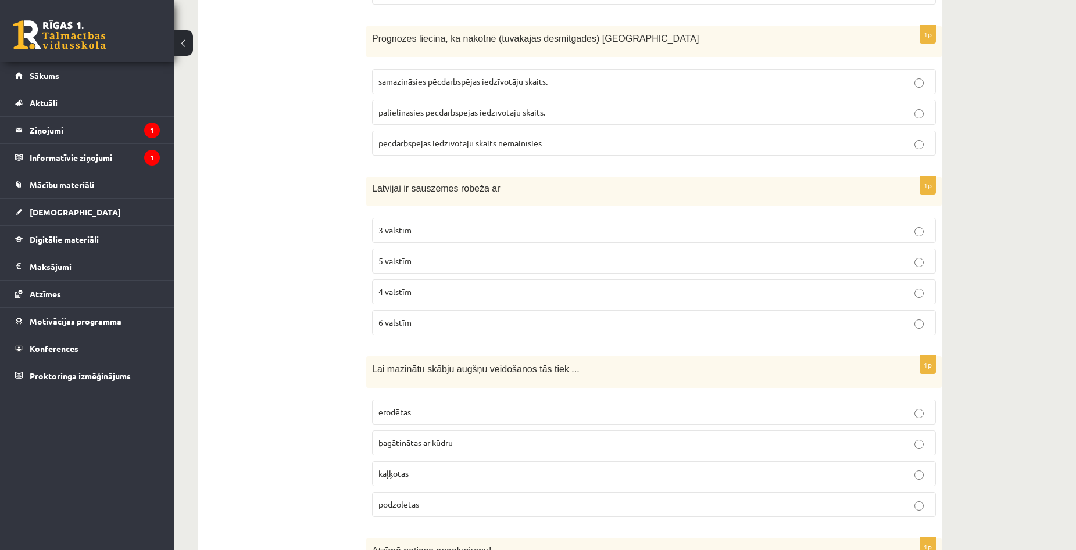
scroll to position [930, 0]
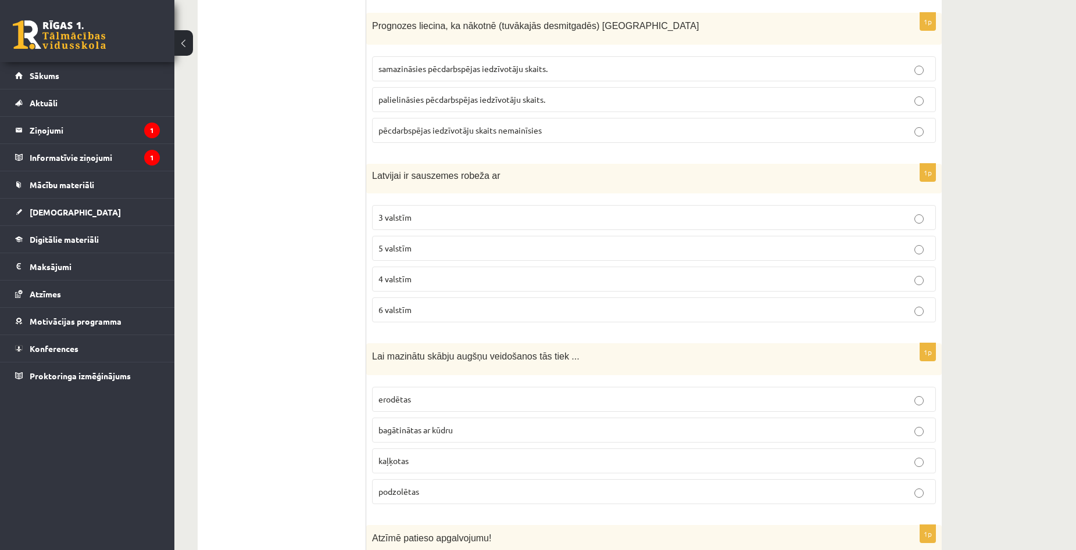
click at [453, 287] on label "4 valstīm" at bounding box center [654, 279] width 564 height 25
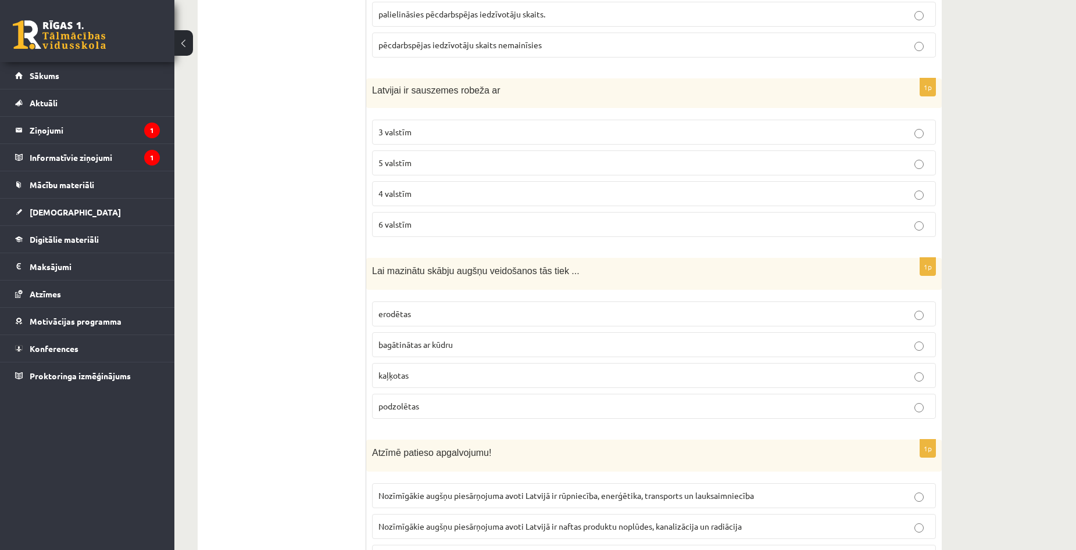
scroll to position [1046, 0]
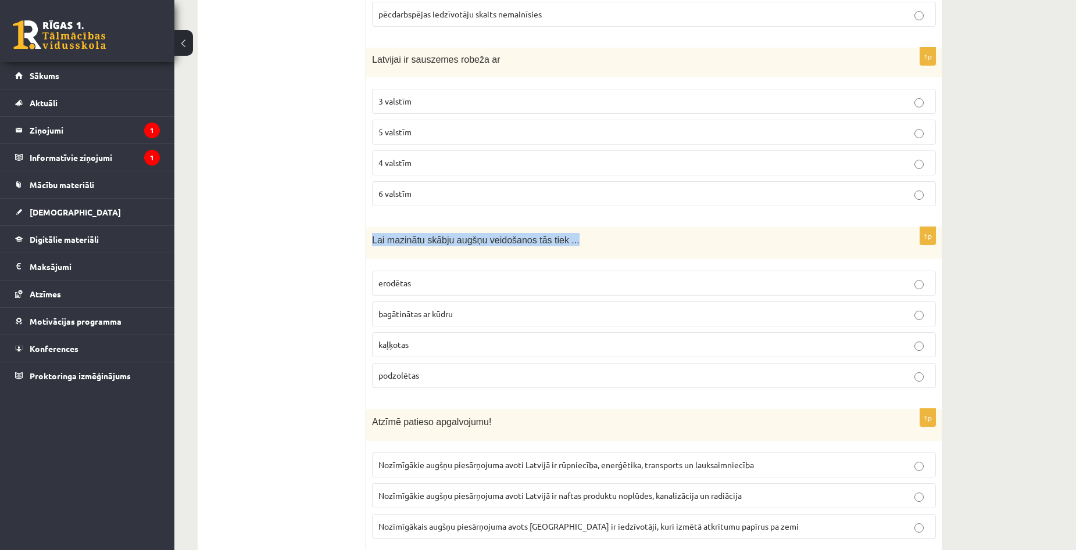
drag, startPoint x: 370, startPoint y: 242, endPoint x: 571, endPoint y: 241, distance: 201.0
click at [571, 241] on div "Lai mazinātu skābju augšņu veidošanos tās tiek ..." at bounding box center [653, 243] width 575 height 32
click at [596, 256] on div "Lai mazinātu skābju augšņu veidošanos tās tiek ..." at bounding box center [653, 243] width 575 height 32
copy span "erodētas"
drag, startPoint x: 380, startPoint y: 286, endPoint x: 416, endPoint y: 291, distance: 36.3
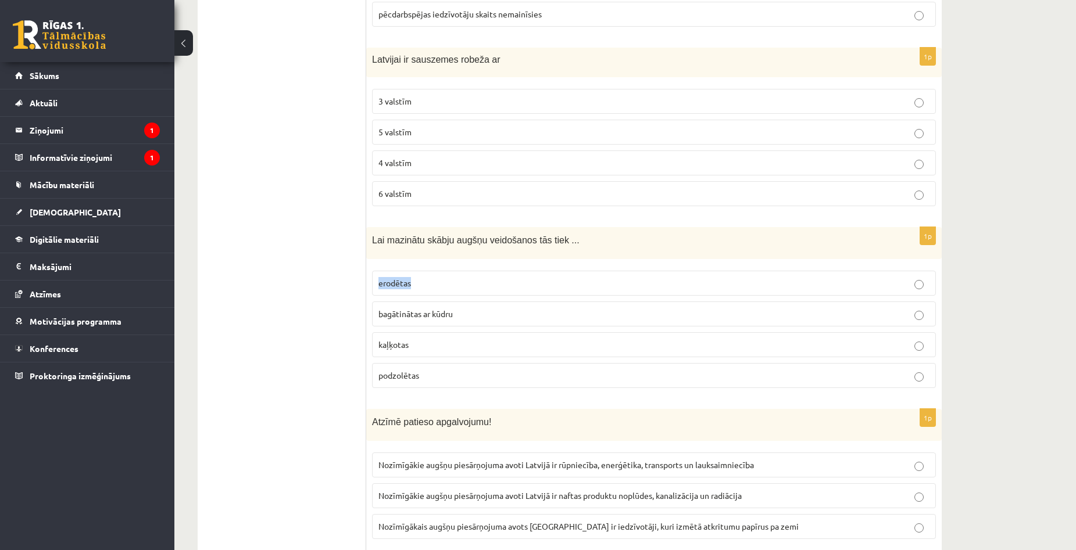
click at [416, 291] on label "erodētas" at bounding box center [654, 283] width 564 height 25
click at [477, 213] on div "1p Latvijai ir sauszemes robeža ar 3 valstīm 5 valstīm 4 valstīm 6 valstīm" at bounding box center [653, 132] width 575 height 168
click at [503, 274] on label "erodētas" at bounding box center [654, 283] width 564 height 25
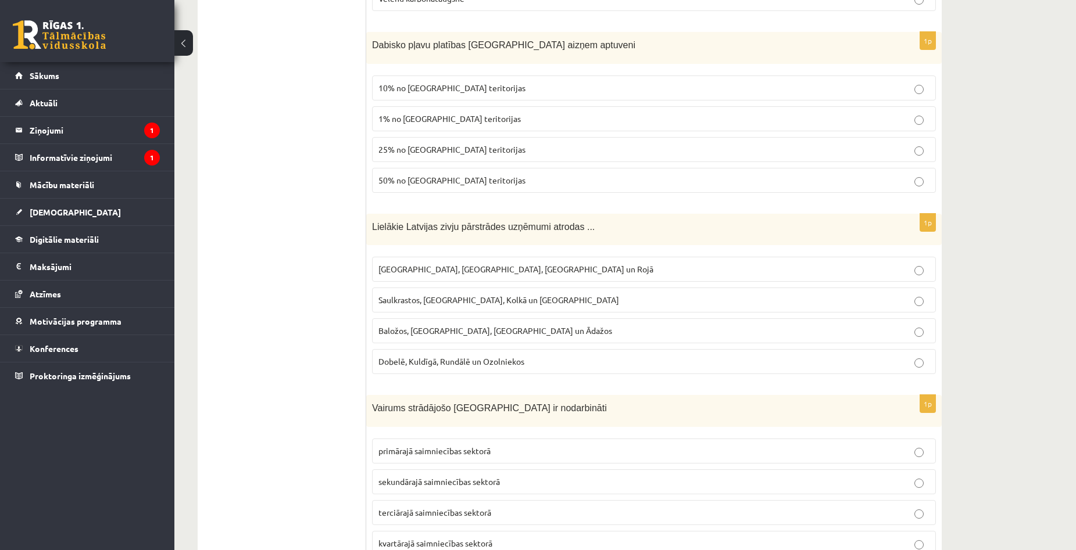
scroll to position [5274, 0]
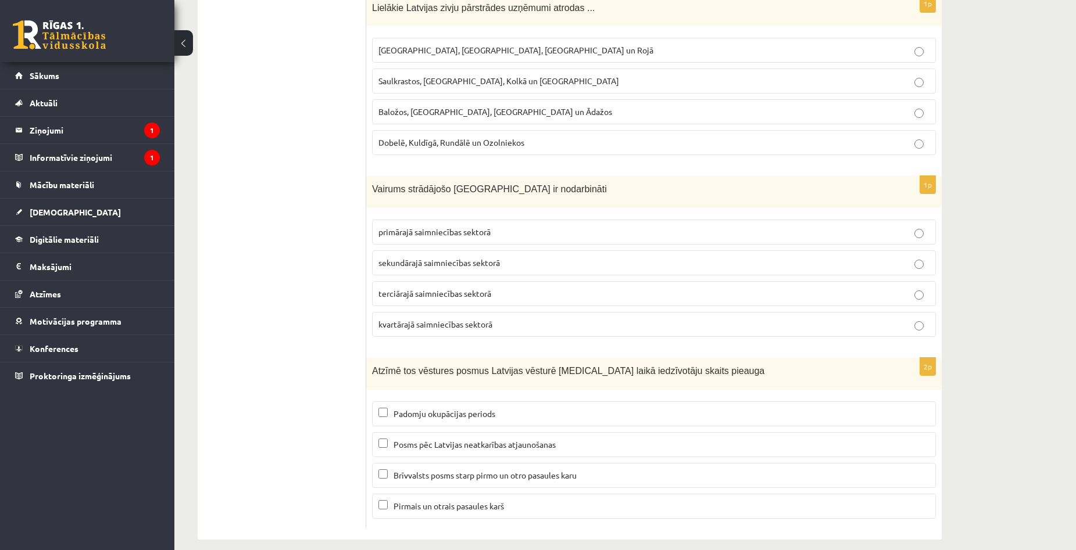
click at [451, 408] on span "Padomju okupācijas periods" at bounding box center [444, 413] width 102 height 10
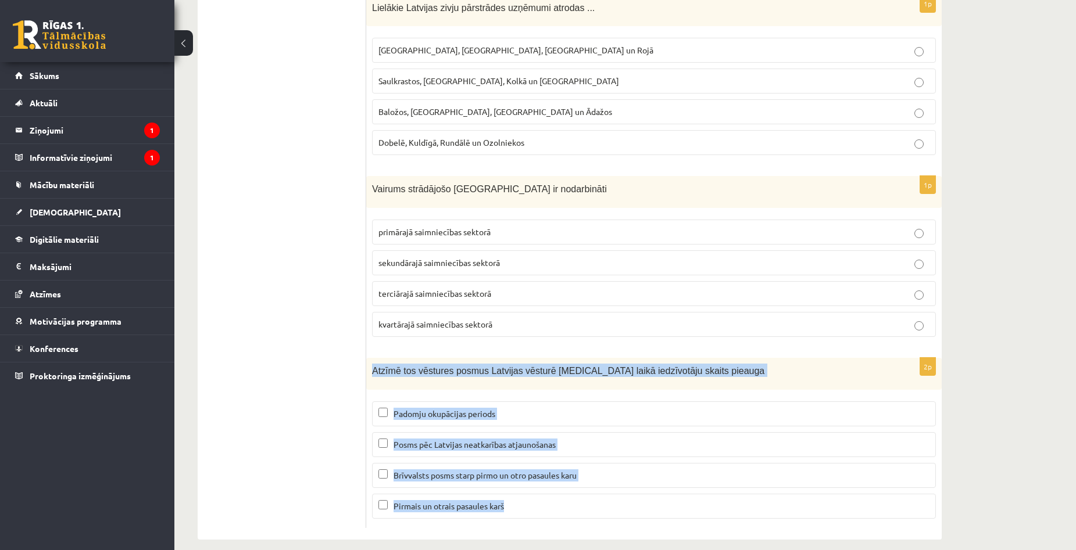
drag, startPoint x: 371, startPoint y: 354, endPoint x: 632, endPoint y: 497, distance: 298.3
click at [632, 497] on div "2p Atzīmē tos vēstures posmus Latvijas vēsturē kuru laikā iedzīvotāju skaits pi…" at bounding box center [653, 443] width 575 height 170
copy div "Atzīmē tos vēstures posmus Latvijas vēsturē kuru laikā iedzīvotāju skaits pieau…"
click at [569, 463] on label "Brīvvalsts posms starp pirmo un otro pasaules karu" at bounding box center [654, 475] width 564 height 25
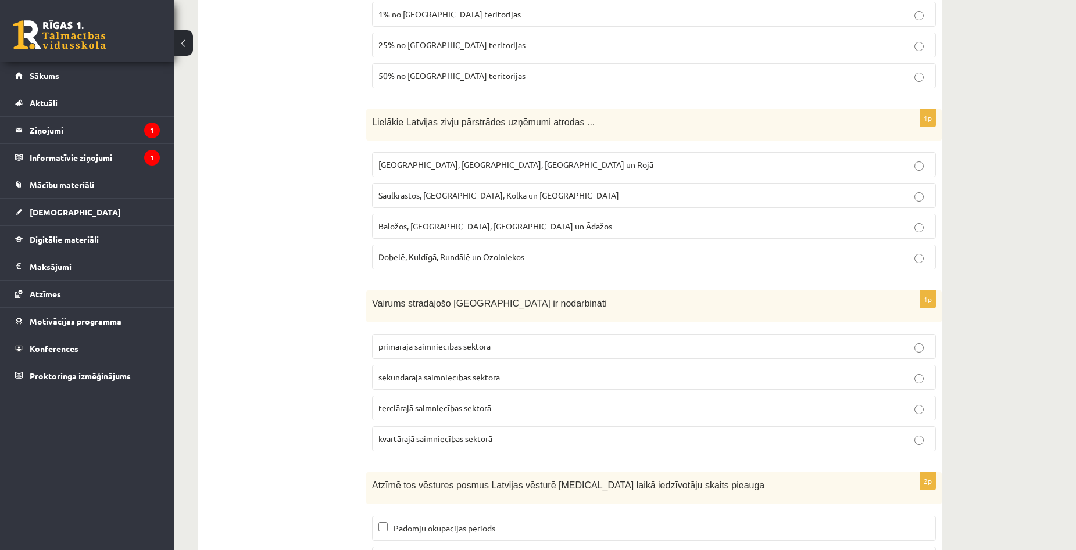
scroll to position [5158, 0]
drag, startPoint x: 373, startPoint y: 293, endPoint x: 535, endPoint y: 303, distance: 162.4
click at [535, 303] on div "Vairums strādājošo Latvijā ir nodarbināti" at bounding box center [653, 308] width 575 height 32
click at [519, 397] on label "terciārajā saimniecības sektorā" at bounding box center [654, 409] width 564 height 25
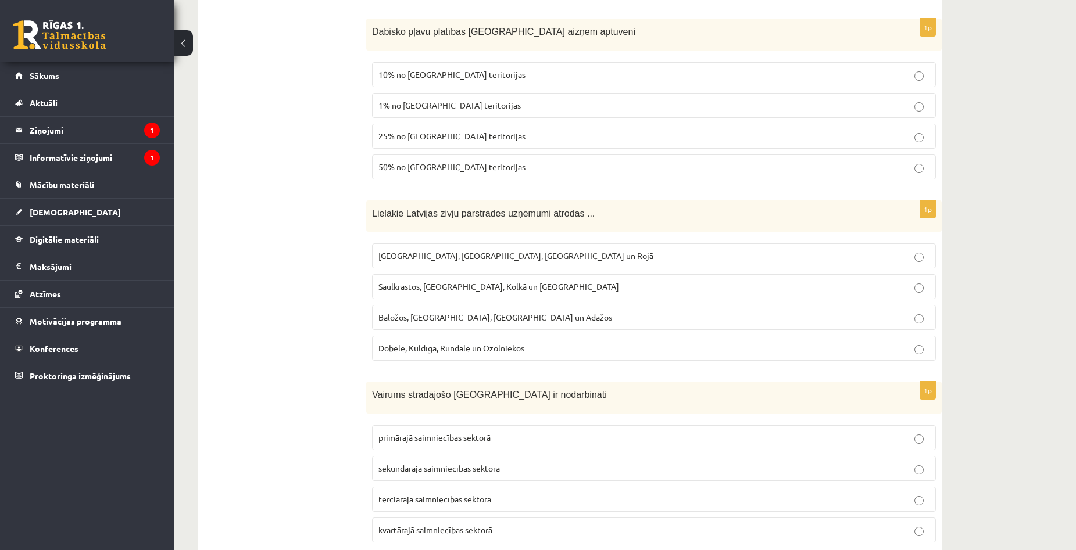
scroll to position [5042, 0]
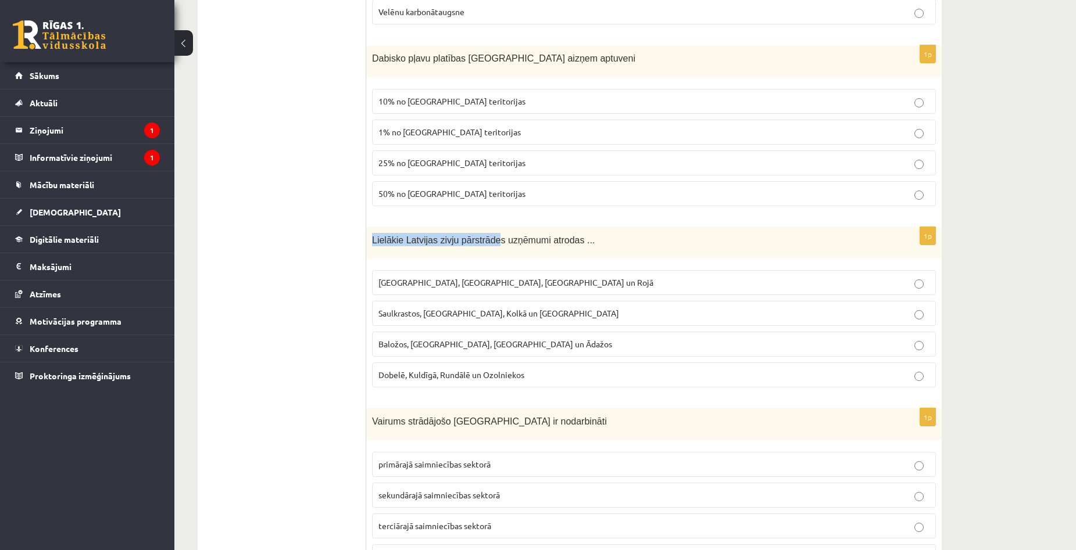
drag, startPoint x: 371, startPoint y: 228, endPoint x: 486, endPoint y: 222, distance: 114.6
click at [486, 227] on div "Lielākie Latvijas zivju pārstrādes uzņēmumi atrodas ..." at bounding box center [653, 243] width 575 height 32
drag, startPoint x: 488, startPoint y: 227, endPoint x: 481, endPoint y: 227, distance: 7.0
click at [488, 235] on span "Lielākie Latvijas zivju pārstrādes uzņēmumi atrodas ..." at bounding box center [483, 240] width 223 height 10
drag, startPoint x: 453, startPoint y: 221, endPoint x: 492, endPoint y: 235, distance: 40.6
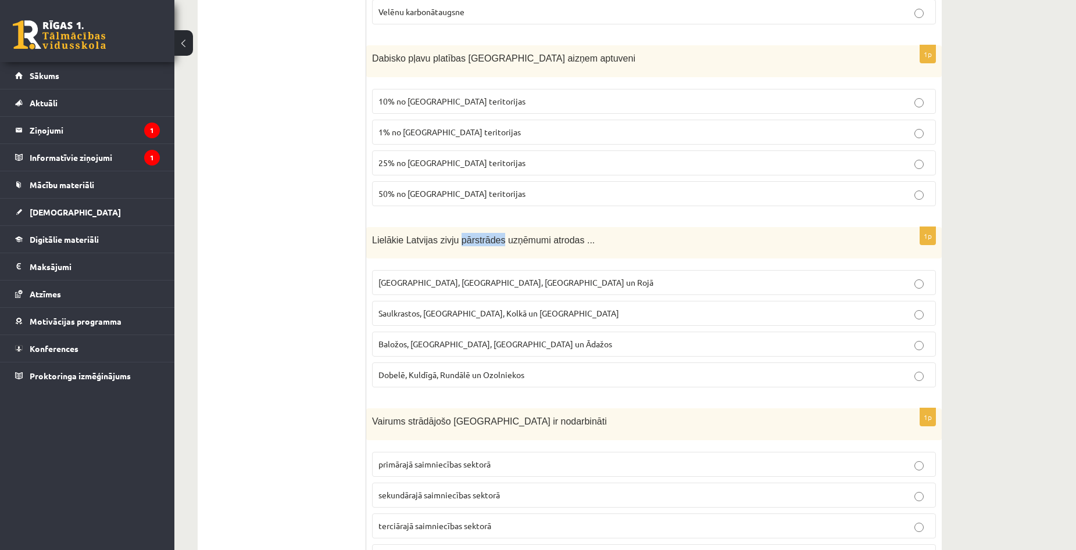
click at [492, 235] on div "Lielākie Latvijas zivju pārstrādes uzņēmumi atrodas ..." at bounding box center [653, 243] width 575 height 32
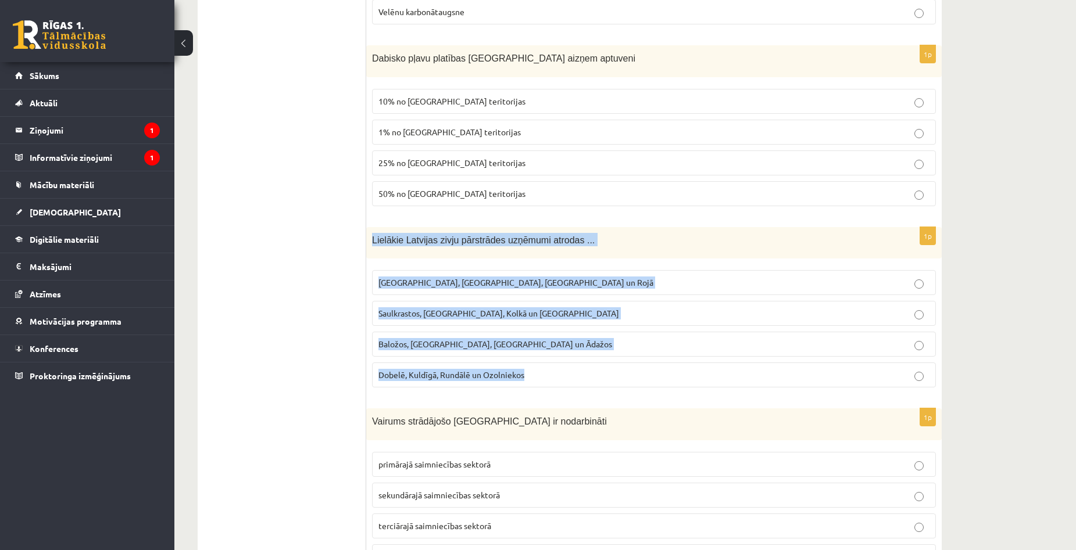
copy div "Lielākie Latvijas zivju pārstrādes uzņēmumi atrodas ... Rīgā, Liepājā, Salacgrī…"
drag, startPoint x: 374, startPoint y: 224, endPoint x: 572, endPoint y: 356, distance: 238.8
click at [573, 356] on div "1p Lielākie Latvijas zivju pārstrādes uzņēmumi atrodas ... Rīgā, Liepājā, Salac…" at bounding box center [653, 312] width 575 height 170
click at [501, 277] on p "Rīgā, Liepājā, Salacgrīvā un Rojā" at bounding box center [653, 283] width 551 height 12
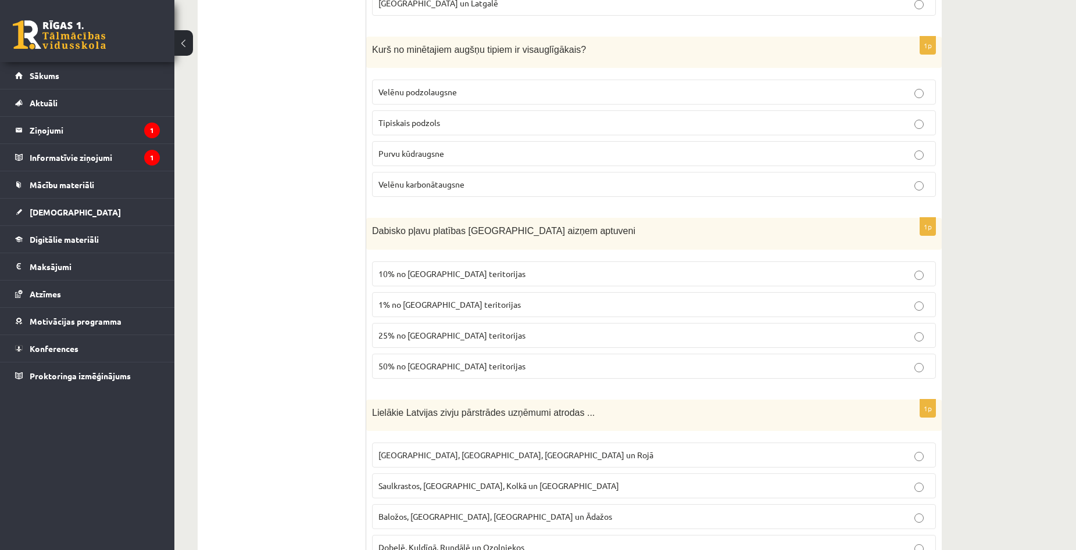
scroll to position [4867, 0]
click at [459, 335] on label "25% no Latvijas teritorijas" at bounding box center [654, 337] width 564 height 25
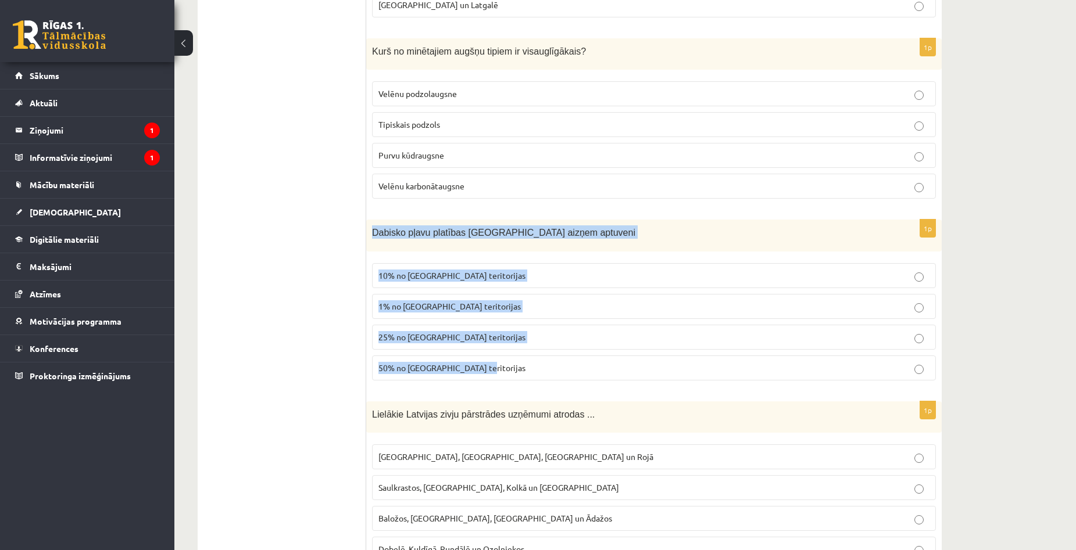
copy div "Dabisko pļavu platības Latvijā aizņem aptuveni 10% no Latvijas teritorijas 1% n…"
drag, startPoint x: 372, startPoint y: 217, endPoint x: 564, endPoint y: 368, distance: 244.6
click at [564, 368] on div "1p Dabisko pļavu platības Latvijā aizņem aptuveni 10% no Latvijas teritorijas 1…" at bounding box center [653, 305] width 575 height 170
click at [474, 300] on p "1% no Latvijas teritorijas" at bounding box center [653, 306] width 551 height 12
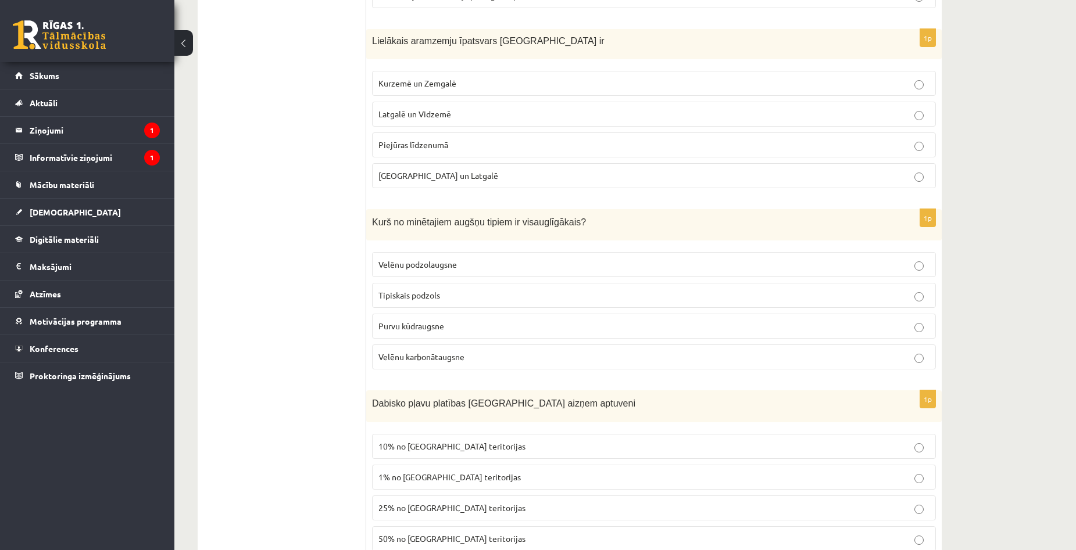
scroll to position [4693, 0]
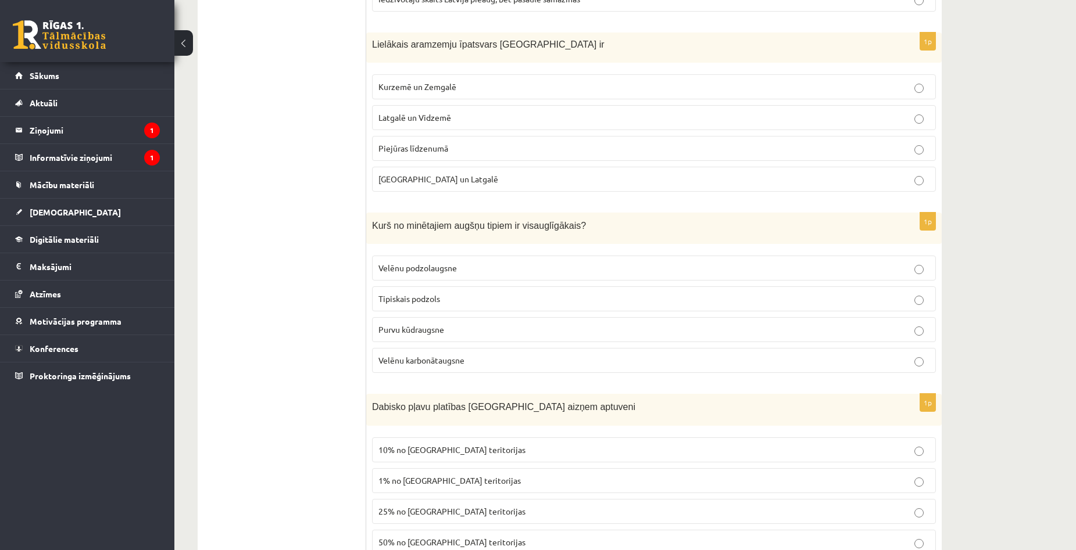
click at [467, 354] on p "Velēnu karbonātaugsne" at bounding box center [653, 360] width 551 height 12
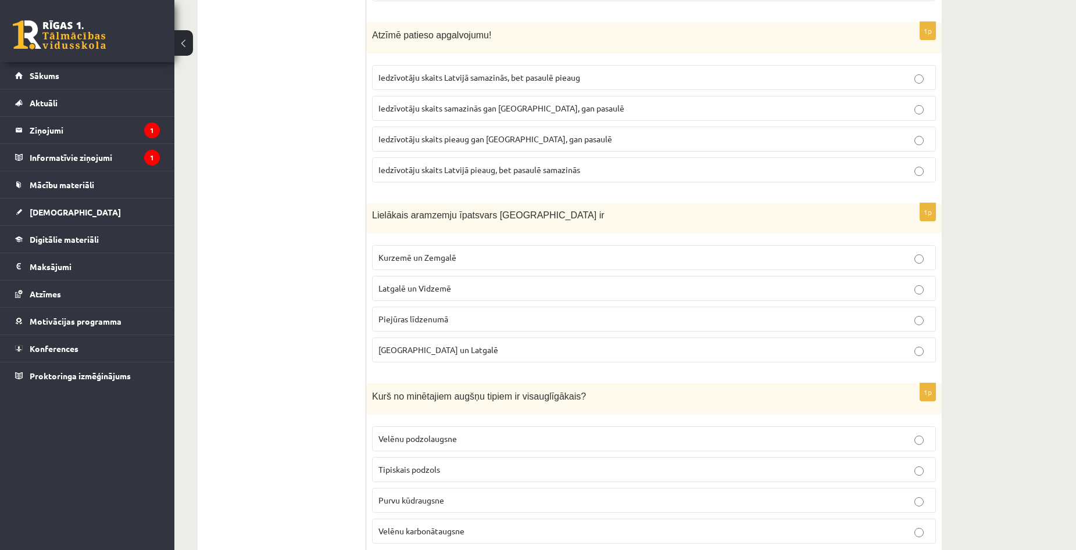
scroll to position [4519, 0]
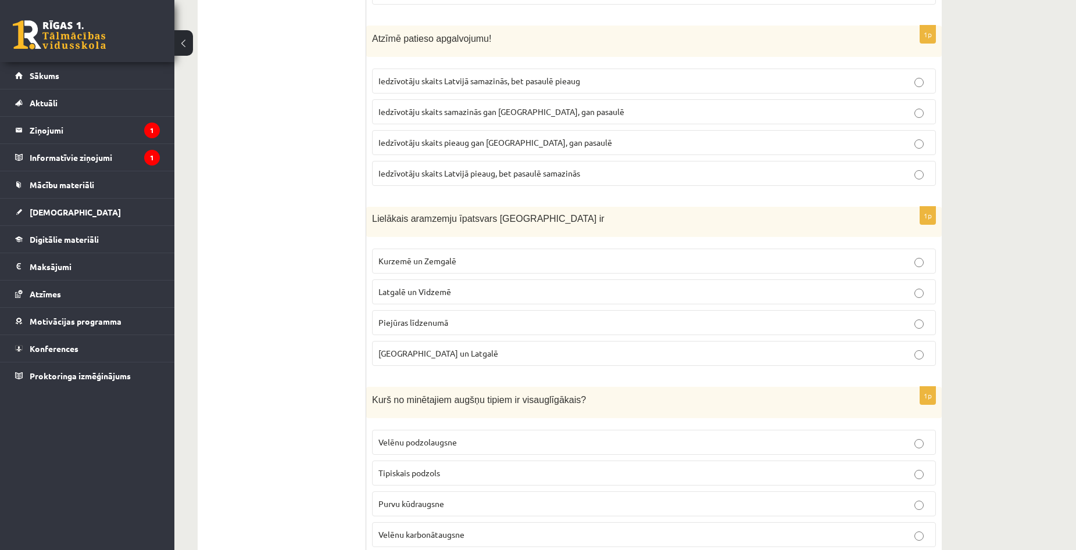
click at [467, 347] on p "Sēlijā un Latgalē" at bounding box center [653, 353] width 551 height 12
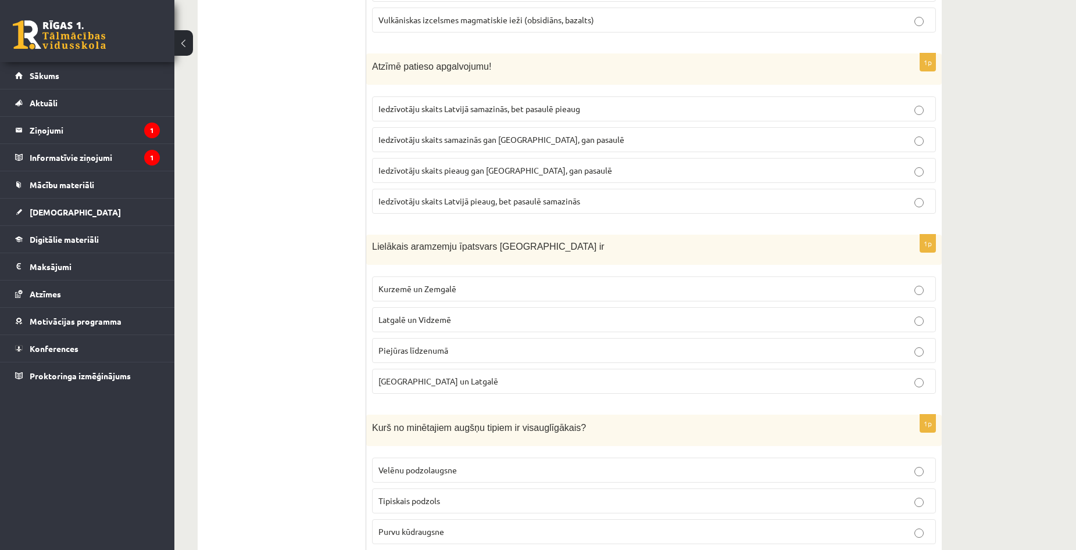
scroll to position [4403, 0]
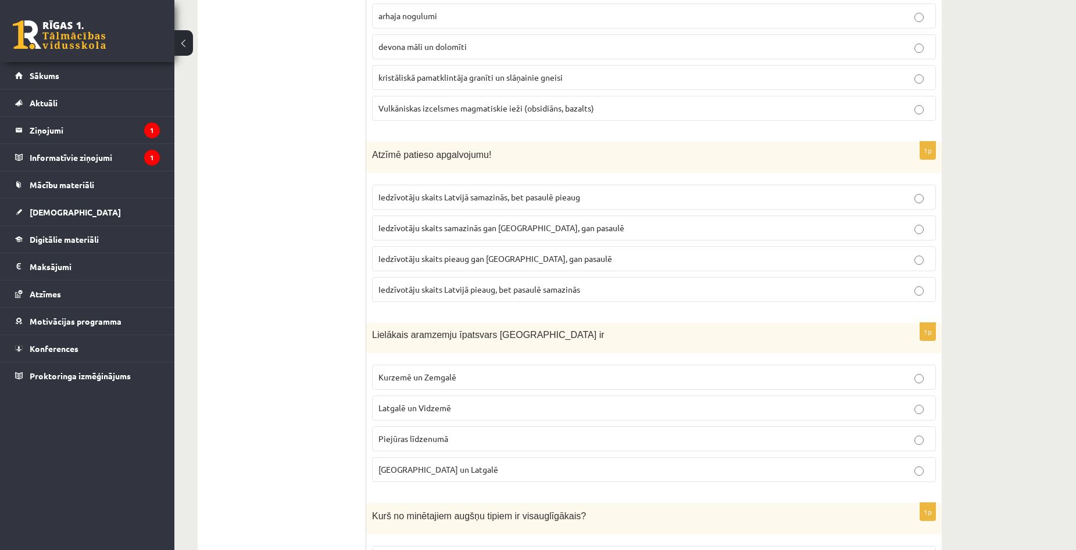
click at [463, 402] on p "Latgalē un Vidzemē" at bounding box center [653, 408] width 551 height 12
click at [464, 433] on p "Piejūras līdzenumā" at bounding box center [653, 439] width 551 height 12
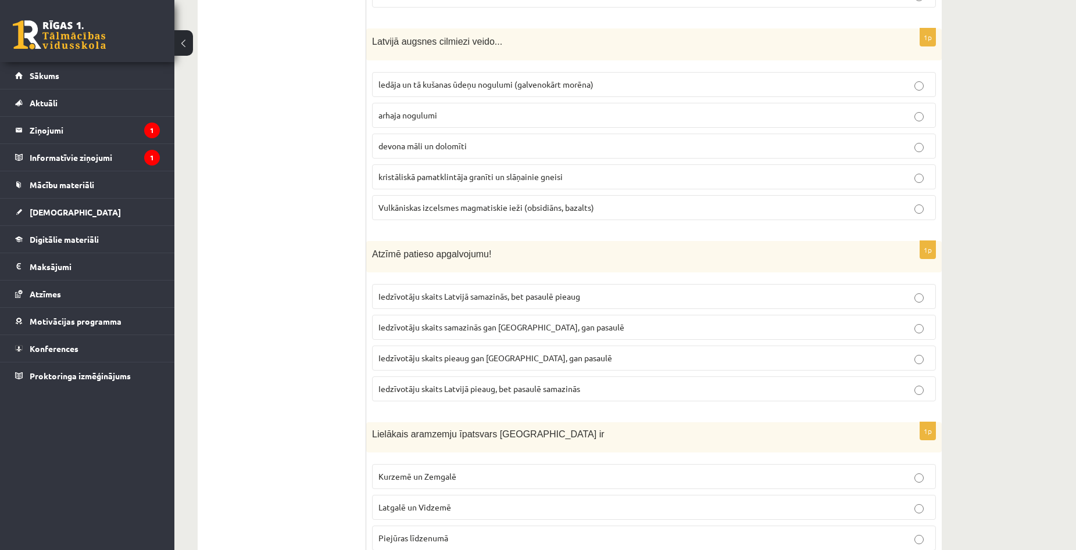
scroll to position [4286, 0]
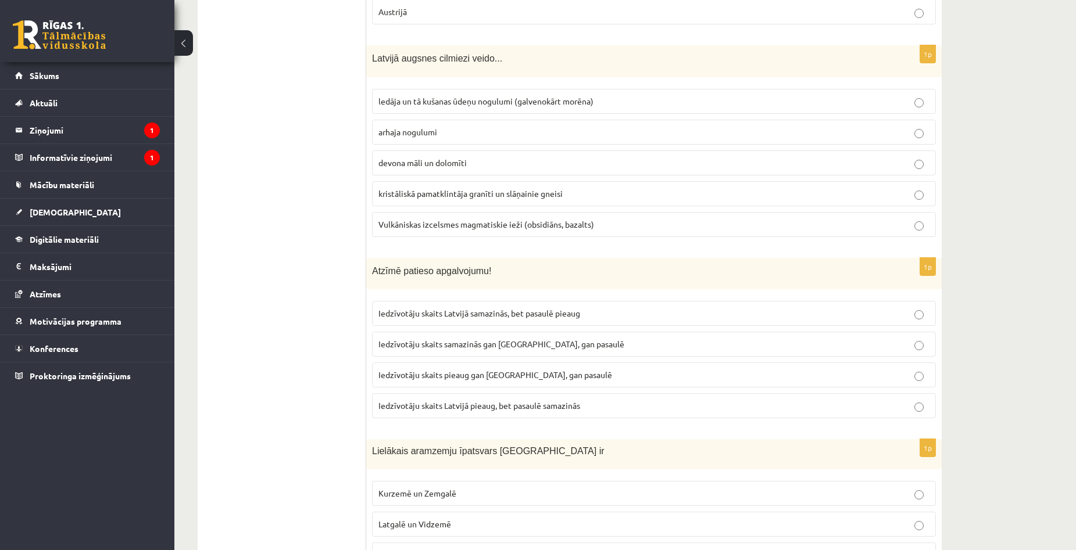
click at [541, 370] on span "Iedzīvotāju skaits pieaug gan Latvijā, gan pasaulē" at bounding box center [495, 375] width 234 height 10
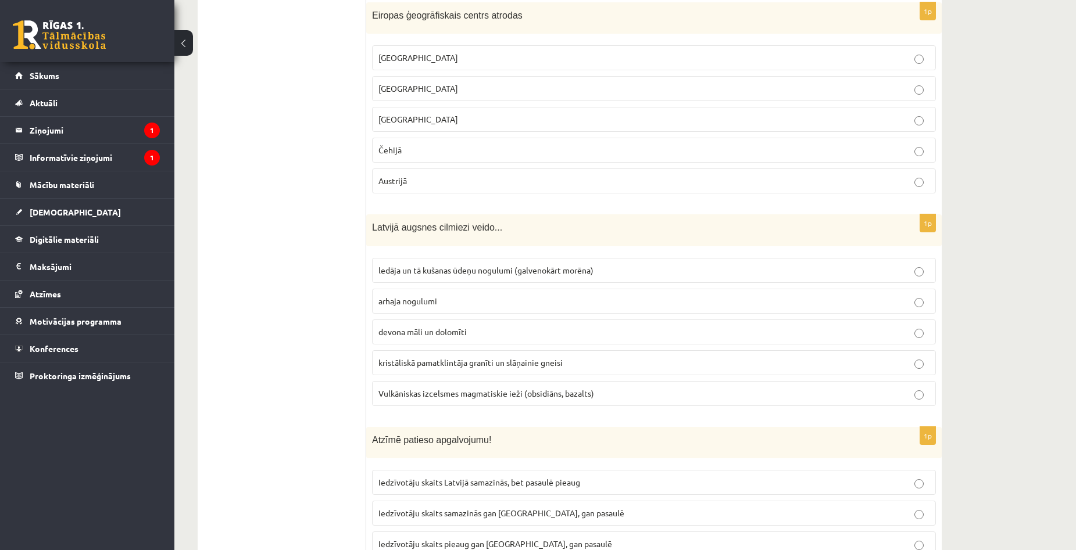
scroll to position [4112, 0]
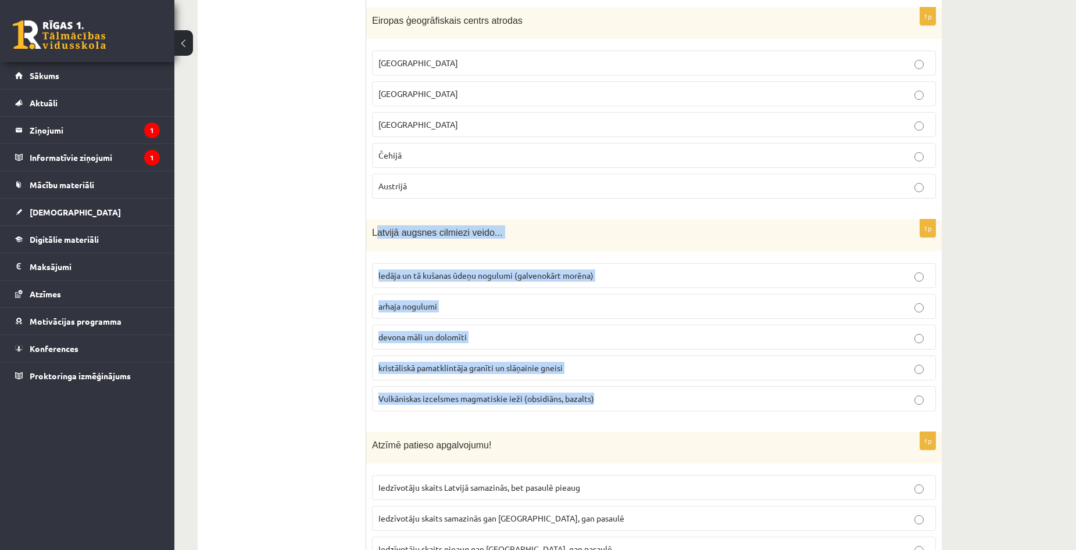
drag, startPoint x: 374, startPoint y: 219, endPoint x: 615, endPoint y: 393, distance: 297.2
click at [615, 393] on div "1p Latvijā augsnes cilmiezi veido... ledāja un tā kušanas ūdeņu nogulumi (galve…" at bounding box center [653, 320] width 575 height 201
copy div "atvijā augsnes cilmiezi veido... ledāja un tā kušanas ūdeņu nogulumi (galvenokā…"
click at [457, 270] on span "ledāja un tā kušanas ūdeņu nogulumi (galvenokārt morēna)" at bounding box center [485, 275] width 215 height 10
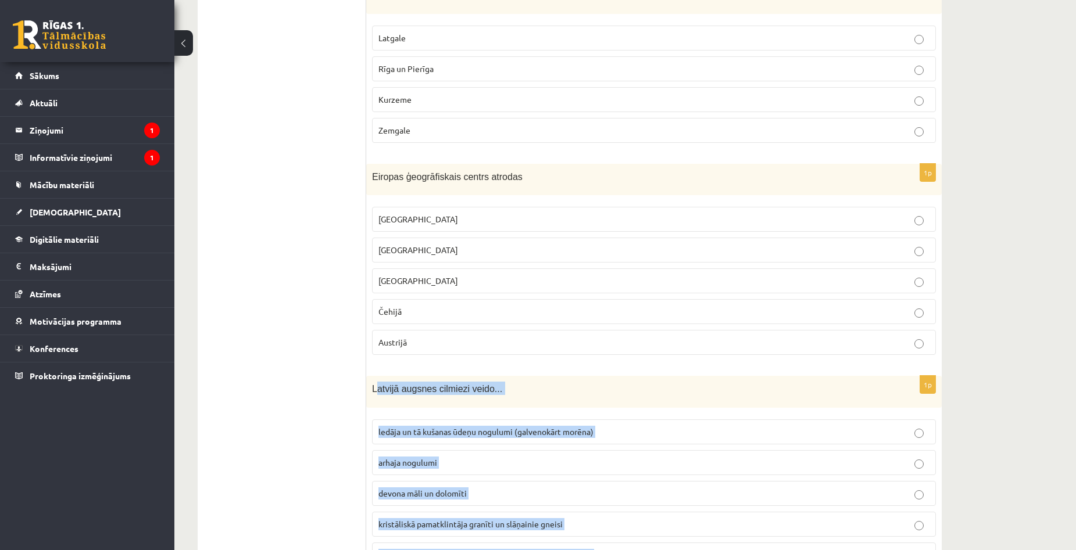
scroll to position [3938, 0]
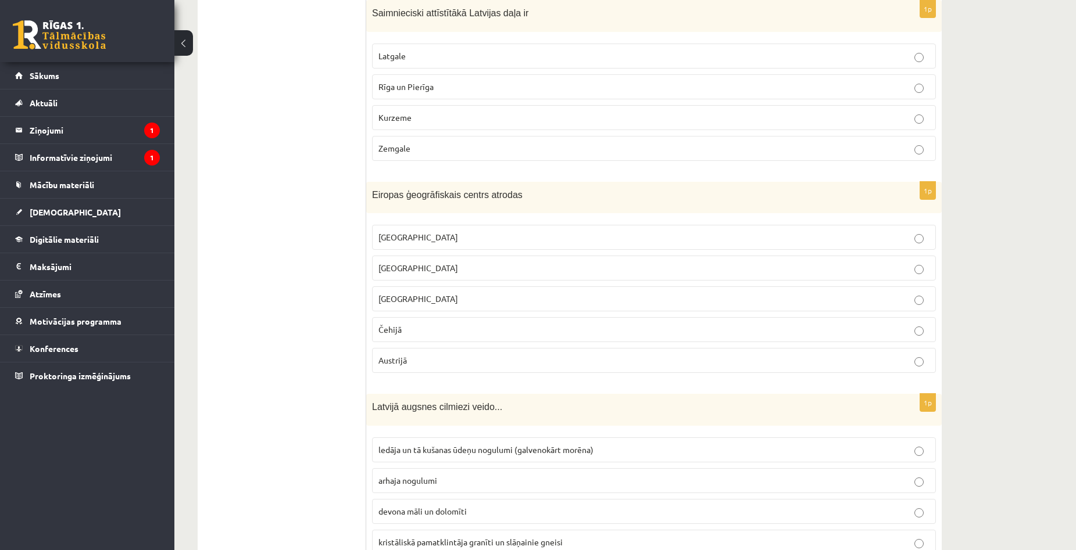
click at [458, 293] on p "Vācijā" at bounding box center [653, 299] width 551 height 12
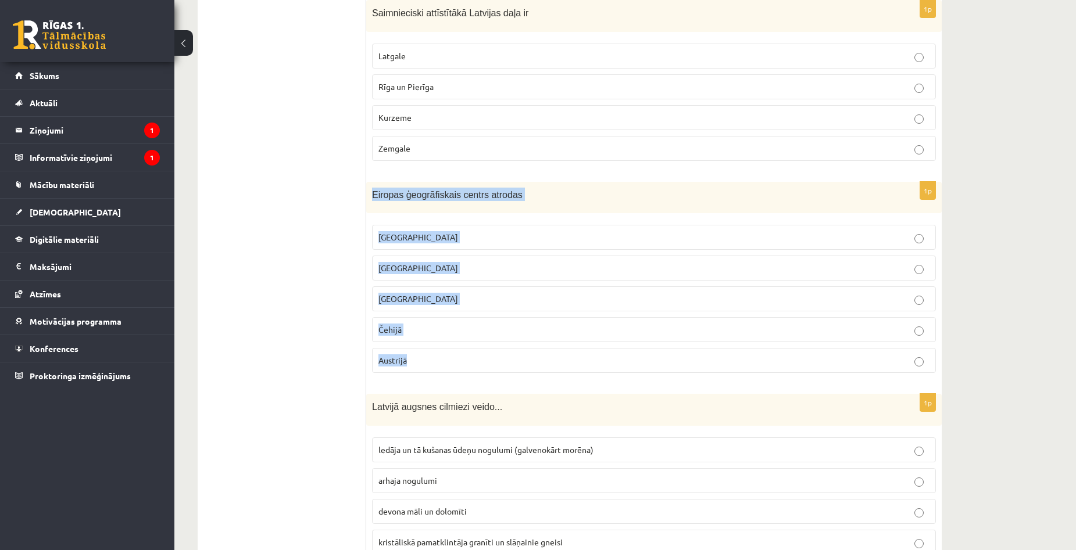
copy div "Eiropas ģeogrāfiskais centrs atrodas Latvijā Lietuvā Vācijā Čehijā Austrijā"
drag, startPoint x: 370, startPoint y: 178, endPoint x: 553, endPoint y: 367, distance: 262.6
click at [553, 367] on div "1p Eiropas ģeogrāfiskais centrs atrodas Latvijā Lietuvā Vācijā Čehijā Austrijā" at bounding box center [653, 282] width 575 height 201
click at [503, 262] on p "Lietuvā" at bounding box center [653, 268] width 551 height 12
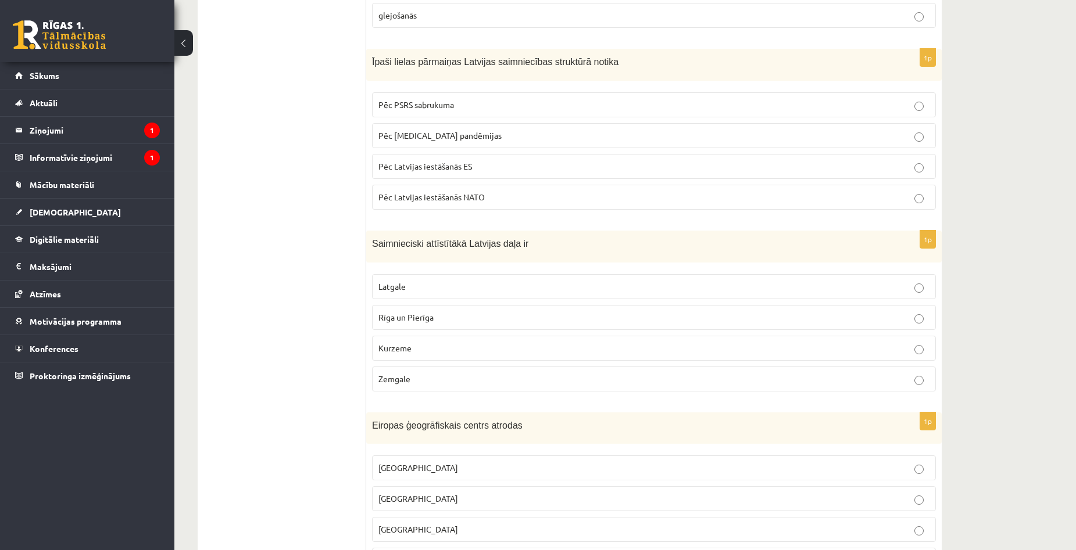
scroll to position [3705, 0]
click at [479, 344] on p "Kurzeme" at bounding box center [653, 350] width 551 height 12
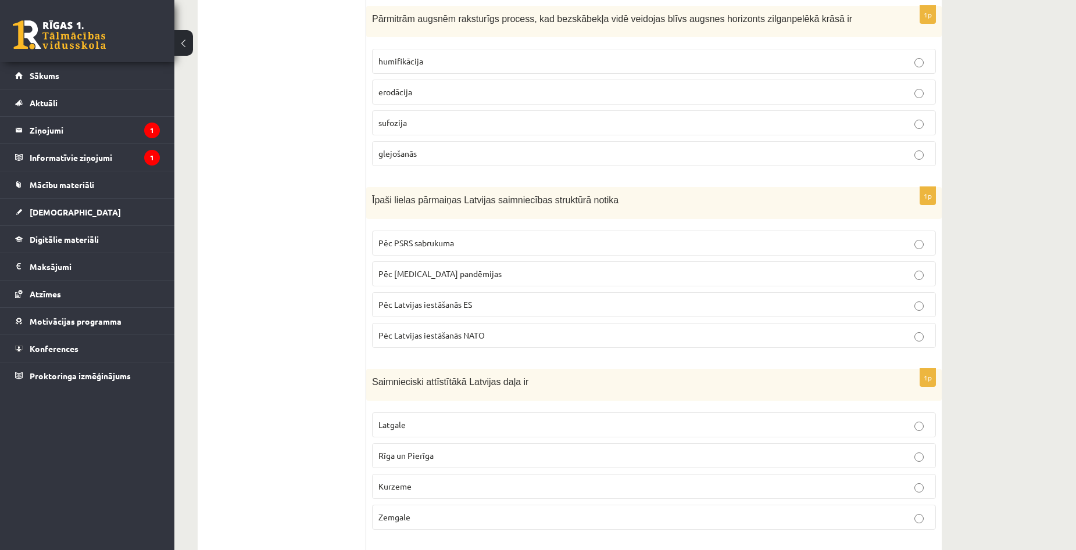
scroll to position [3531, 0]
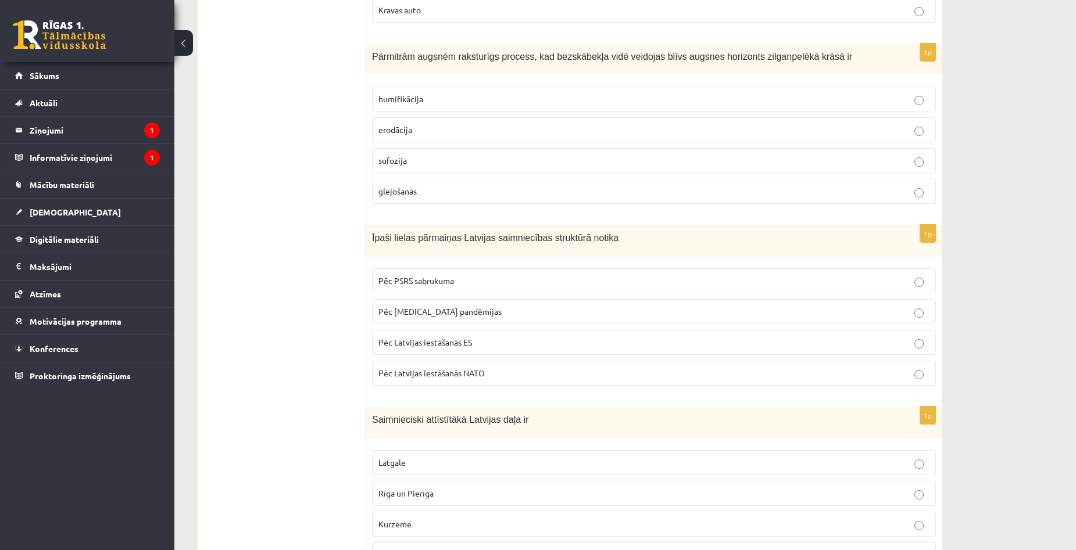
click at [515, 275] on p "Pēc PSRS sabrukuma" at bounding box center [653, 281] width 551 height 12
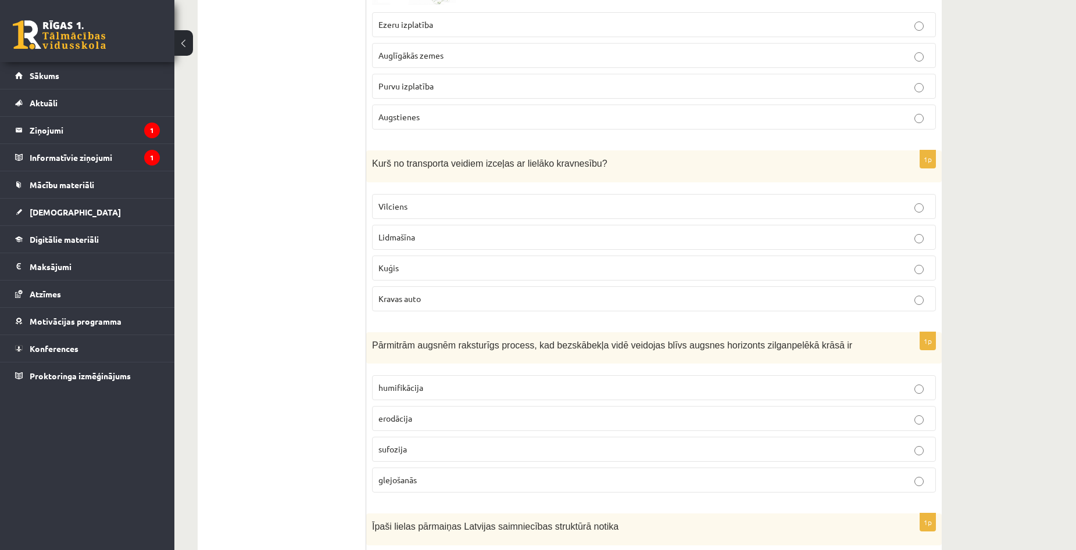
scroll to position [3241, 0]
drag, startPoint x: 375, startPoint y: 383, endPoint x: 490, endPoint y: 497, distance: 161.5
click at [475, 341] on div "Pārmitrām augsnēm raksturīgs process, kad bezskābekļa vidē veidojas blīvs augsn…" at bounding box center [653, 350] width 575 height 32
click at [544, 451] on fieldset "humifikācija erodācija sufozija glejošanās" at bounding box center [654, 434] width 564 height 127
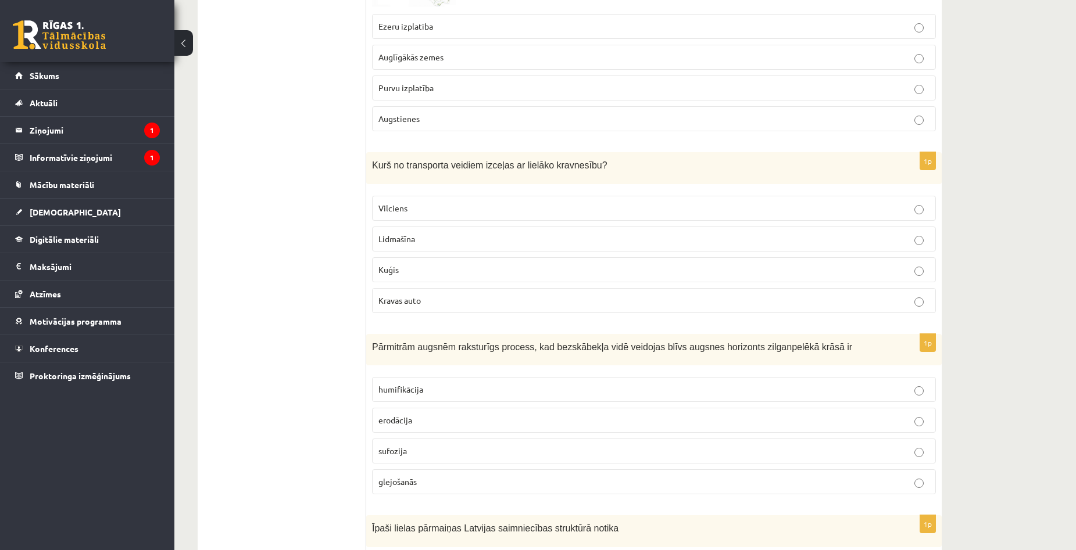
click at [558, 445] on label "sufozija" at bounding box center [654, 451] width 564 height 25
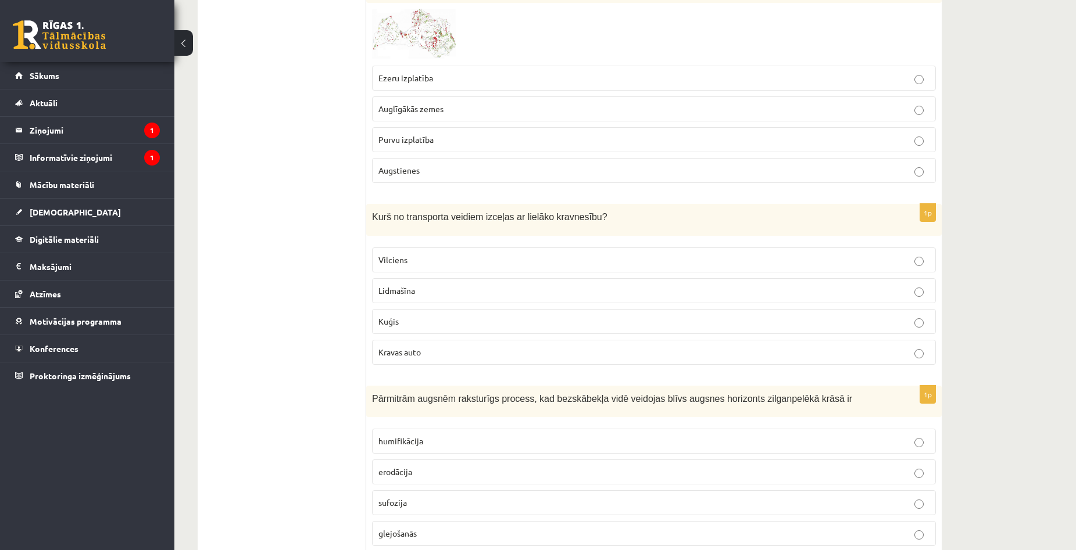
scroll to position [3008, 0]
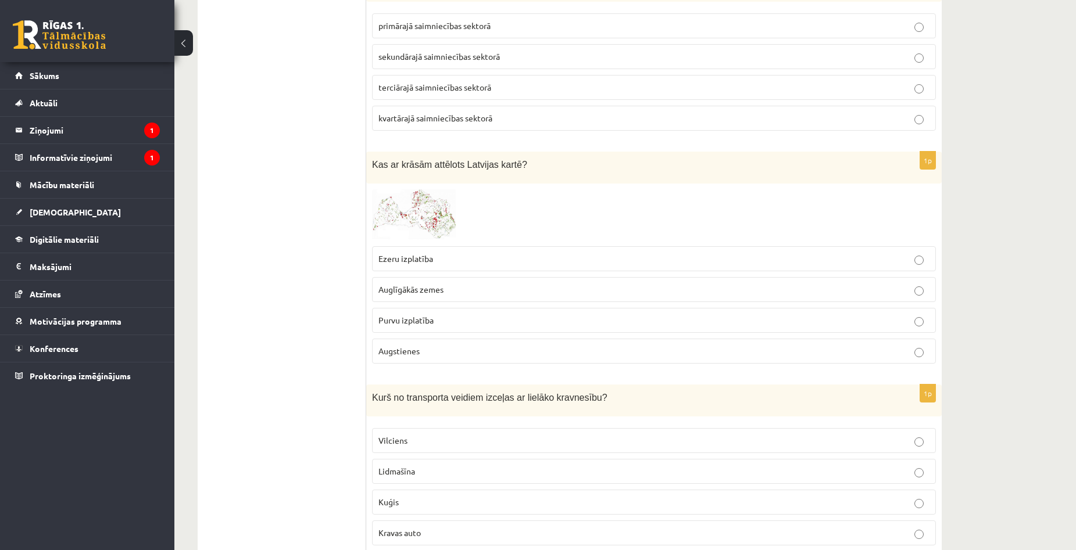
click at [438, 253] on p "Ezeru izplatība" at bounding box center [653, 259] width 551 height 12
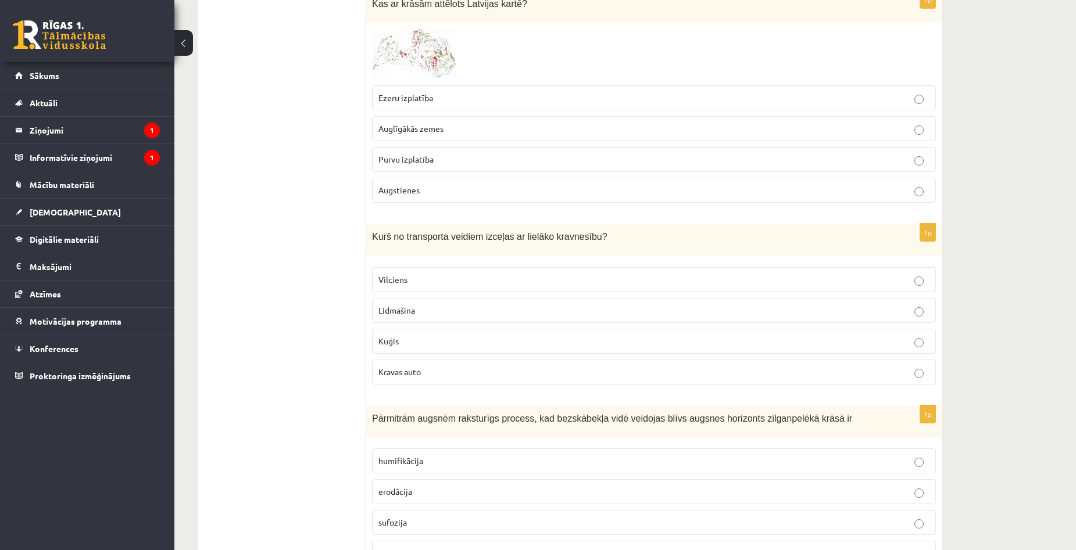
scroll to position [3182, 0]
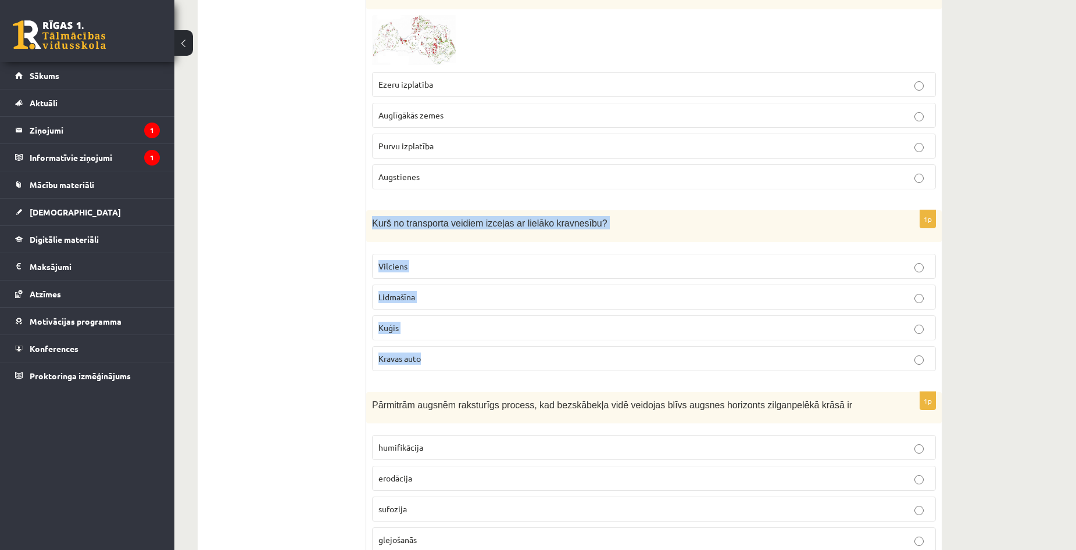
drag, startPoint x: 374, startPoint y: 212, endPoint x: 496, endPoint y: 353, distance: 186.2
click at [496, 353] on div "1p Kurš no transporta veidiem izceļas ar lielāko kravnesību? Vilciens Lidmašīna…" at bounding box center [653, 295] width 575 height 170
click at [454, 322] on p "Kuģis" at bounding box center [653, 328] width 551 height 12
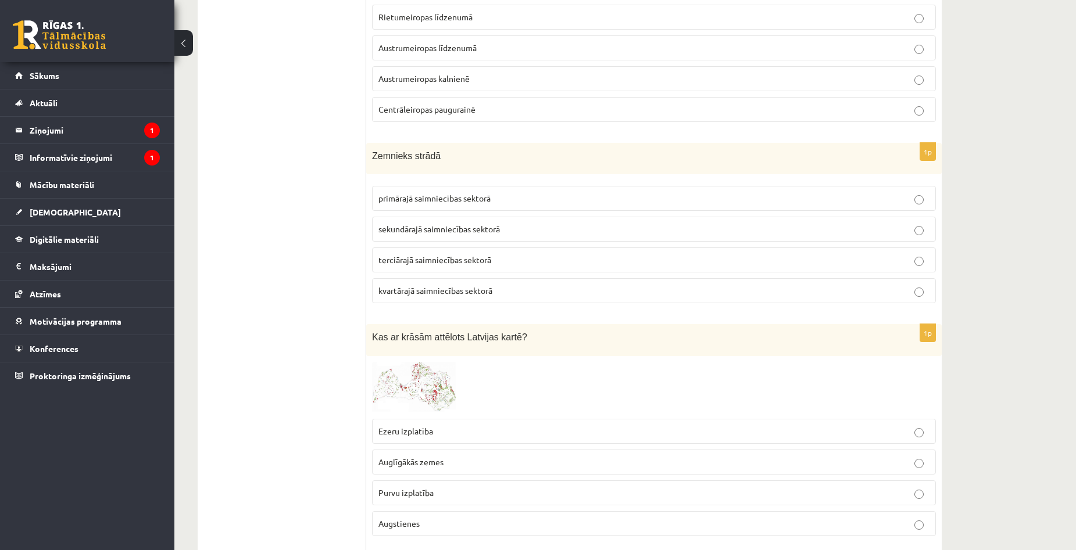
scroll to position [2834, 0]
click at [500, 313] on form "1p Būvniecība ietilpst primārajā saimniecības sektorā sekundārajā saimniecības …" at bounding box center [654, 172] width 552 height 5594
click at [476, 194] on p "primārajā saimniecības sektorā" at bounding box center [653, 200] width 551 height 12
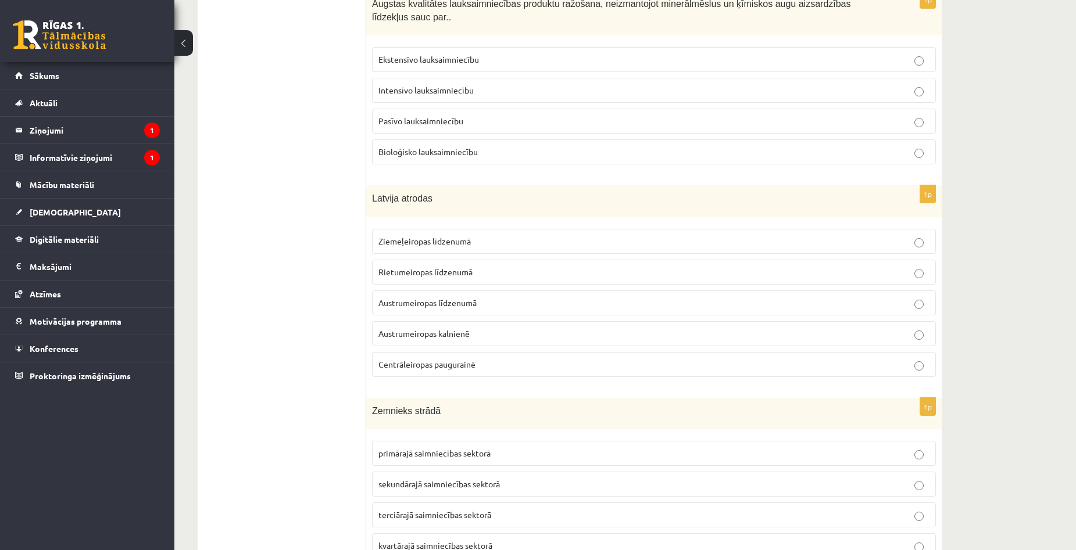
scroll to position [2543, 0]
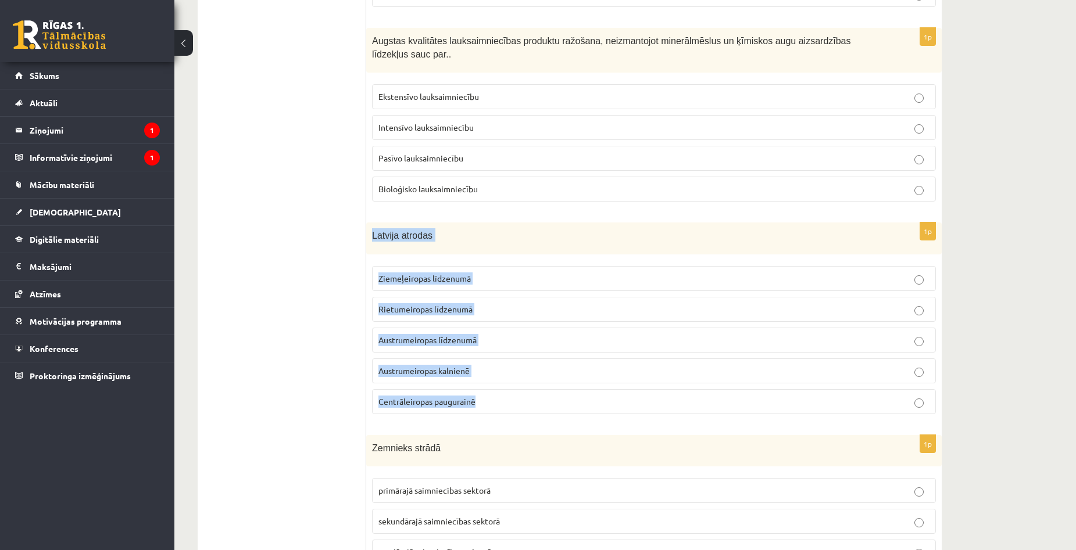
drag, startPoint x: 373, startPoint y: 221, endPoint x: 507, endPoint y: 403, distance: 225.2
click at [507, 403] on div "1p Latvija atrodas Ziemeļeiropas līdzenumā Rietumeiropas līdzenumā Austrumeirop…" at bounding box center [653, 323] width 575 height 201
click at [468, 273] on span "Ziemeļeiropas līdzenumā" at bounding box center [424, 278] width 92 height 10
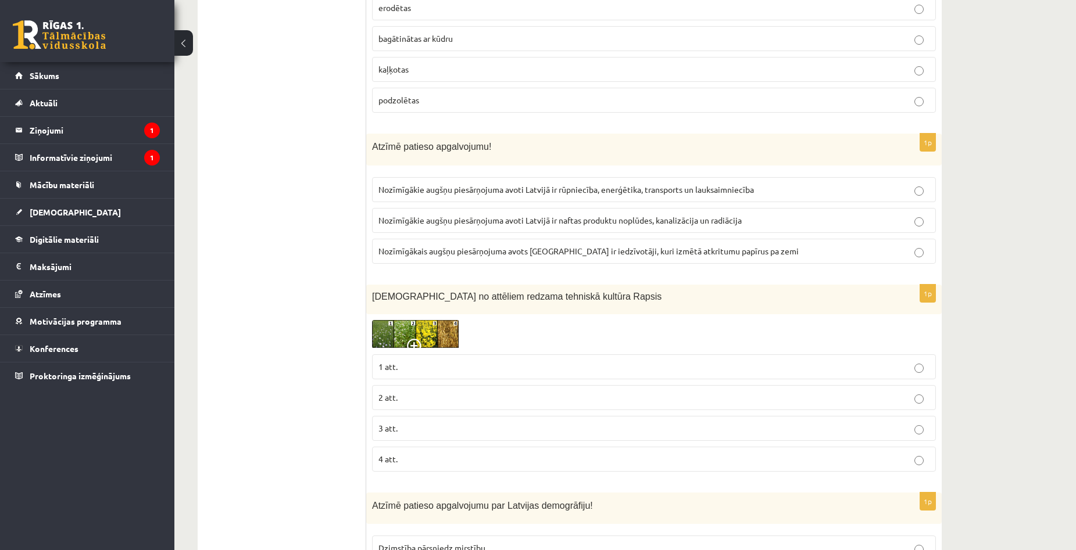
scroll to position [1323, 0]
click at [621, 176] on label "Nozīmīgākie augšņu piesārņojuma avoti Latvijā ir rūpniecība, enerģētika, transp…" at bounding box center [654, 187] width 564 height 25
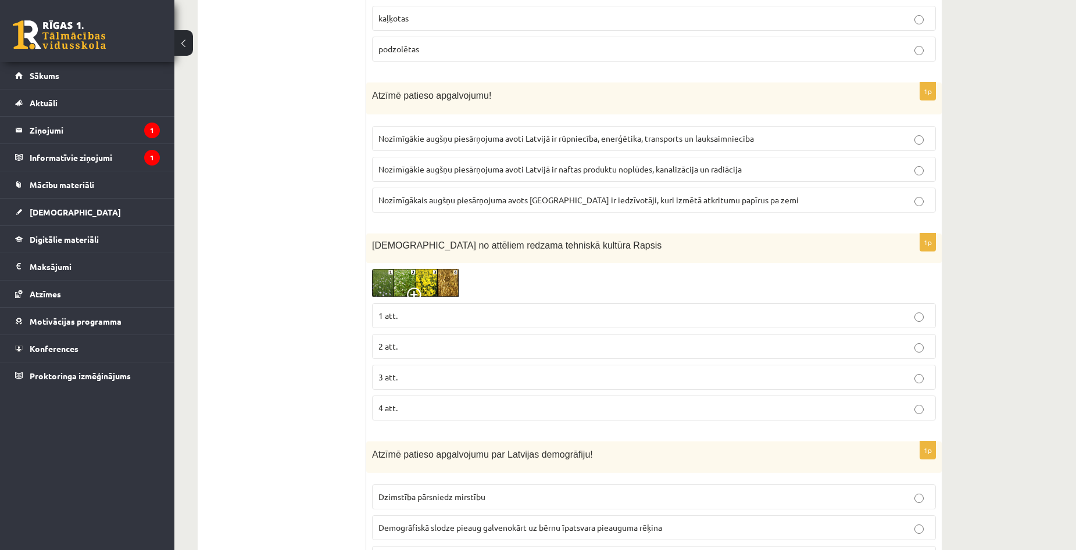
scroll to position [1497, 0]
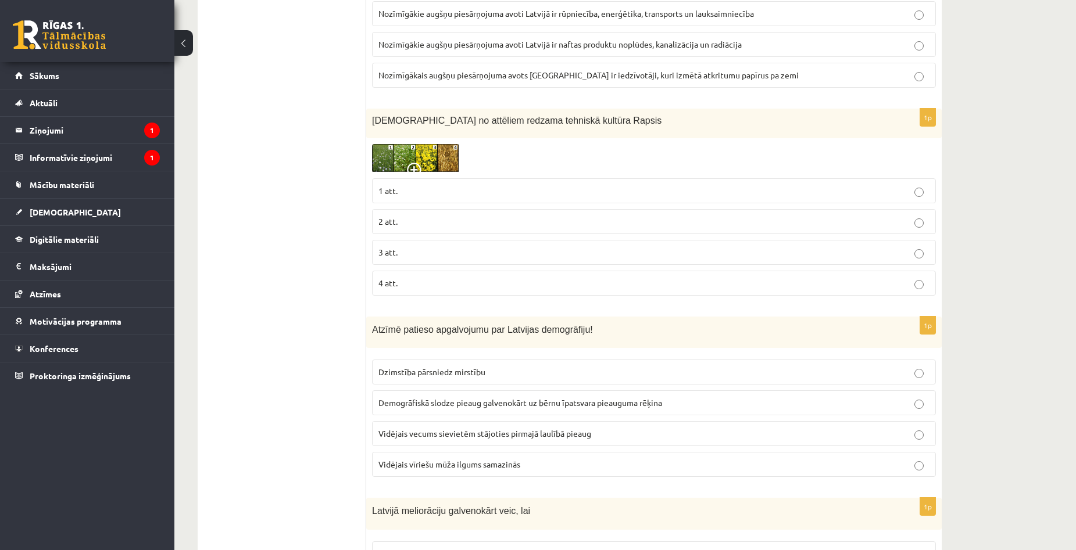
click at [444, 248] on p "3 att." at bounding box center [653, 252] width 551 height 12
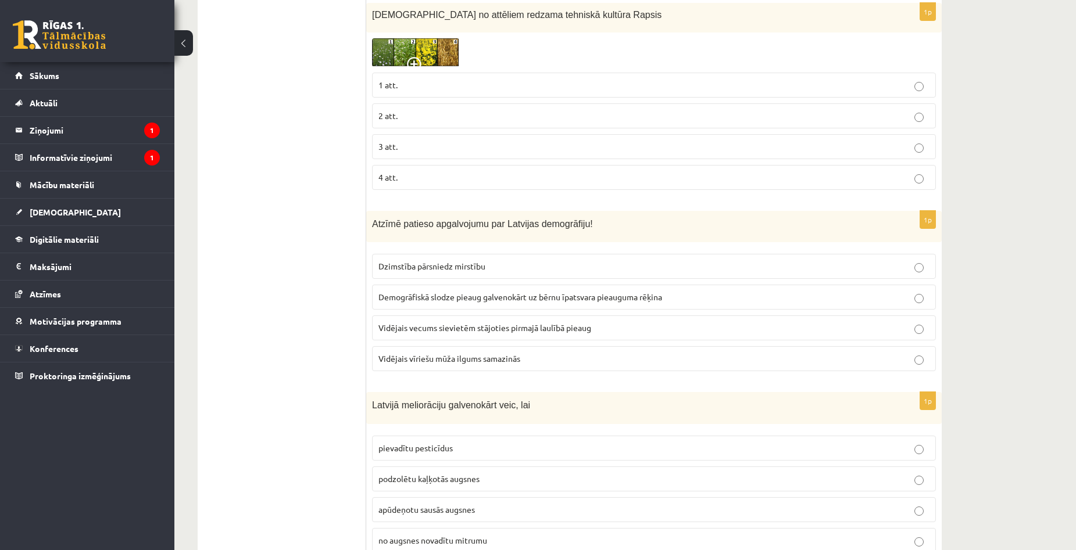
scroll to position [1614, 0]
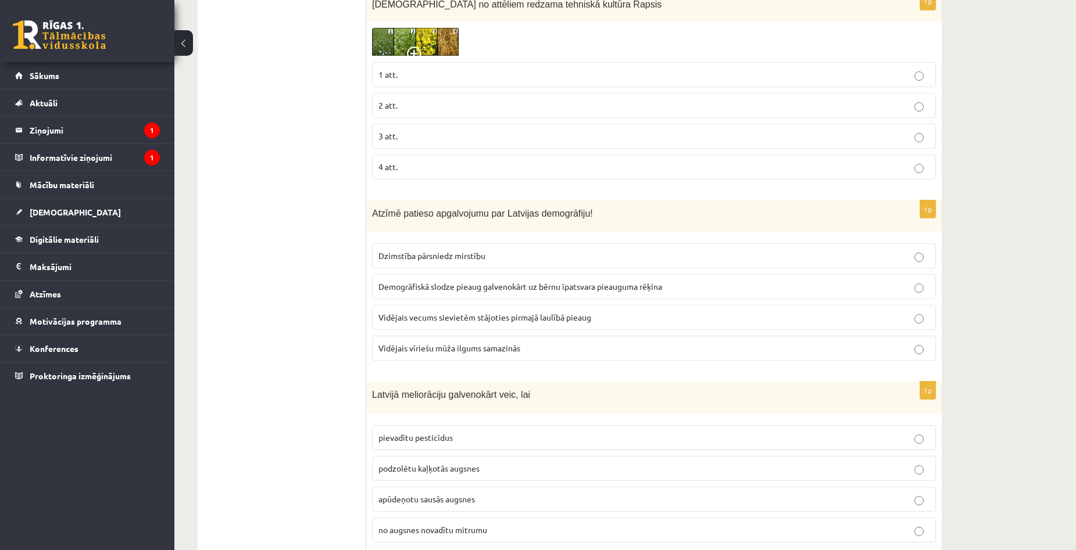
click at [494, 291] on span "Demogrāfiskā slodze pieaug galvenokārt uz bērnu īpatsvara pieauguma rēķina" at bounding box center [520, 286] width 284 height 10
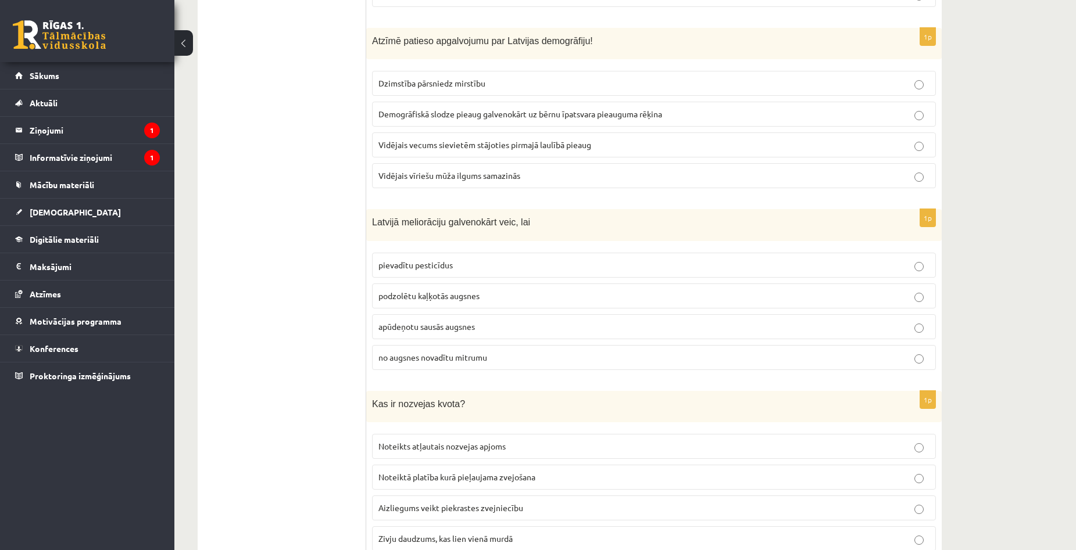
scroll to position [1788, 0]
click at [479, 328] on p "apūdeņotu sausās augsnes" at bounding box center [653, 325] width 551 height 12
click at [475, 272] on label "pievadītu pesticīdus" at bounding box center [654, 263] width 564 height 25
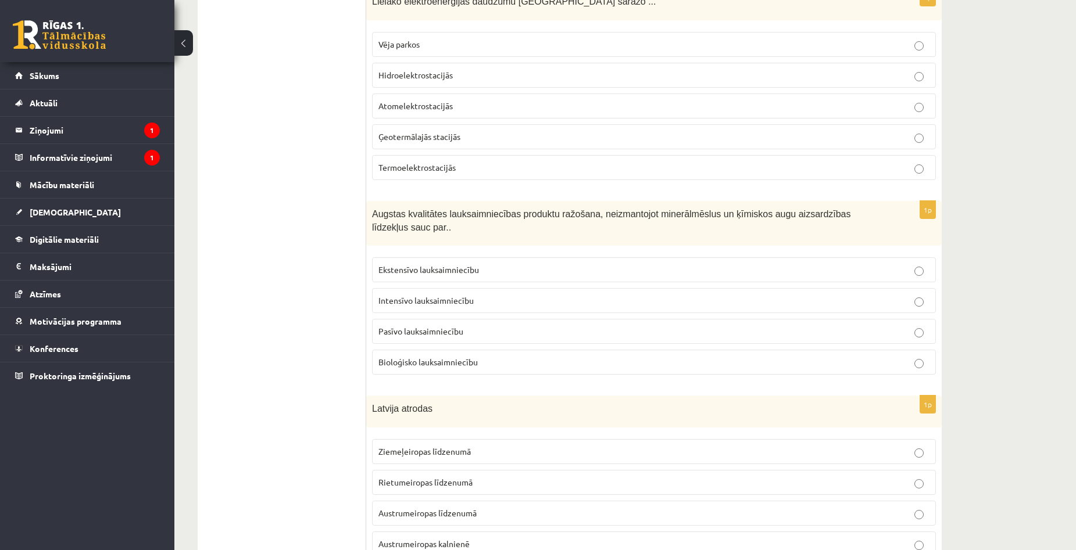
scroll to position [2369, 0]
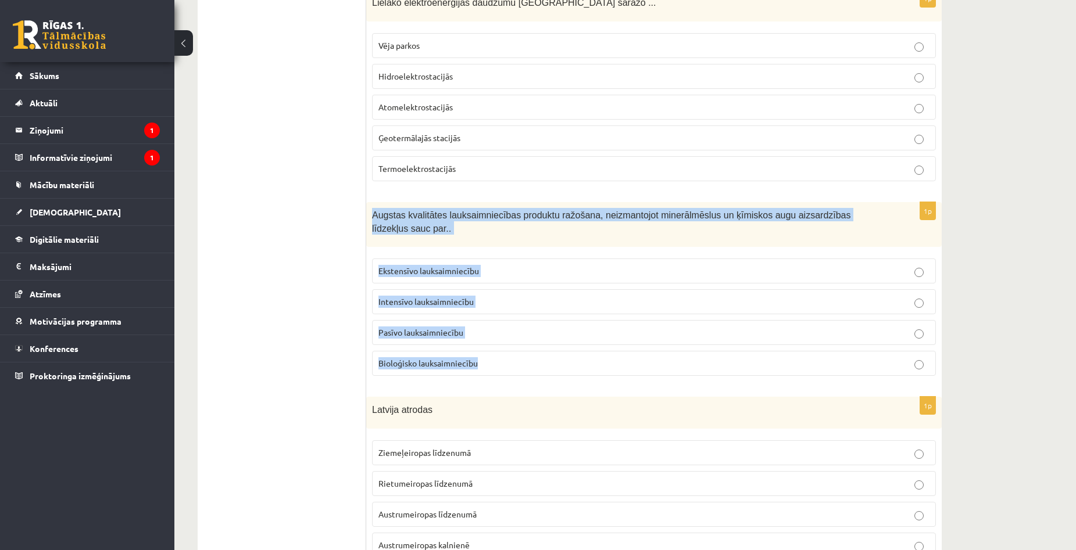
drag, startPoint x: 372, startPoint y: 215, endPoint x: 499, endPoint y: 352, distance: 186.3
click at [499, 352] on div "1p Augstas kvalitātes lauksaimniecības produktu ražošana, neizmantojot minerālm…" at bounding box center [653, 293] width 575 height 183
click at [500, 351] on label "Bioloģisko lauksaimniecību" at bounding box center [654, 363] width 564 height 25
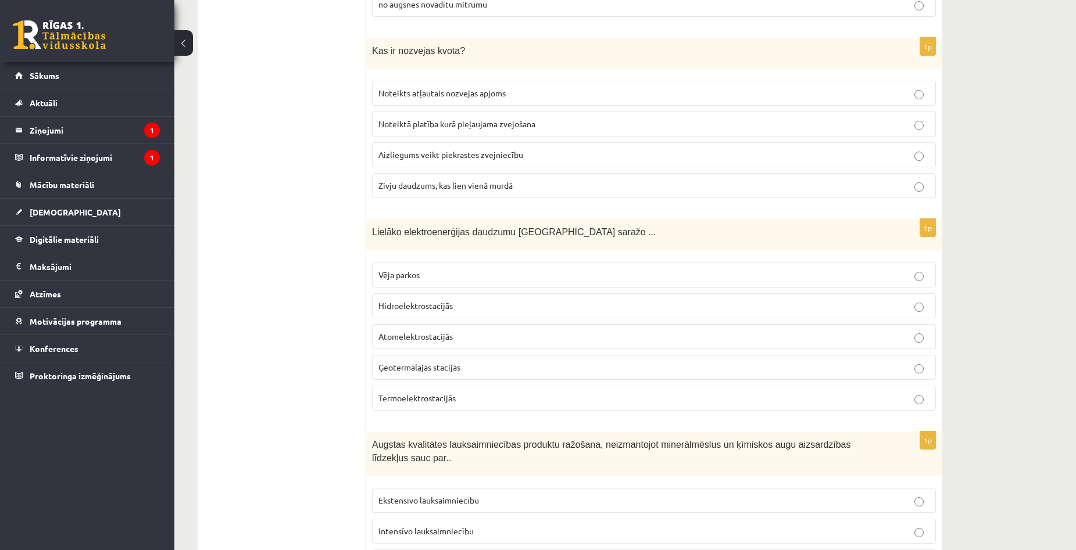
scroll to position [2137, 0]
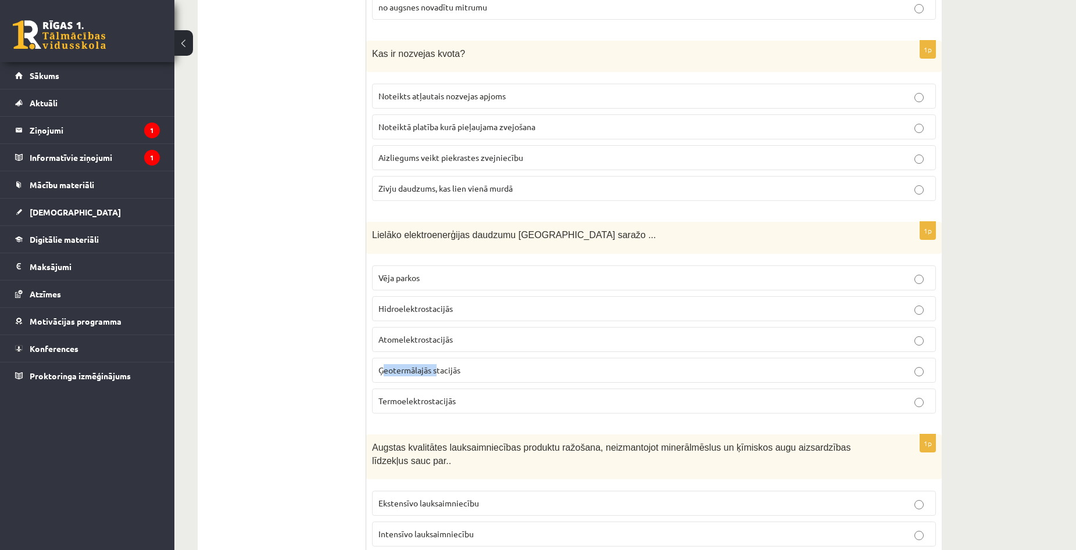
drag, startPoint x: 382, startPoint y: 374, endPoint x: 439, endPoint y: 374, distance: 56.9
click at [439, 374] on span "Ģeotermālajās stacijās" at bounding box center [419, 370] width 82 height 10
click at [478, 357] on fieldset "Vēja parkos Hidroelektrostacijās Atomelektrostacijās Ģeotermālajās stacijās Ter…" at bounding box center [654, 338] width 564 height 157
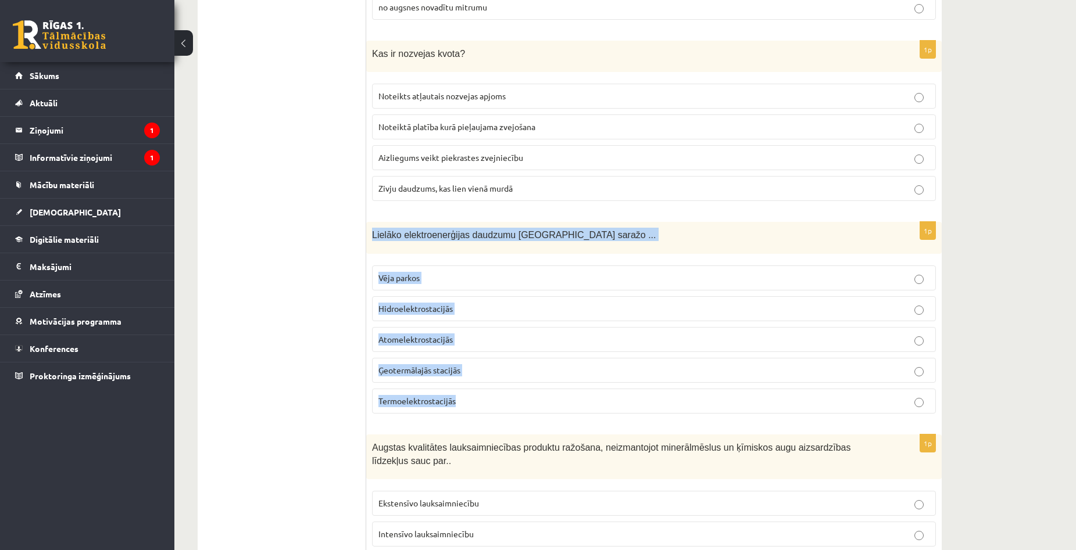
drag, startPoint x: 371, startPoint y: 236, endPoint x: 519, endPoint y: 403, distance: 223.0
click at [519, 403] on div "1p Lielāko elektroenerģijas daudzumu Latvijā saražo ... Vēja parkos Hidroelektr…" at bounding box center [653, 322] width 575 height 201
click at [457, 308] on p "Hidroelektrostacijās" at bounding box center [653, 309] width 551 height 12
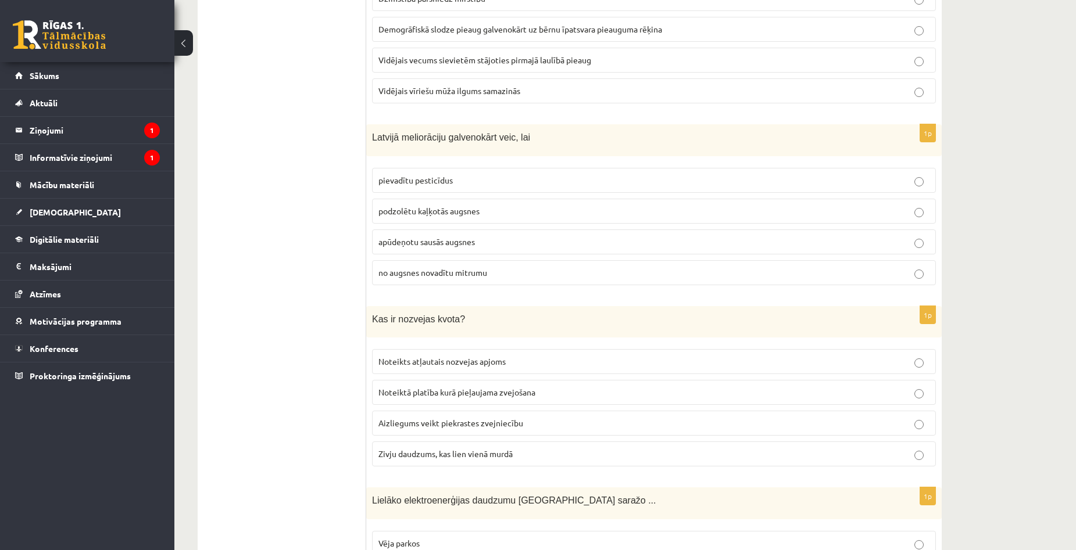
scroll to position [1904, 0]
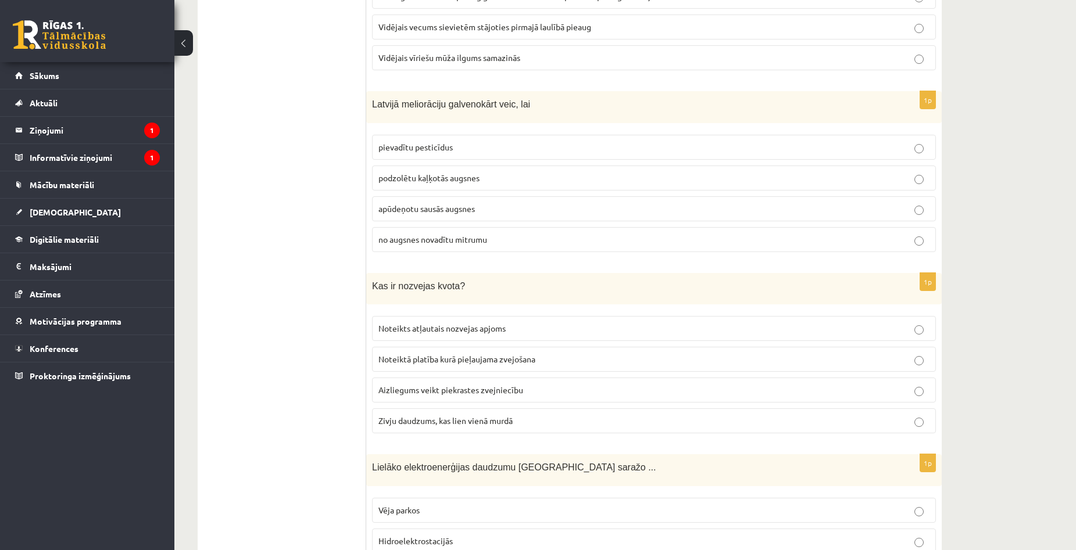
click at [536, 365] on p "Noteiktā platība kurā pieļaujama zvejošana" at bounding box center [653, 359] width 551 height 12
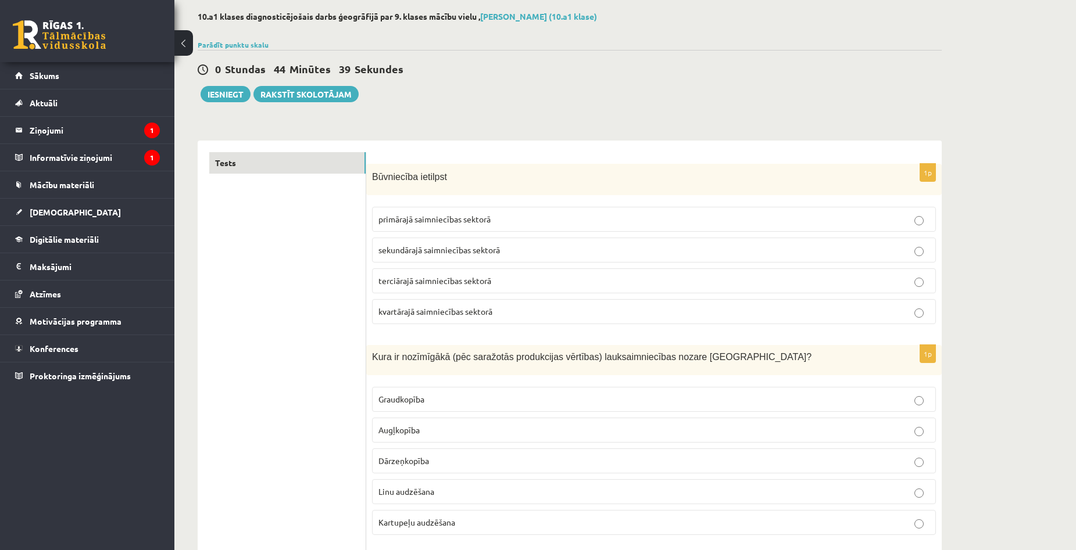
scroll to position [58, 0]
click at [225, 87] on button "Iesniegt" at bounding box center [225, 92] width 50 height 16
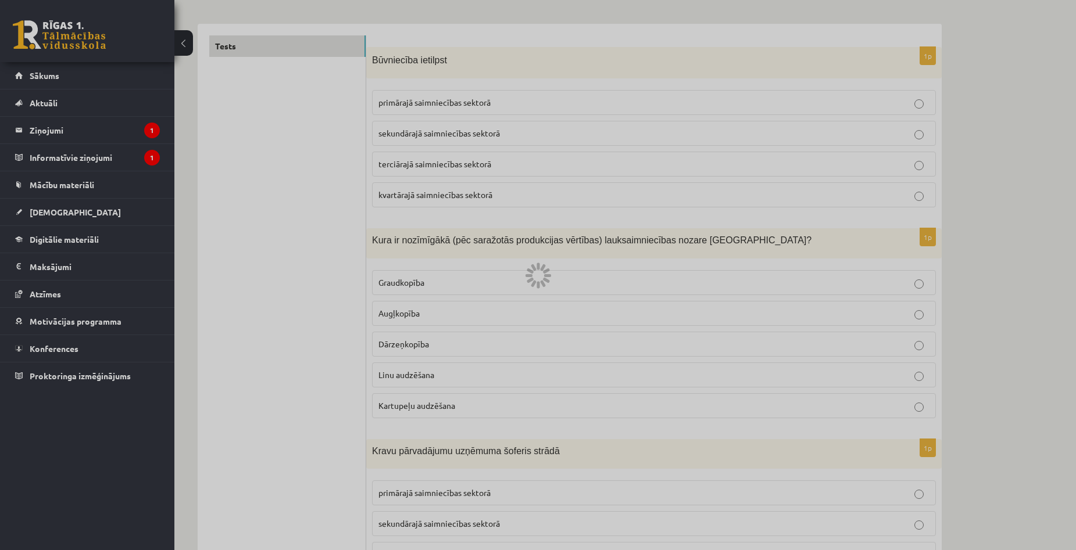
scroll to position [174, 0]
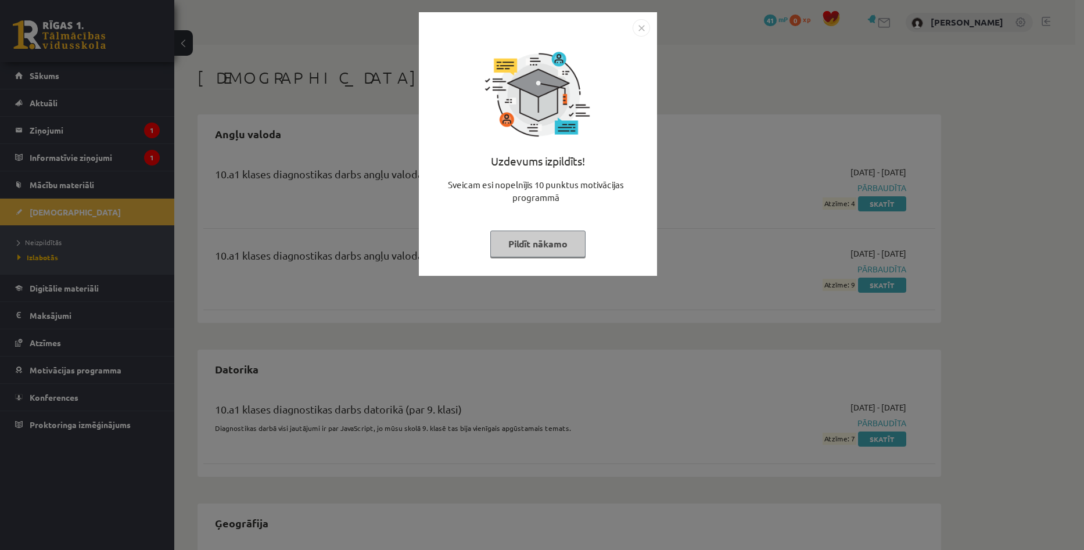
click at [644, 26] on img "Close" at bounding box center [641, 27] width 17 height 17
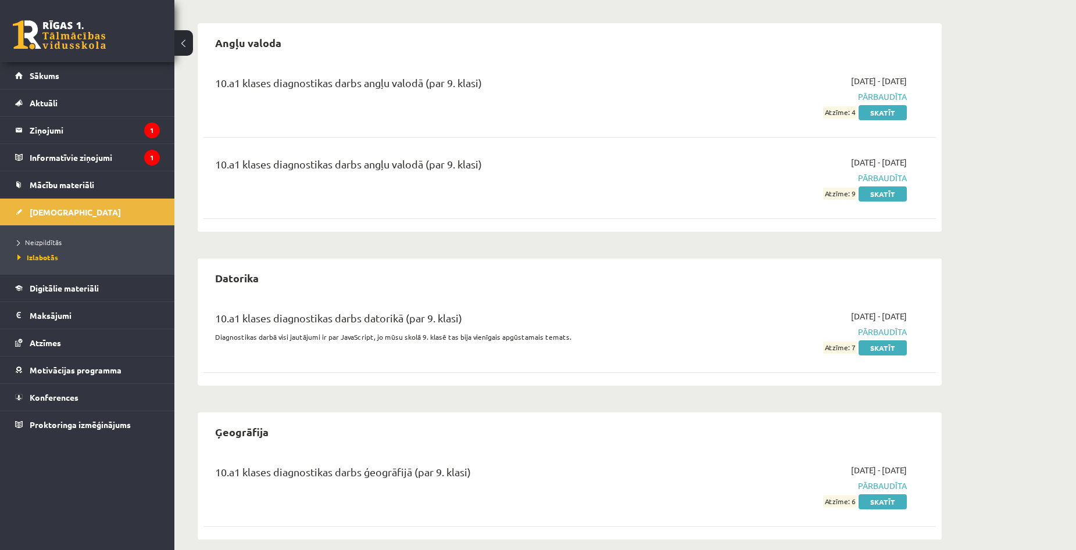
scroll to position [104, 0]
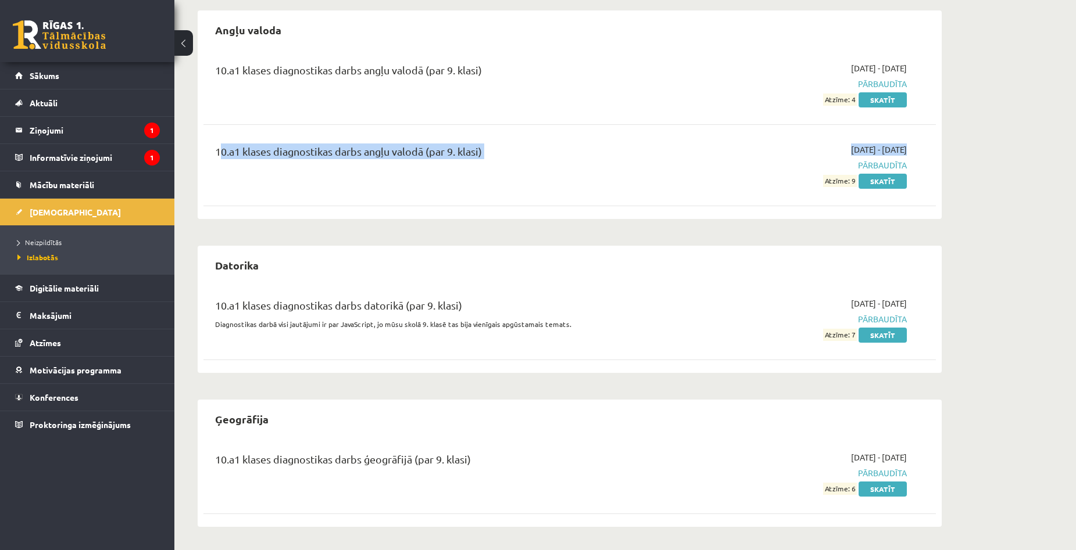
drag, startPoint x: 212, startPoint y: 150, endPoint x: 826, endPoint y: 181, distance: 615.5
click at [831, 166] on div "10.a1 klases diagnostikas darbs angļu valodā (par 9. klasi) [DATE] - [DATE] Pār…" at bounding box center [560, 166] width 709 height 44
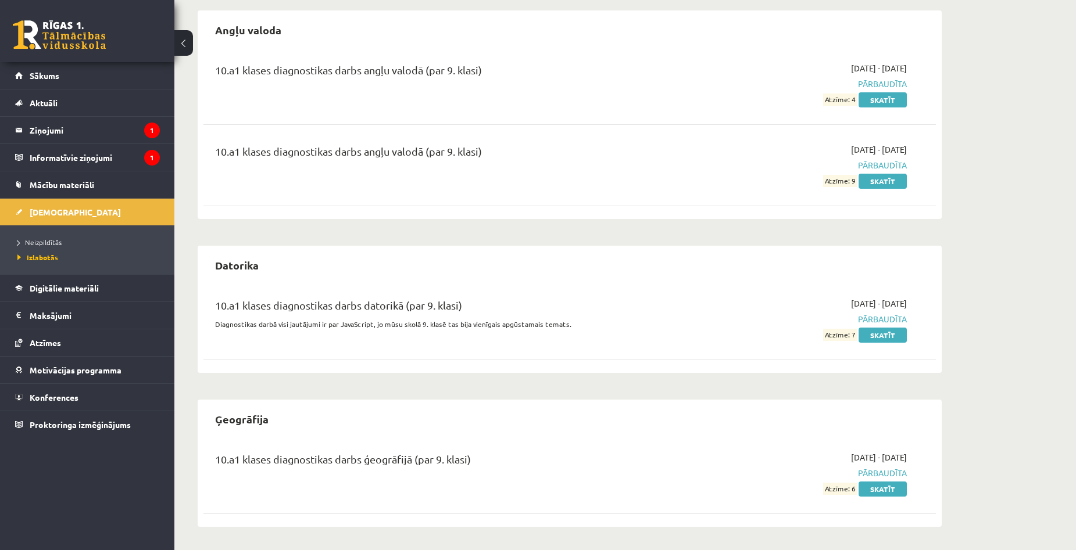
click at [457, 494] on div "10.a1 klases diagnostikas darbs ģeogrāfijā (par 9. klasi)" at bounding box center [442, 473] width 472 height 44
click at [34, 245] on span "Neizpildītās" at bounding box center [39, 242] width 44 height 9
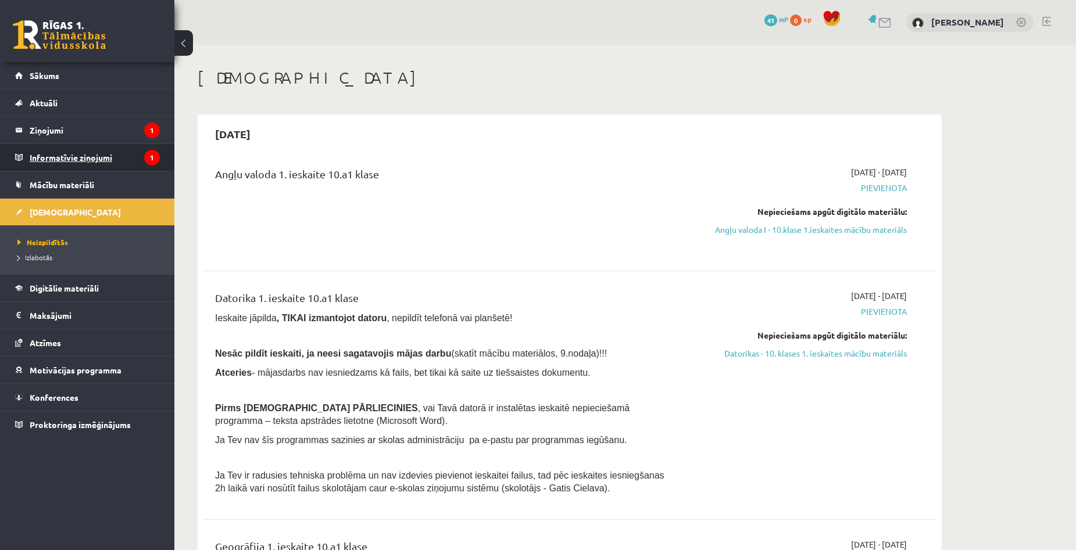
click at [91, 157] on legend "Informatīvie ziņojumi 1" at bounding box center [95, 157] width 130 height 27
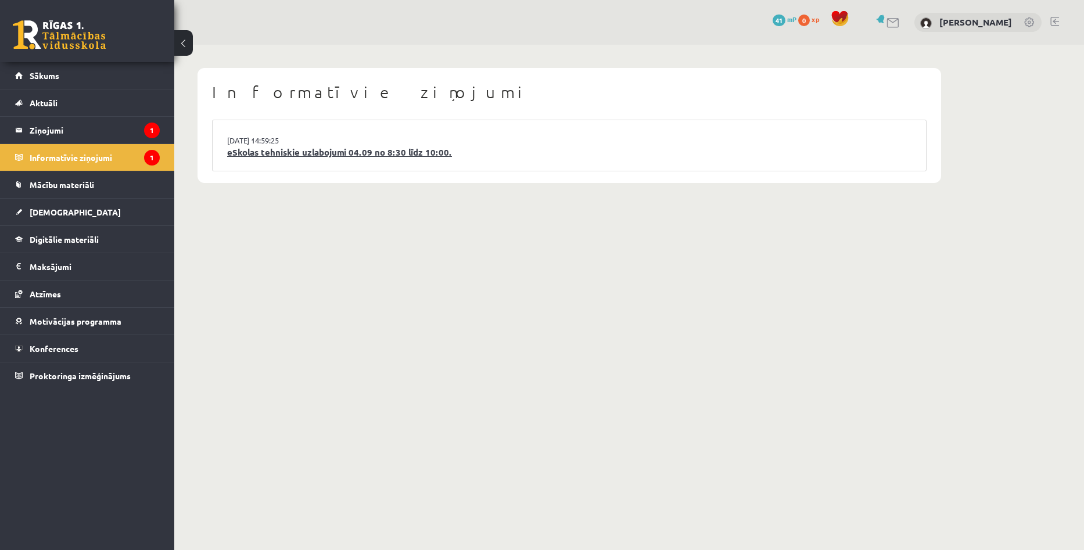
click at [380, 155] on link "eSkolas tehniskie uzlabojumi 04.09 no 8:30 līdz 10:00." at bounding box center [569, 152] width 684 height 13
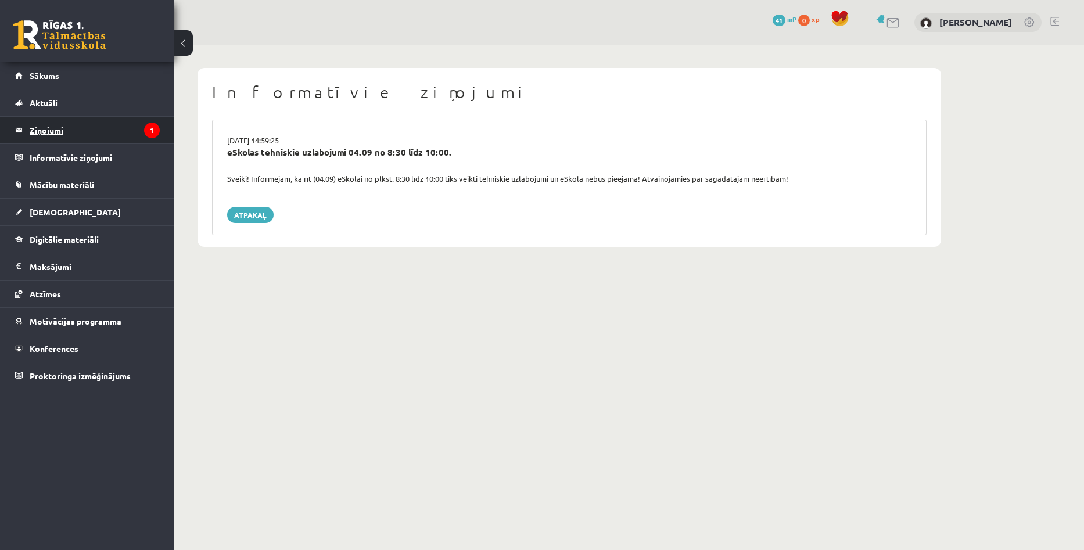
click at [88, 129] on legend "Ziņojumi 1" at bounding box center [95, 130] width 130 height 27
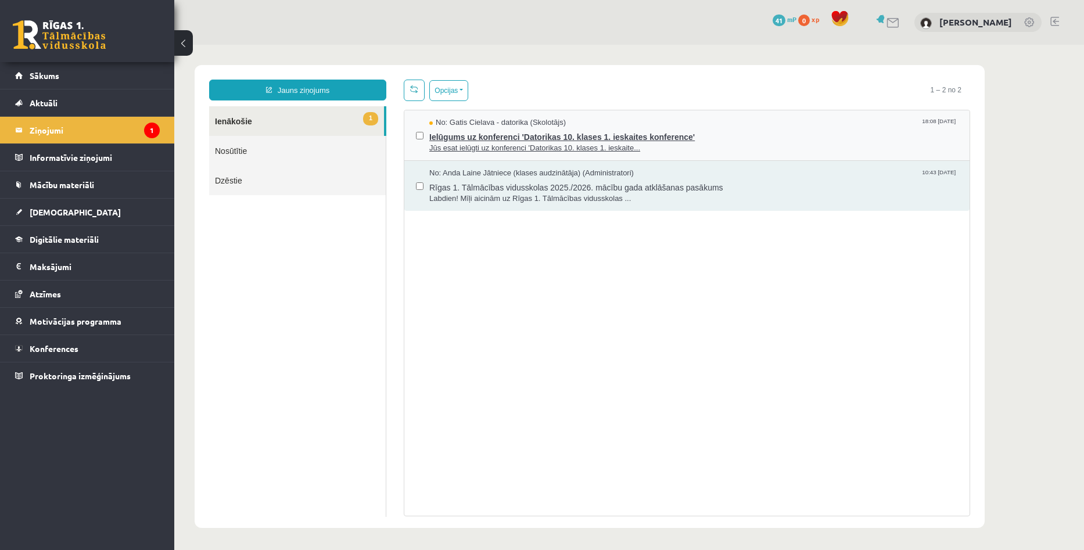
click at [529, 140] on span "Ielūgums uz konferenci 'Datorikas 10. klases 1. ieskaites konference'" at bounding box center [693, 135] width 529 height 15
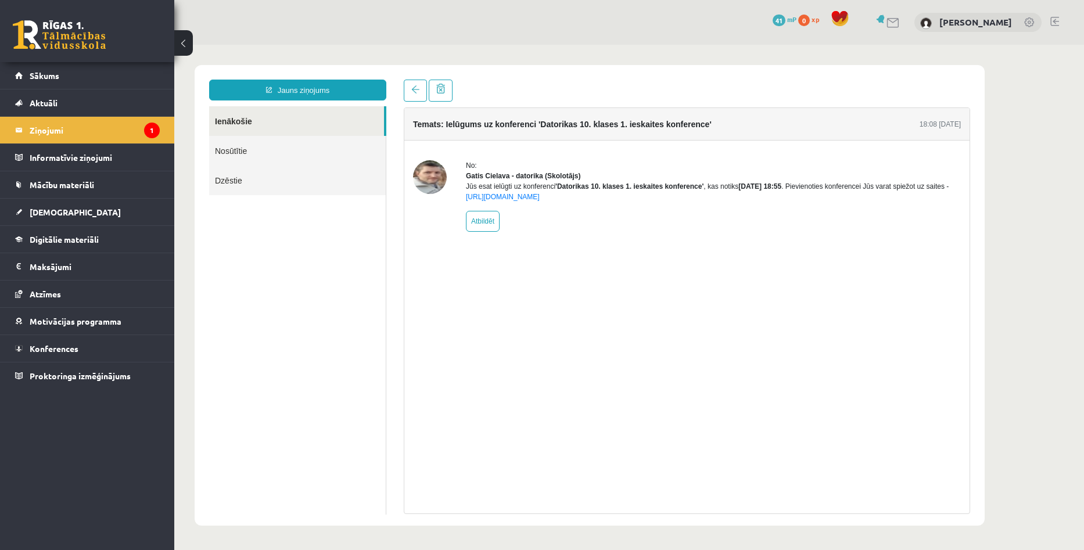
click at [435, 185] on img at bounding box center [430, 177] width 34 height 34
click at [958, 286] on div "Temats: Ielūgums uz konferenci 'Datorikas 10. klases 1. ieskaites konference' 1…" at bounding box center [687, 310] width 567 height 407
click at [540, 201] on link "[URL][DOMAIN_NAME]" at bounding box center [503, 197] width 74 height 8
click at [1065, 237] on body "Jauns ziņojums Ienākošie Nosūtītie Dzēstie ********* ********* ******* Temats: …" at bounding box center [629, 295] width 910 height 501
click at [540, 201] on link "[URL][DOMAIN_NAME]" at bounding box center [503, 197] width 74 height 8
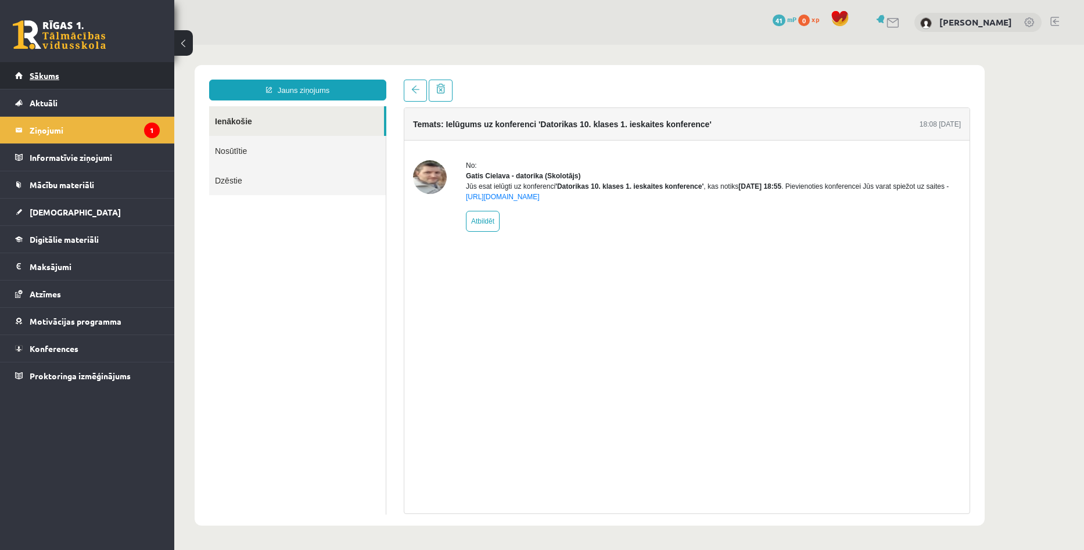
drag, startPoint x: 51, startPoint y: 56, endPoint x: 59, endPoint y: 66, distance: 13.3
click at [59, 66] on div "0 Dāvanas 41 mP 0 xp [PERSON_NAME] Sākums Aktuāli Kā mācīties eSKOLĀ Kontakti N…" at bounding box center [87, 275] width 174 height 550
click at [66, 70] on link "Sākums" at bounding box center [87, 75] width 145 height 27
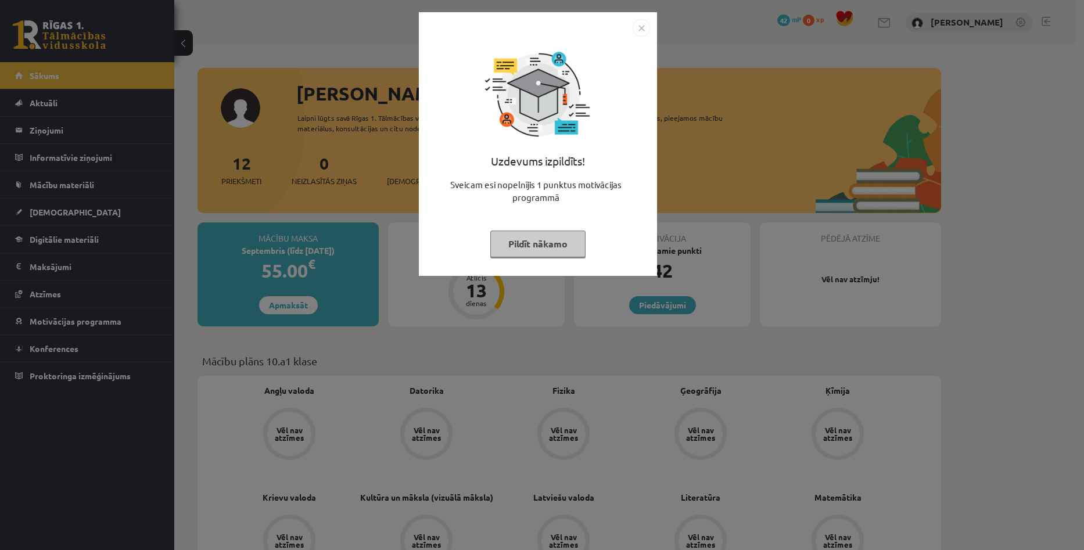
click at [551, 258] on div "Uzdevums izpildīts! Sveicam esi nopelnījis 1 punktus motivācijas programmā Pild…" at bounding box center [538, 153] width 224 height 232
